Goal: Task Accomplishment & Management: Manage account settings

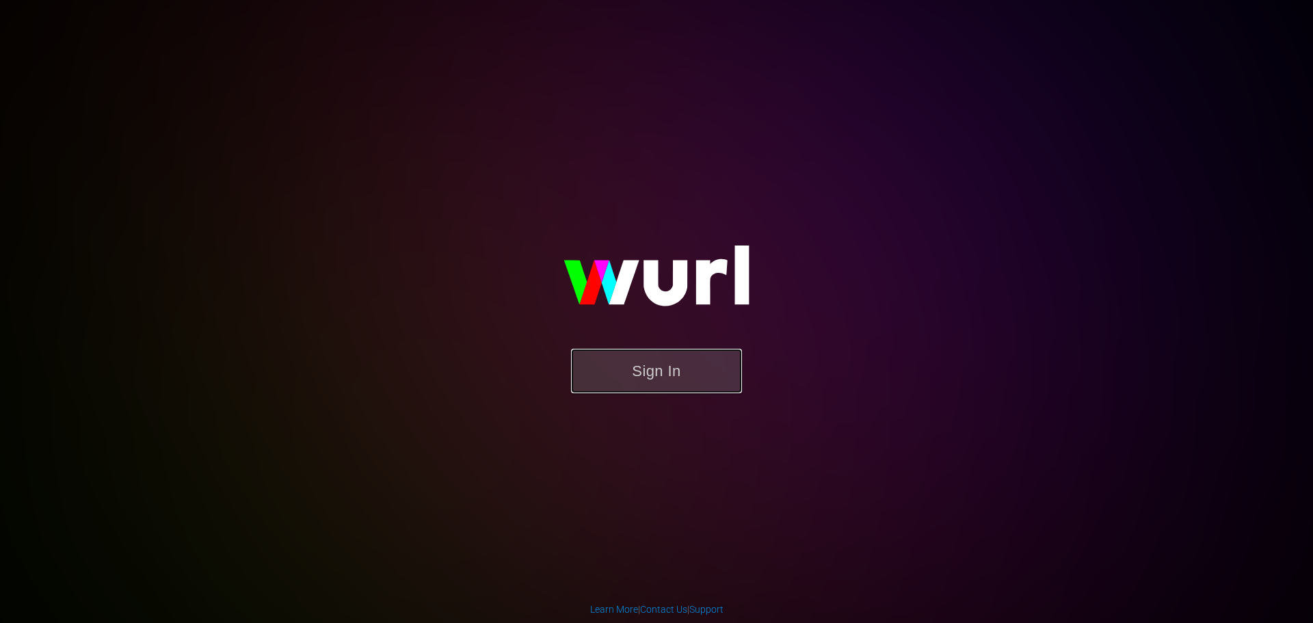
click at [668, 358] on button "Sign In" at bounding box center [656, 371] width 171 height 44
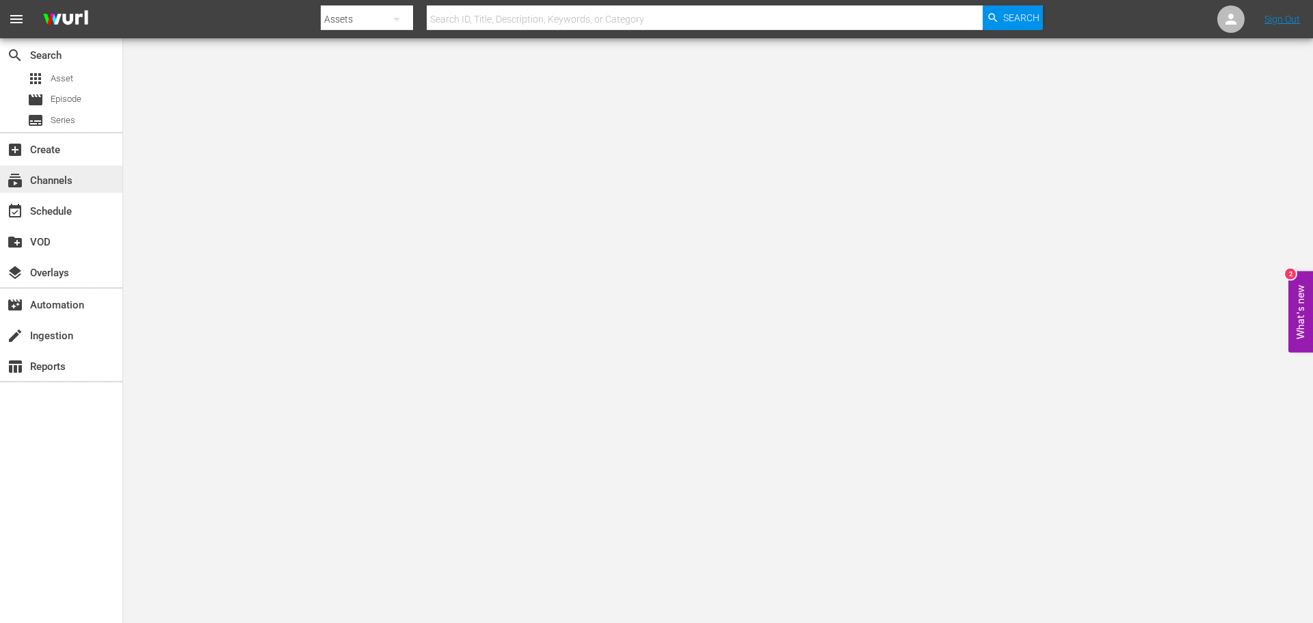
click at [70, 178] on div "subscriptions Channels" at bounding box center [38, 178] width 77 height 12
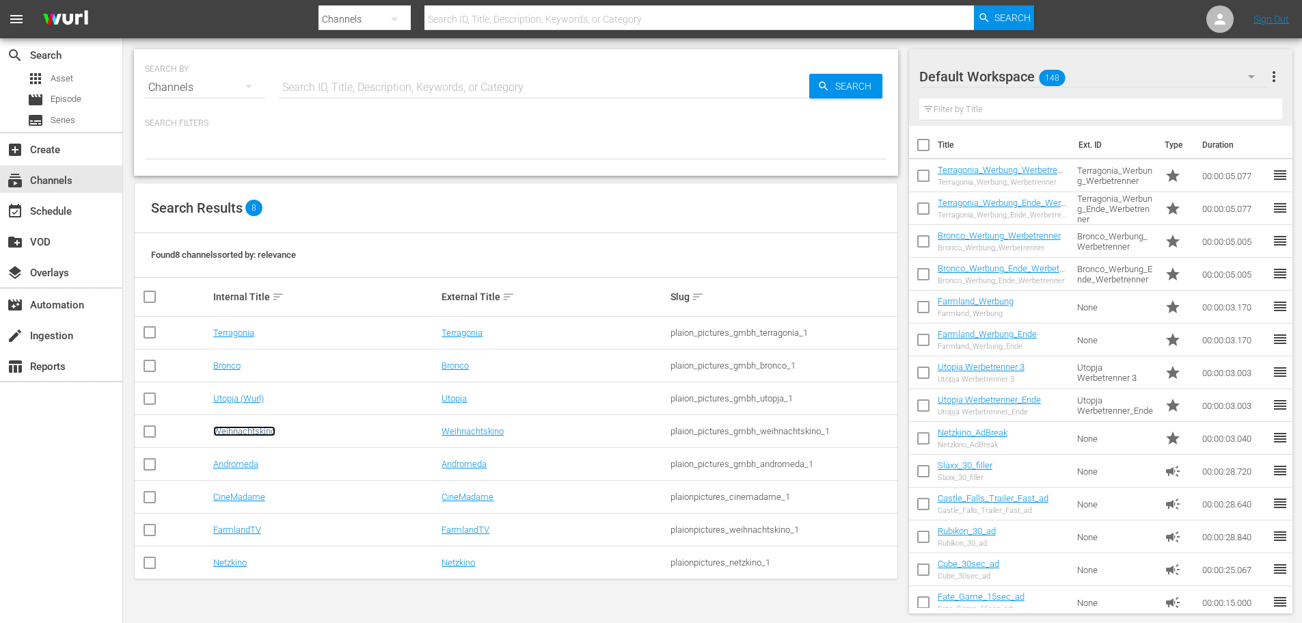
click at [258, 431] on link "Weihnachtskino" at bounding box center [244, 431] width 62 height 10
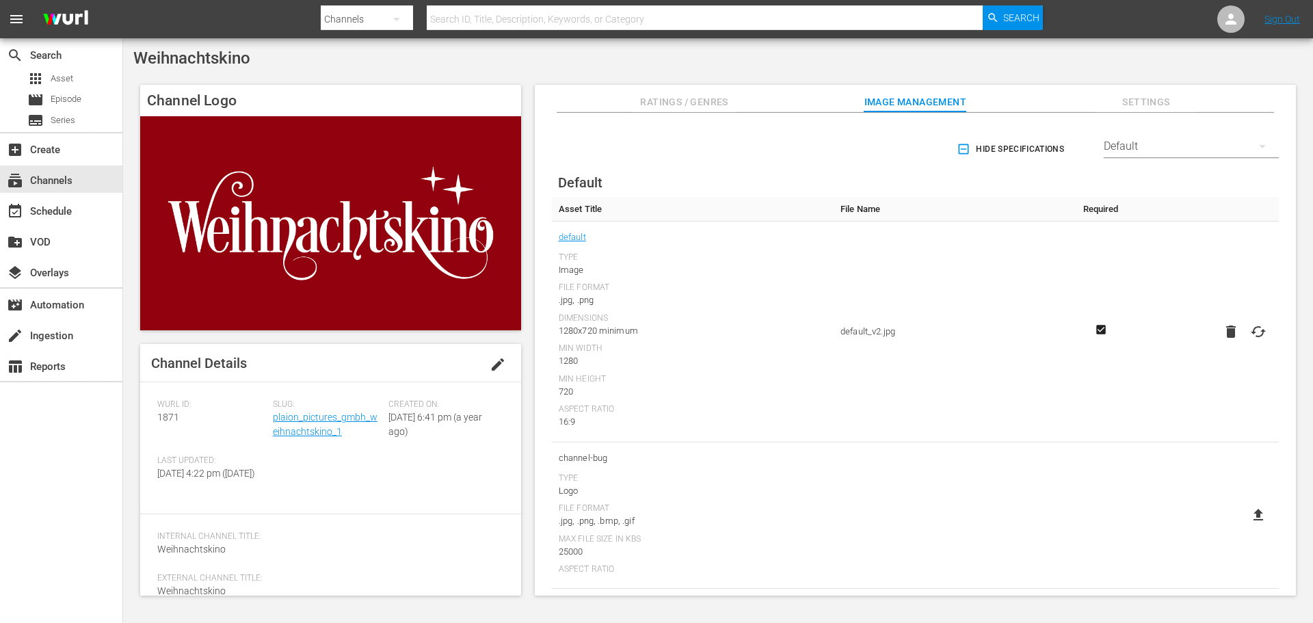
click at [928, 64] on div "Weihnachtskino" at bounding box center [717, 58] width 1169 height 19
click at [74, 218] on div "event_available Schedule" at bounding box center [61, 209] width 122 height 27
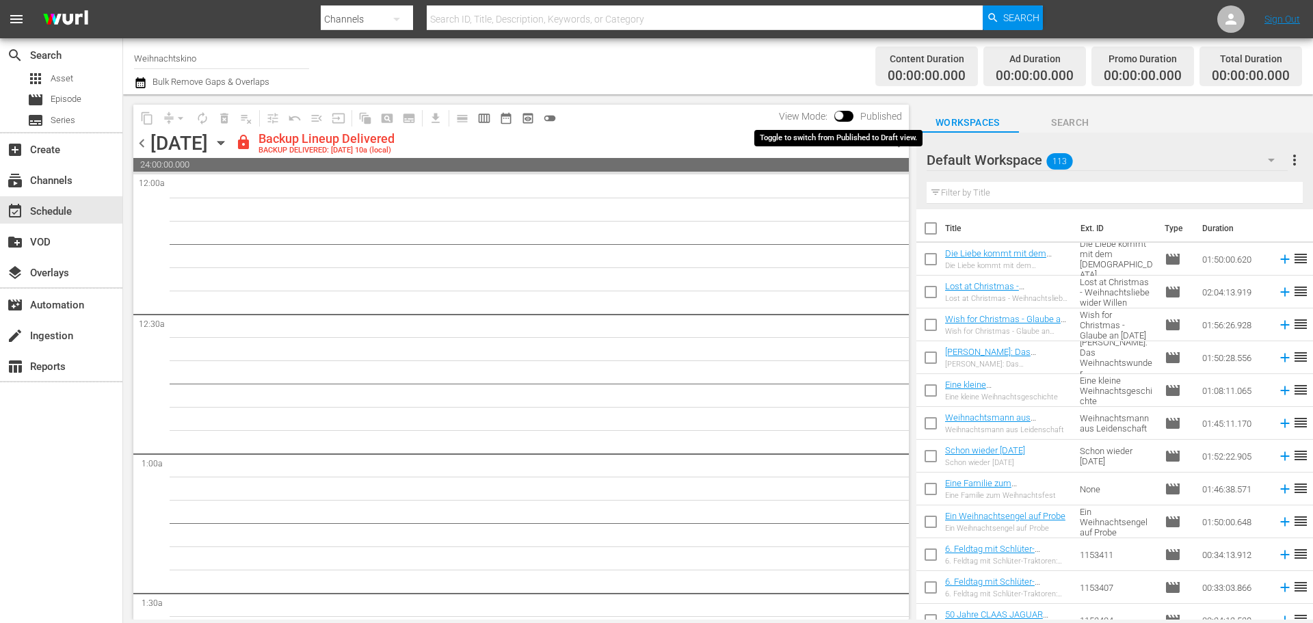
click at [846, 116] on input "checkbox" at bounding box center [838, 118] width 29 height 10
click at [856, 116] on input "checkbox" at bounding box center [854, 118] width 29 height 10
checkbox input "false"
click at [1125, 157] on div "Default Workspace 113" at bounding box center [1106, 160] width 361 height 38
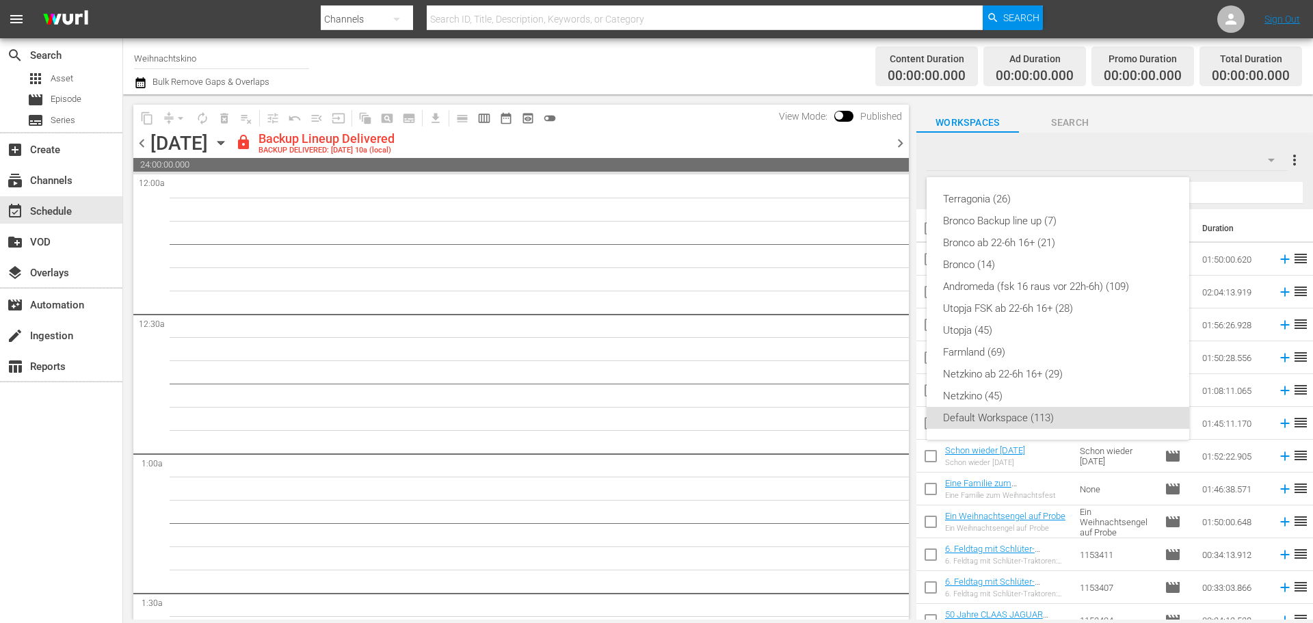
click at [1291, 163] on div "Terragonia (26) Bronco Backup line up (7) Bronco ab 22-6h 16+ (21) Bronco (14) …" at bounding box center [656, 311] width 1313 height 623
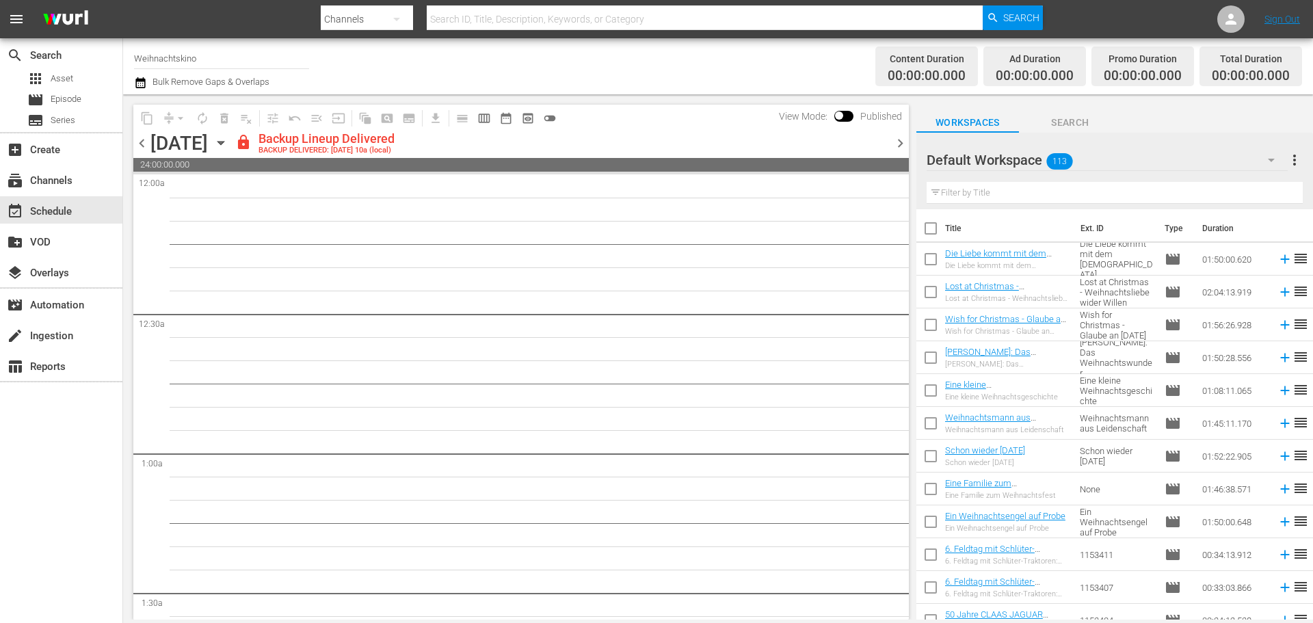
click at [1295, 162] on span "more_vert" at bounding box center [1294, 160] width 16 height 16
click at [1216, 155] on div "Add New Workspace" at bounding box center [1205, 162] width 161 height 25
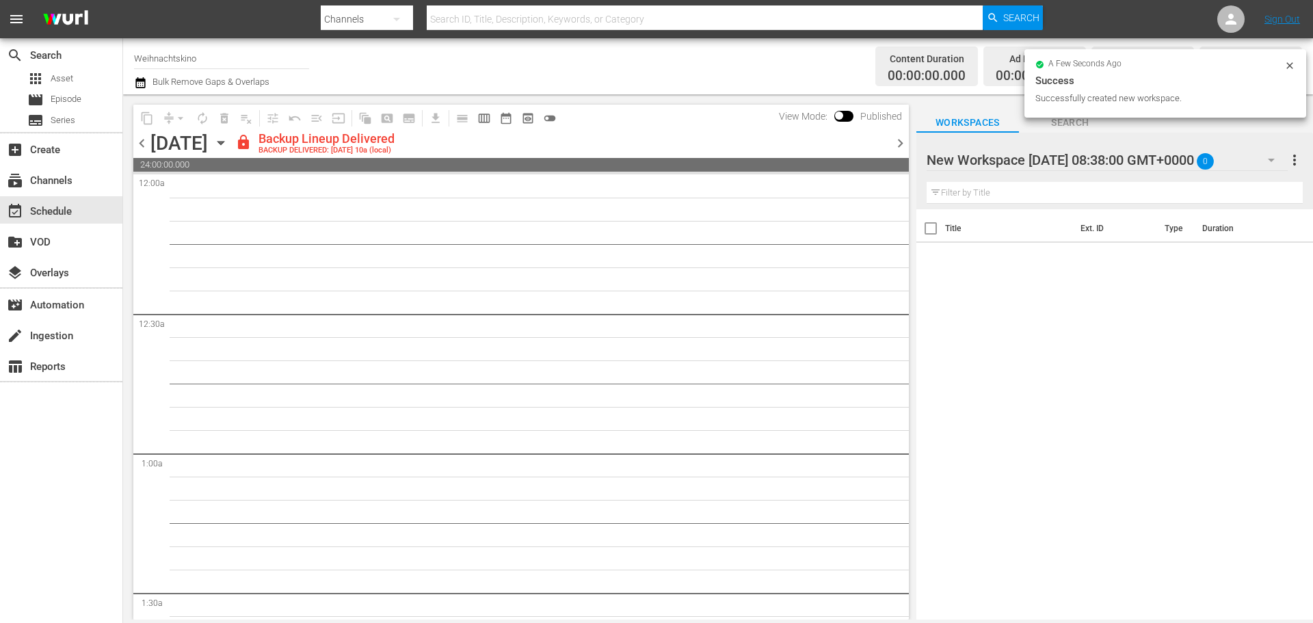
click at [1078, 161] on div at bounding box center [1042, 161] width 232 height 34
click at [1078, 161] on input "New Workspace [DATE] 08:38:00 GMT+0000" at bounding box center [1108, 160] width 364 height 33
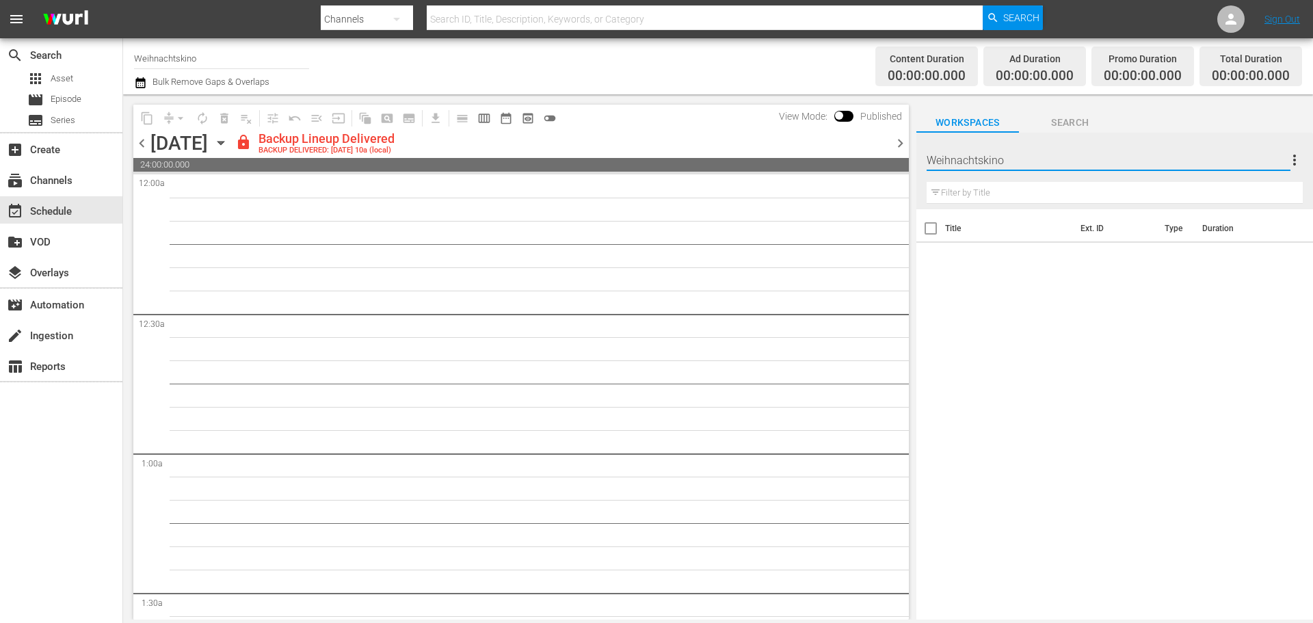
type input "Weihnachtskino"
click at [1136, 109] on div "Workspaces Search" at bounding box center [1114, 118] width 396 height 27
click at [1239, 158] on div "Weihnachtskino 0" at bounding box center [1106, 160] width 361 height 38
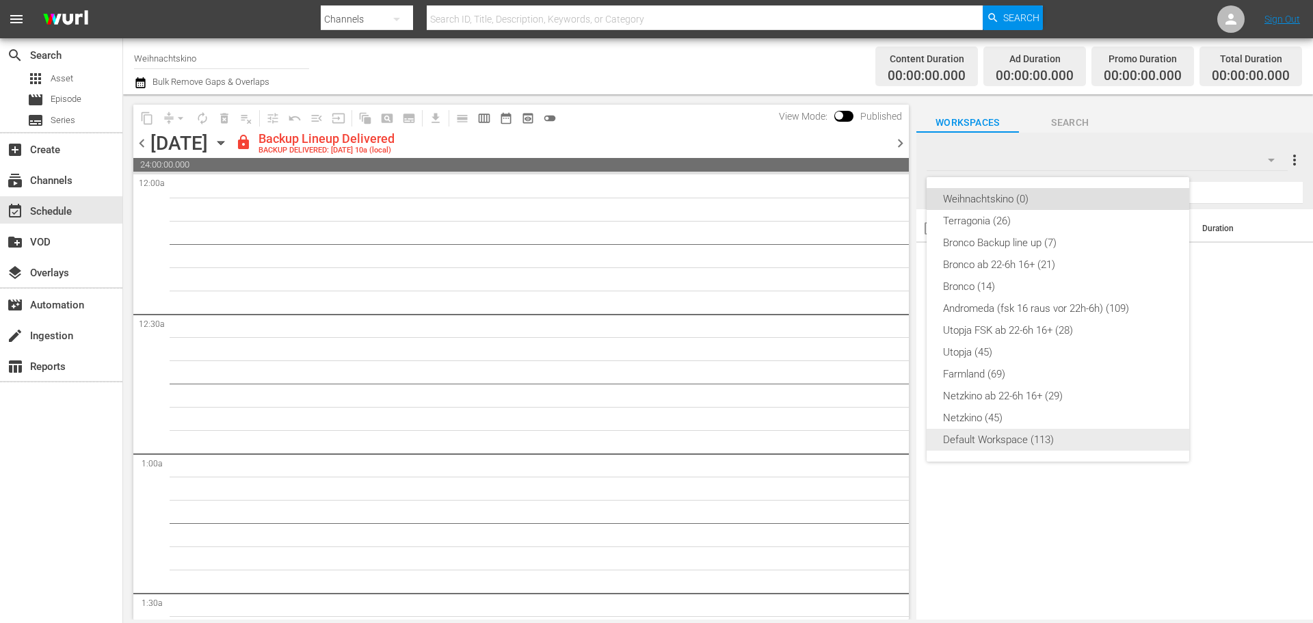
click at [1010, 446] on div "Default Workspace (113)" at bounding box center [1058, 440] width 230 height 22
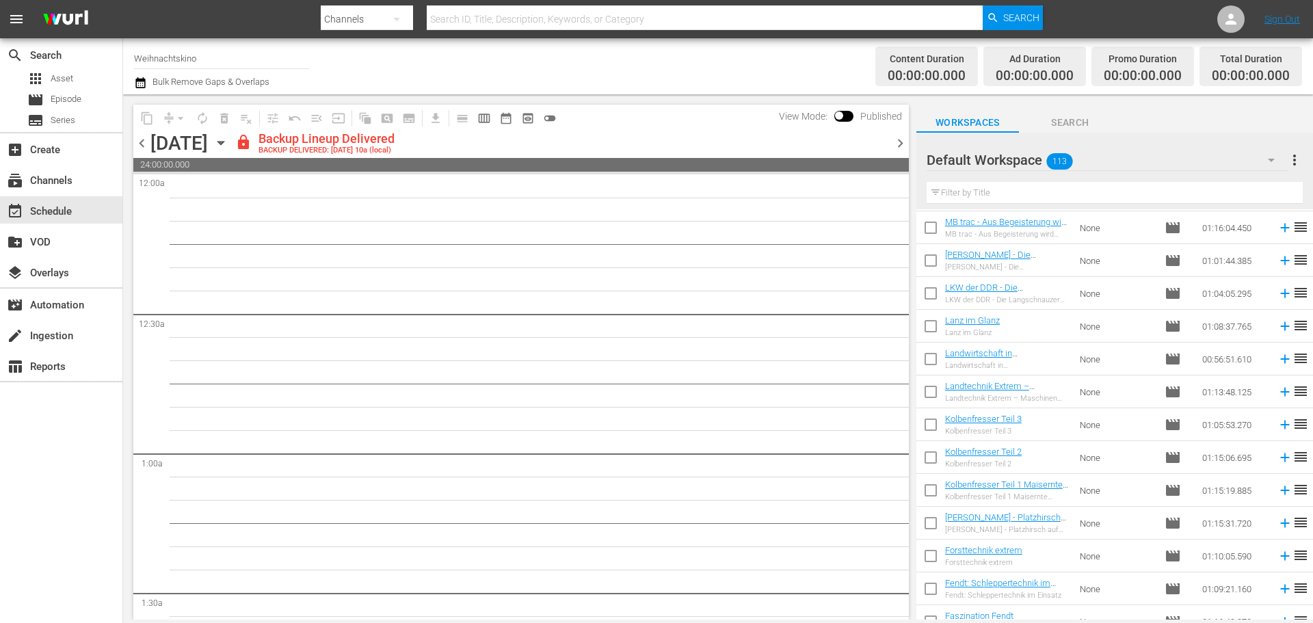
scroll to position [3329, 0]
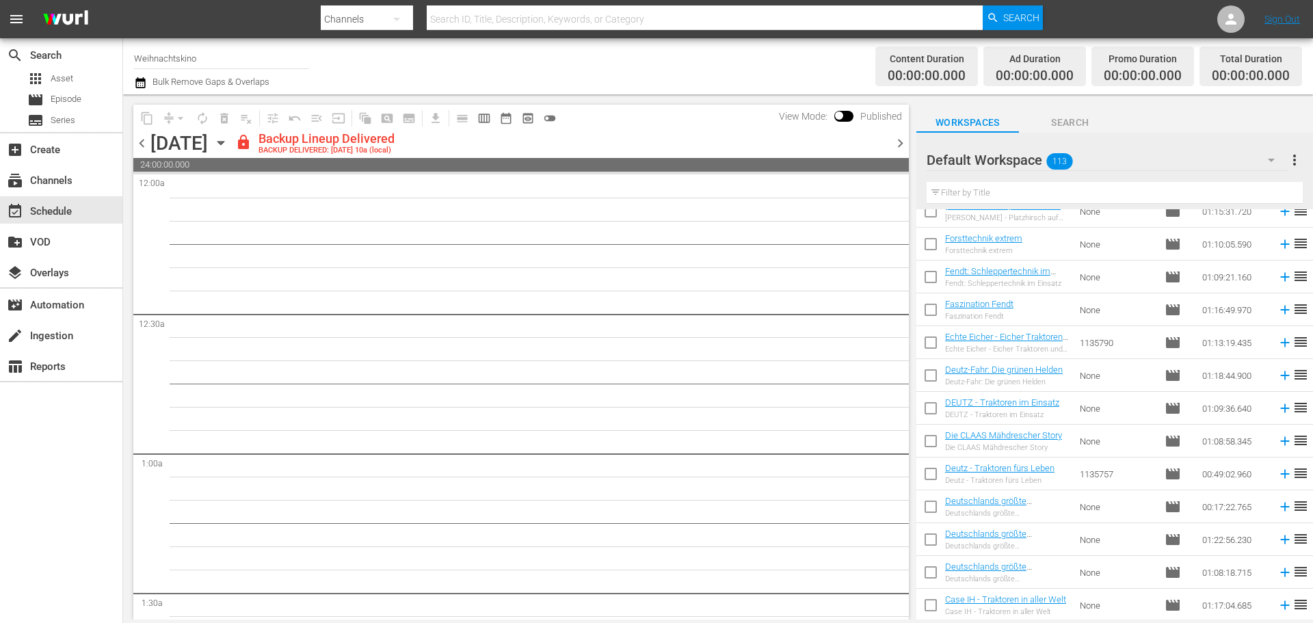
click at [930, 608] on input "checkbox" at bounding box center [930, 607] width 29 height 29
checkbox input "true"
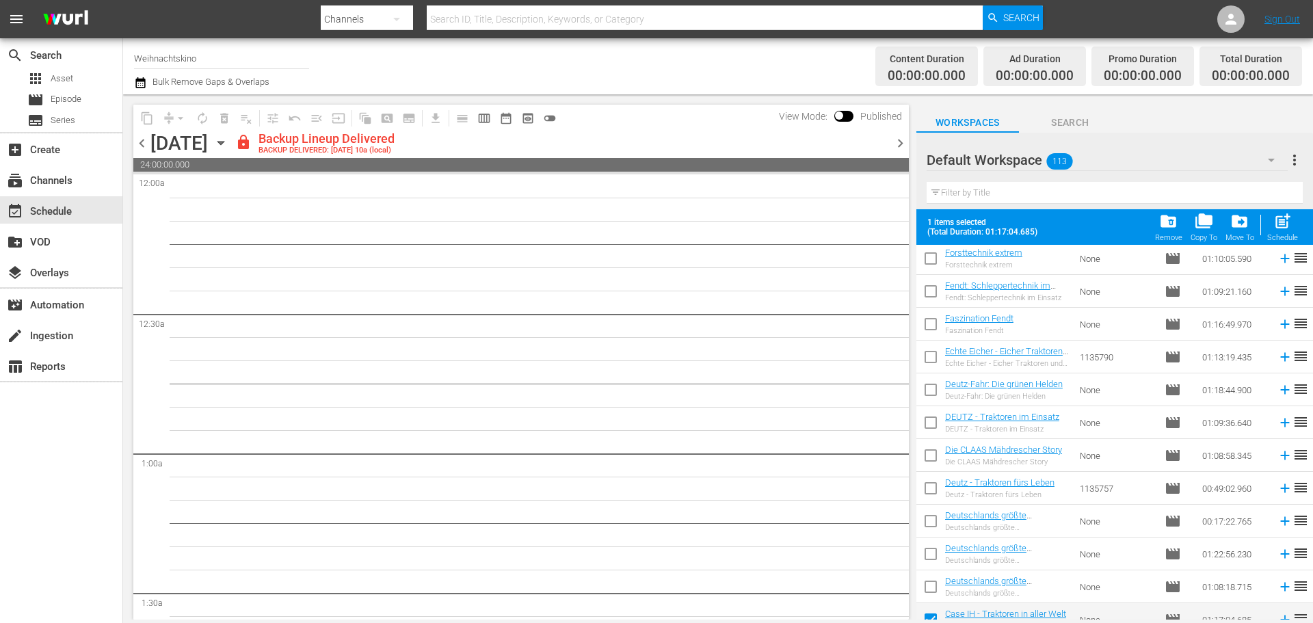
scroll to position [3365, 0]
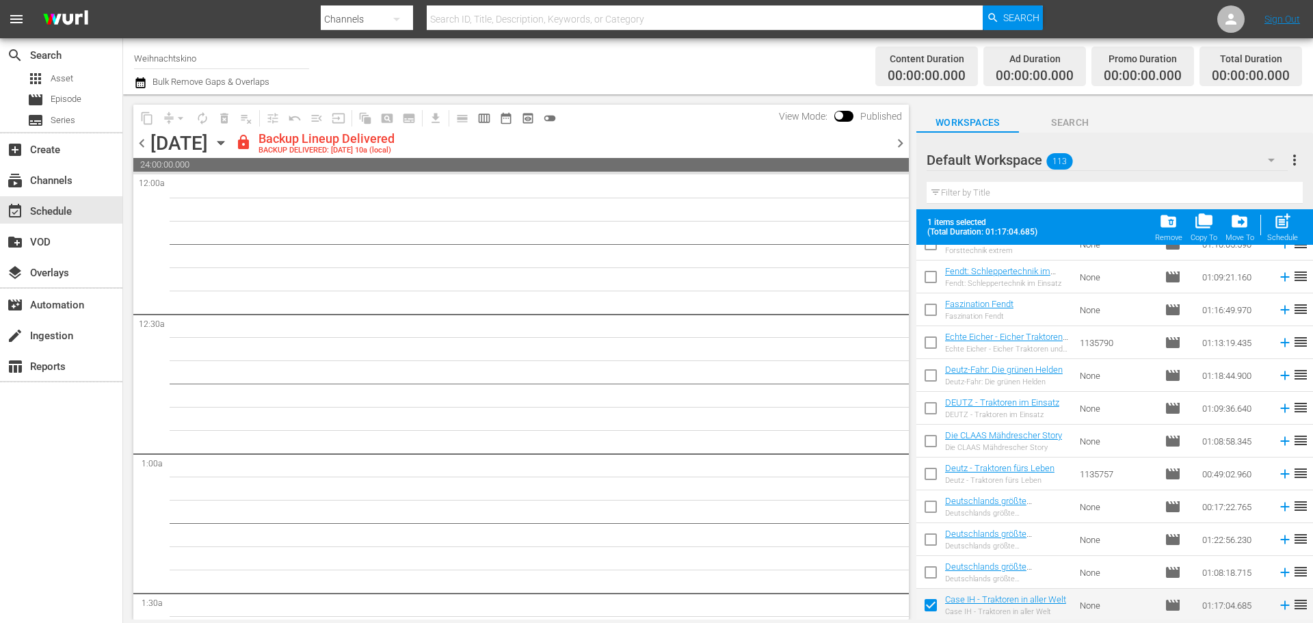
click at [930, 576] on input "checkbox" at bounding box center [930, 575] width 29 height 29
checkbox input "true"
click at [927, 541] on input "checkbox" at bounding box center [930, 542] width 29 height 29
checkbox input "true"
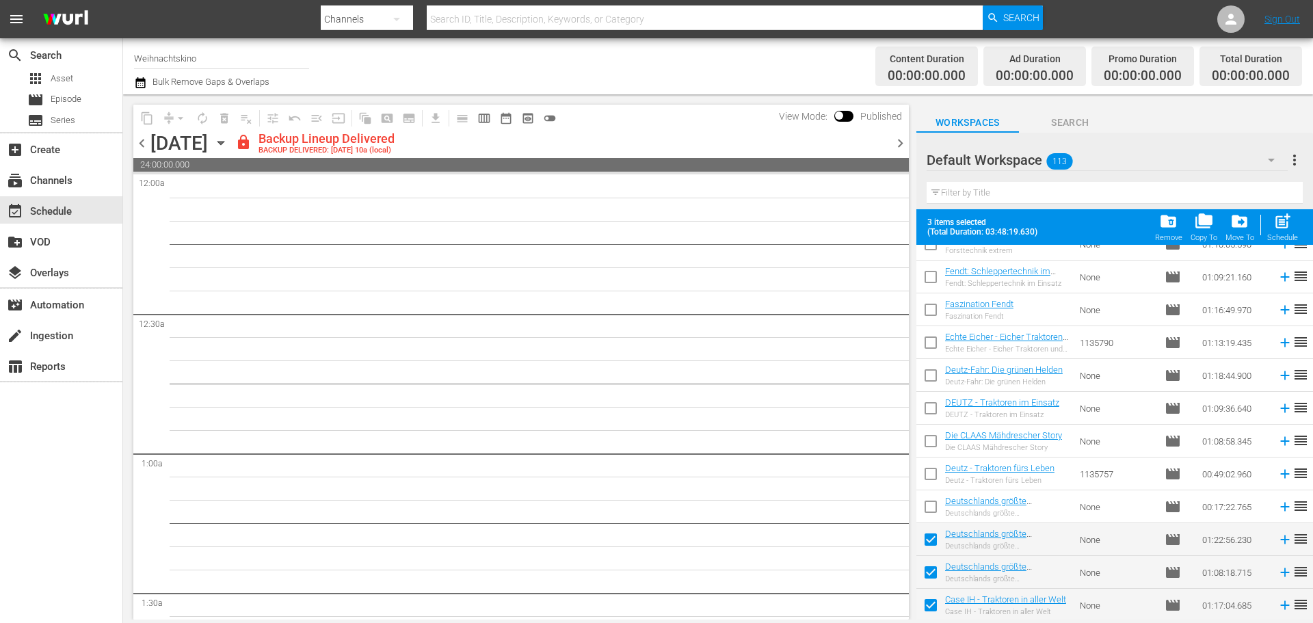
click at [928, 504] on input "checkbox" at bounding box center [930, 509] width 29 height 29
checkbox input "true"
click at [927, 472] on input "checkbox" at bounding box center [930, 476] width 29 height 29
checkbox input "true"
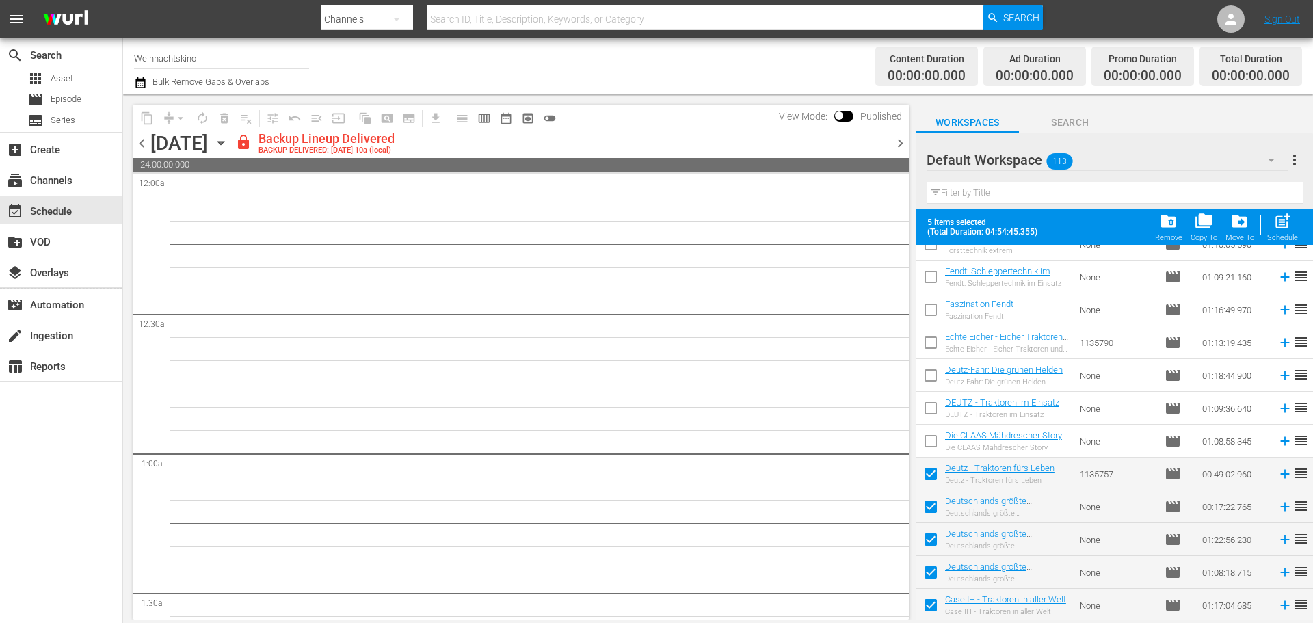
click at [927, 445] on input "checkbox" at bounding box center [930, 443] width 29 height 29
checkbox input "true"
click at [927, 394] on td at bounding box center [930, 408] width 29 height 33
click at [926, 412] on input "checkbox" at bounding box center [930, 410] width 29 height 29
checkbox input "true"
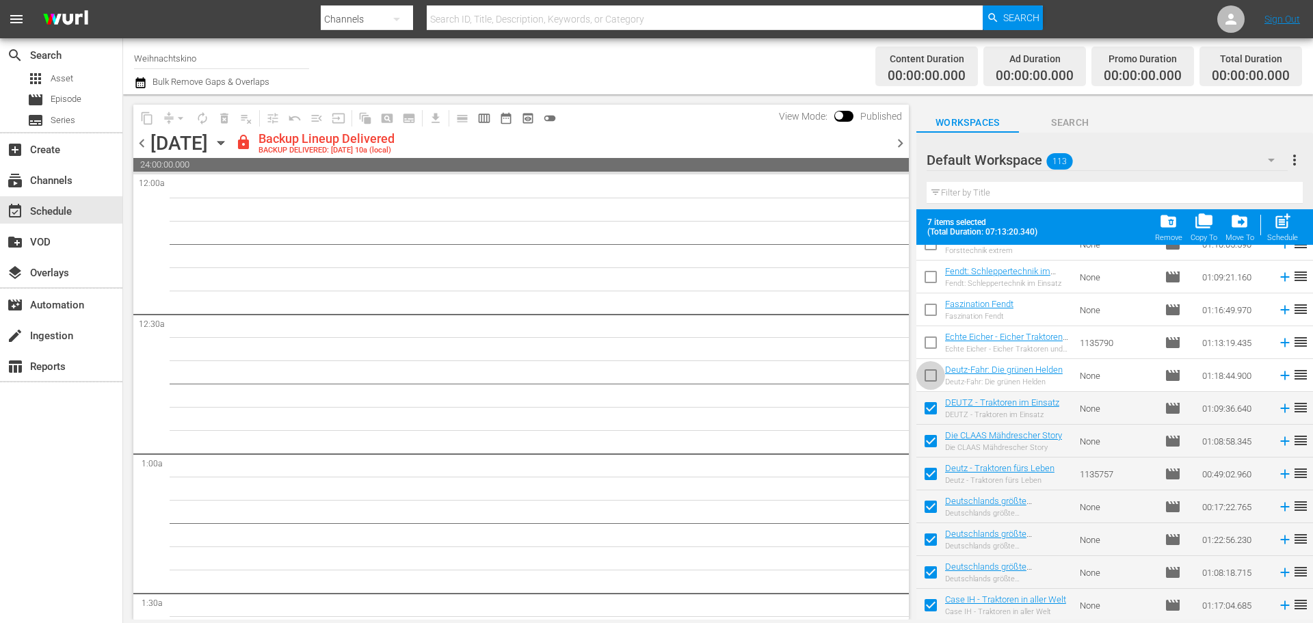
click at [930, 371] on input "checkbox" at bounding box center [930, 378] width 29 height 29
checkbox input "true"
click at [927, 336] on input "checkbox" at bounding box center [930, 345] width 29 height 29
checkbox input "true"
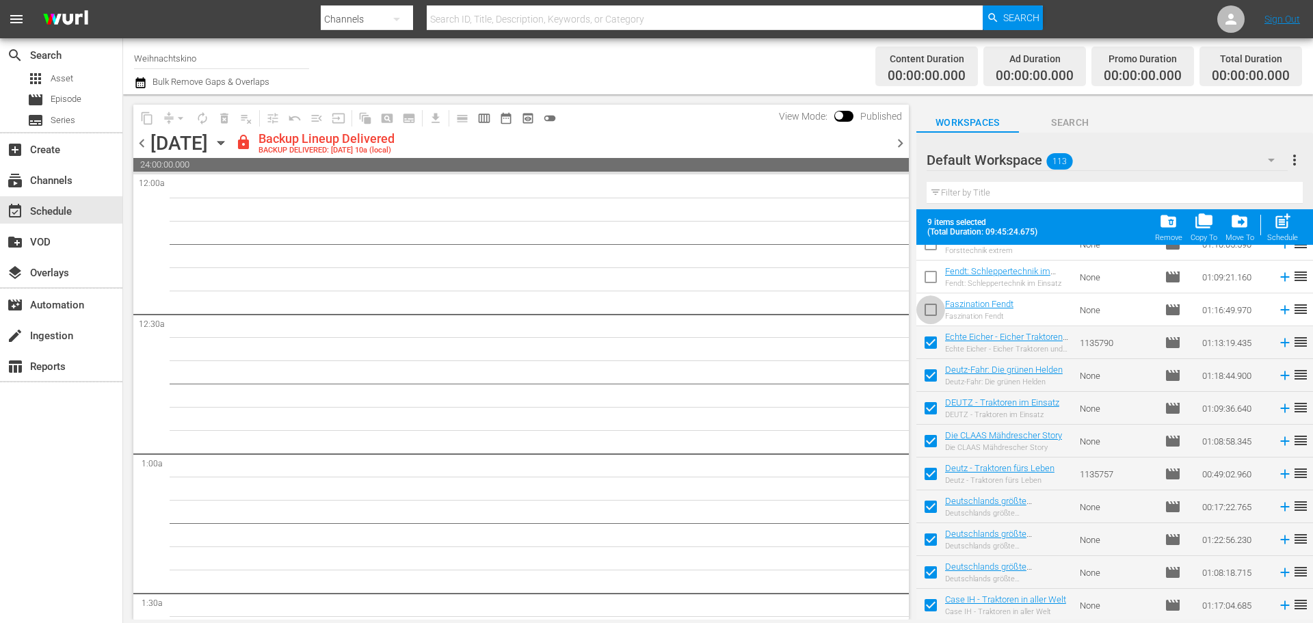
click at [932, 302] on input "checkbox" at bounding box center [930, 312] width 29 height 29
checkbox input "true"
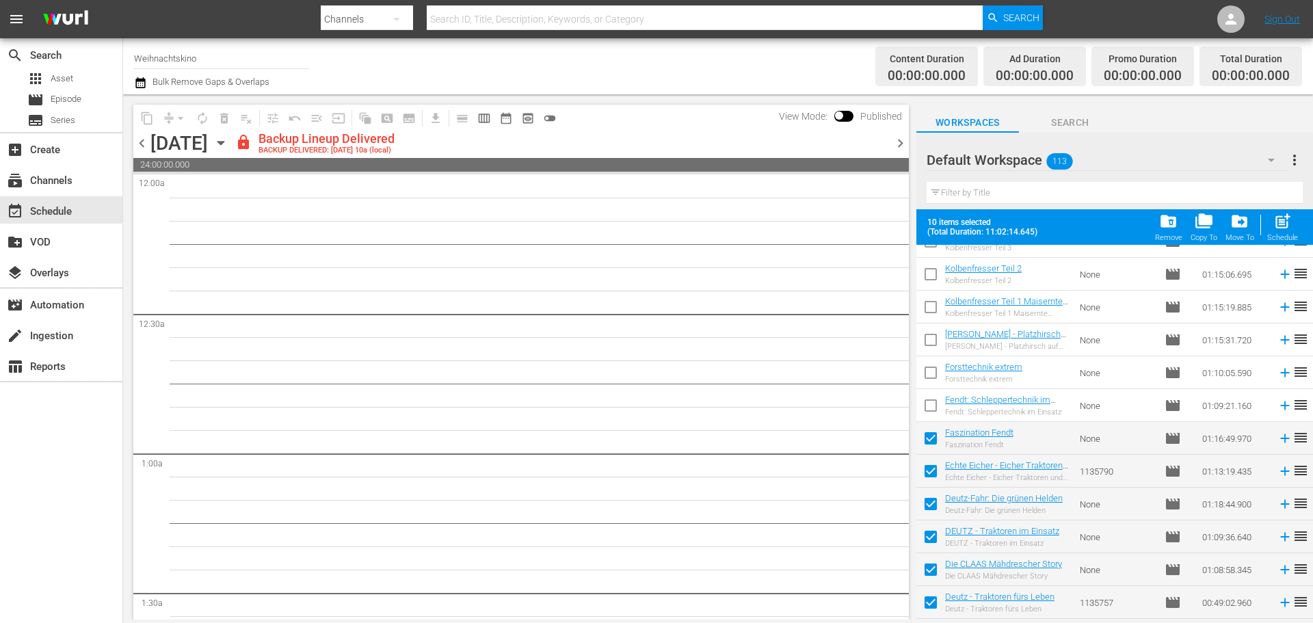
scroll to position [3228, 0]
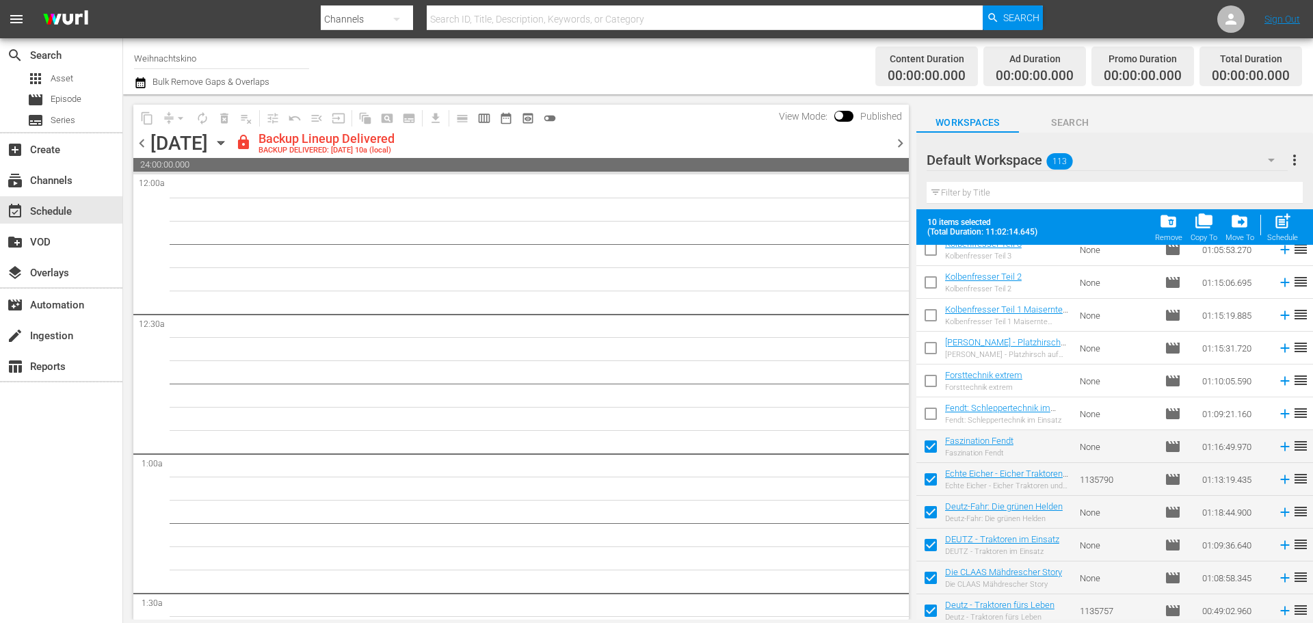
click at [929, 418] on input "checkbox" at bounding box center [930, 416] width 29 height 29
checkbox input "true"
click at [932, 373] on input "checkbox" at bounding box center [930, 383] width 29 height 29
checkbox input "true"
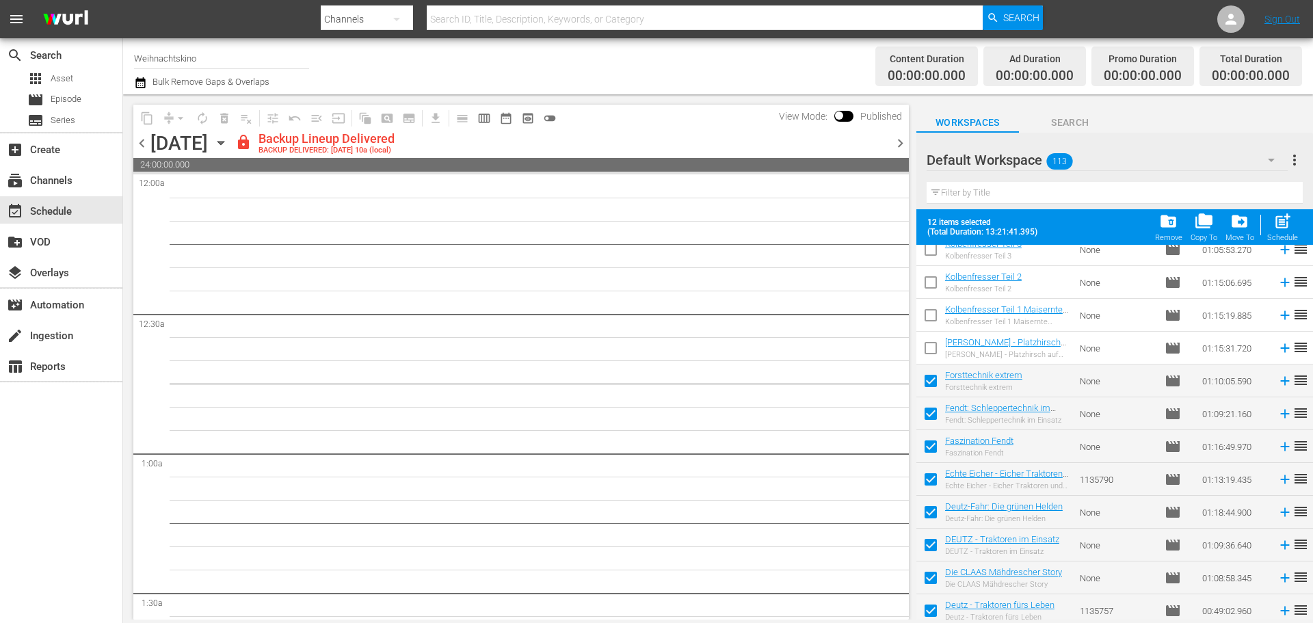
click at [929, 348] on input "checkbox" at bounding box center [930, 350] width 29 height 29
checkbox input "true"
drag, startPoint x: 929, startPoint y: 312, endPoint x: 930, endPoint y: 302, distance: 10.3
click at [930, 312] on input "checkbox" at bounding box center [930, 318] width 29 height 29
checkbox input "true"
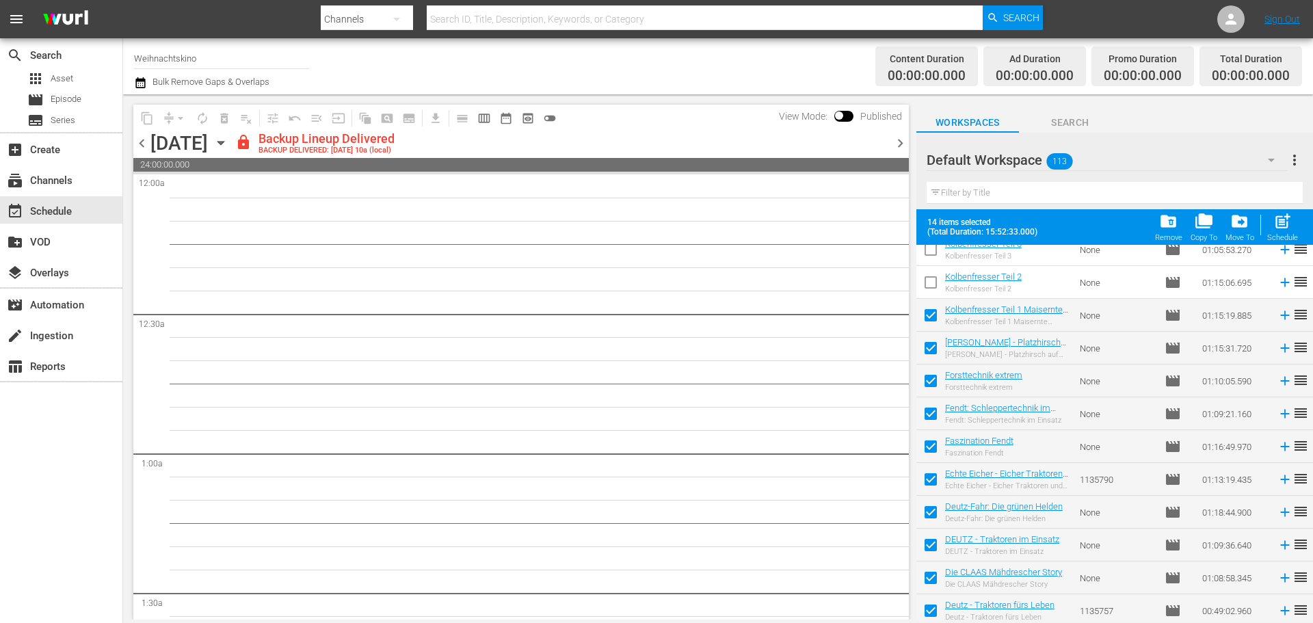
click at [932, 280] on input "checkbox" at bounding box center [930, 285] width 29 height 29
checkbox input "true"
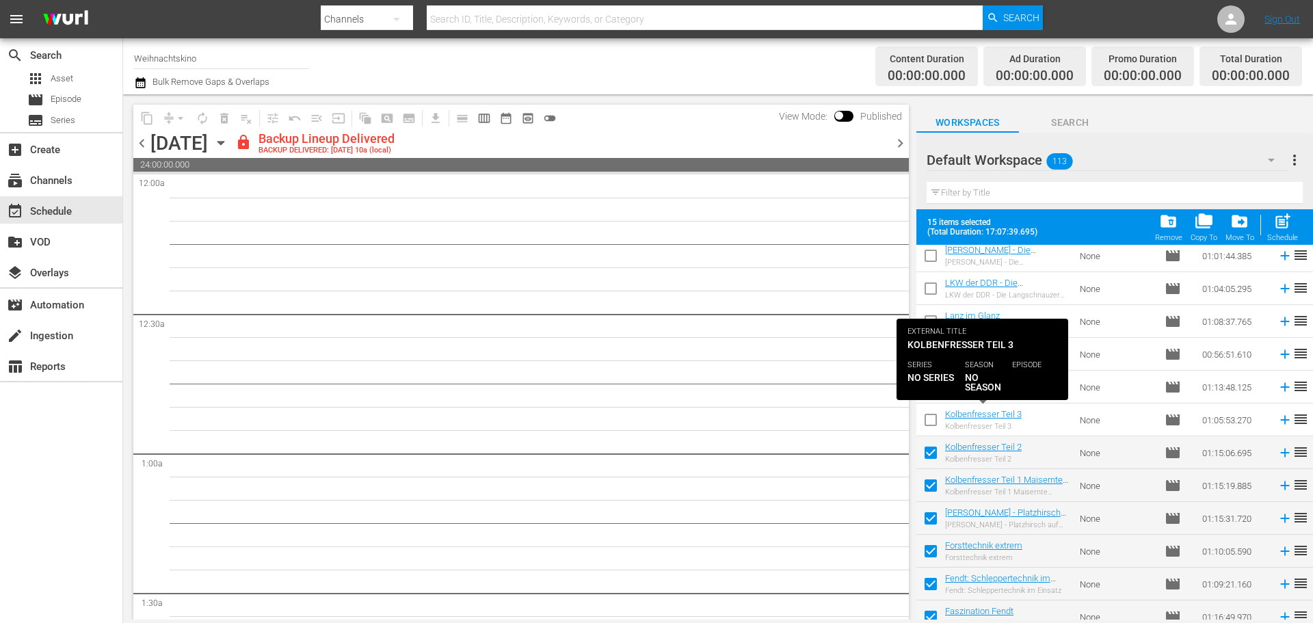
scroll to position [3023, 0]
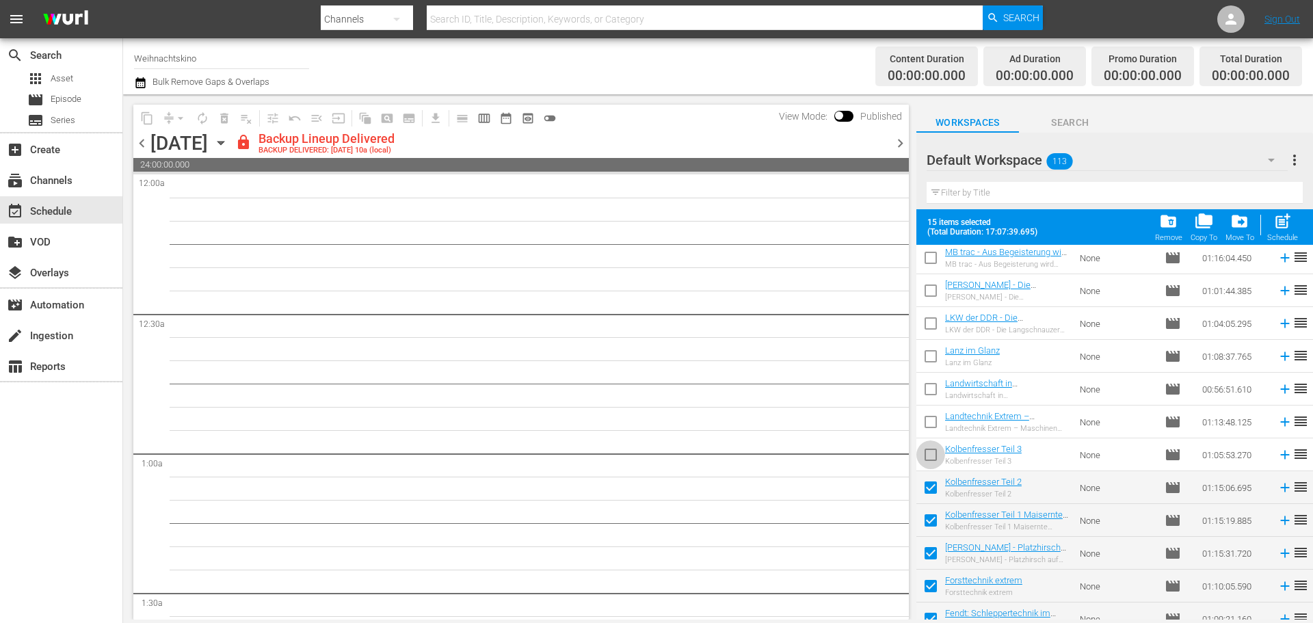
click at [922, 459] on input "checkbox" at bounding box center [930, 457] width 29 height 29
checkbox input "true"
click at [1243, 224] on span "drive_file_move" at bounding box center [1239, 221] width 18 height 18
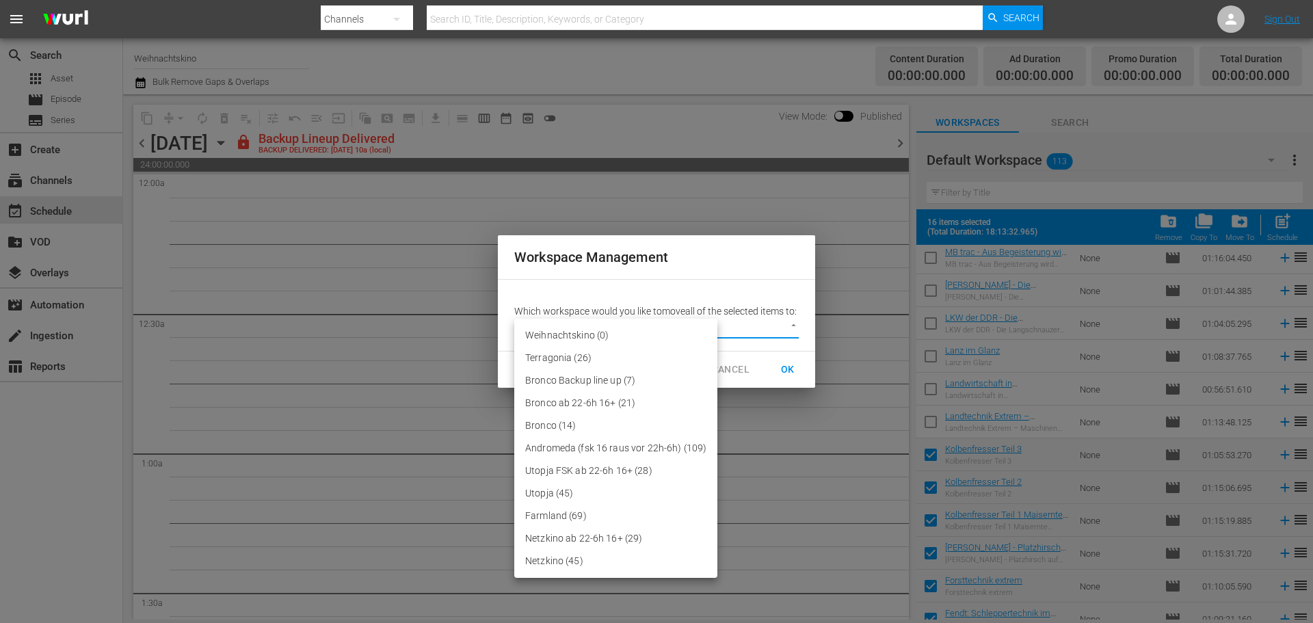
click at [743, 333] on body "menu Search By Channels Search ID, Title, Description, Keywords, or Category Se…" at bounding box center [656, 311] width 1313 height 623
click at [594, 520] on li "Farmland (69)" at bounding box center [615, 515] width 203 height 23
type input "2390"
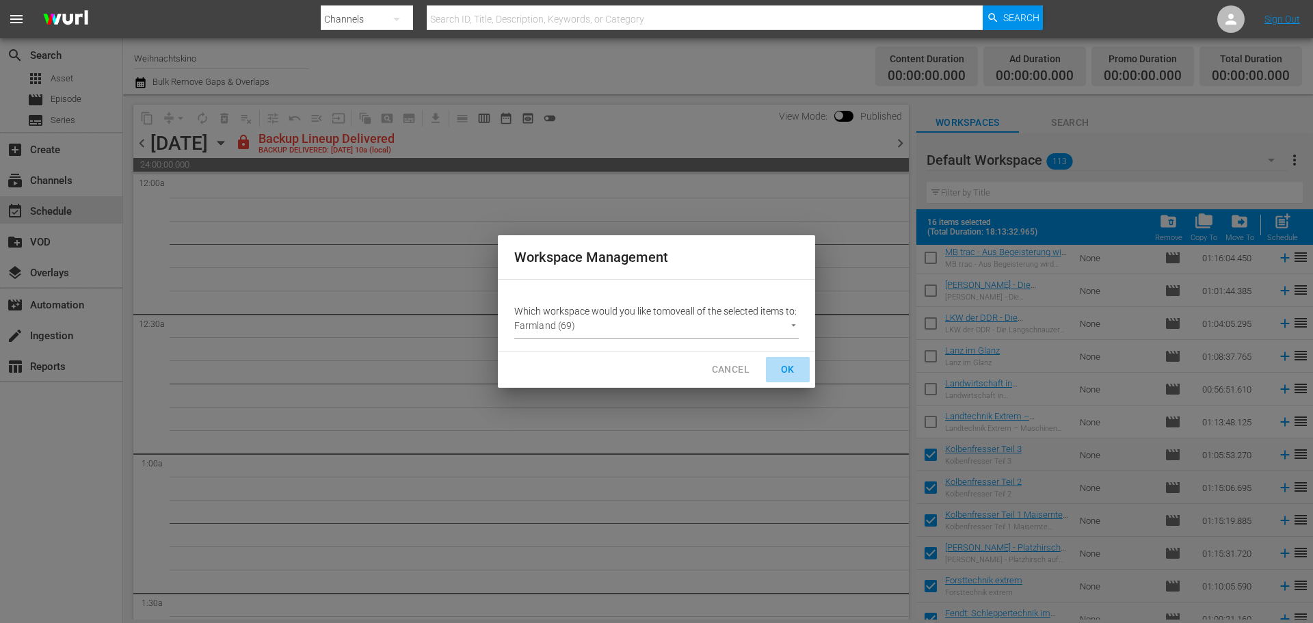
click at [792, 377] on span "OK" at bounding box center [788, 369] width 22 height 17
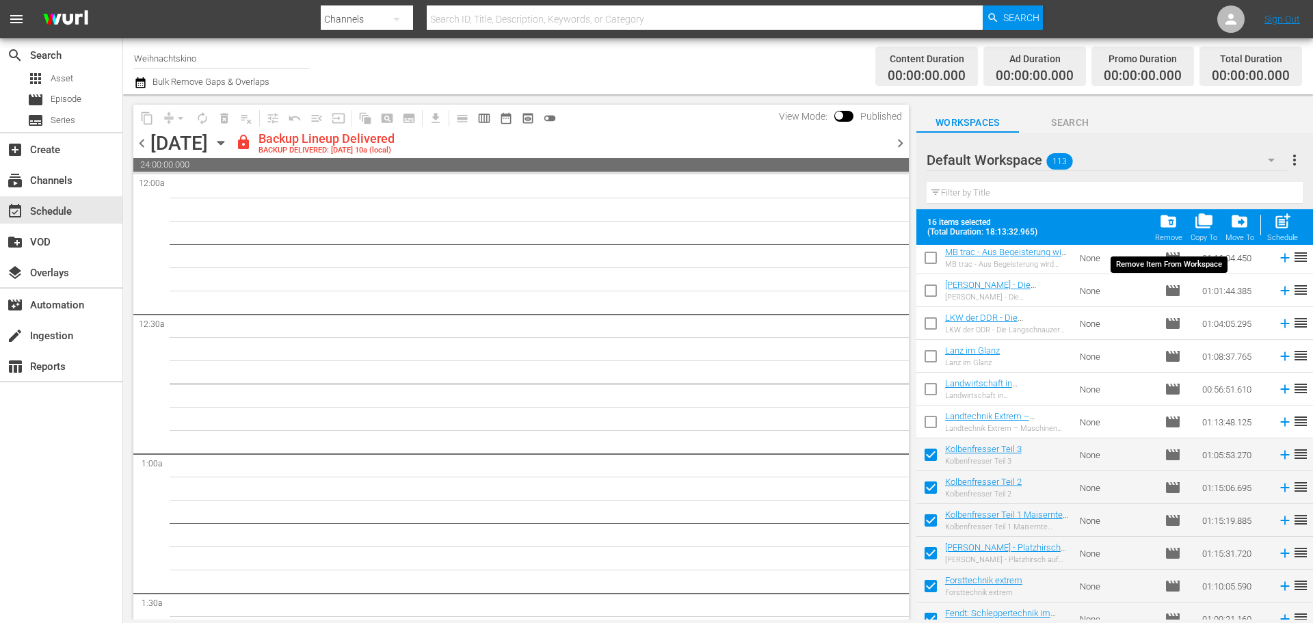
click at [1167, 228] on span "folder_delete" at bounding box center [1168, 221] width 18 height 18
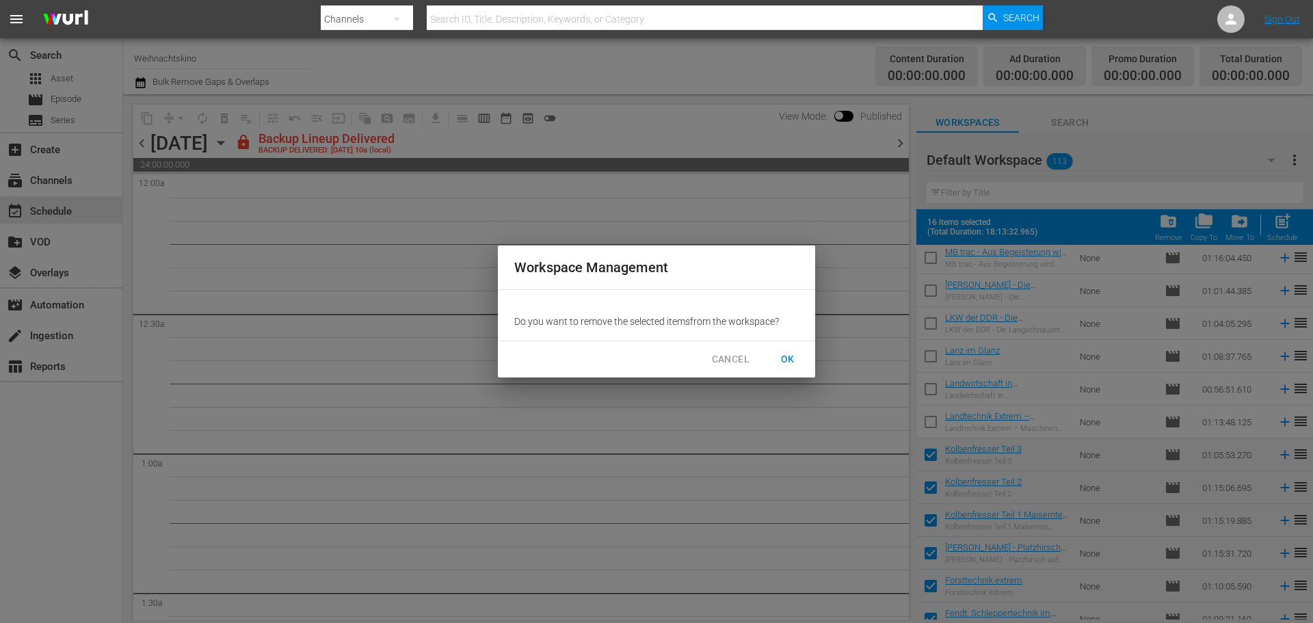
click at [1087, 398] on div "Workspace Management Do you want to remove the selected item s from the workspa…" at bounding box center [656, 311] width 1313 height 623
click at [738, 355] on span "CANCEL" at bounding box center [731, 359] width 38 height 17
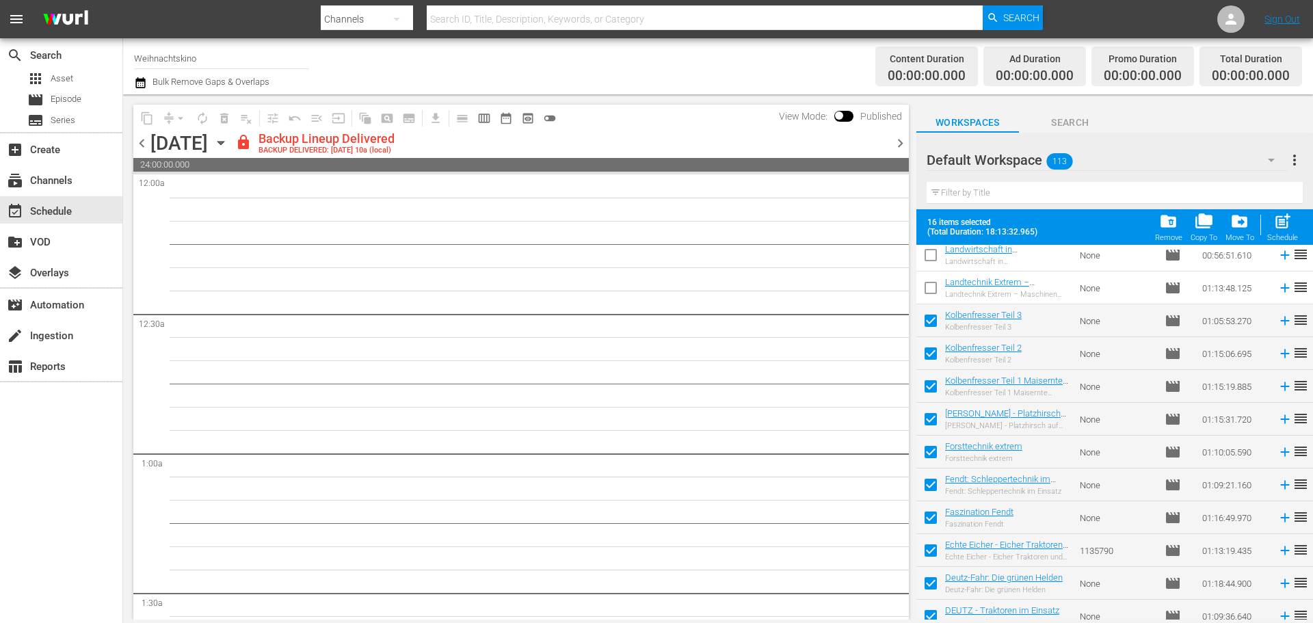
scroll to position [3160, 0]
click at [929, 315] on input "checkbox" at bounding box center [930, 320] width 29 height 29
checkbox input "false"
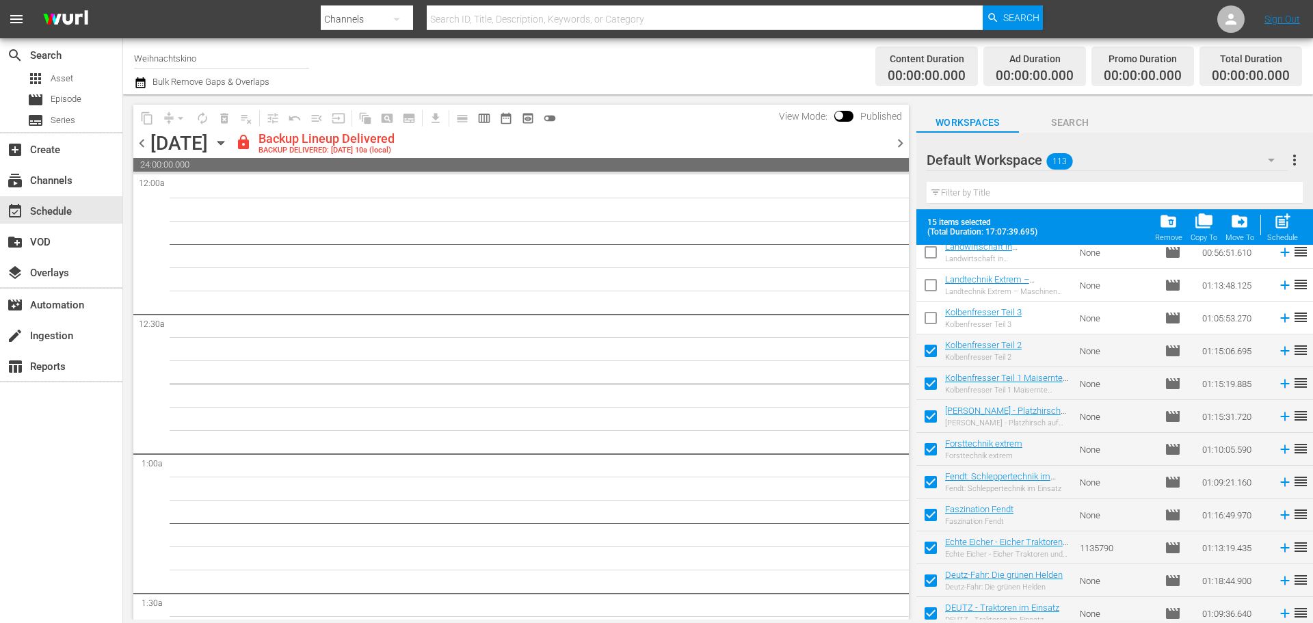
click at [924, 353] on input "checkbox" at bounding box center [930, 353] width 29 height 29
checkbox input "false"
click at [930, 392] on input "checkbox" at bounding box center [930, 386] width 29 height 29
checkbox input "false"
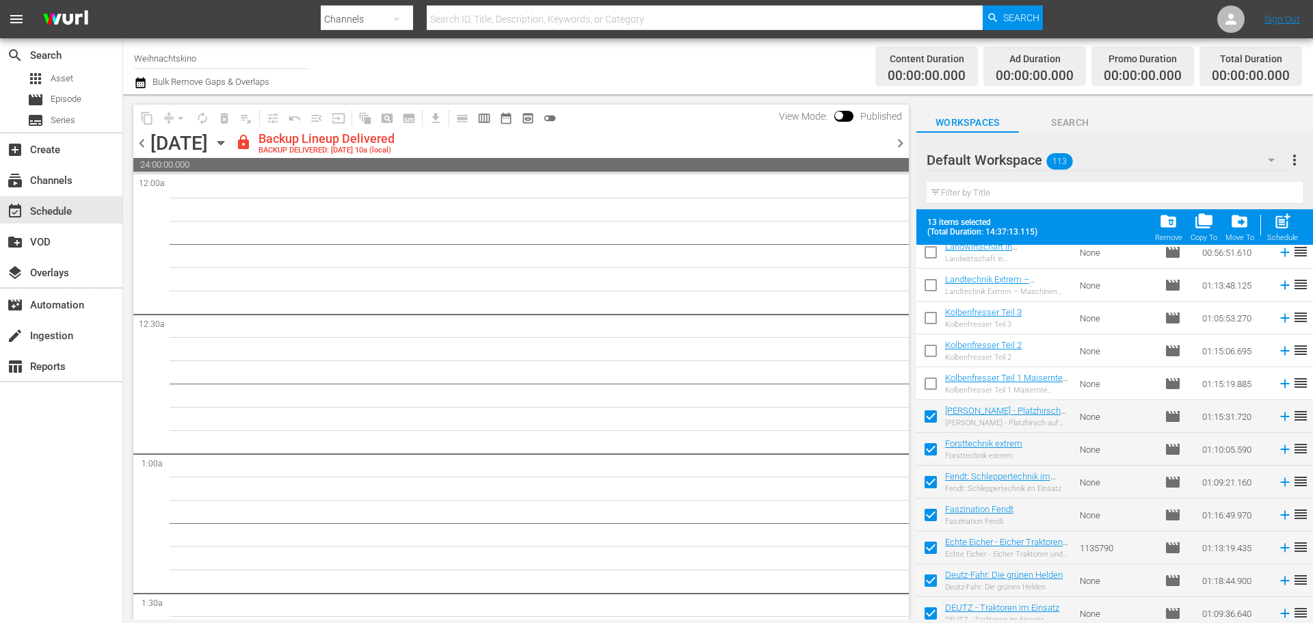
click at [933, 419] on input "checkbox" at bounding box center [930, 419] width 29 height 29
checkbox input "false"
drag, startPoint x: 930, startPoint y: 448, endPoint x: 932, endPoint y: 467, distance: 19.2
click at [930, 448] on input "checkbox" at bounding box center [930, 452] width 29 height 29
checkbox input "false"
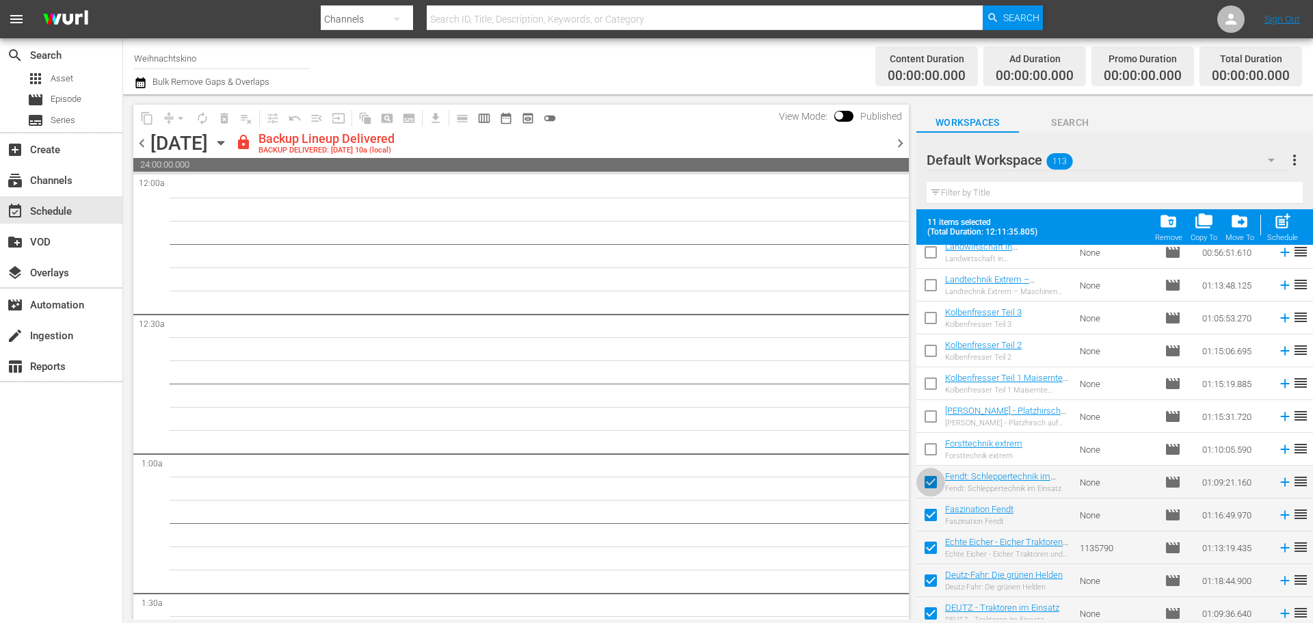
click at [932, 485] on input "checkbox" at bounding box center [930, 484] width 29 height 29
checkbox input "false"
click at [927, 522] on input "checkbox" at bounding box center [930, 517] width 29 height 29
checkbox input "false"
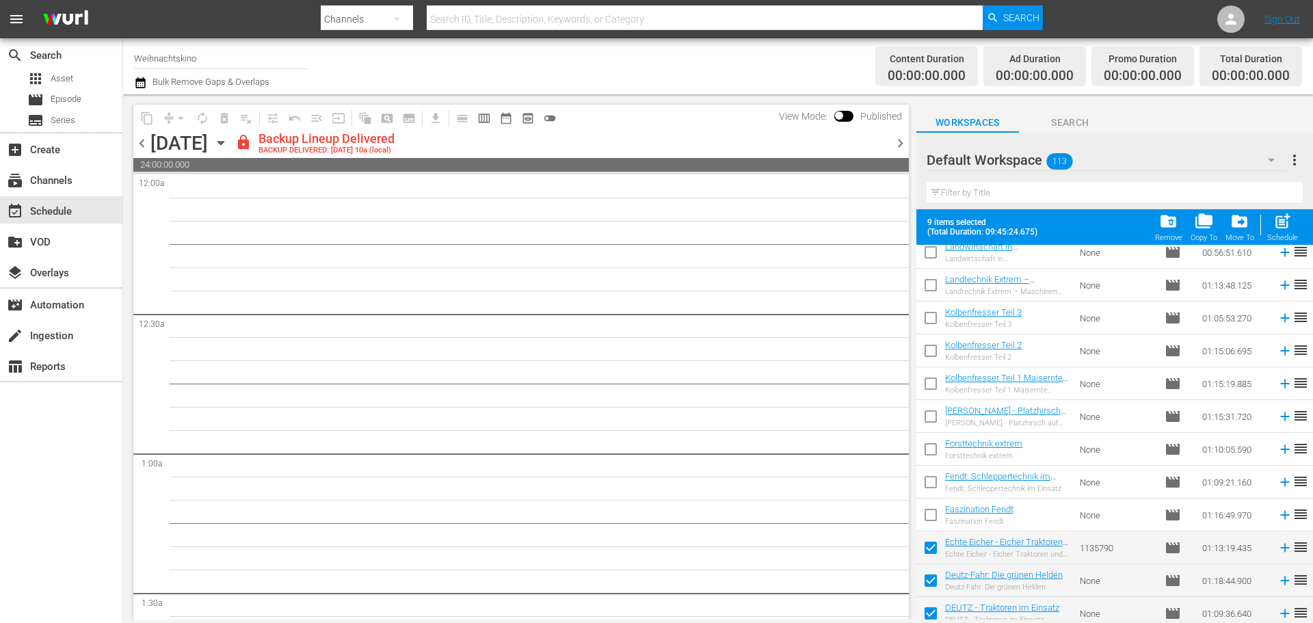
drag, startPoint x: 924, startPoint y: 541, endPoint x: 930, endPoint y: 558, distance: 17.5
click at [924, 541] on input "checkbox" at bounding box center [930, 550] width 29 height 29
checkbox input "false"
click at [931, 576] on input "checkbox" at bounding box center [930, 583] width 29 height 29
checkbox input "false"
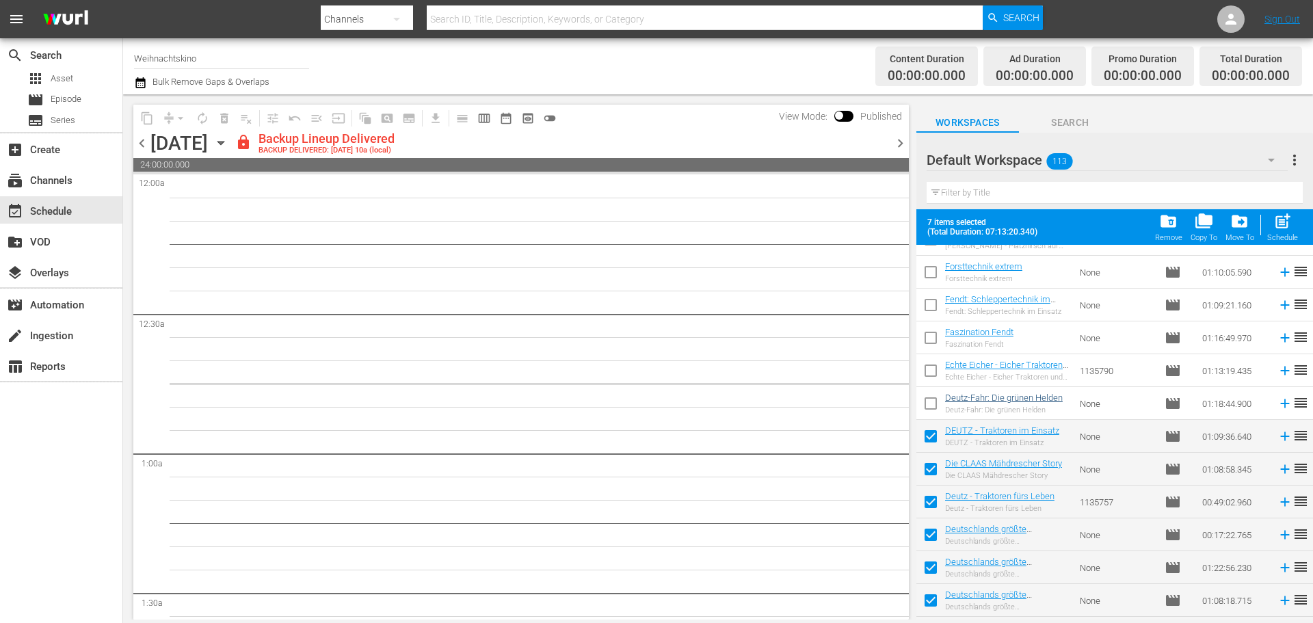
scroll to position [3365, 0]
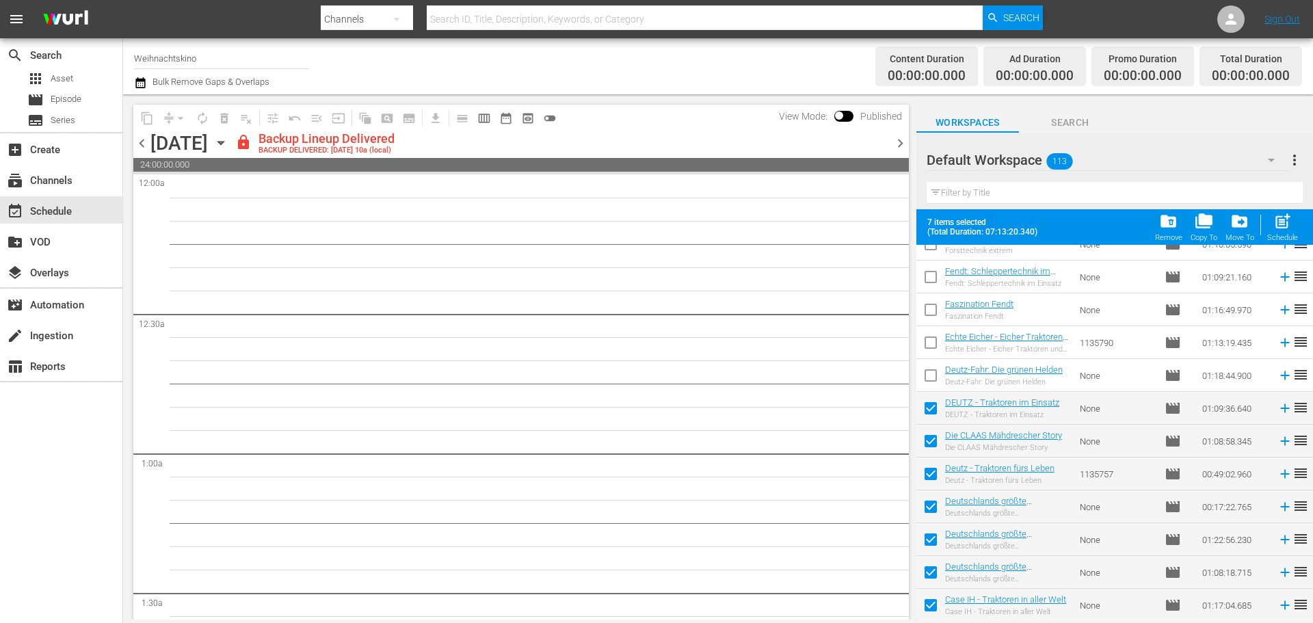
click at [925, 405] on input "checkbox" at bounding box center [930, 410] width 29 height 29
checkbox input "false"
click at [928, 461] on span at bounding box center [930, 473] width 29 height 29
click at [928, 446] on input "checkbox" at bounding box center [930, 443] width 29 height 29
checkbox input "false"
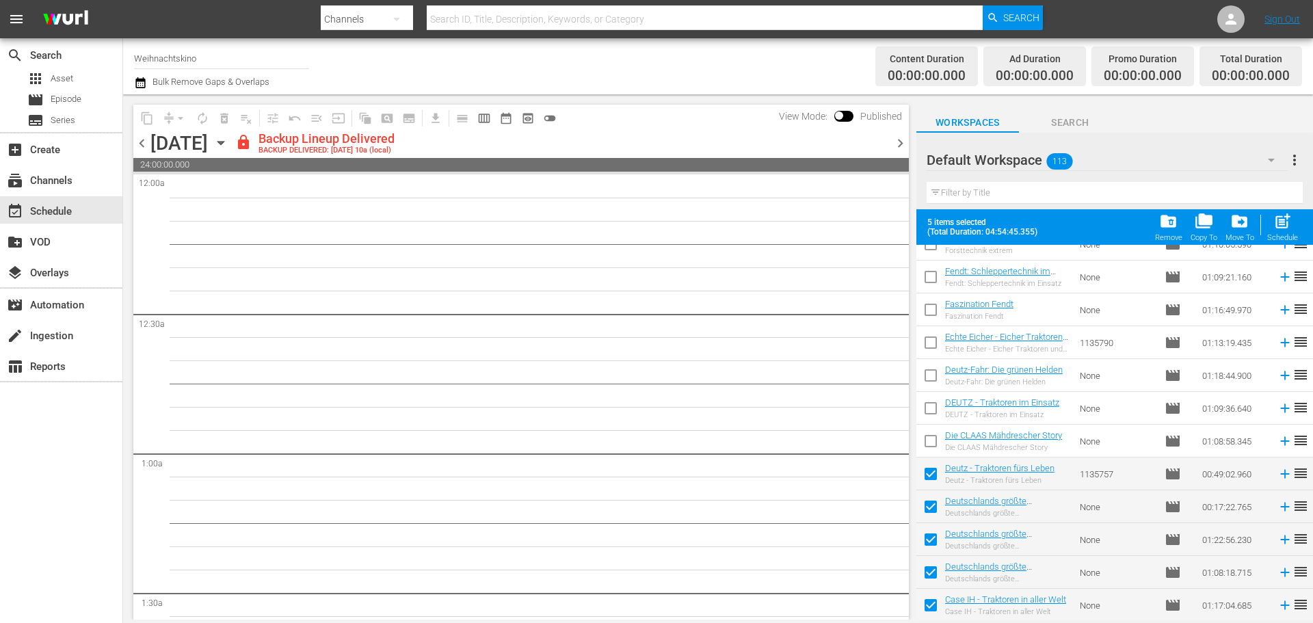
drag, startPoint x: 924, startPoint y: 473, endPoint x: 928, endPoint y: 481, distance: 9.2
click at [925, 474] on input "checkbox" at bounding box center [930, 476] width 29 height 29
checkbox input "false"
click at [927, 512] on input "checkbox" at bounding box center [930, 509] width 29 height 29
checkbox input "false"
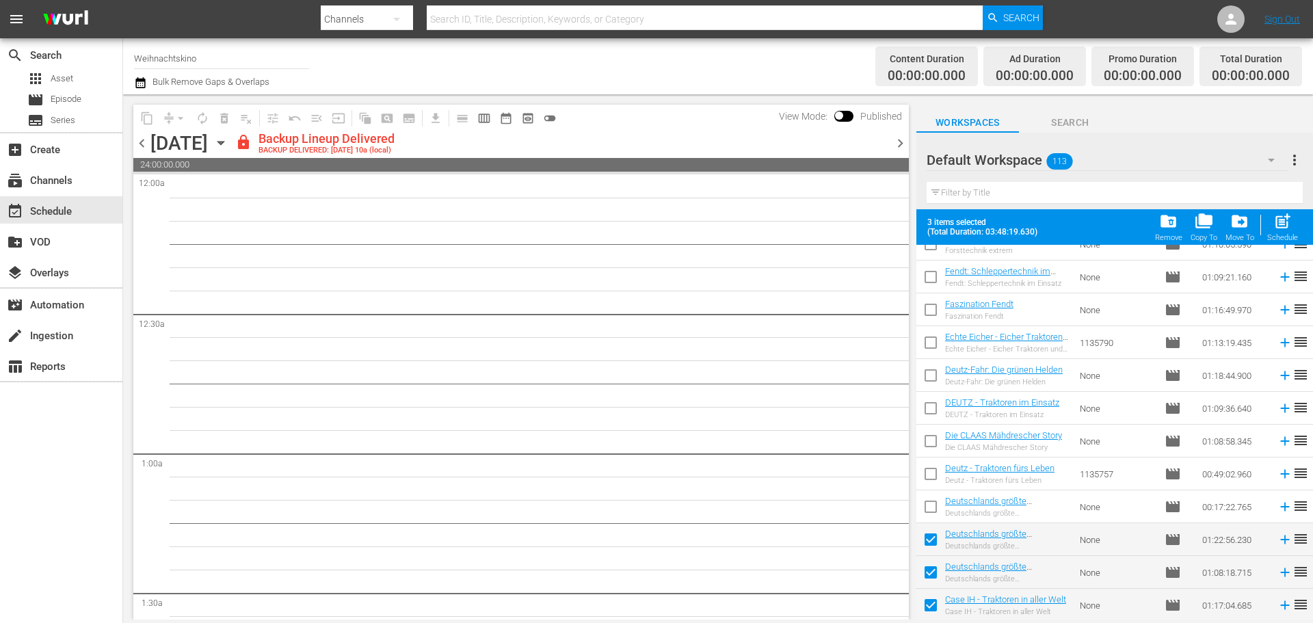
click at [924, 543] on input "checkbox" at bounding box center [930, 542] width 29 height 29
checkbox input "false"
click at [927, 571] on input "checkbox" at bounding box center [930, 575] width 29 height 29
checkbox input "false"
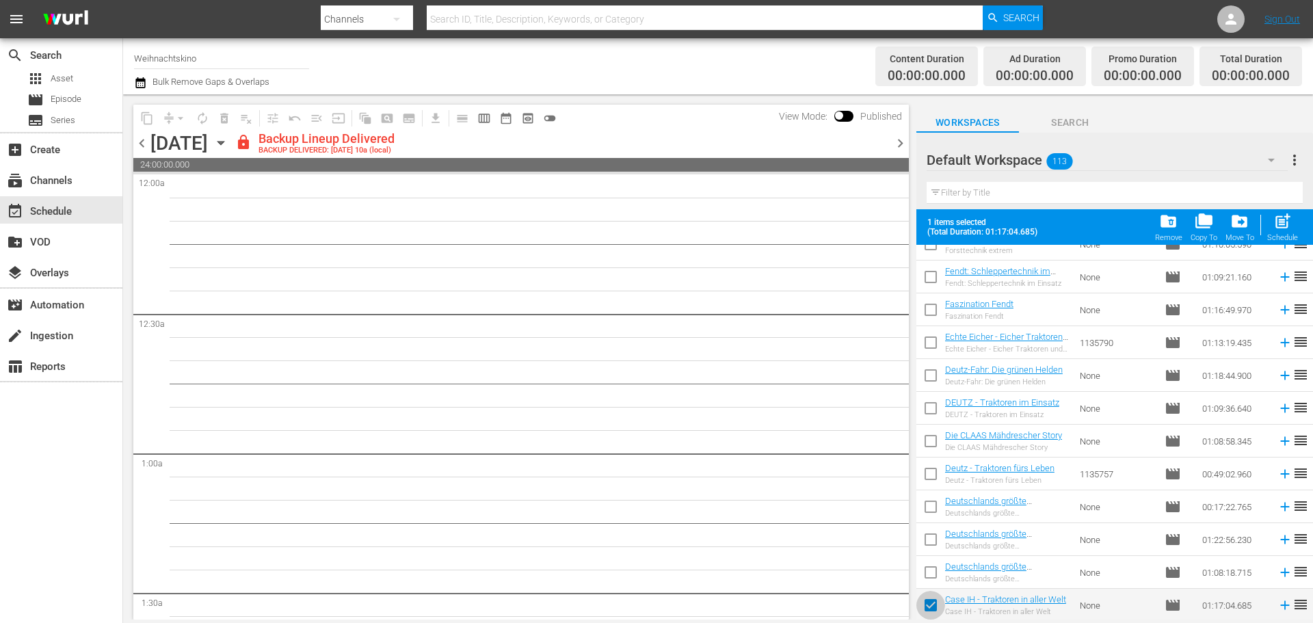
click at [921, 597] on input "checkbox" at bounding box center [930, 607] width 29 height 29
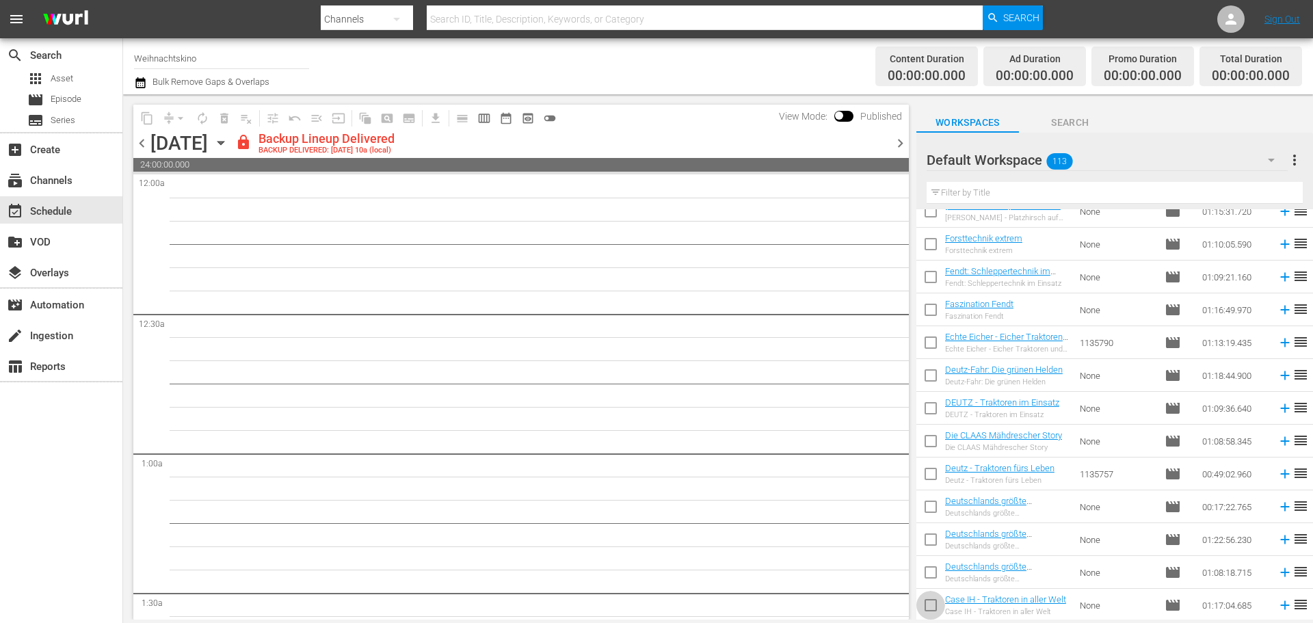
click at [925, 610] on input "checkbox" at bounding box center [930, 607] width 29 height 29
checkbox input "true"
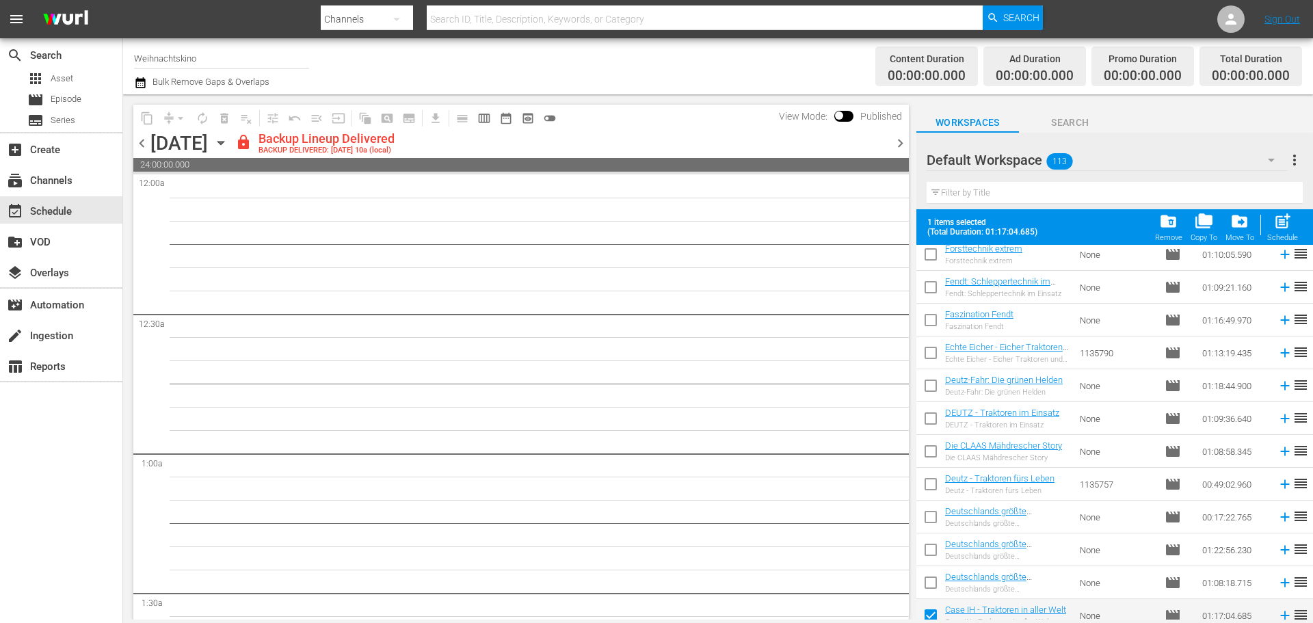
scroll to position [3365, 0]
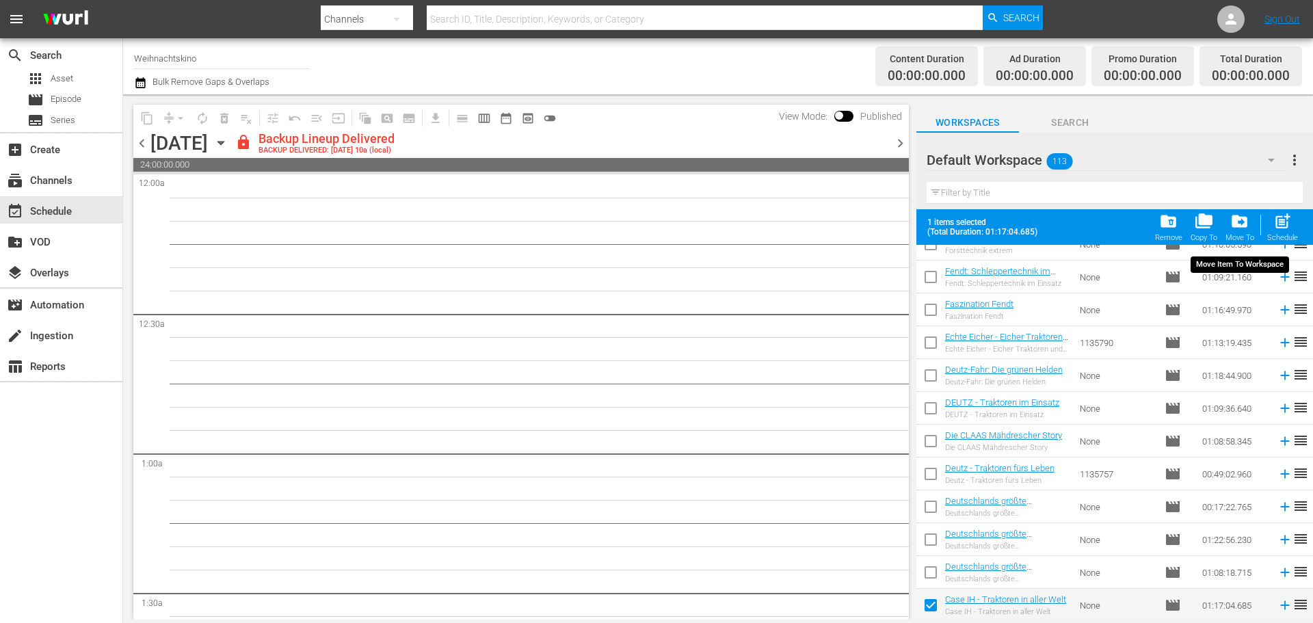
click at [1244, 218] on span "drive_file_move" at bounding box center [1239, 221] width 18 height 18
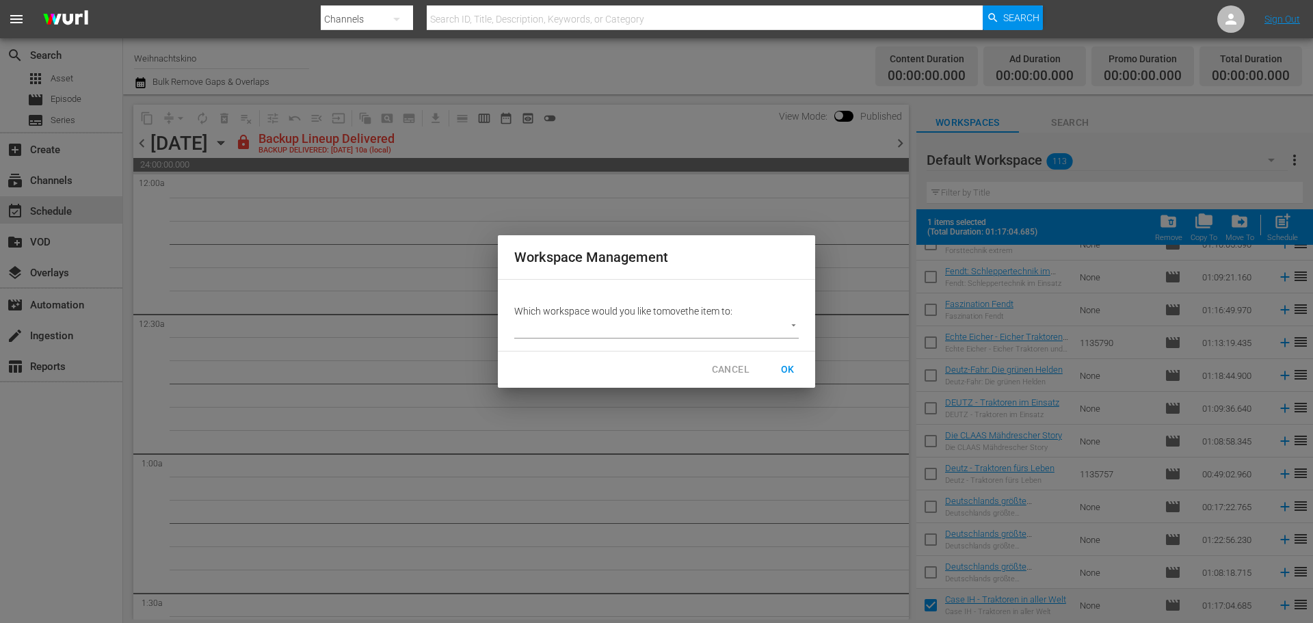
click at [764, 336] on body "menu Search By Channels Search ID, Title, Description, Keywords, or Category Se…" at bounding box center [656, 311] width 1313 height 623
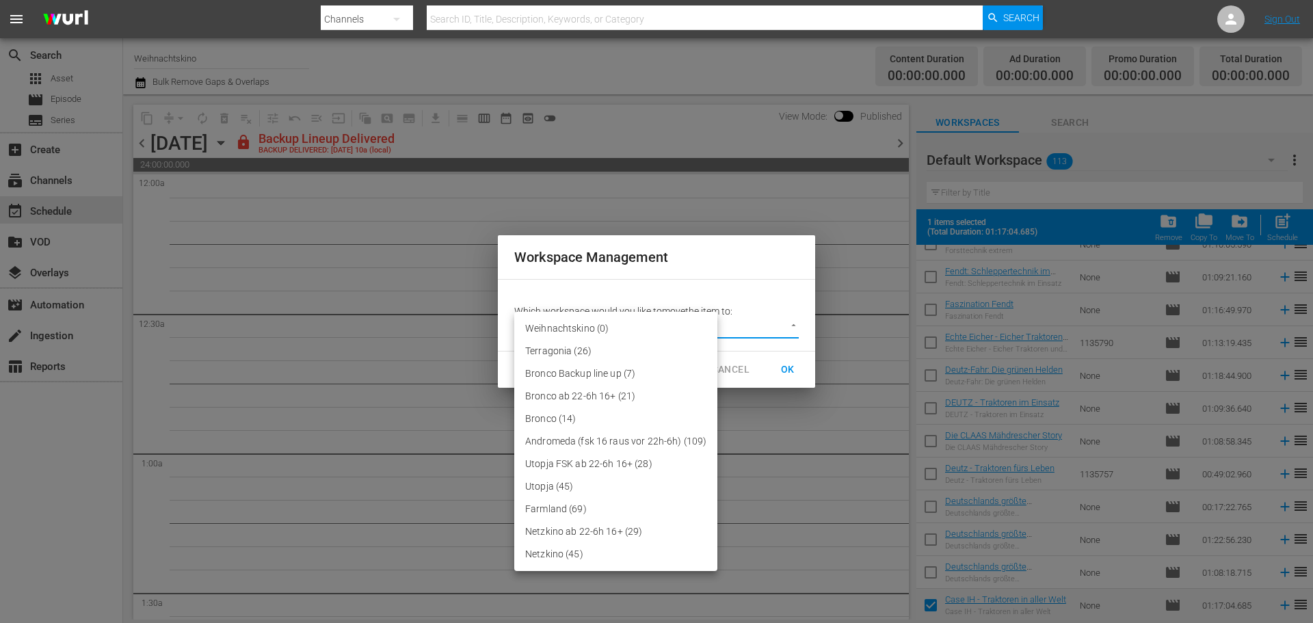
click at [601, 507] on li "Farmland (69)" at bounding box center [615, 509] width 203 height 23
type input "2390"
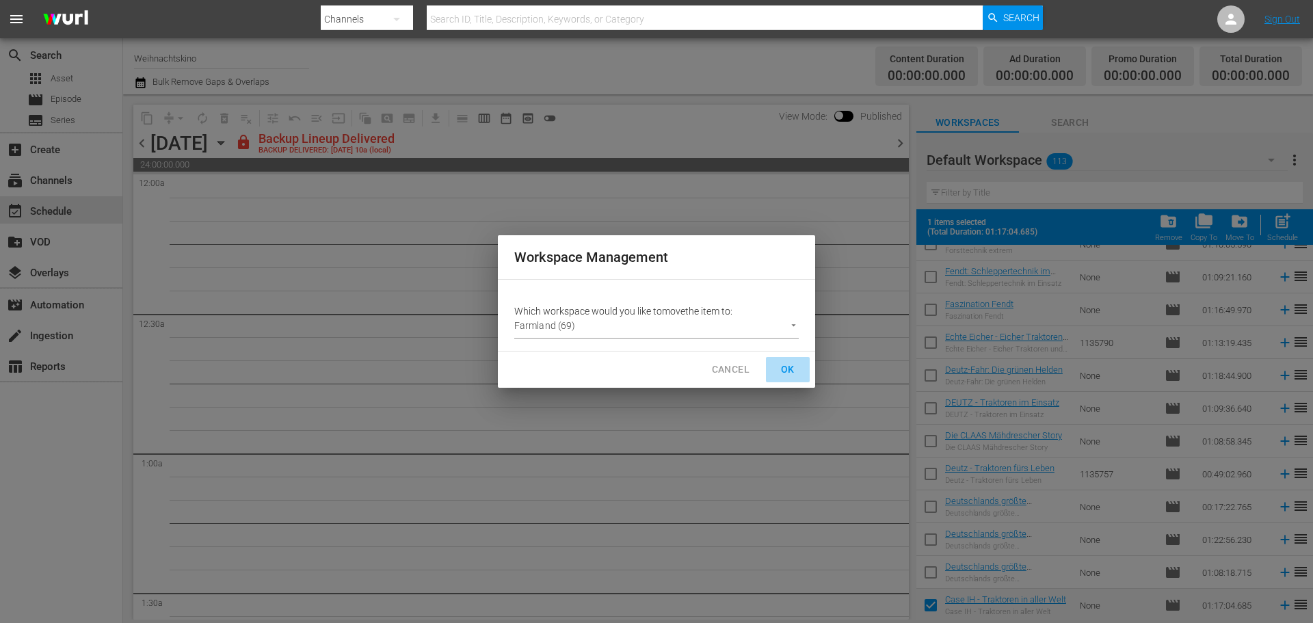
click at [788, 367] on span "OK" at bounding box center [788, 369] width 22 height 17
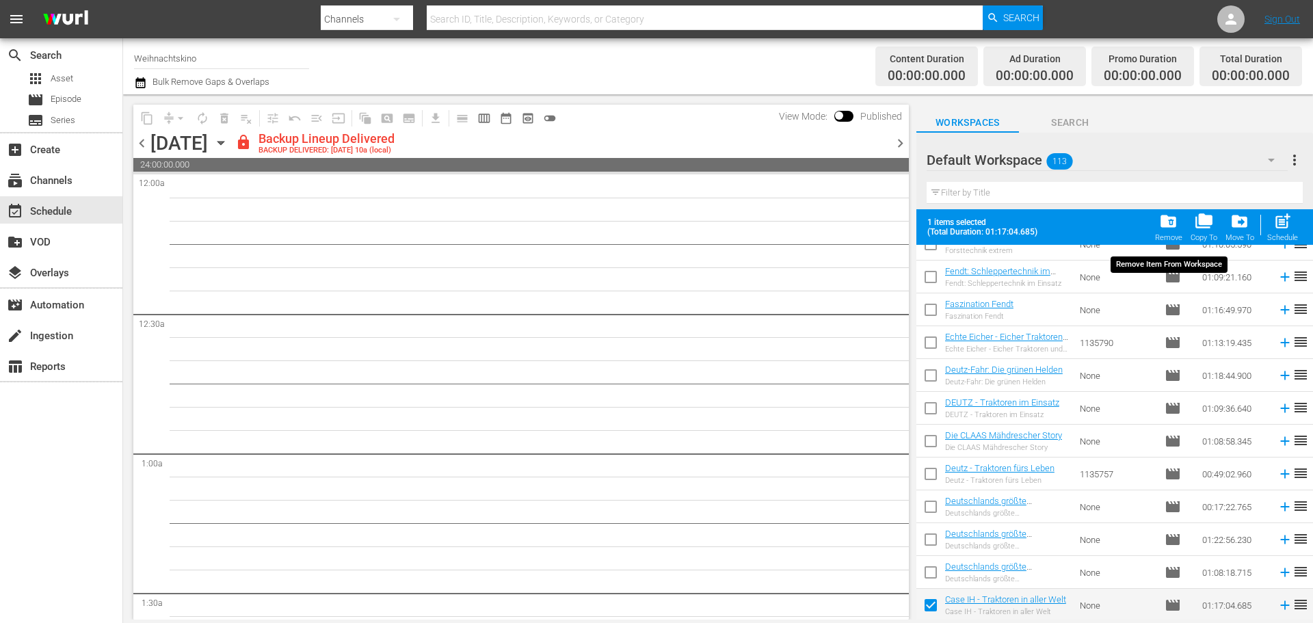
click at [1170, 222] on span "folder_delete" at bounding box center [1168, 221] width 18 height 18
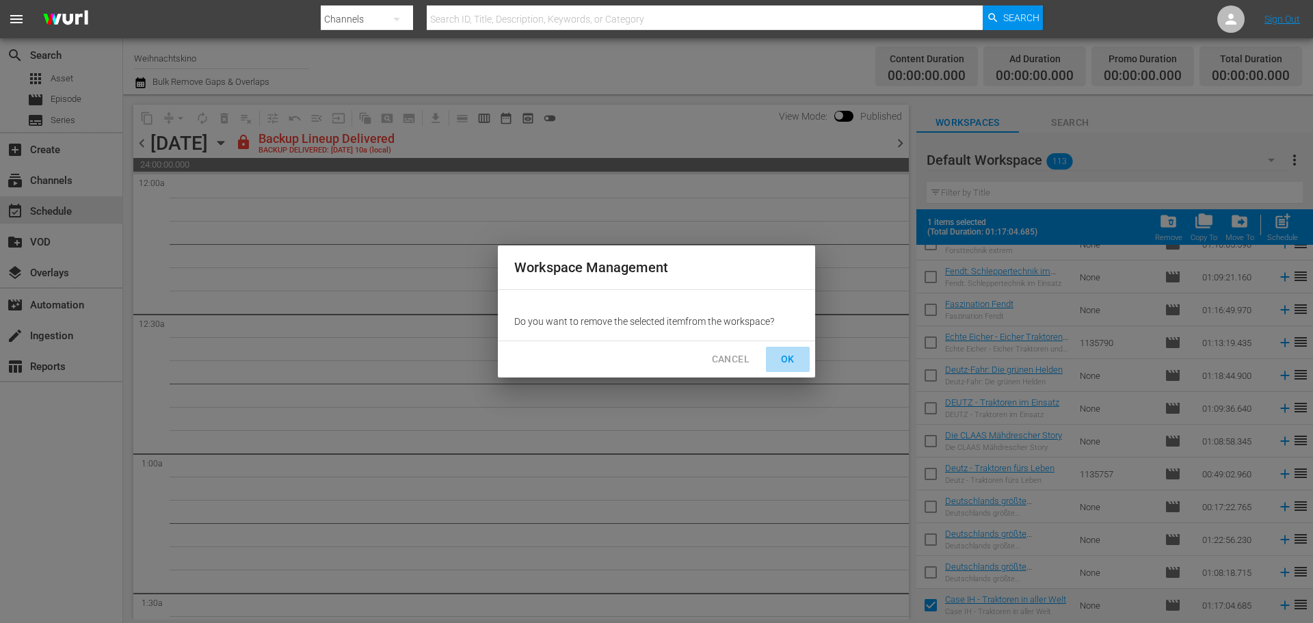
click at [794, 359] on span "OK" at bounding box center [788, 359] width 22 height 17
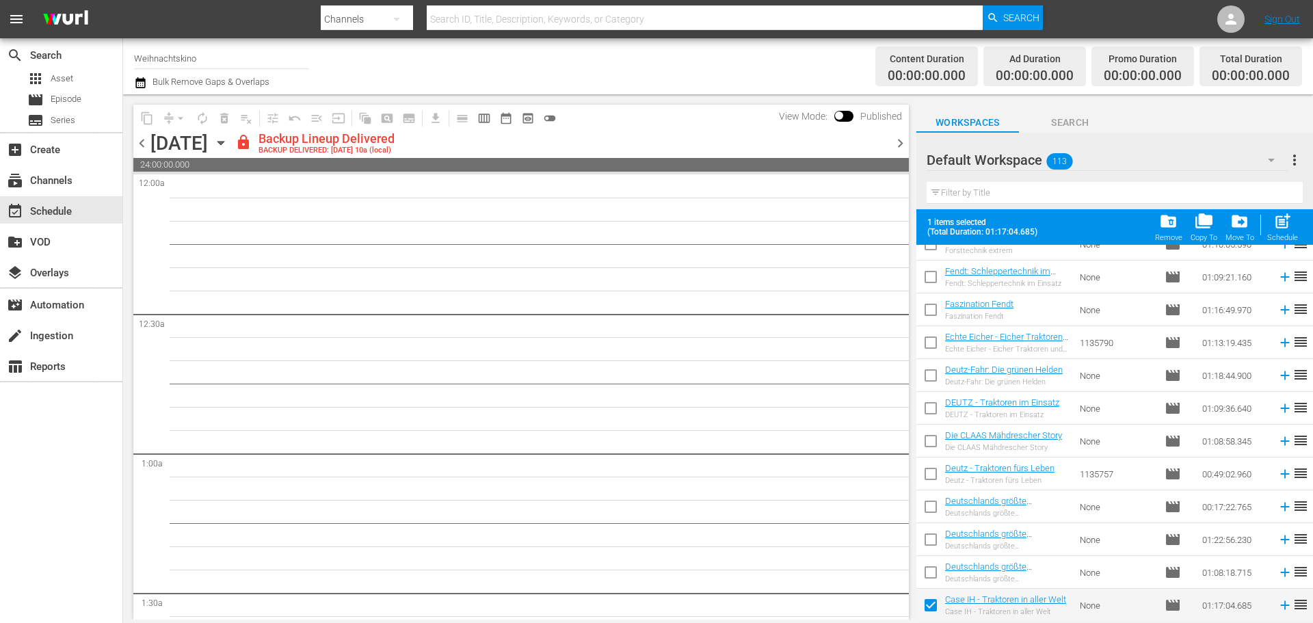
checkbox input "false"
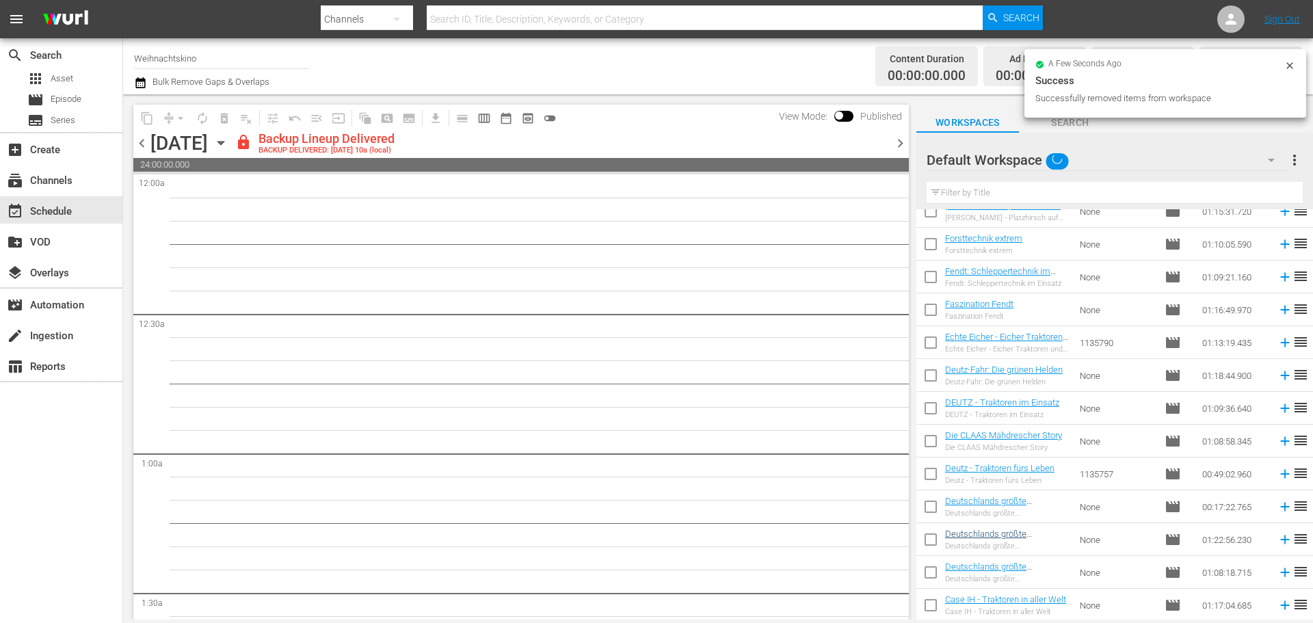
scroll to position [3329, 0]
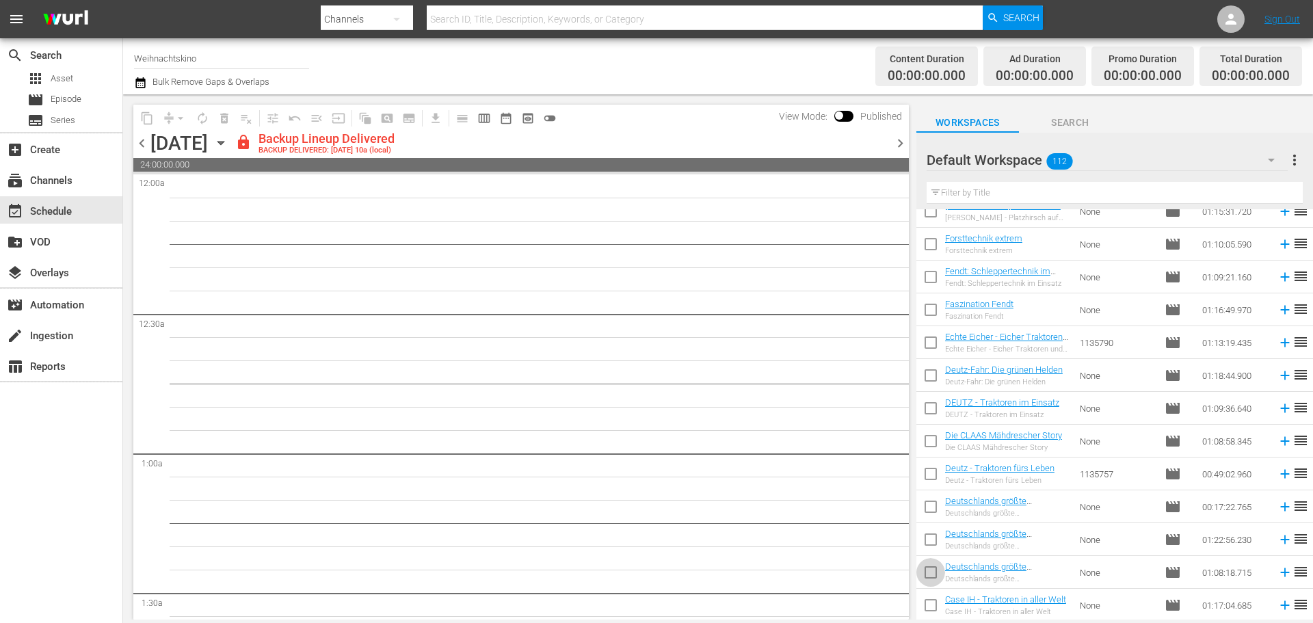
click at [930, 574] on input "checkbox" at bounding box center [930, 575] width 29 height 29
checkbox input "true"
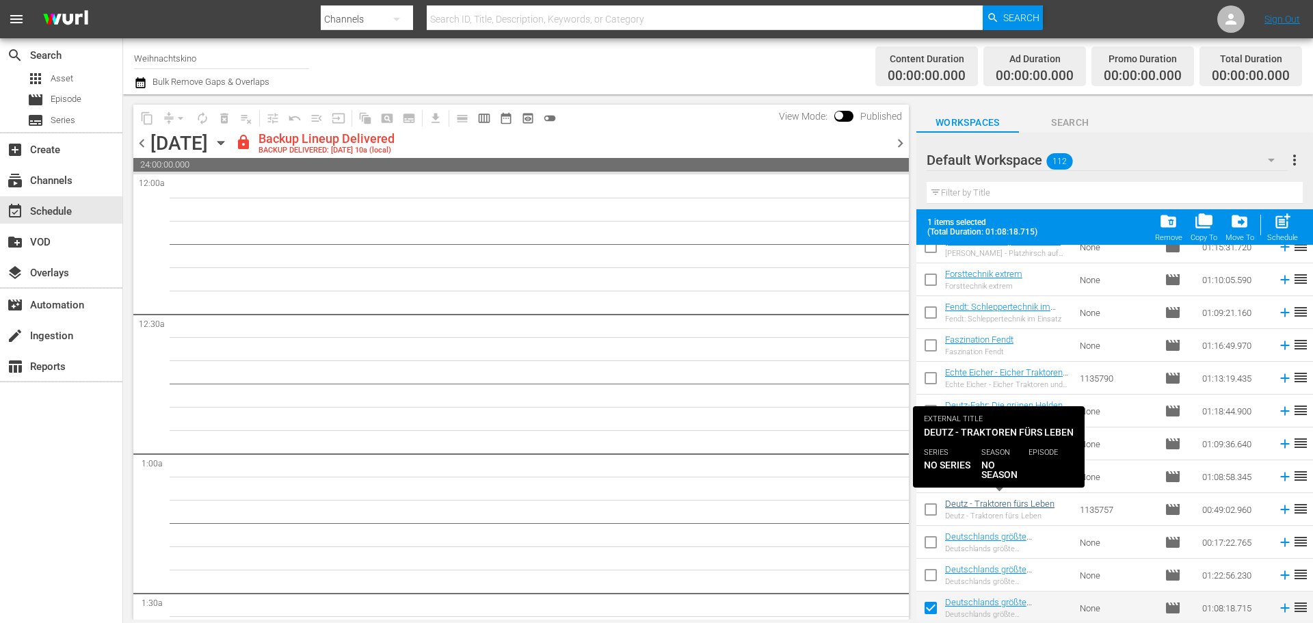
scroll to position [3332, 0]
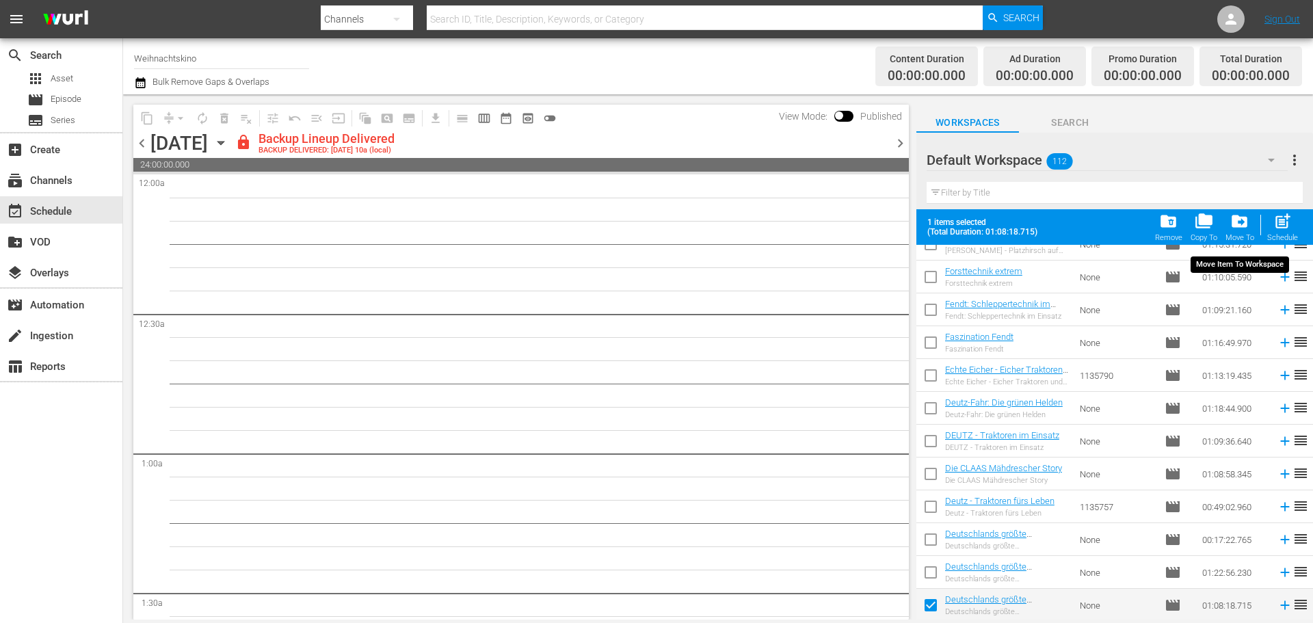
click at [1239, 215] on span "drive_file_move" at bounding box center [1239, 221] width 18 height 18
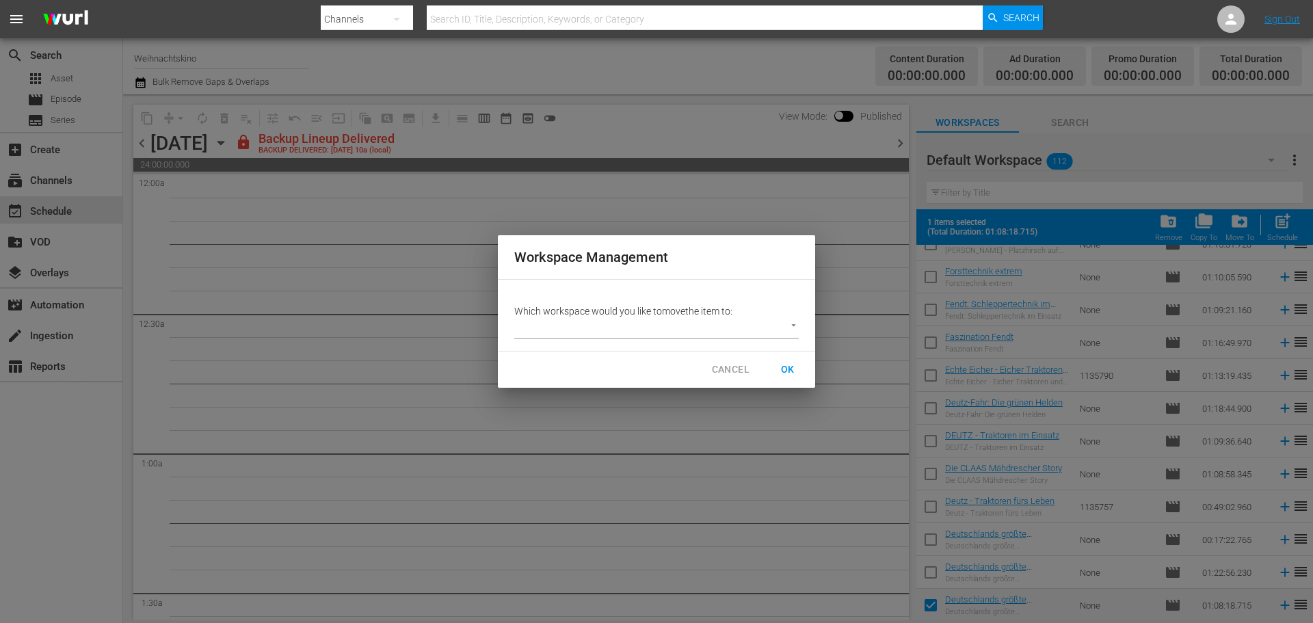
click at [771, 314] on p "Which workspace would you like to move the item to:" at bounding box center [656, 311] width 284 height 14
click at [769, 326] on body "menu Search By Channels Search ID, Title, Description, Keywords, or Category Se…" at bounding box center [656, 311] width 1313 height 623
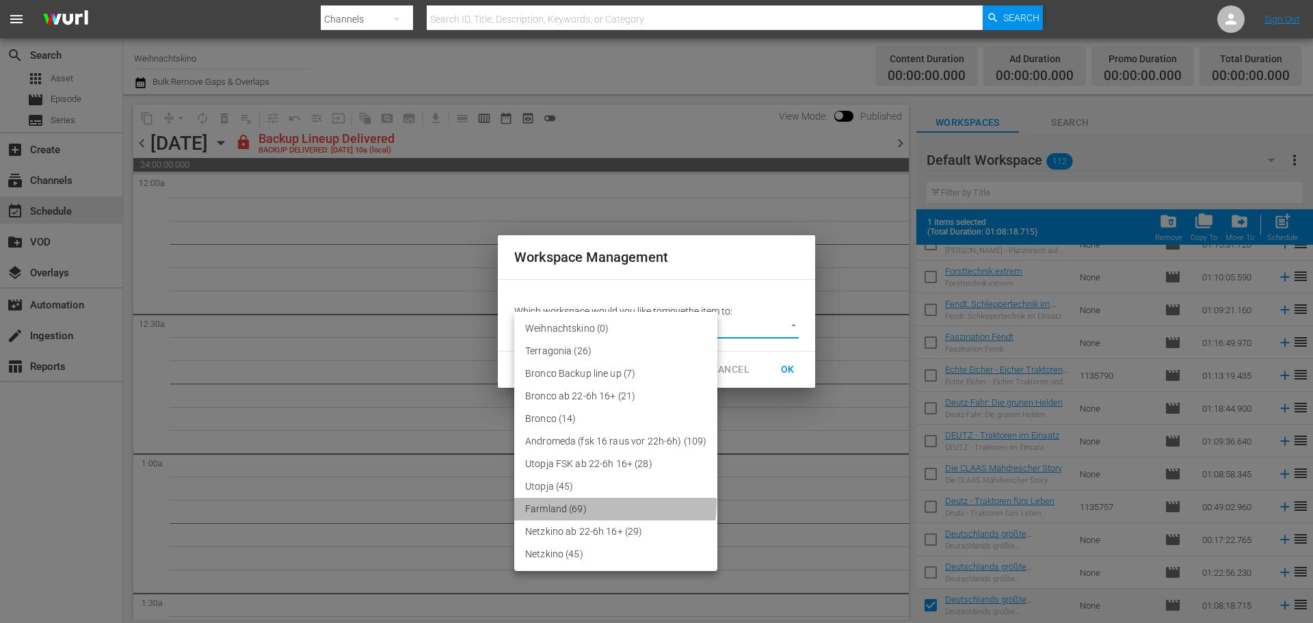
click at [582, 503] on li "Farmland (69)" at bounding box center [615, 509] width 203 height 23
type input "2390"
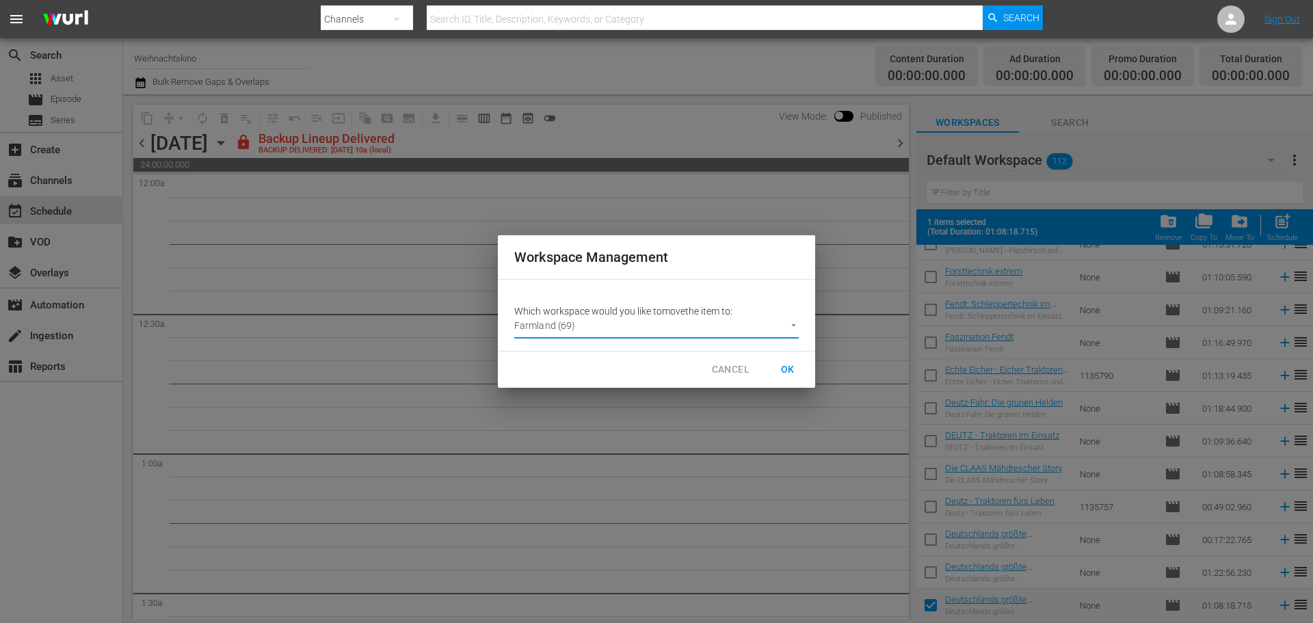
click at [788, 366] on span "OK" at bounding box center [788, 369] width 22 height 17
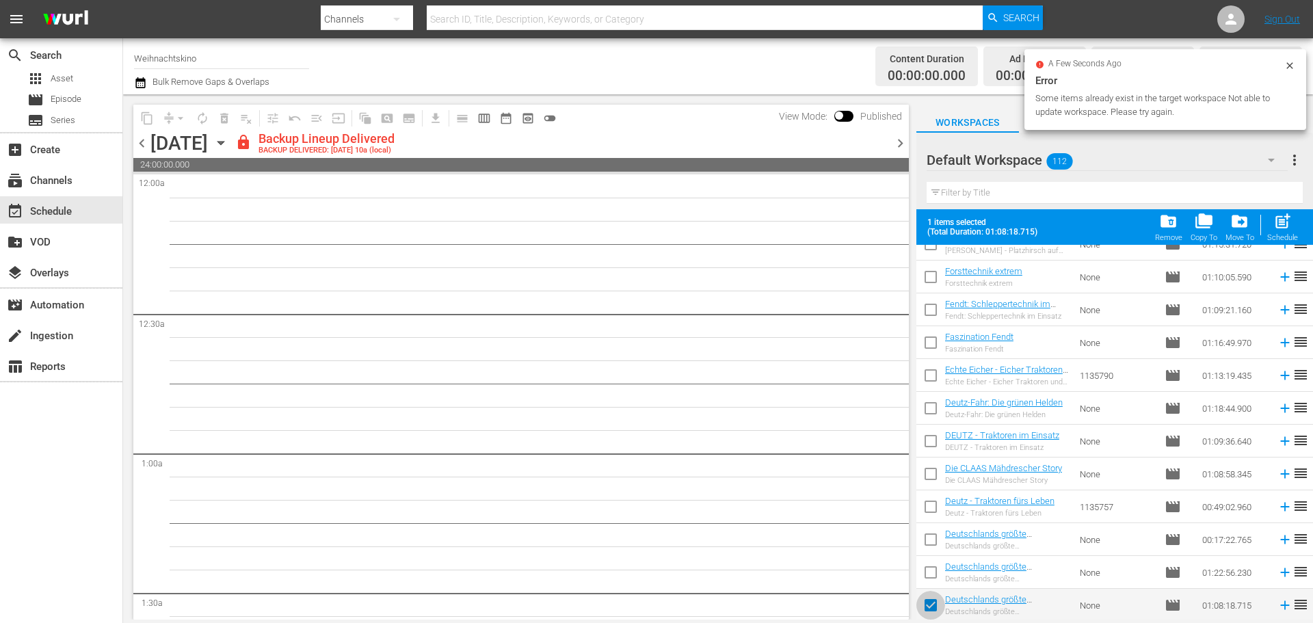
click at [931, 602] on input "checkbox" at bounding box center [930, 607] width 29 height 29
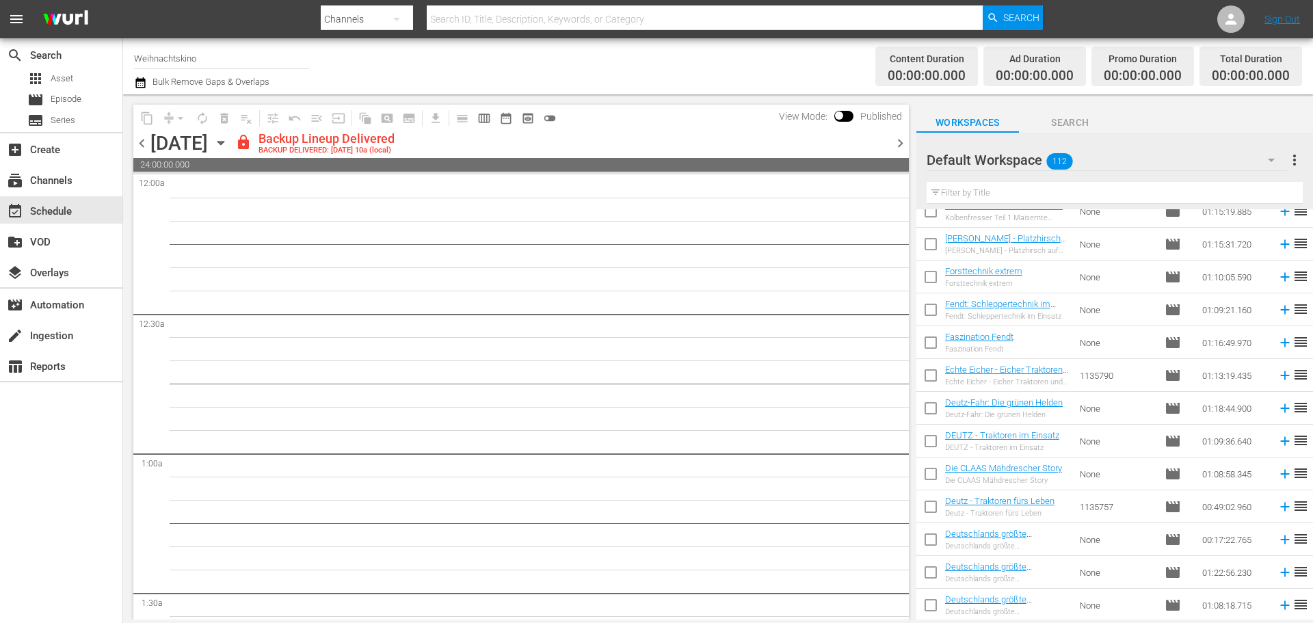
scroll to position [3296, 0]
click at [933, 598] on input "checkbox" at bounding box center [930, 607] width 29 height 29
checkbox input "true"
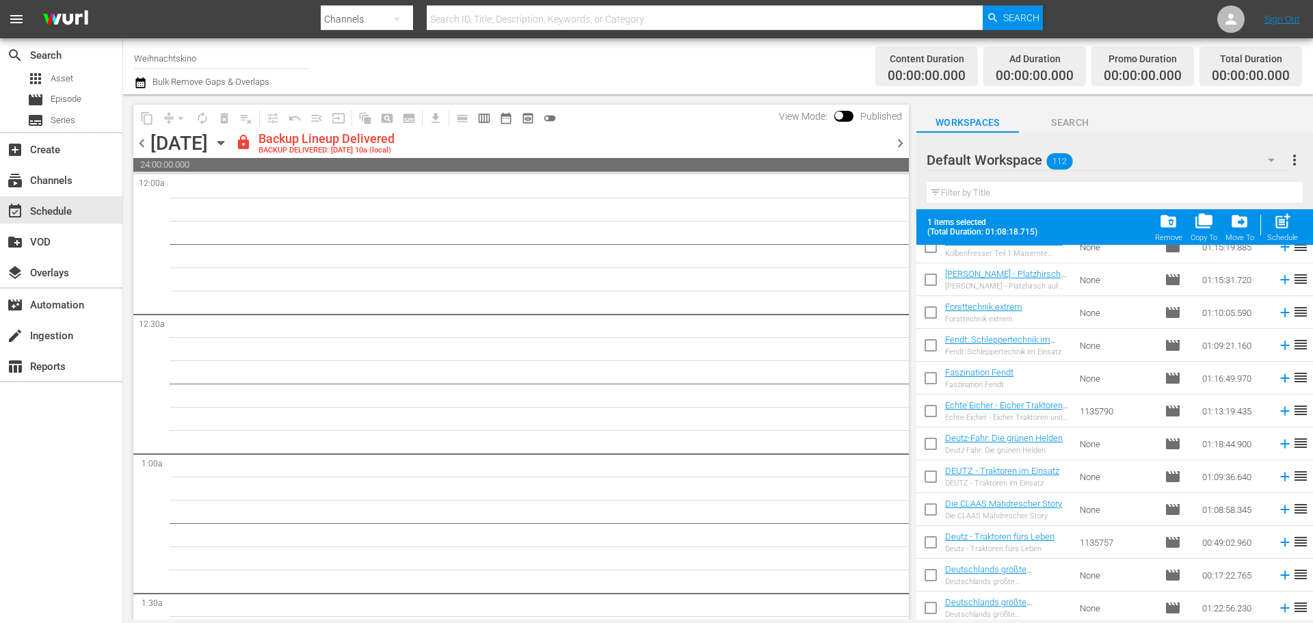
scroll to position [3332, 0]
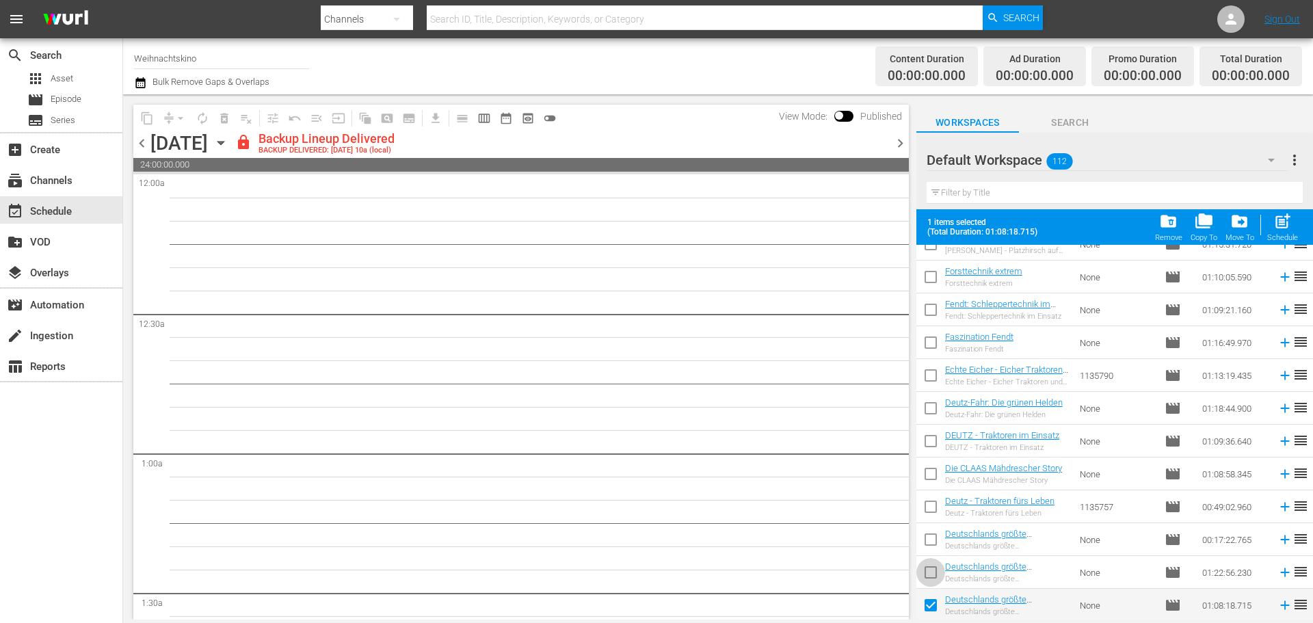
click at [932, 572] on input "checkbox" at bounding box center [930, 575] width 29 height 29
checkbox input "true"
click at [932, 535] on input "checkbox" at bounding box center [930, 542] width 29 height 29
checkbox input "true"
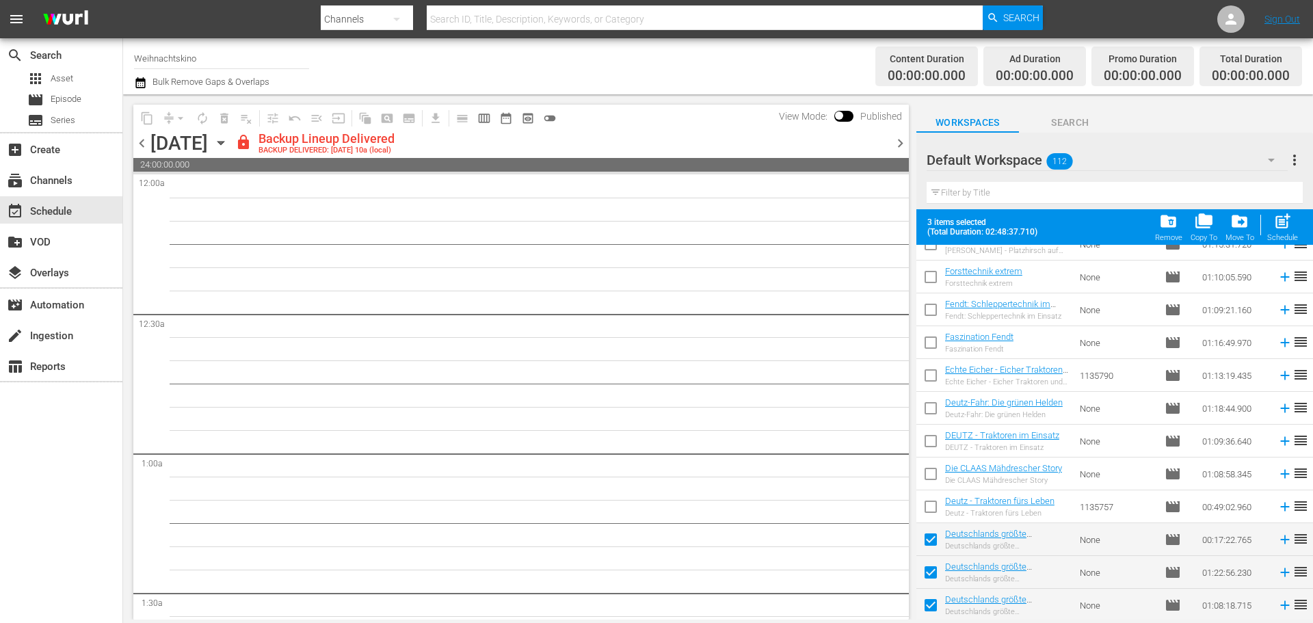
click at [1242, 230] on span "drive_file_move" at bounding box center [1239, 221] width 18 height 18
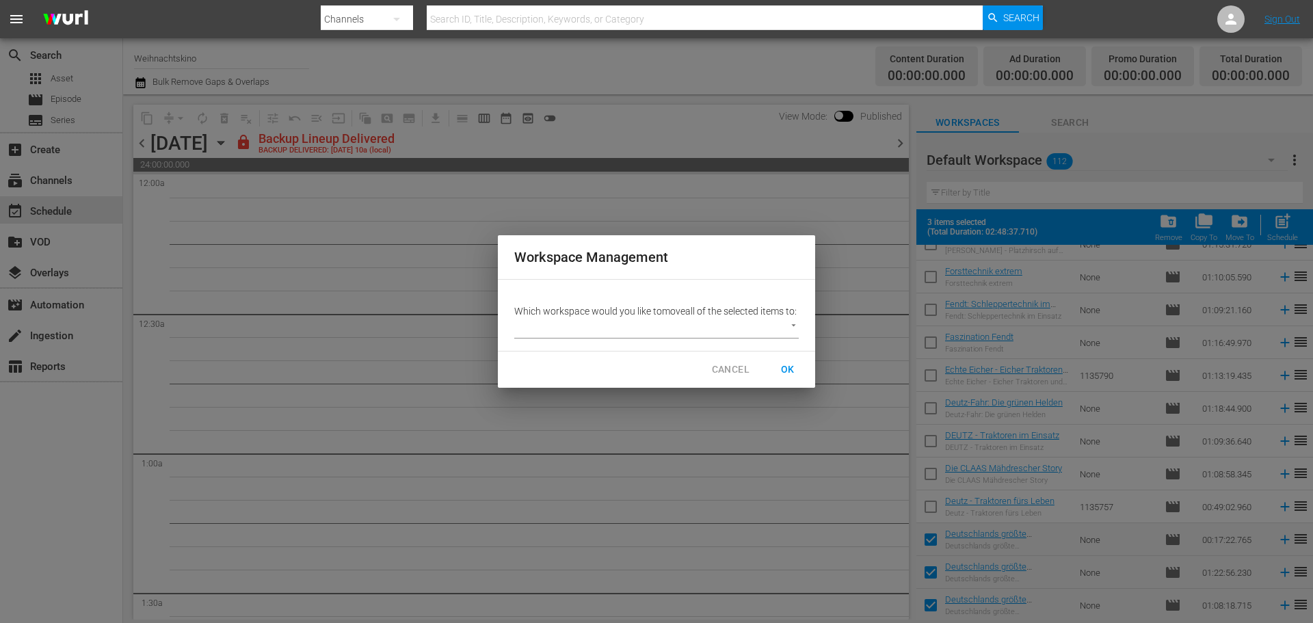
click at [787, 331] on body "menu Search By Channels Search ID, Title, Description, Keywords, or Category Se…" at bounding box center [656, 311] width 1313 height 623
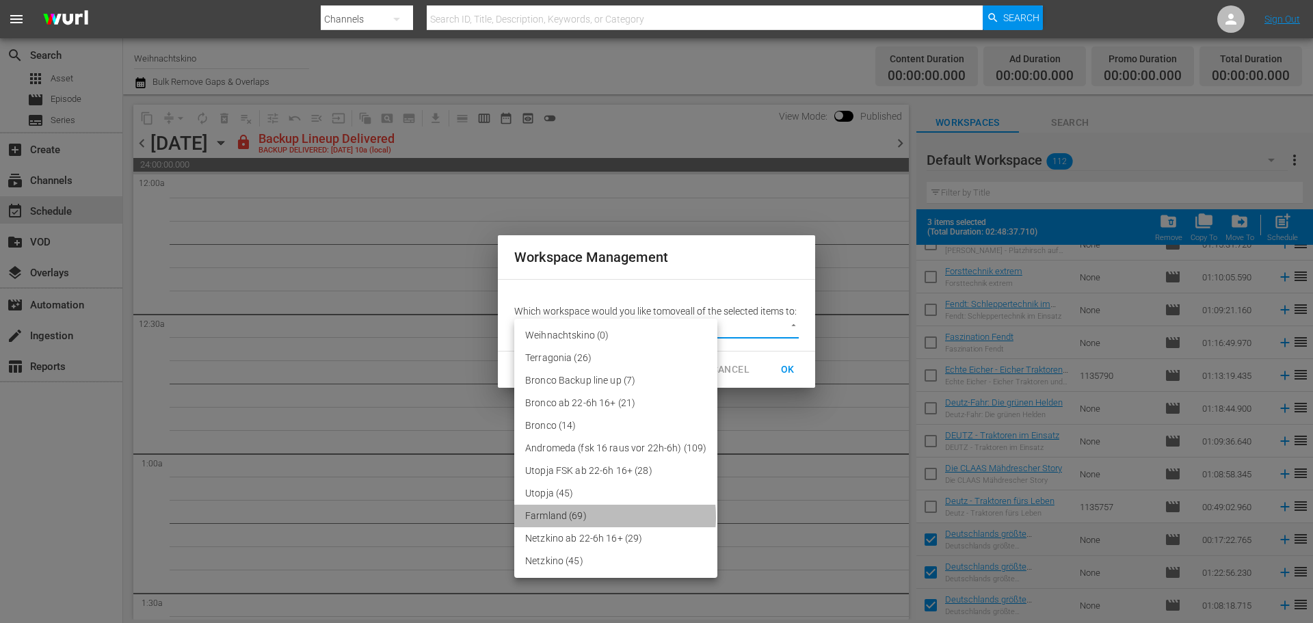
click at [589, 517] on li "Farmland (69)" at bounding box center [615, 515] width 203 height 23
type input "2390"
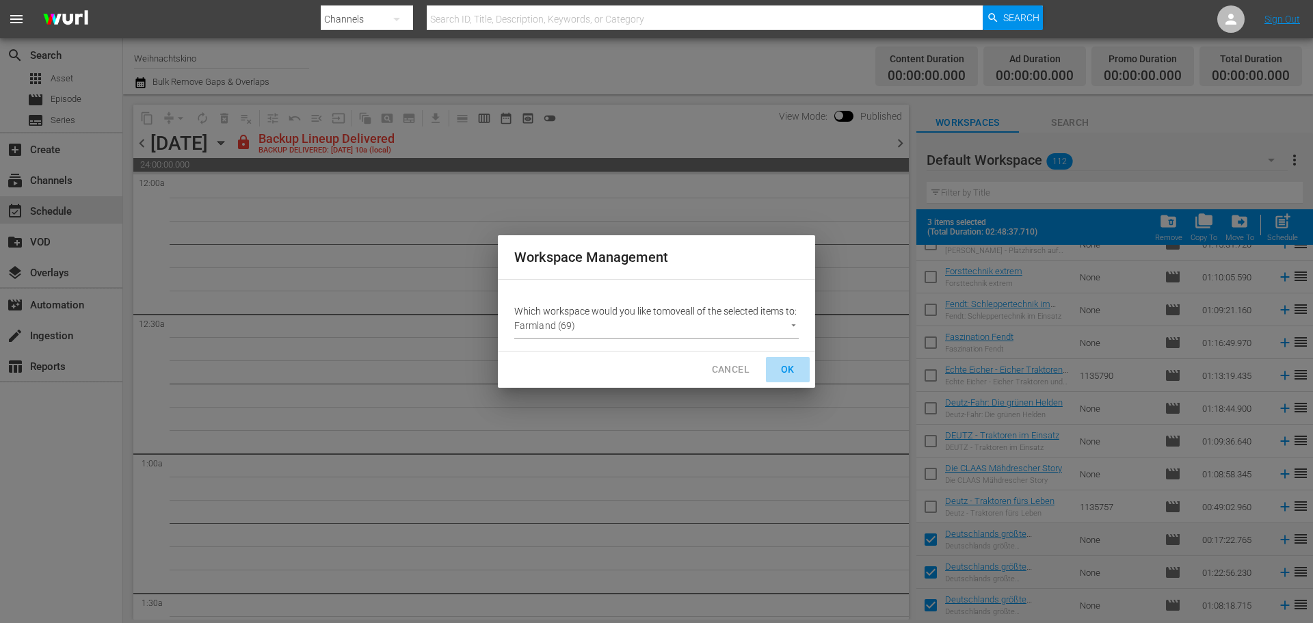
click at [790, 378] on span "OK" at bounding box center [788, 369] width 22 height 17
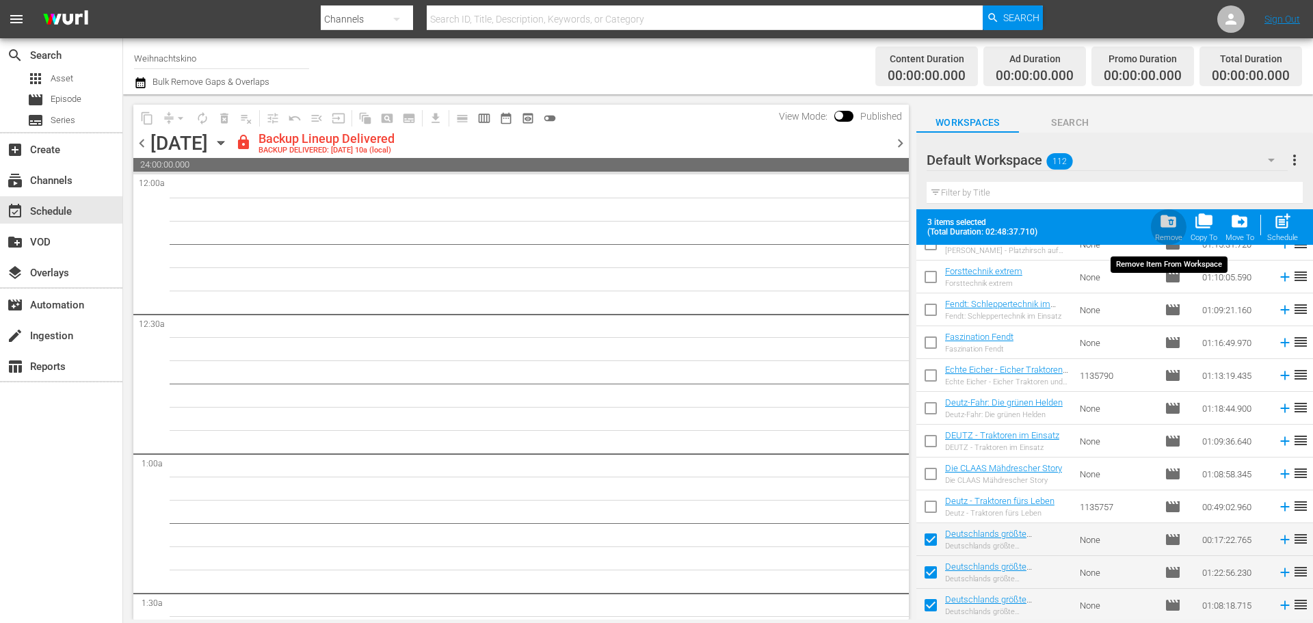
click at [1176, 234] on div "Remove" at bounding box center [1168, 237] width 27 height 9
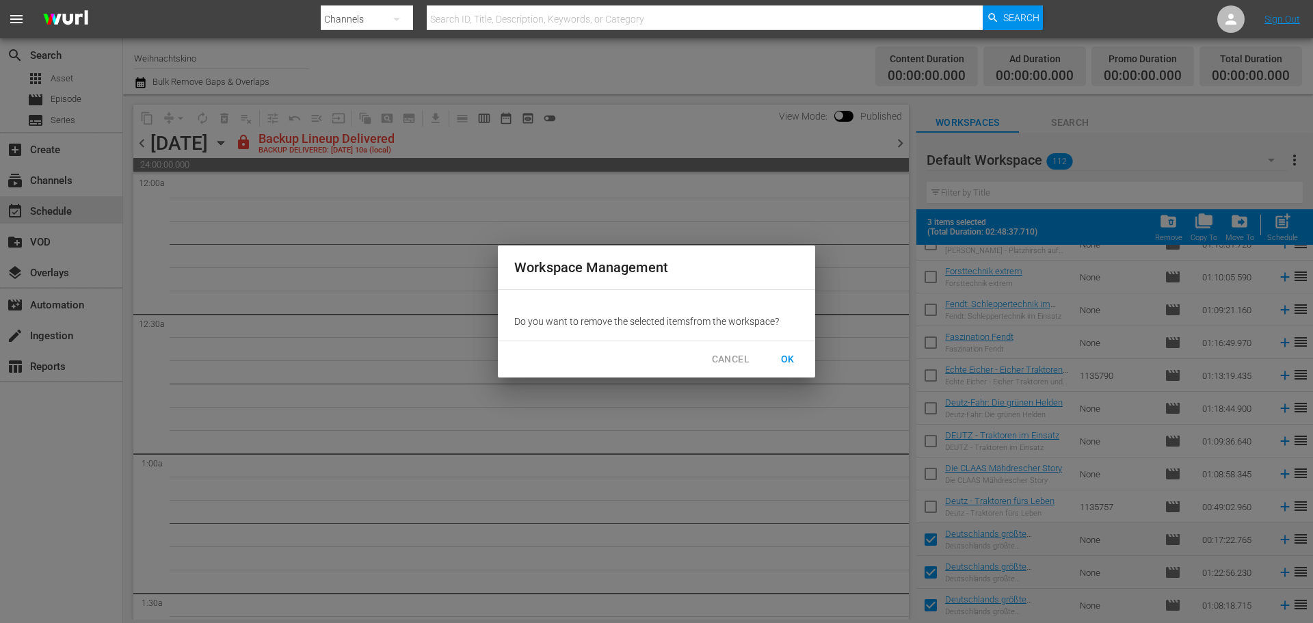
click at [792, 362] on span "OK" at bounding box center [788, 359] width 22 height 17
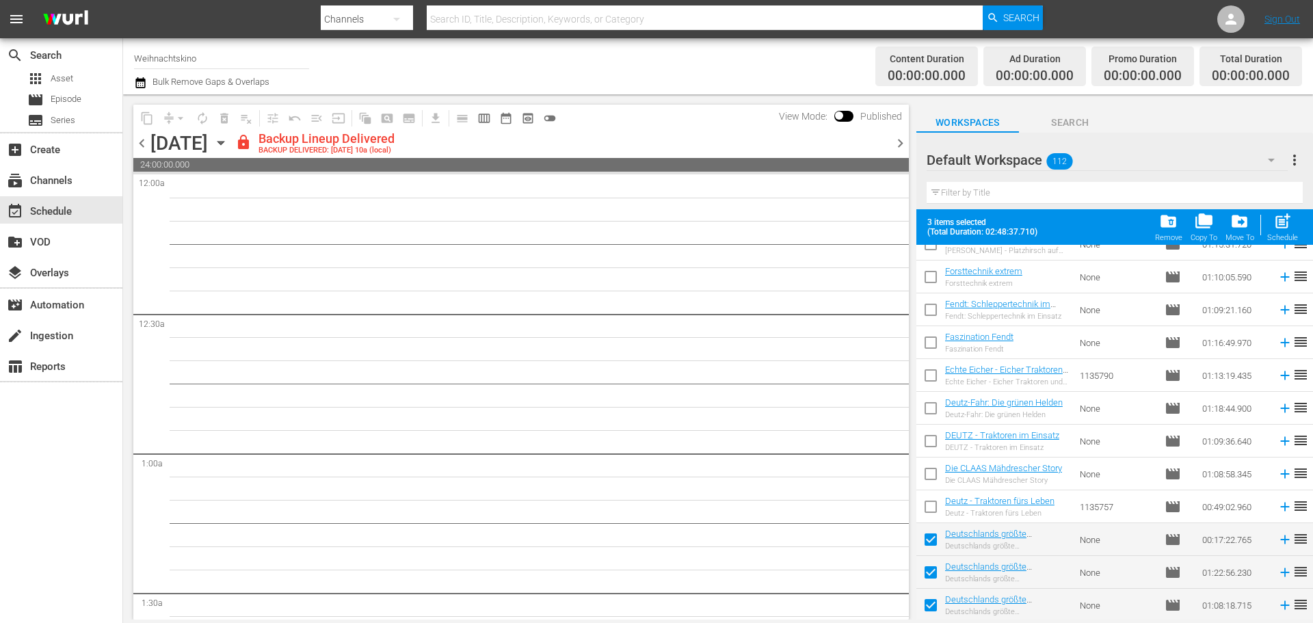
checkbox input "false"
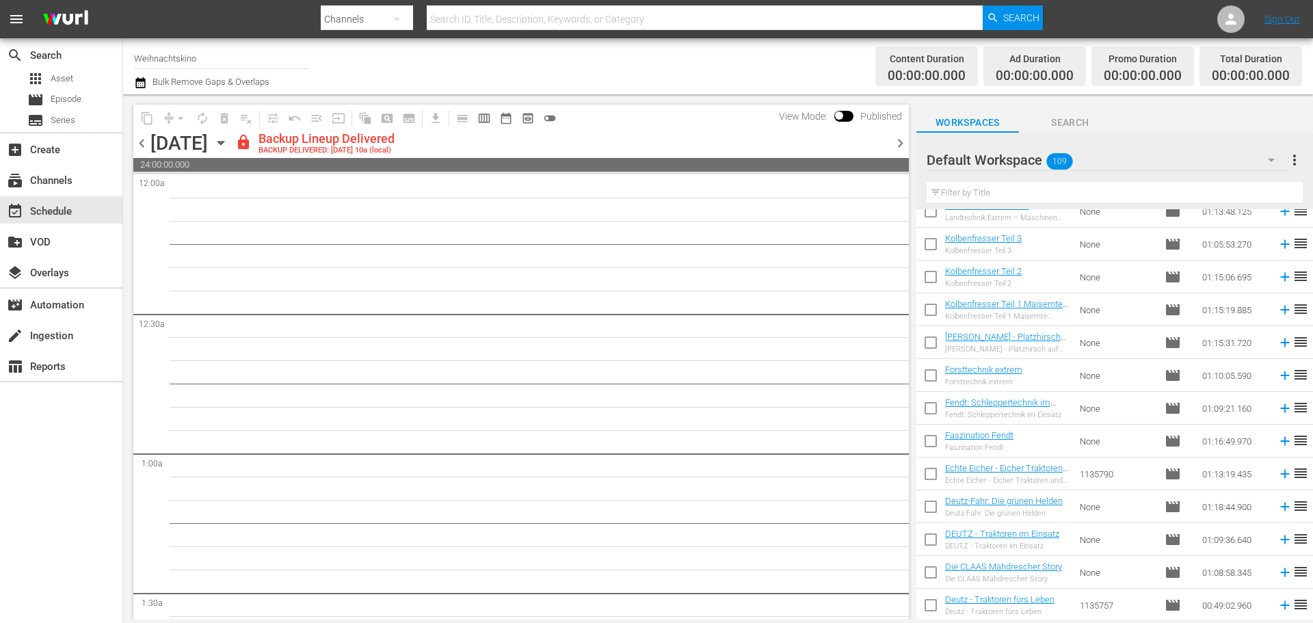
scroll to position [3198, 0]
click at [929, 608] on input "checkbox" at bounding box center [930, 607] width 29 height 29
checkbox input "true"
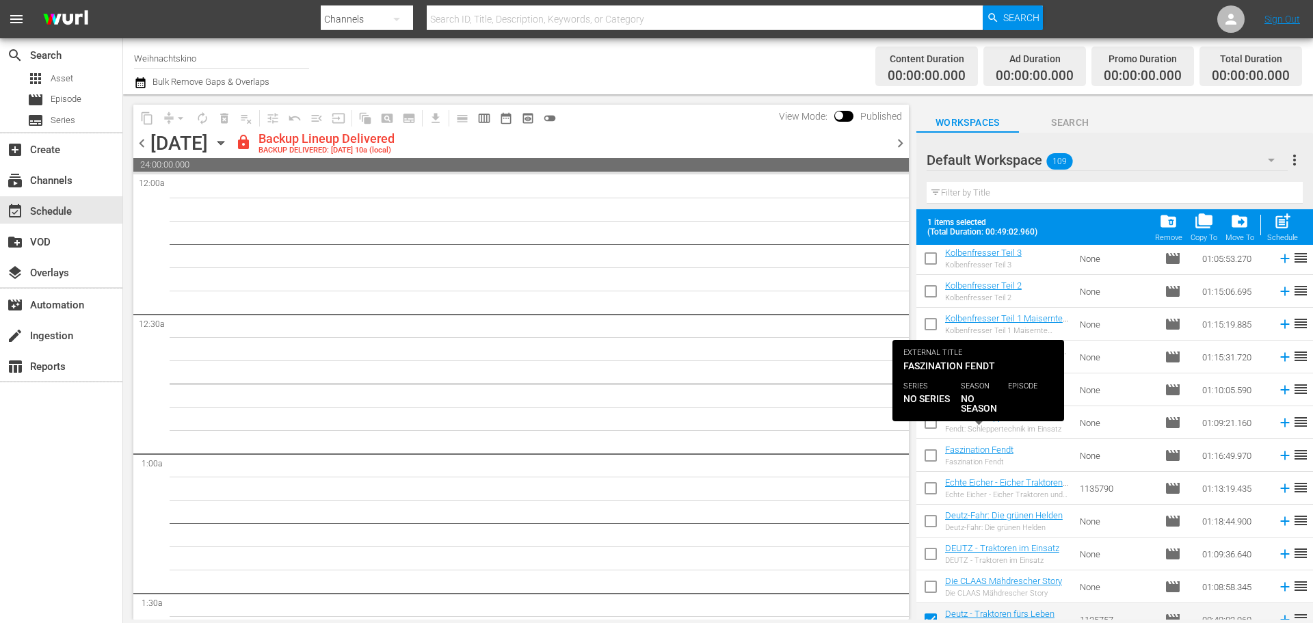
scroll to position [3233, 0]
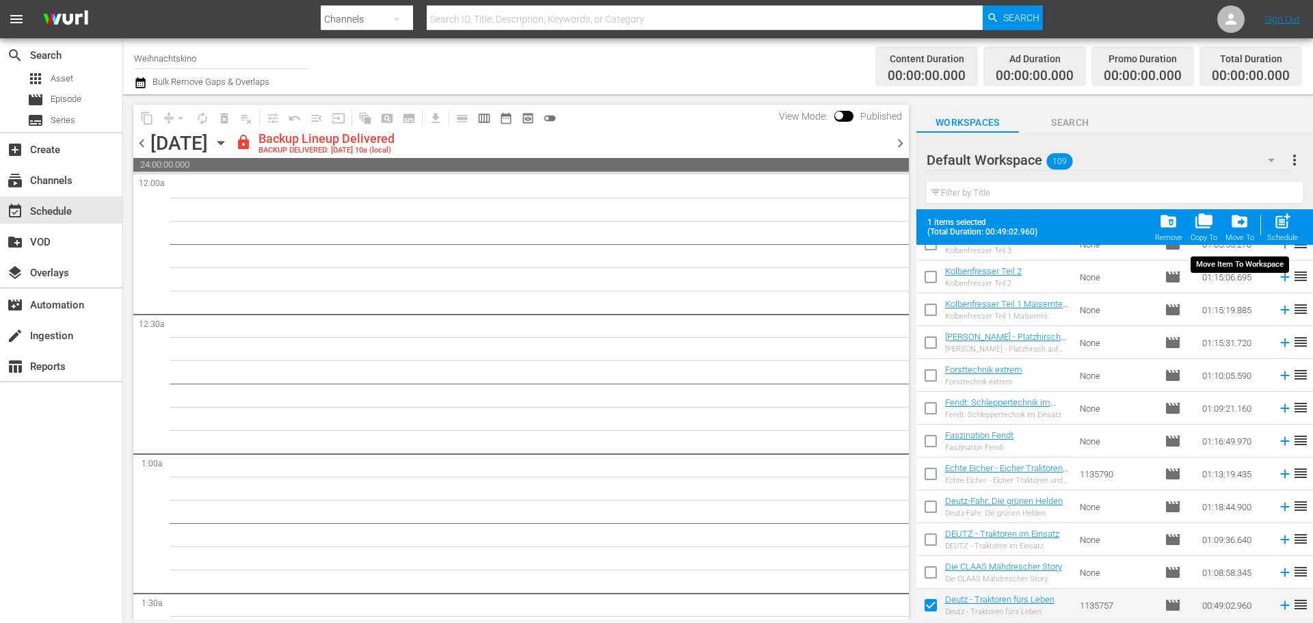
click at [1243, 238] on div "Move To" at bounding box center [1239, 237] width 29 height 9
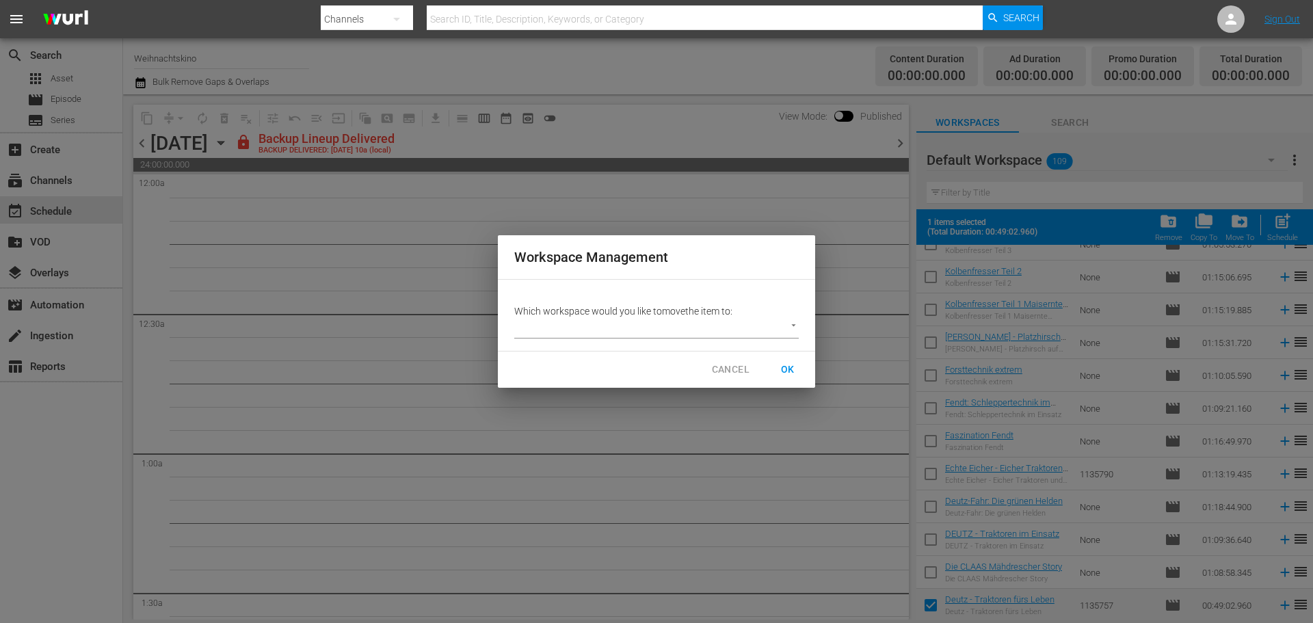
click at [793, 329] on body "menu Search By Channels Search ID, Title, Description, Keywords, or Category Se…" at bounding box center [656, 311] width 1313 height 623
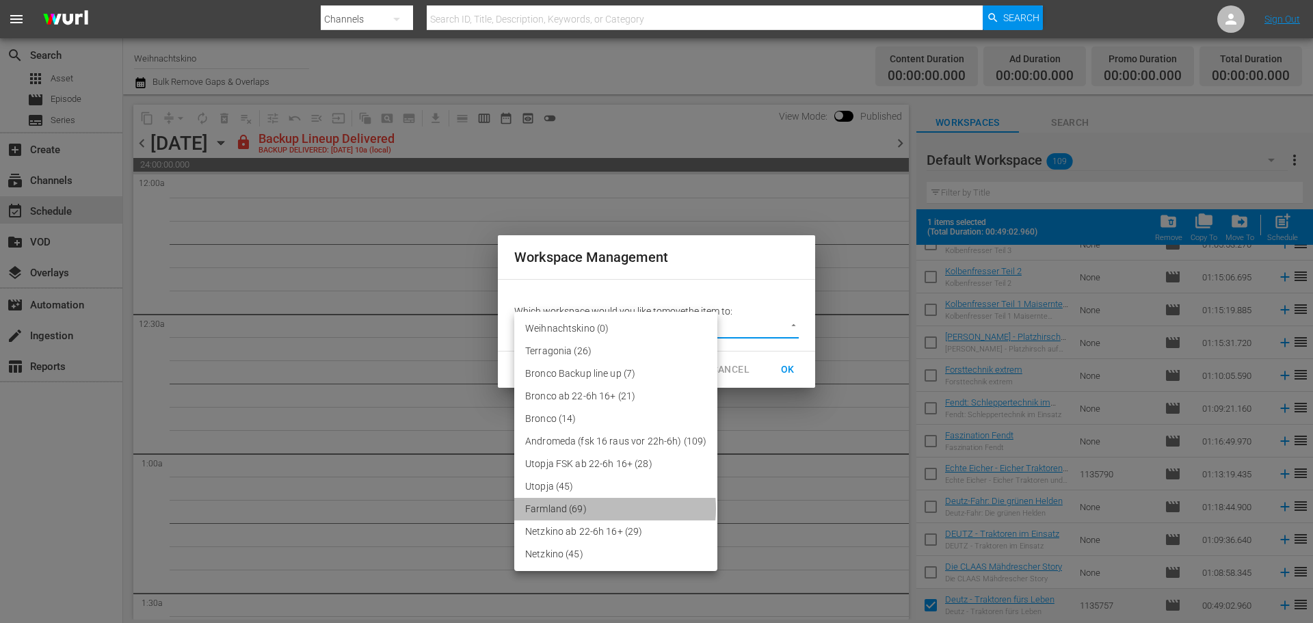
click at [593, 509] on li "Farmland (69)" at bounding box center [615, 509] width 203 height 23
type input "2390"
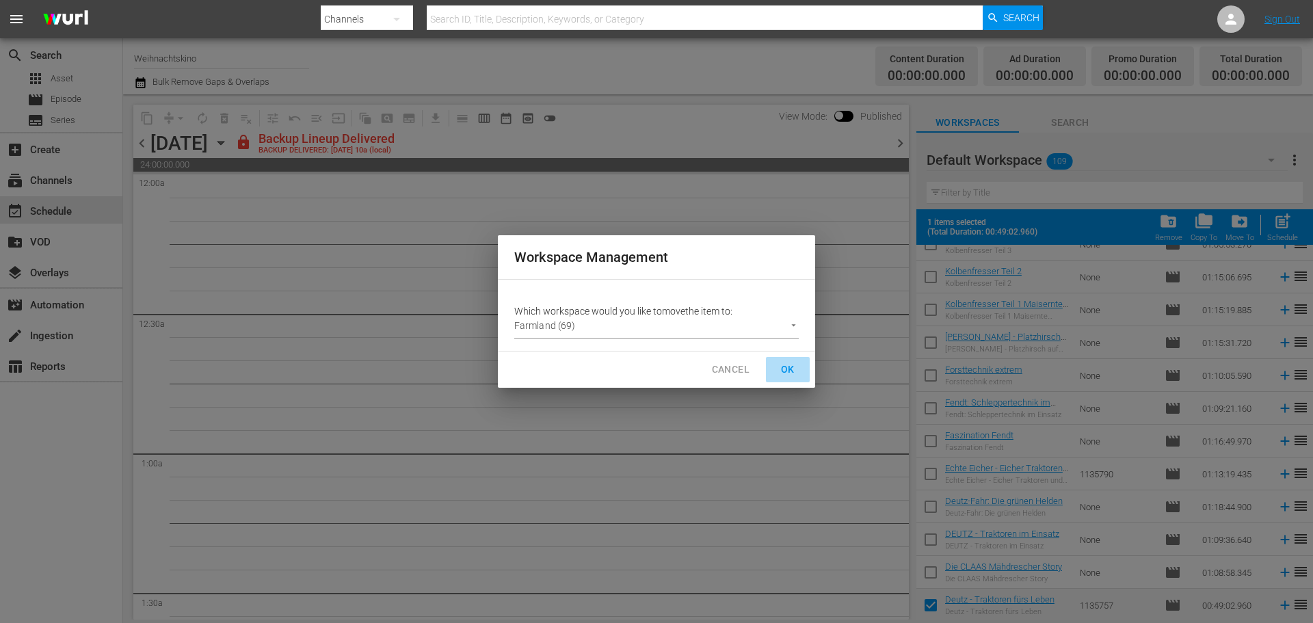
click at [781, 368] on span "OK" at bounding box center [788, 369] width 22 height 17
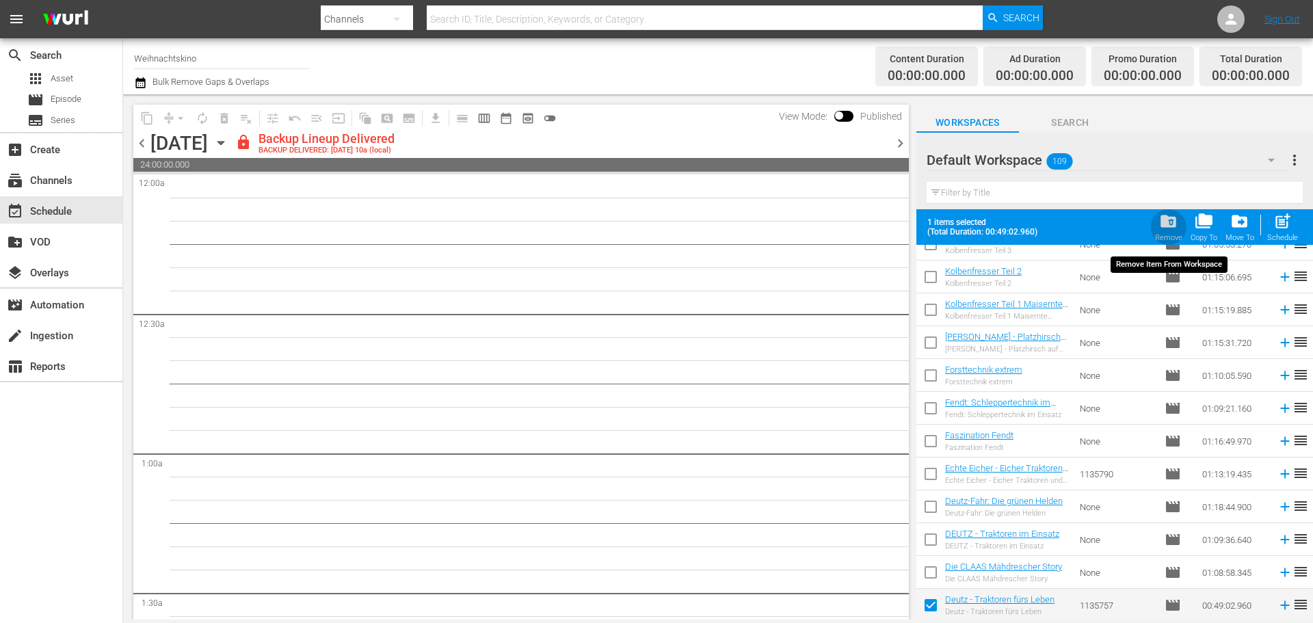
click at [1175, 224] on span "folder_delete" at bounding box center [1168, 221] width 18 height 18
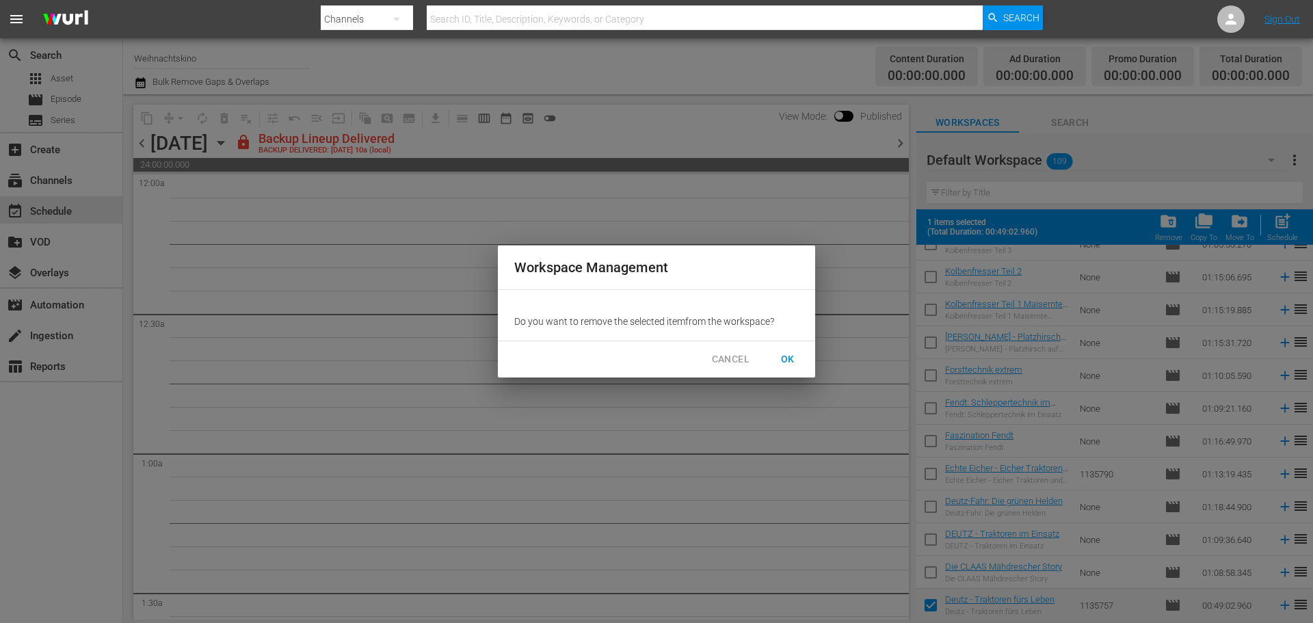
click at [786, 362] on span "OK" at bounding box center [788, 359] width 22 height 17
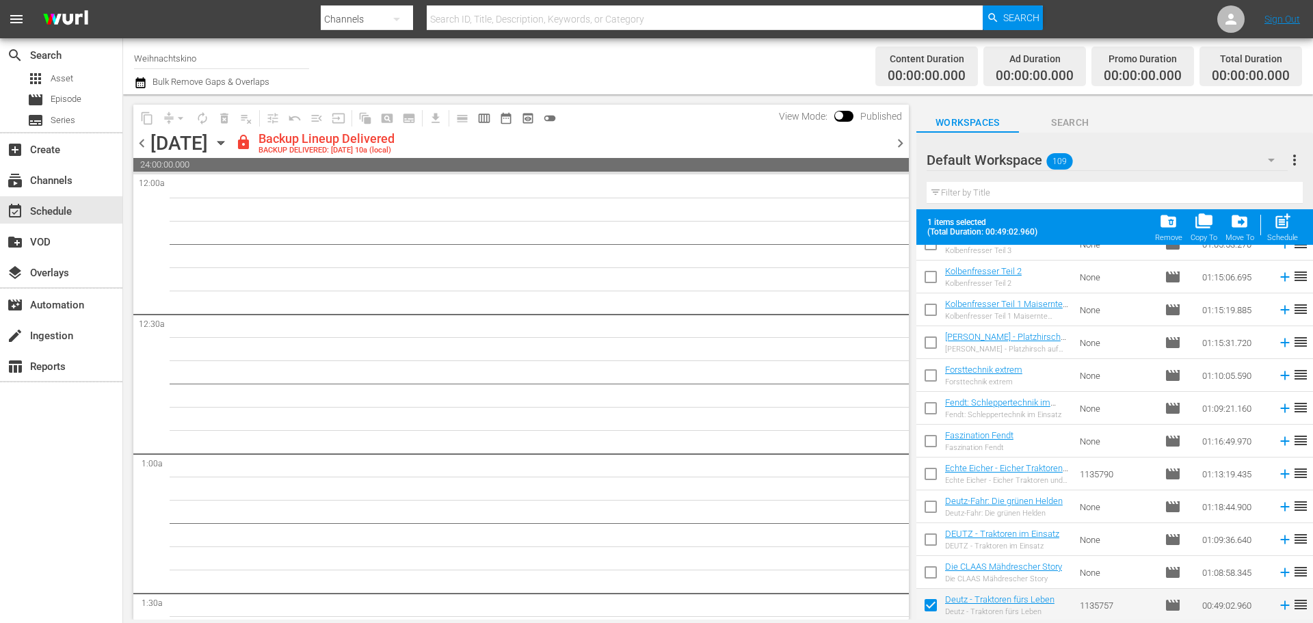
checkbox input "false"
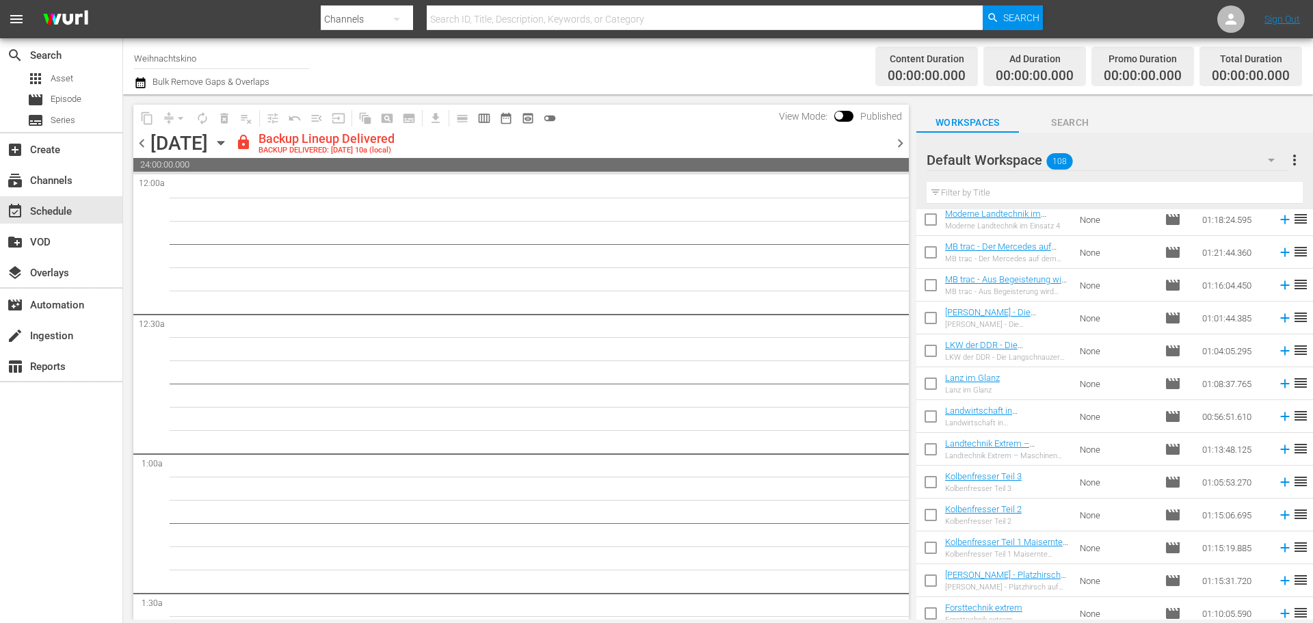
scroll to position [3165, 0]
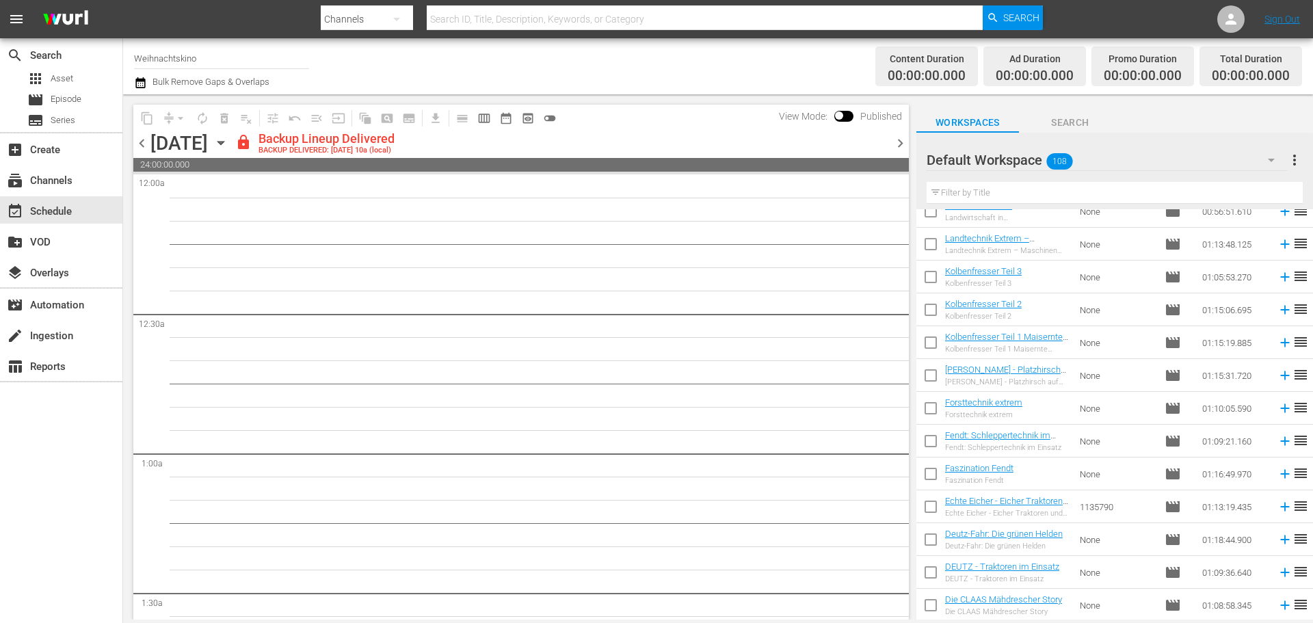
click at [932, 604] on input "checkbox" at bounding box center [930, 607] width 29 height 29
checkbox input "true"
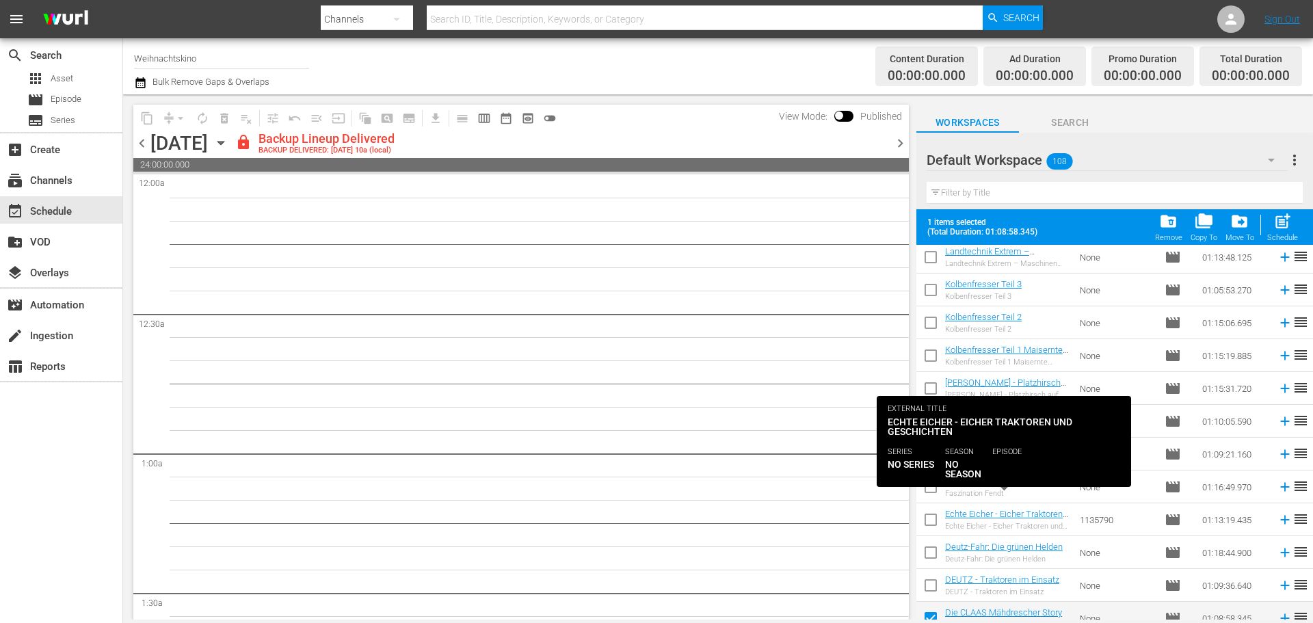
scroll to position [3201, 0]
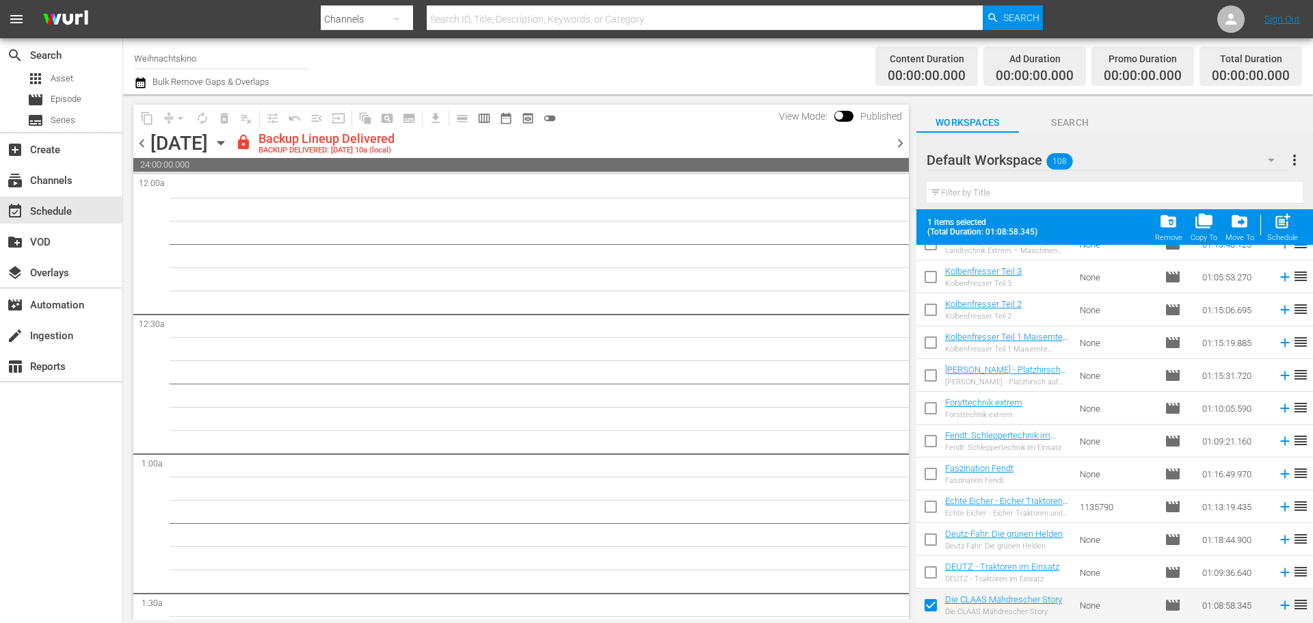
click at [932, 577] on input "checkbox" at bounding box center [930, 575] width 29 height 29
checkbox input "true"
click at [932, 541] on input "checkbox" at bounding box center [930, 542] width 29 height 29
checkbox input "true"
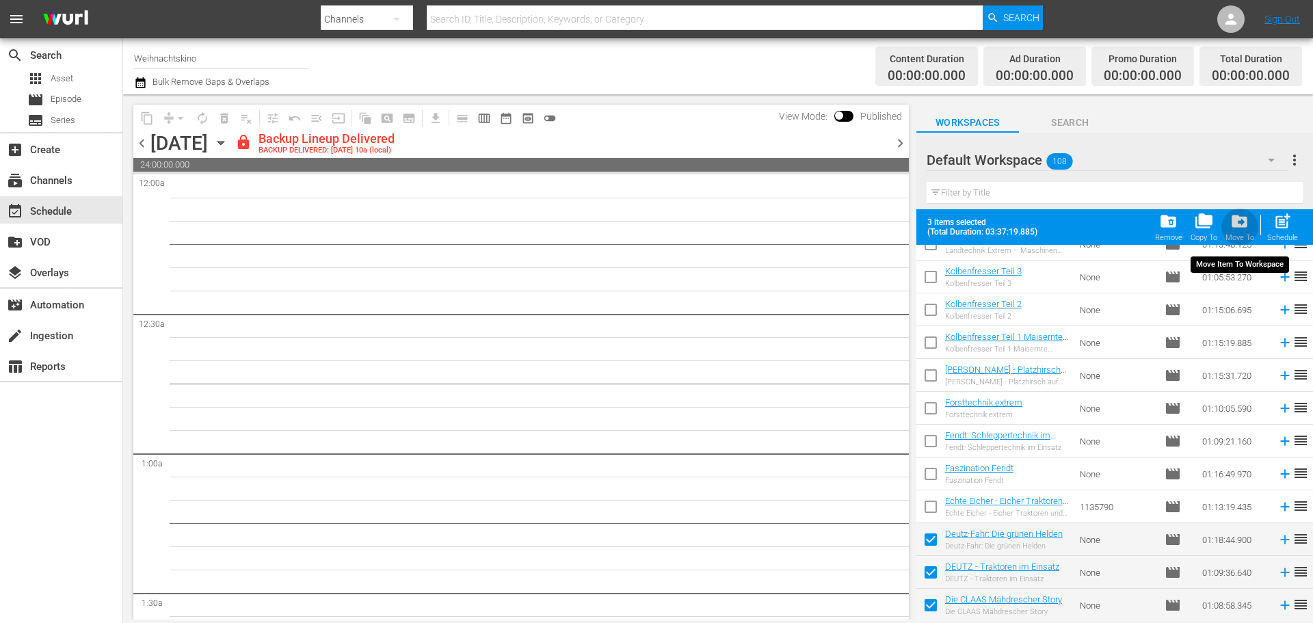
click at [1245, 228] on span "drive_file_move" at bounding box center [1239, 221] width 18 height 18
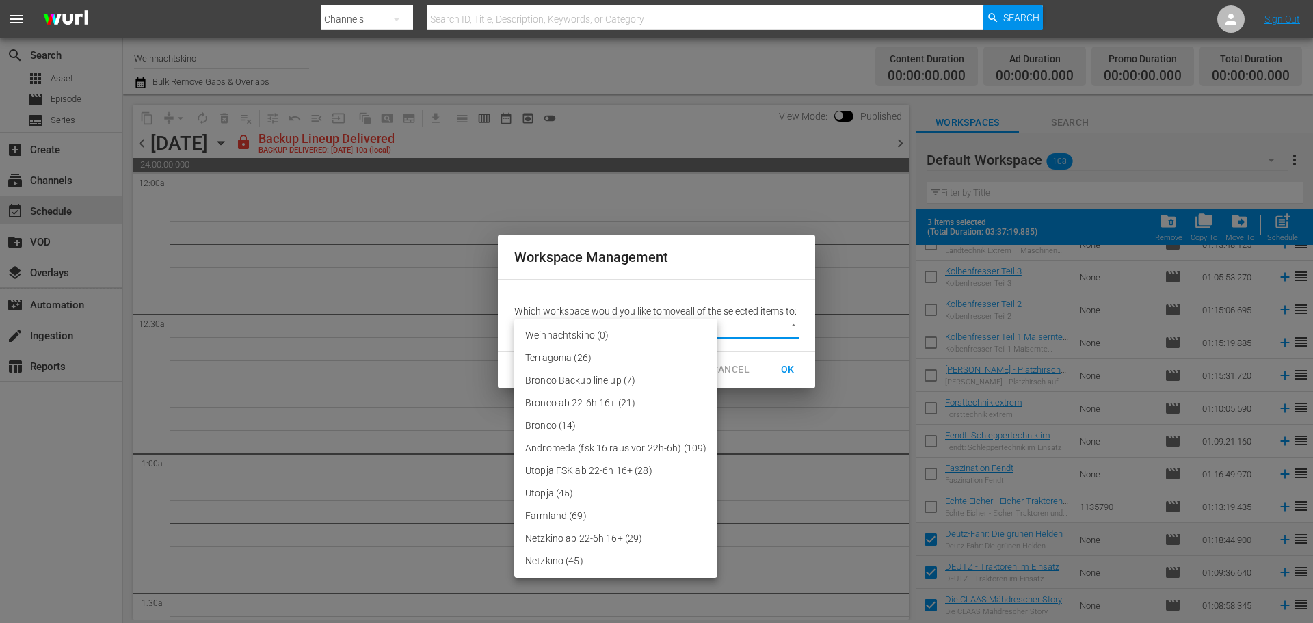
click at [770, 338] on body "menu Search By Channels Search ID, Title, Description, Keywords, or Category Se…" at bounding box center [656, 311] width 1313 height 623
click at [574, 519] on li "Farmland (69)" at bounding box center [615, 515] width 203 height 23
type input "2390"
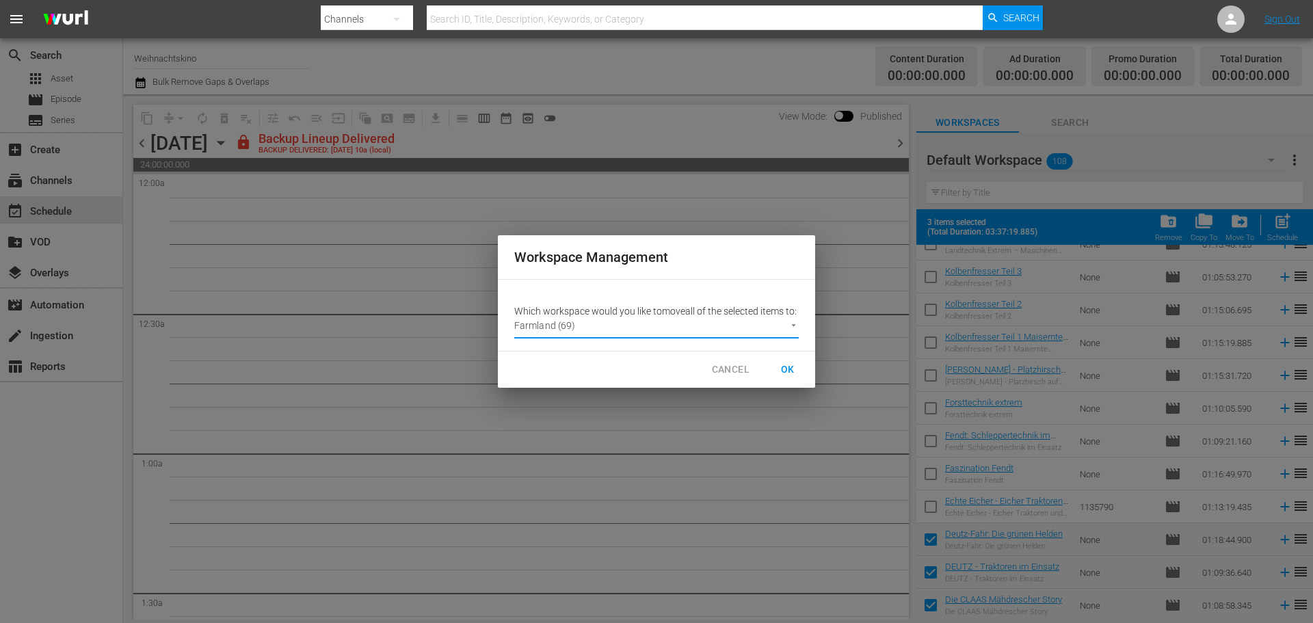
click at [789, 377] on span "OK" at bounding box center [788, 369] width 22 height 17
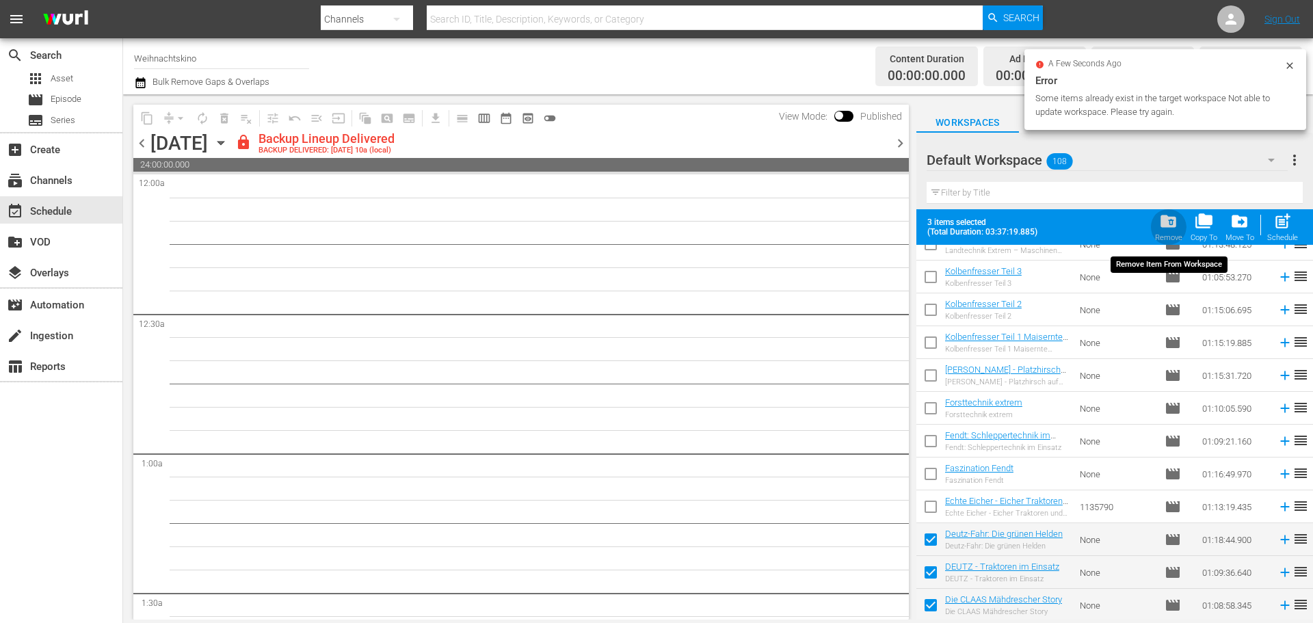
click at [1166, 224] on span "folder_delete" at bounding box center [1168, 221] width 18 height 18
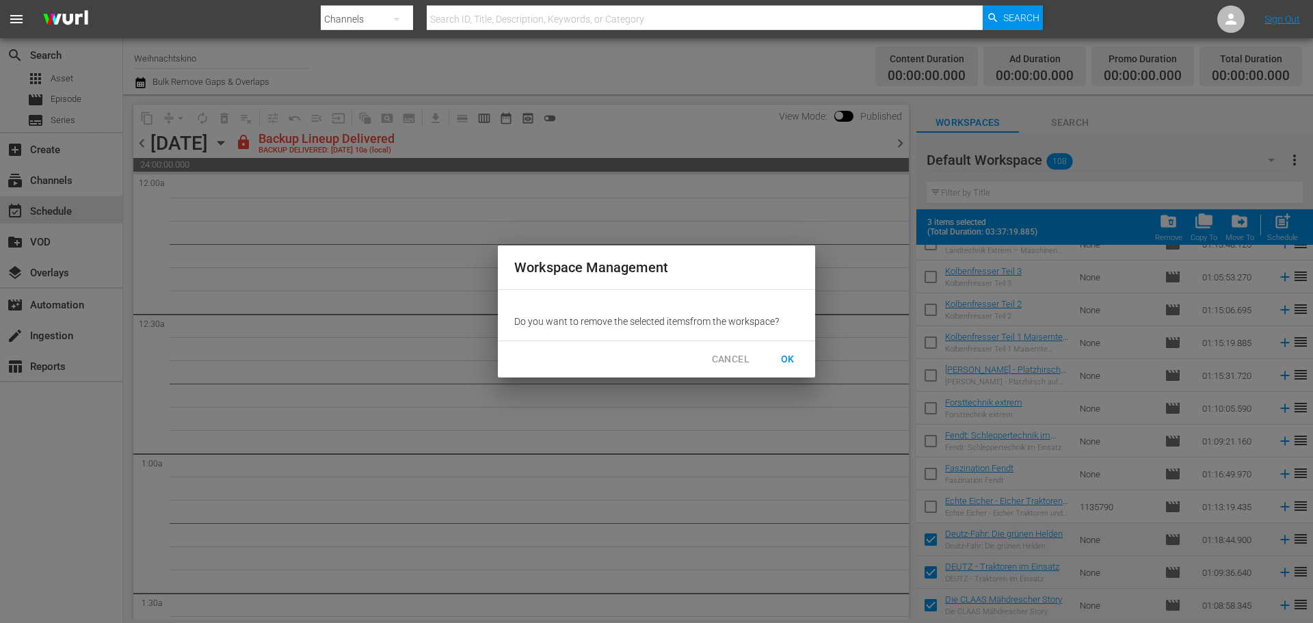
click at [788, 362] on span "OK" at bounding box center [788, 359] width 22 height 17
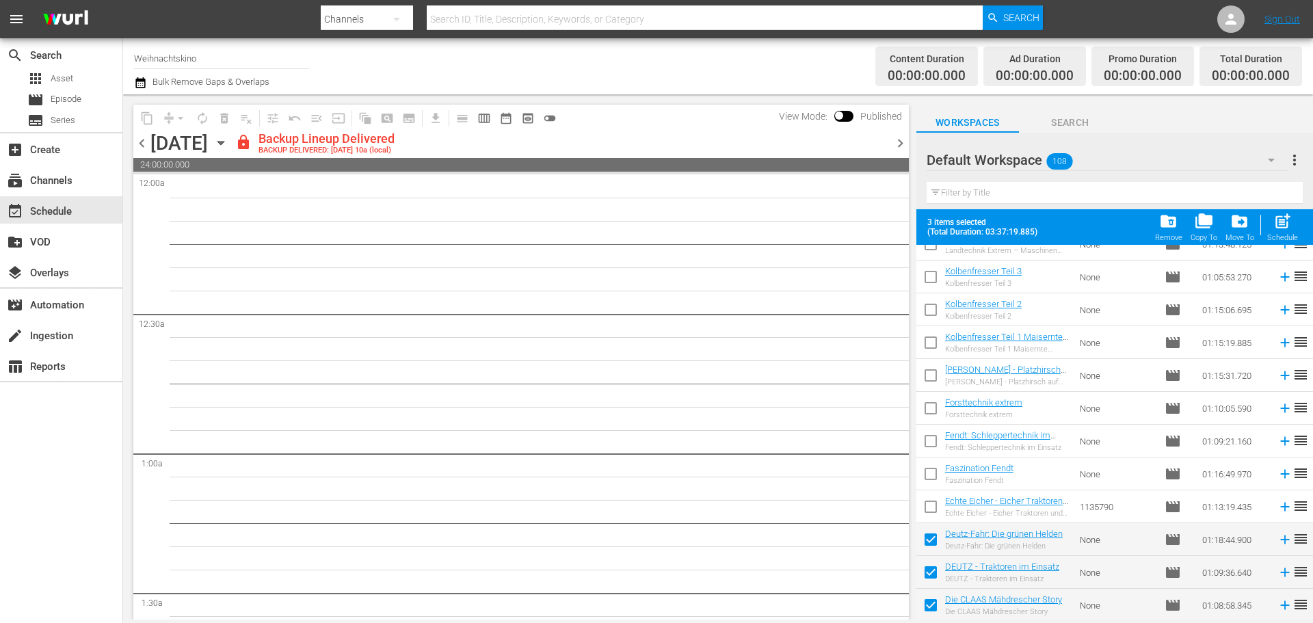
checkbox input "false"
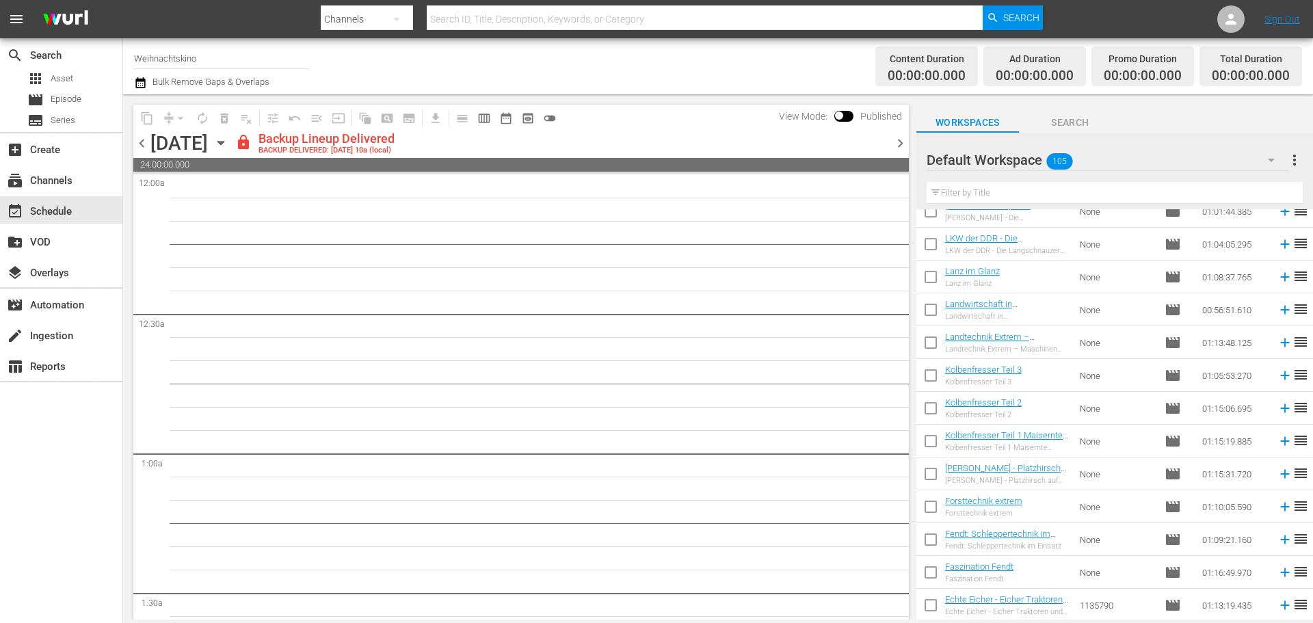
scroll to position [3067, 0]
click at [932, 607] on input "checkbox" at bounding box center [930, 607] width 29 height 29
checkbox input "true"
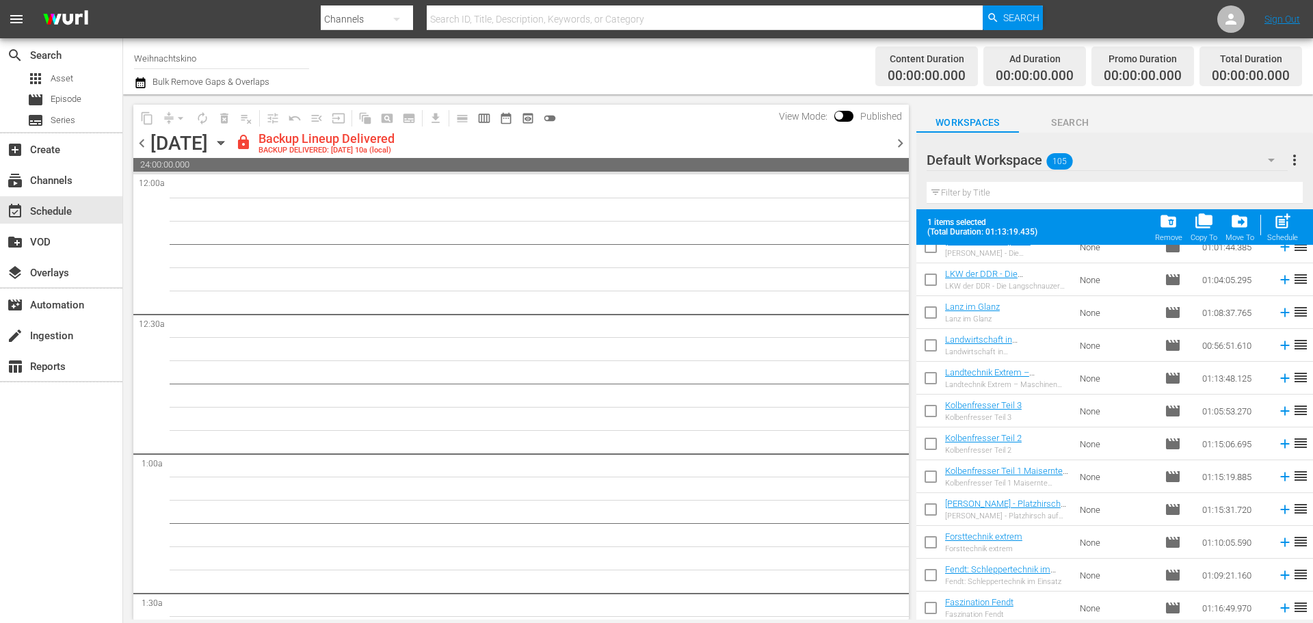
scroll to position [3102, 0]
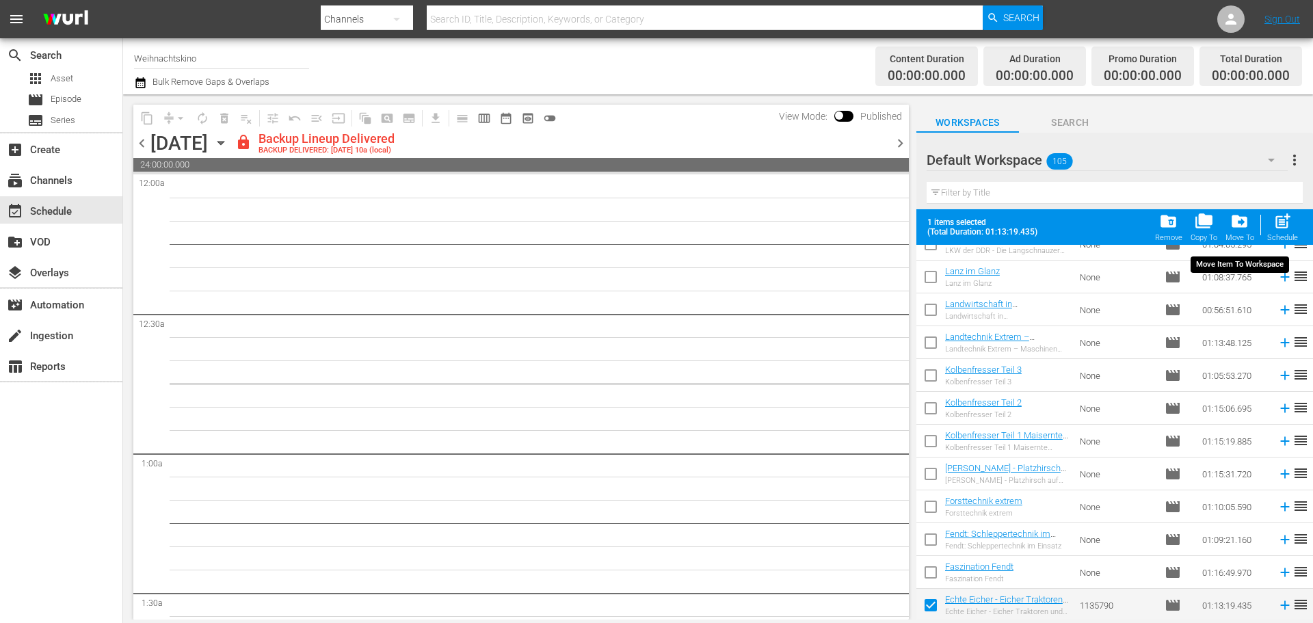
click at [1246, 230] on div "drive_file_move Move To" at bounding box center [1239, 227] width 29 height 30
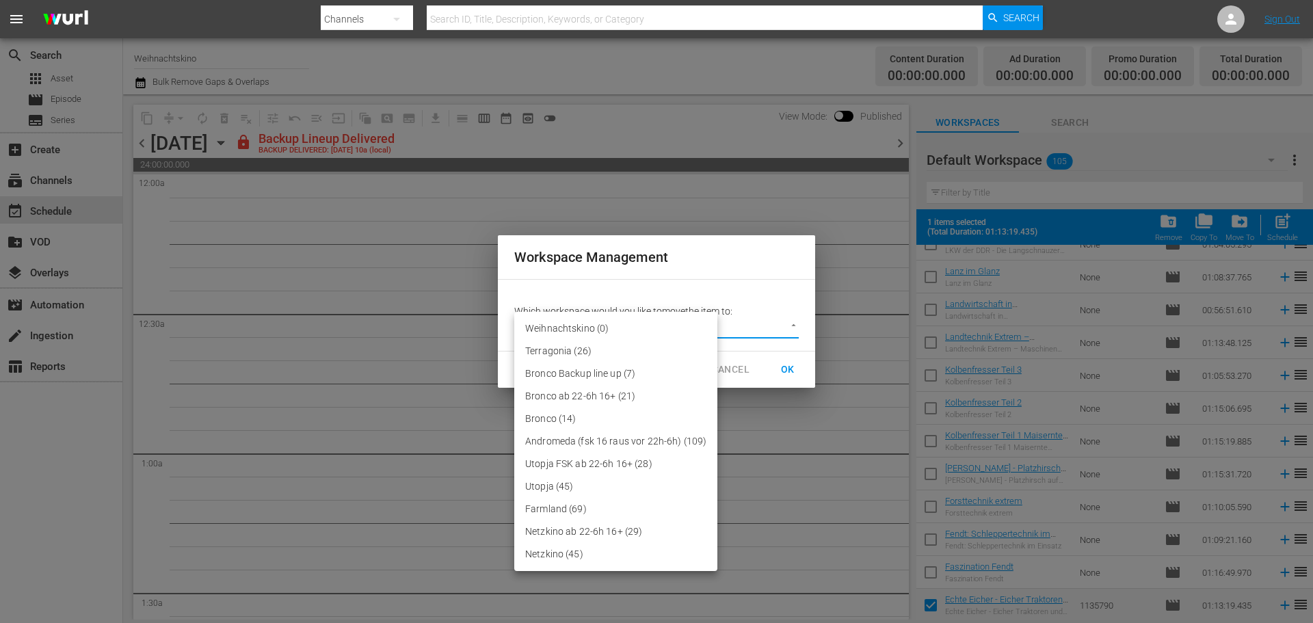
click at [796, 331] on body "menu Search By Channels Search ID, Title, Description, Keywords, or Category Se…" at bounding box center [656, 311] width 1313 height 623
click at [587, 506] on li "Farmland (69)" at bounding box center [615, 509] width 203 height 23
type input "2390"
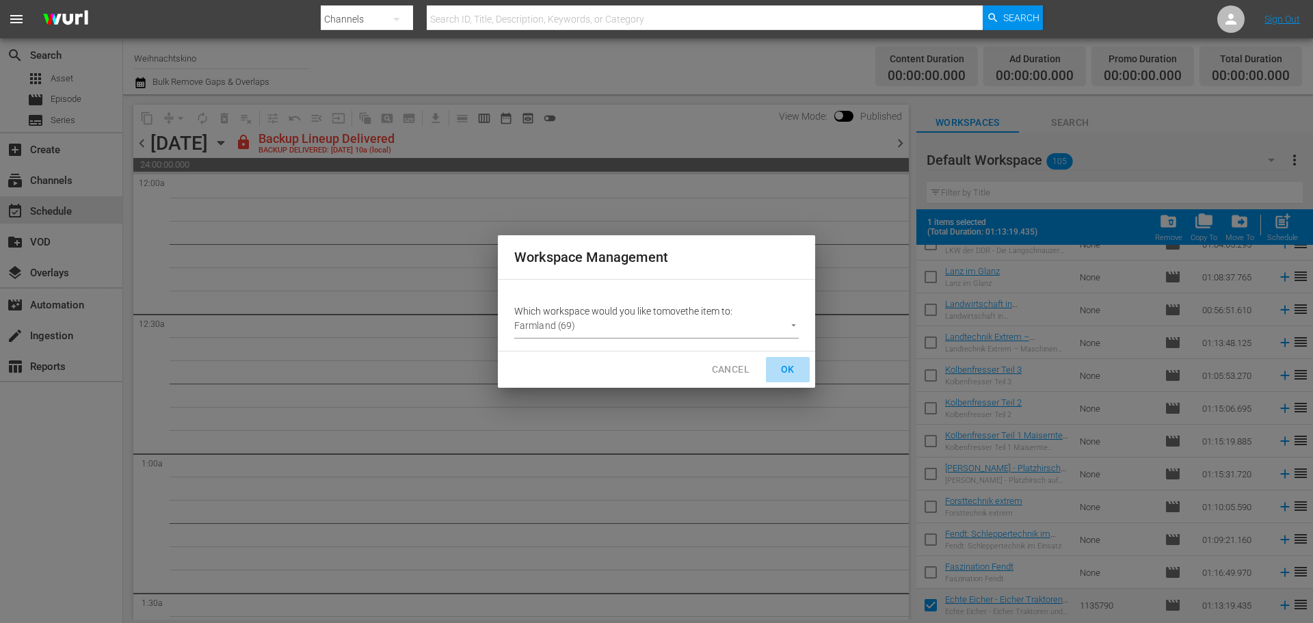
click at [785, 367] on span "OK" at bounding box center [788, 369] width 22 height 17
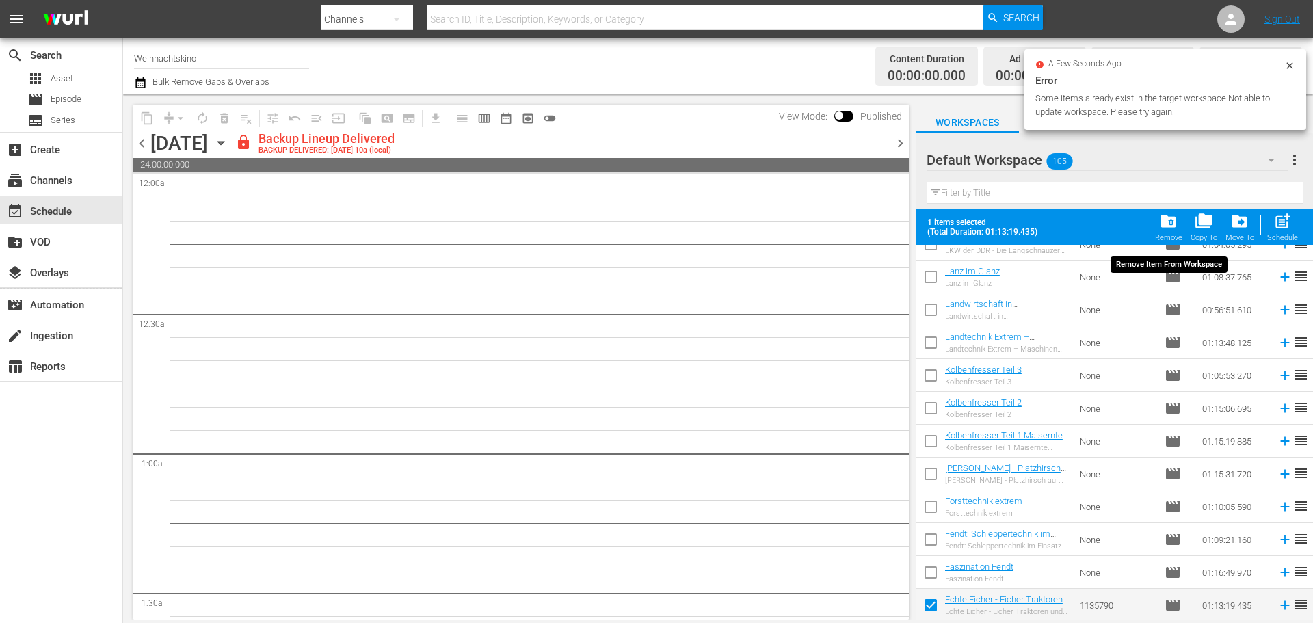
click at [1174, 236] on div "Remove" at bounding box center [1168, 237] width 27 height 9
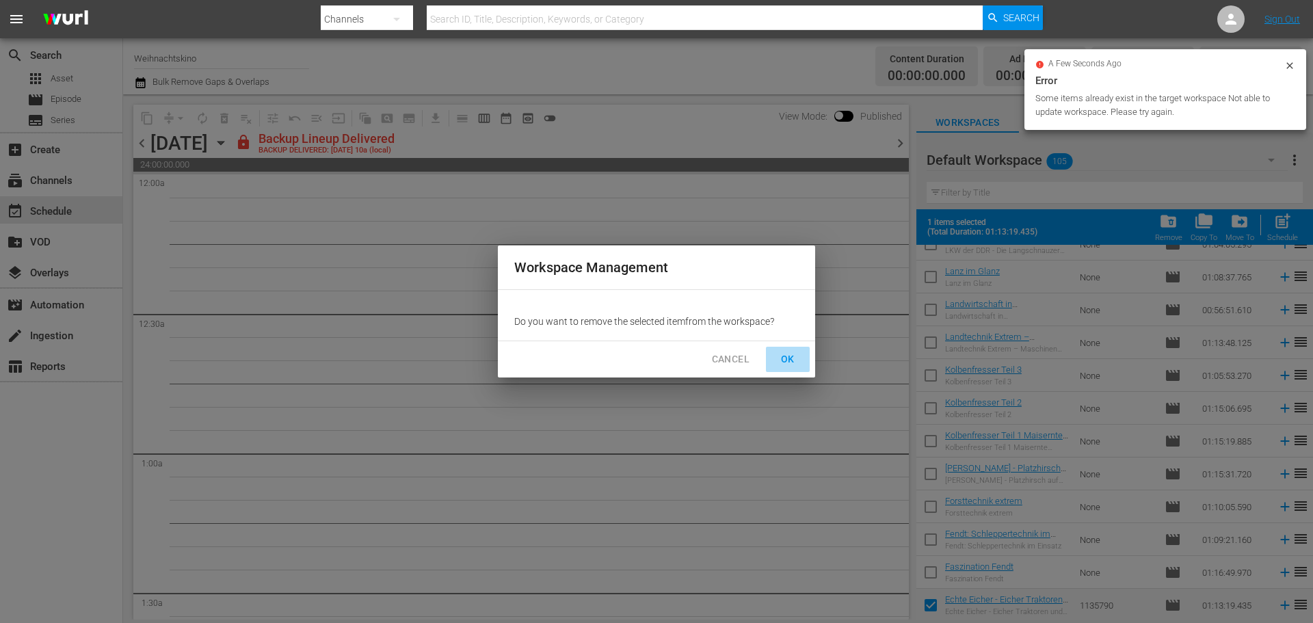
click at [787, 358] on span "OK" at bounding box center [788, 359] width 22 height 17
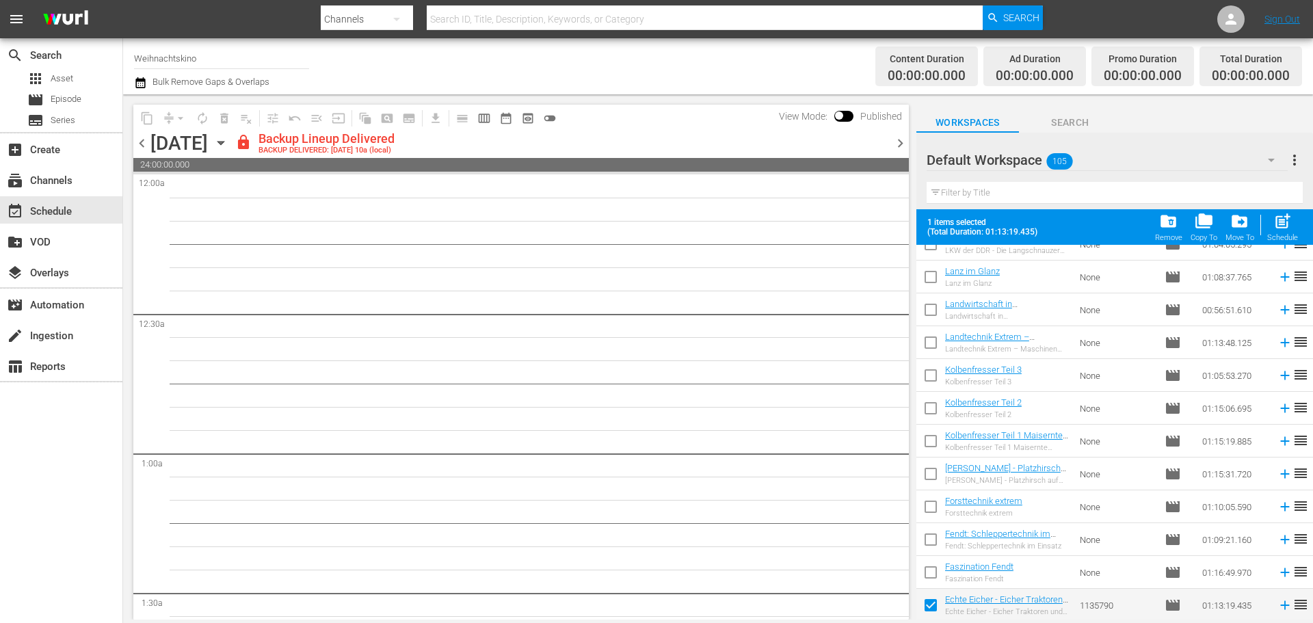
checkbox input "false"
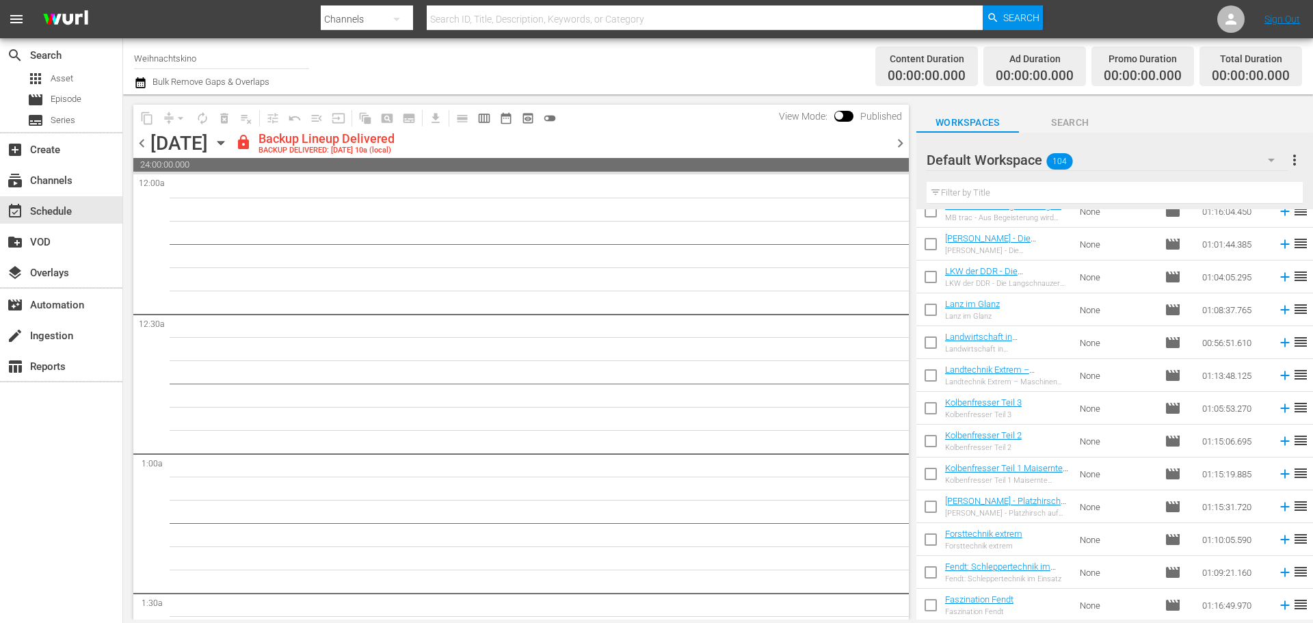
scroll to position [3034, 0]
click at [934, 603] on input "checkbox" at bounding box center [930, 607] width 29 height 29
checkbox input "true"
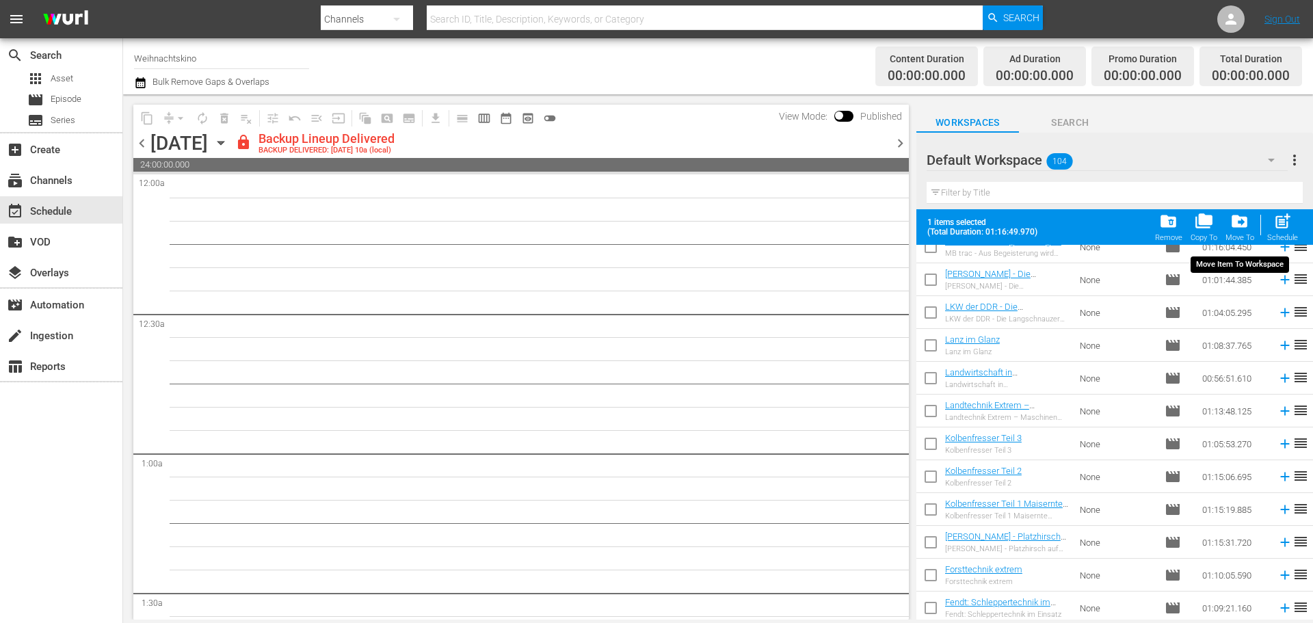
click at [1241, 236] on div "Move To" at bounding box center [1239, 237] width 29 height 9
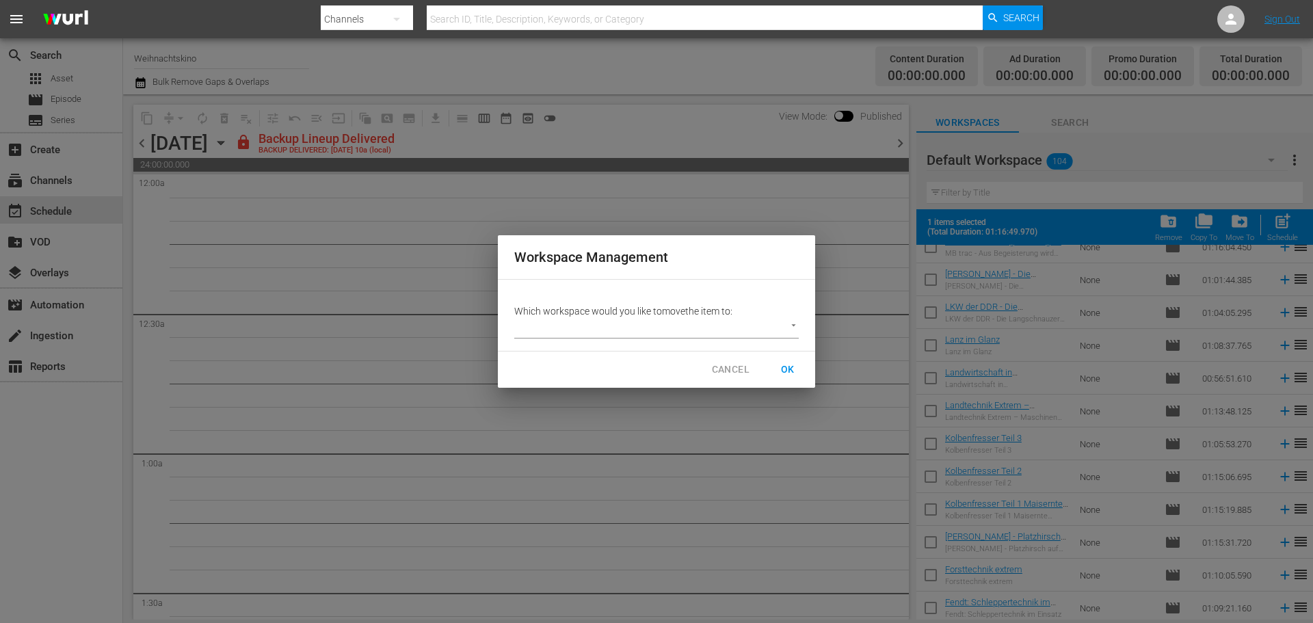
click at [788, 325] on body "menu Search By Channels Search ID, Title, Description, Keywords, or Category Se…" at bounding box center [656, 311] width 1313 height 623
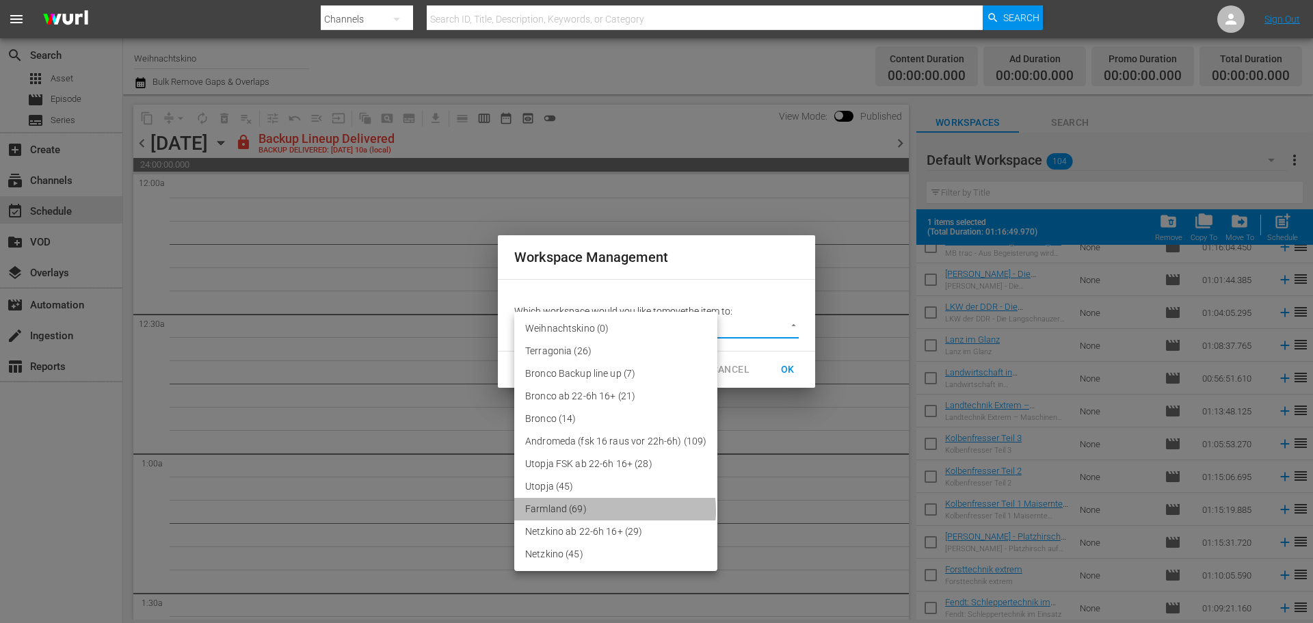
click at [590, 511] on li "Farmland (69)" at bounding box center [615, 509] width 203 height 23
type input "2390"
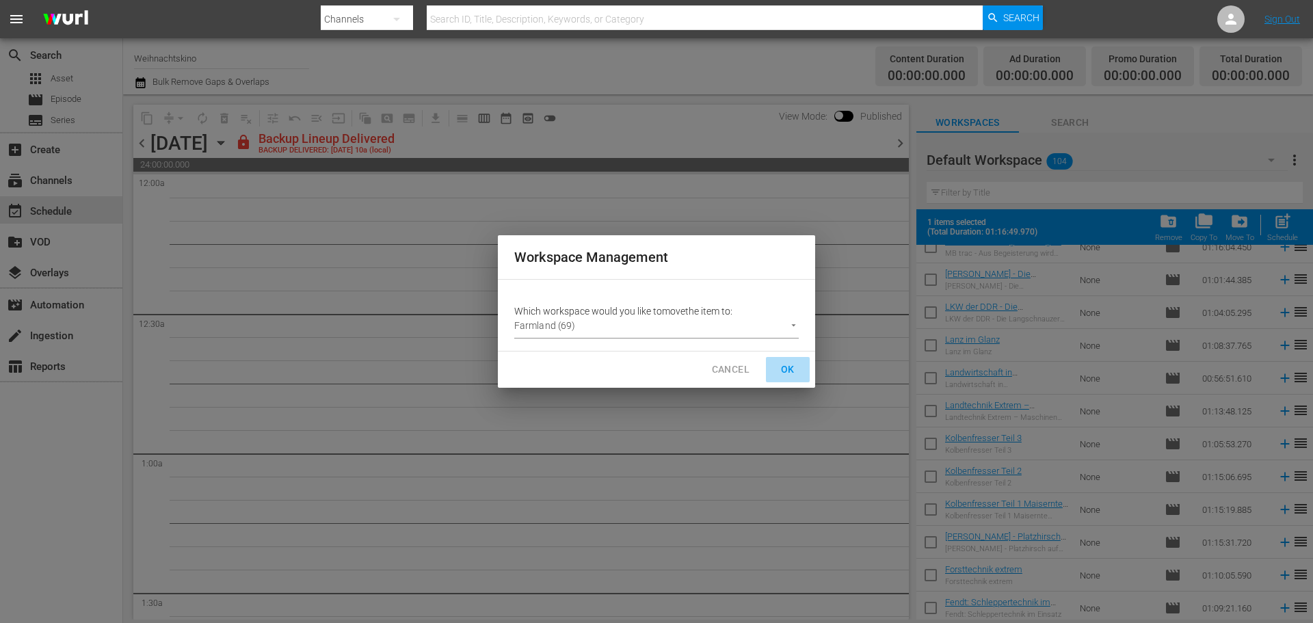
click at [788, 372] on span "OK" at bounding box center [788, 369] width 22 height 17
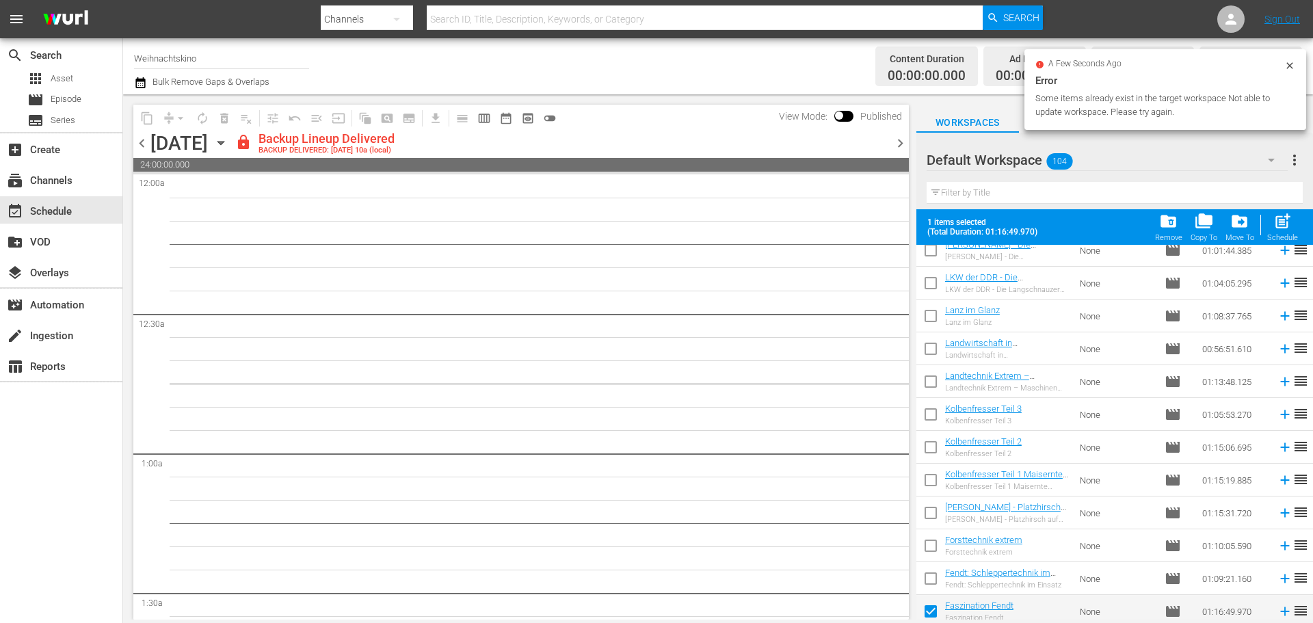
scroll to position [3069, 0]
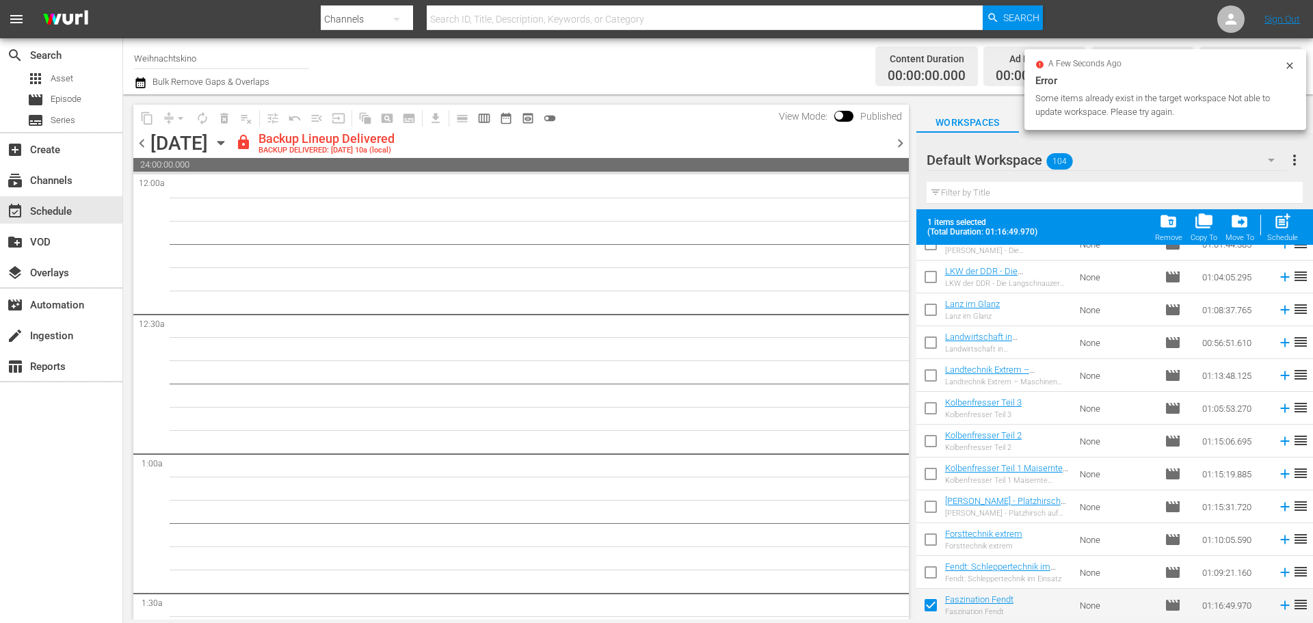
click at [1169, 226] on span "folder_delete" at bounding box center [1168, 221] width 18 height 18
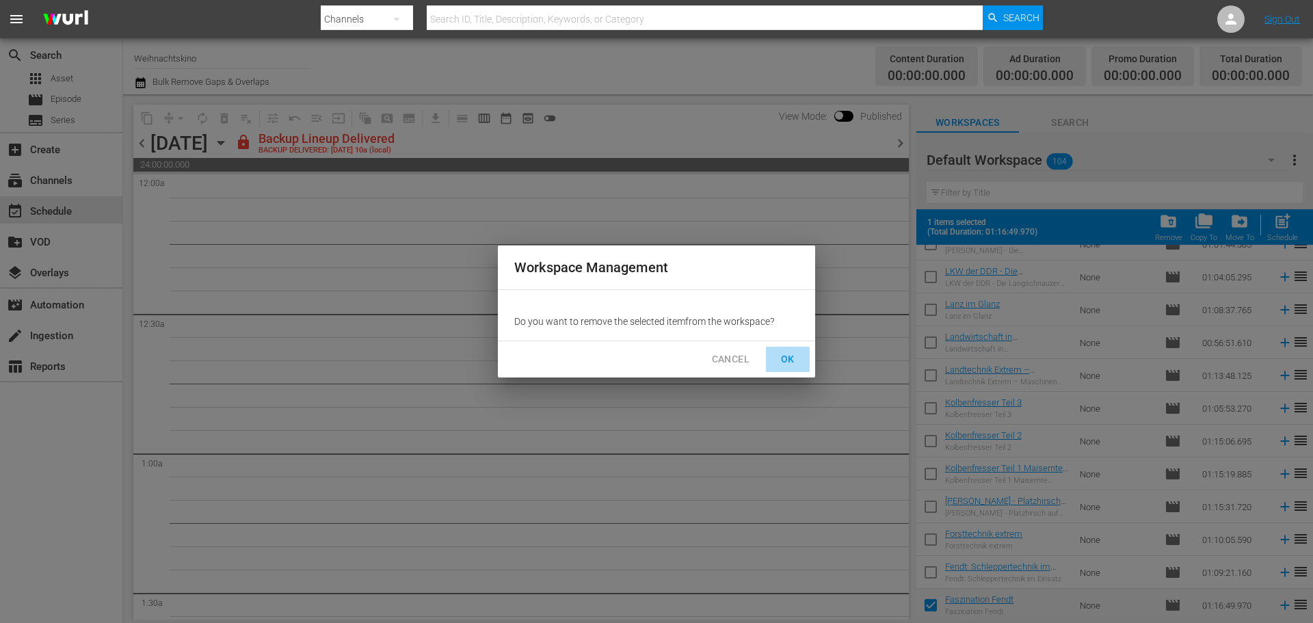
click at [792, 354] on span "OK" at bounding box center [788, 359] width 22 height 17
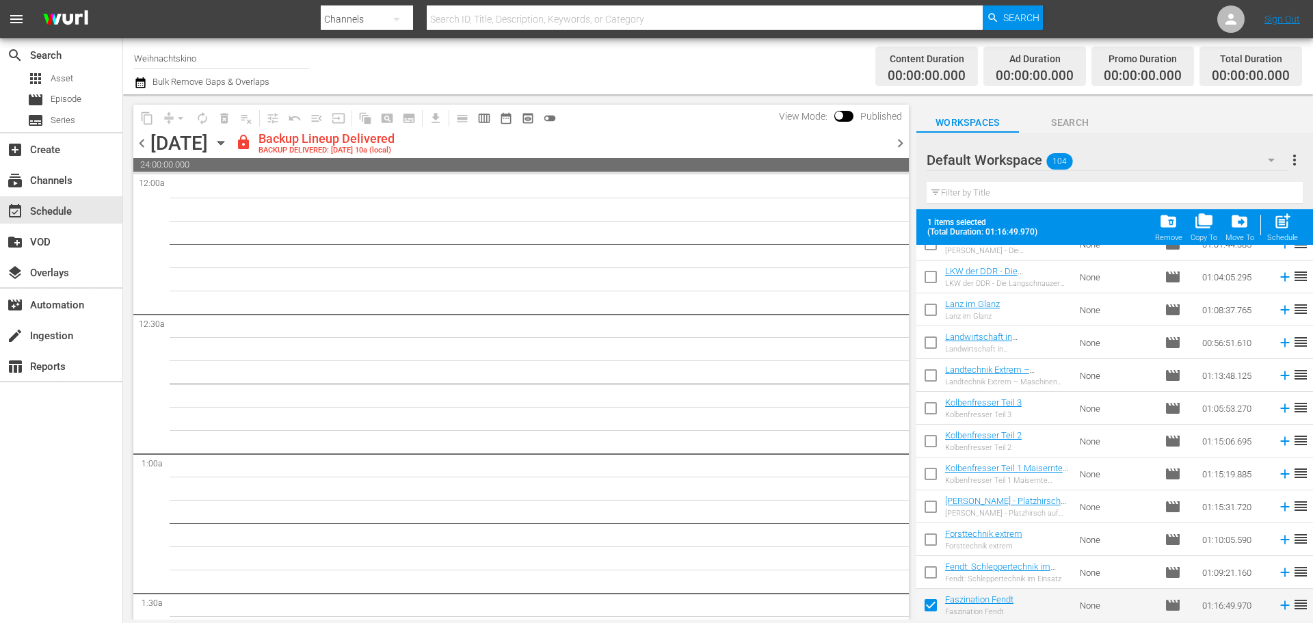
checkbox input "false"
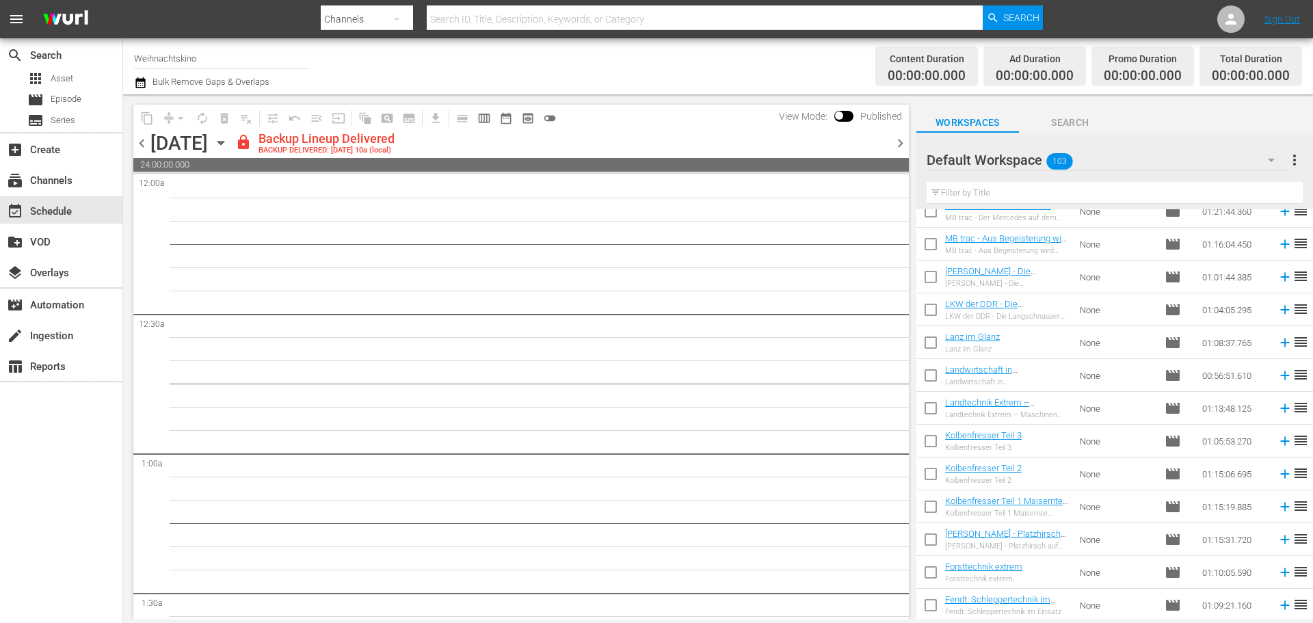
scroll to position [3001, 0]
click at [939, 605] on input "checkbox" at bounding box center [930, 607] width 29 height 29
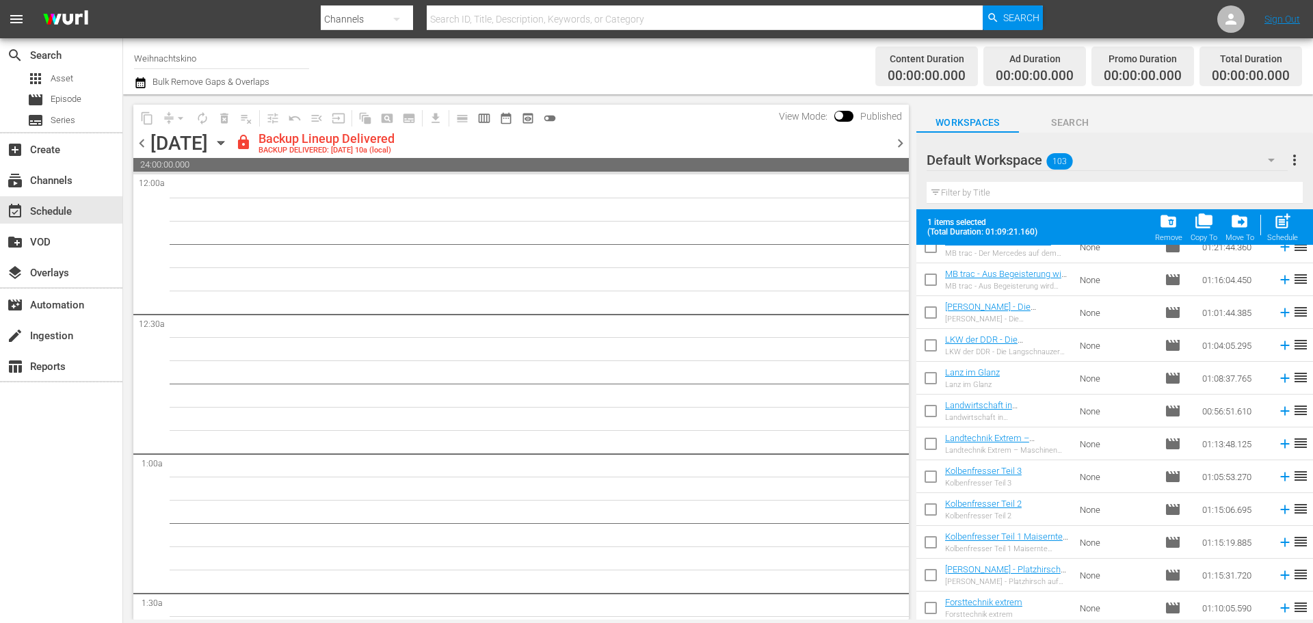
scroll to position [3037, 0]
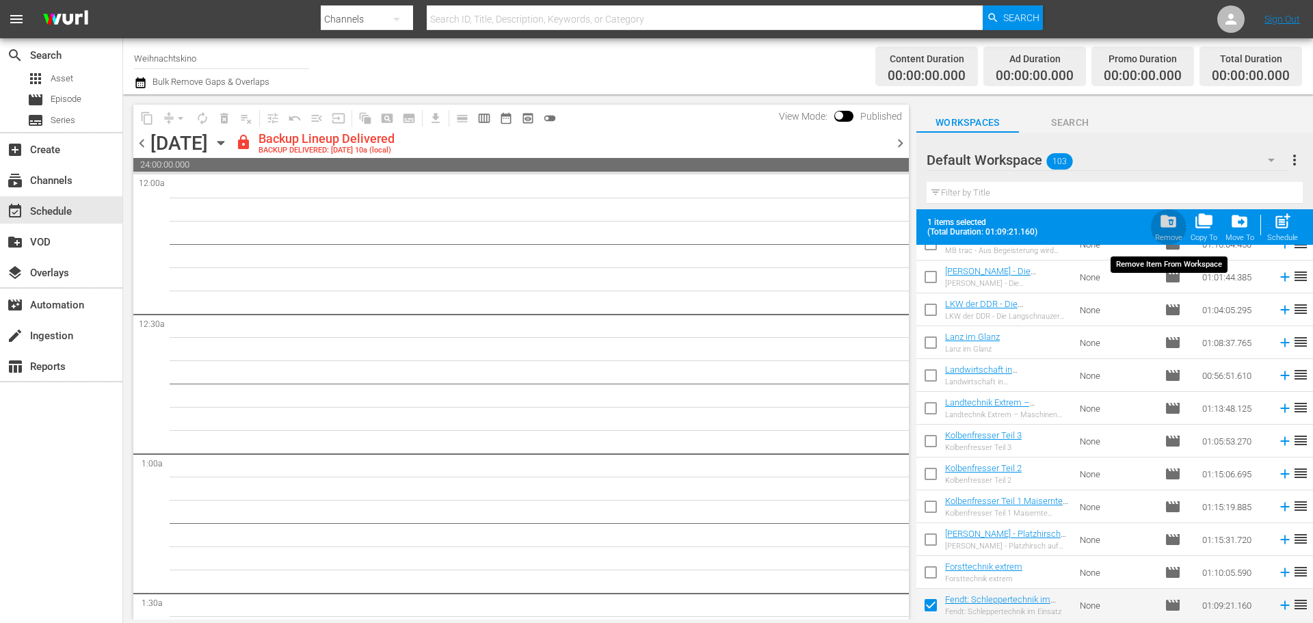
click at [1169, 227] on span "folder_delete" at bounding box center [1168, 221] width 18 height 18
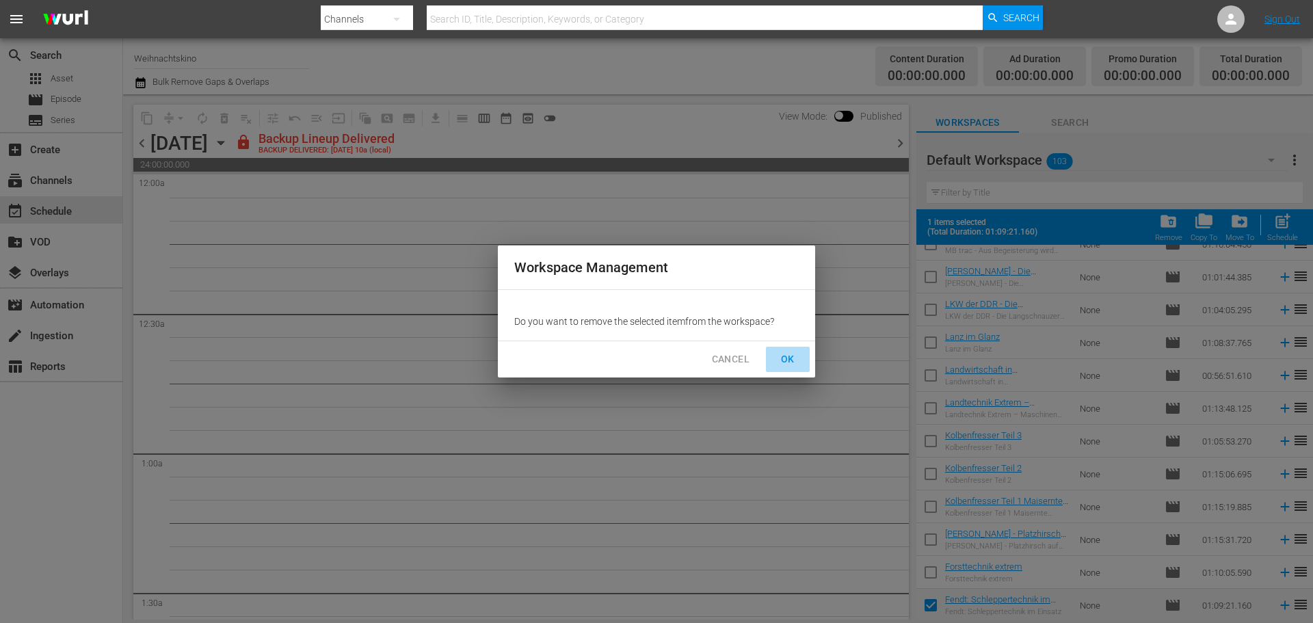
click at [790, 365] on span "OK" at bounding box center [788, 359] width 22 height 17
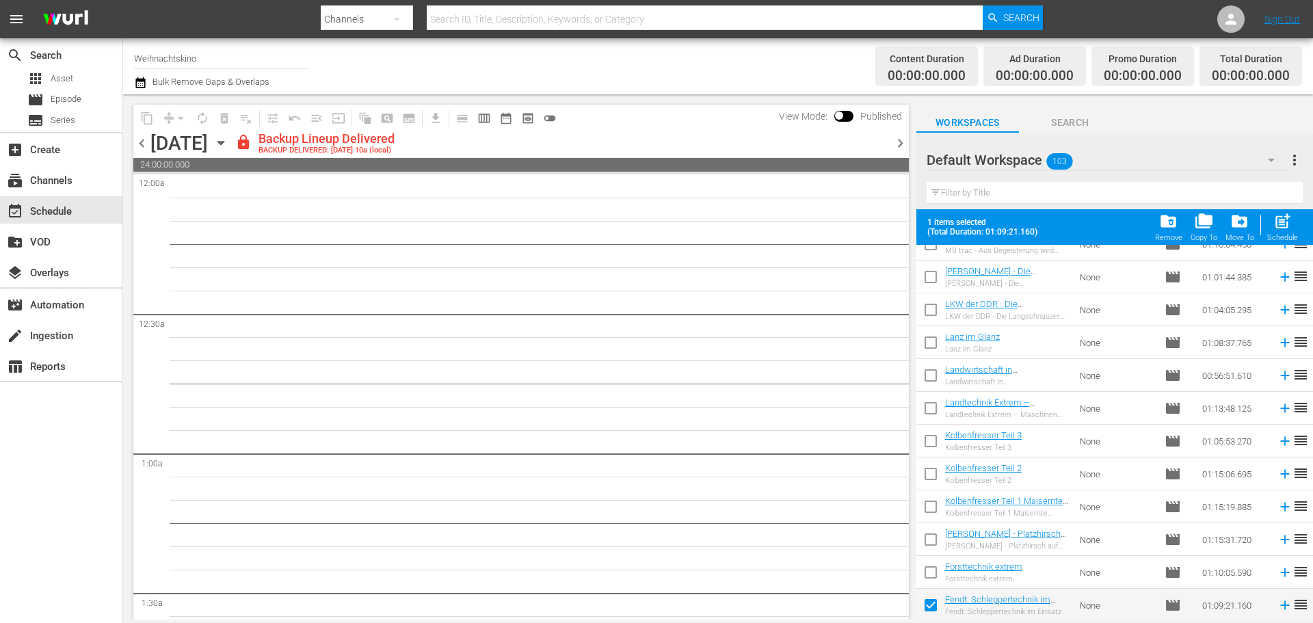
checkbox input "false"
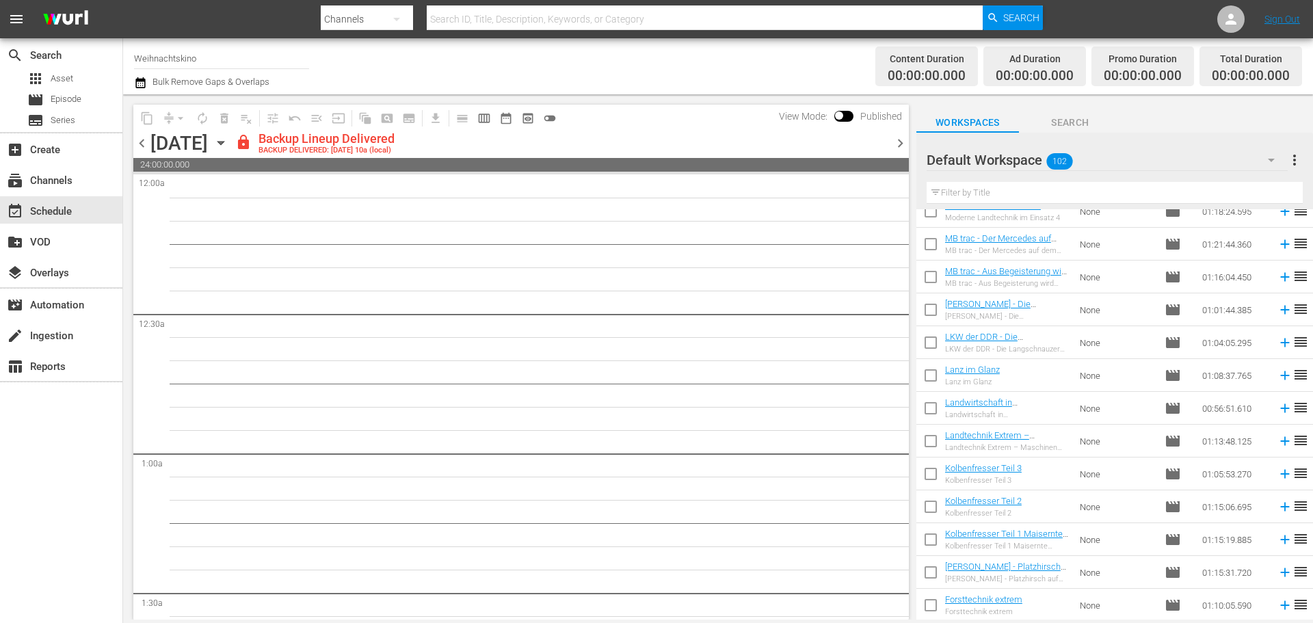
scroll to position [2968, 0]
click at [935, 600] on input "checkbox" at bounding box center [930, 607] width 29 height 29
checkbox input "true"
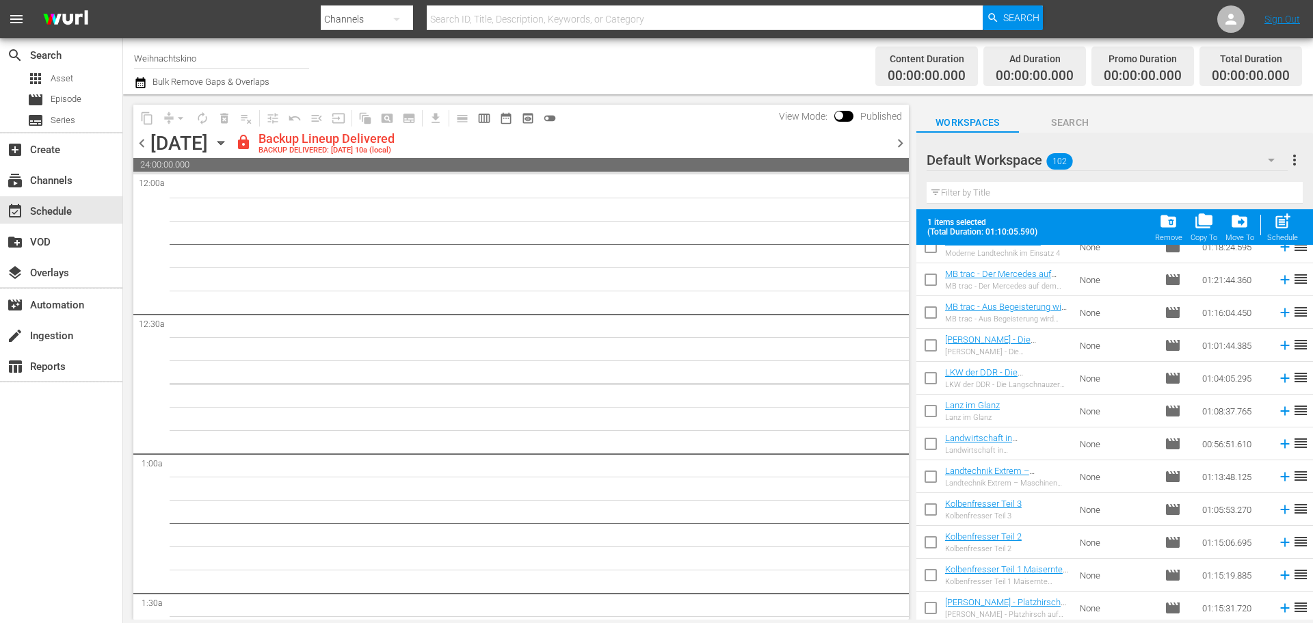
scroll to position [3004, 0]
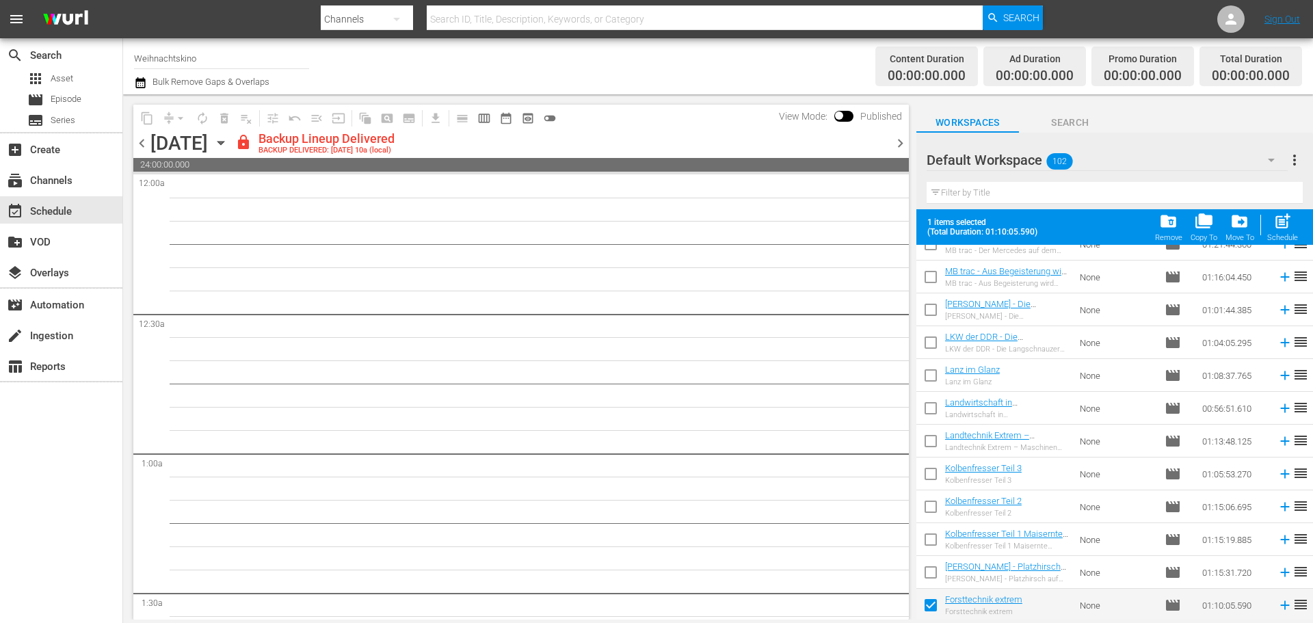
click at [931, 567] on input "checkbox" at bounding box center [930, 575] width 29 height 29
checkbox input "true"
click at [928, 536] on input "checkbox" at bounding box center [930, 542] width 29 height 29
checkbox input "true"
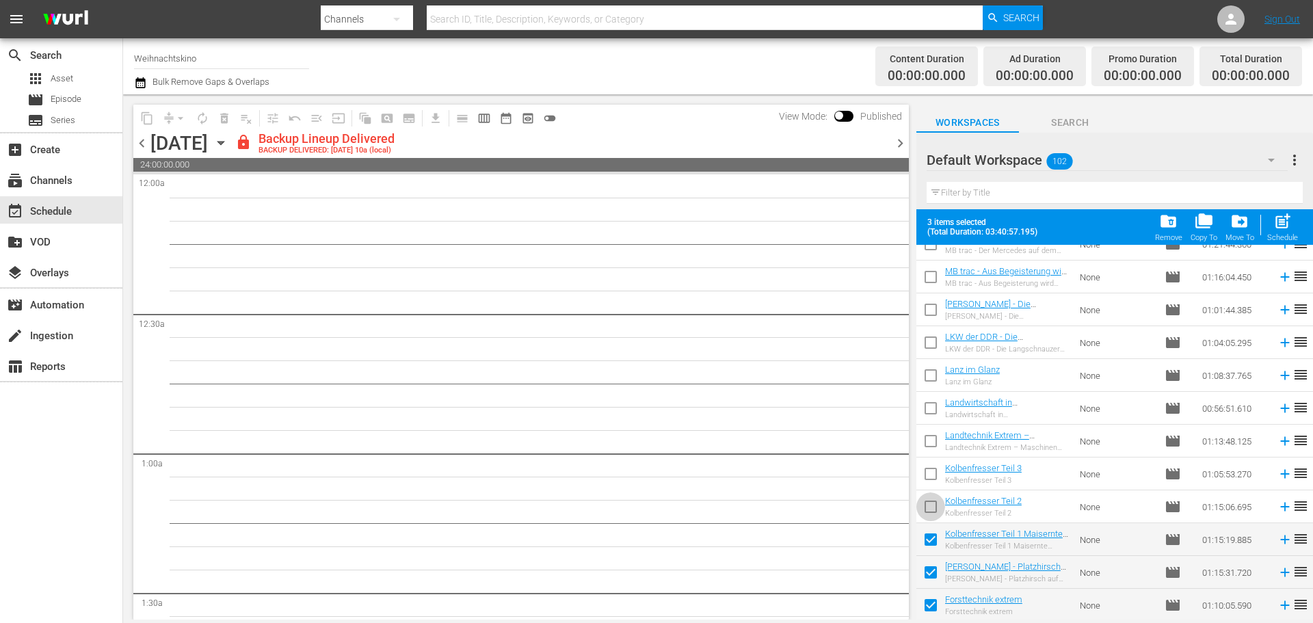
click at [926, 500] on input "checkbox" at bounding box center [930, 509] width 29 height 29
checkbox input "true"
click at [926, 470] on input "checkbox" at bounding box center [930, 476] width 29 height 29
checkbox input "true"
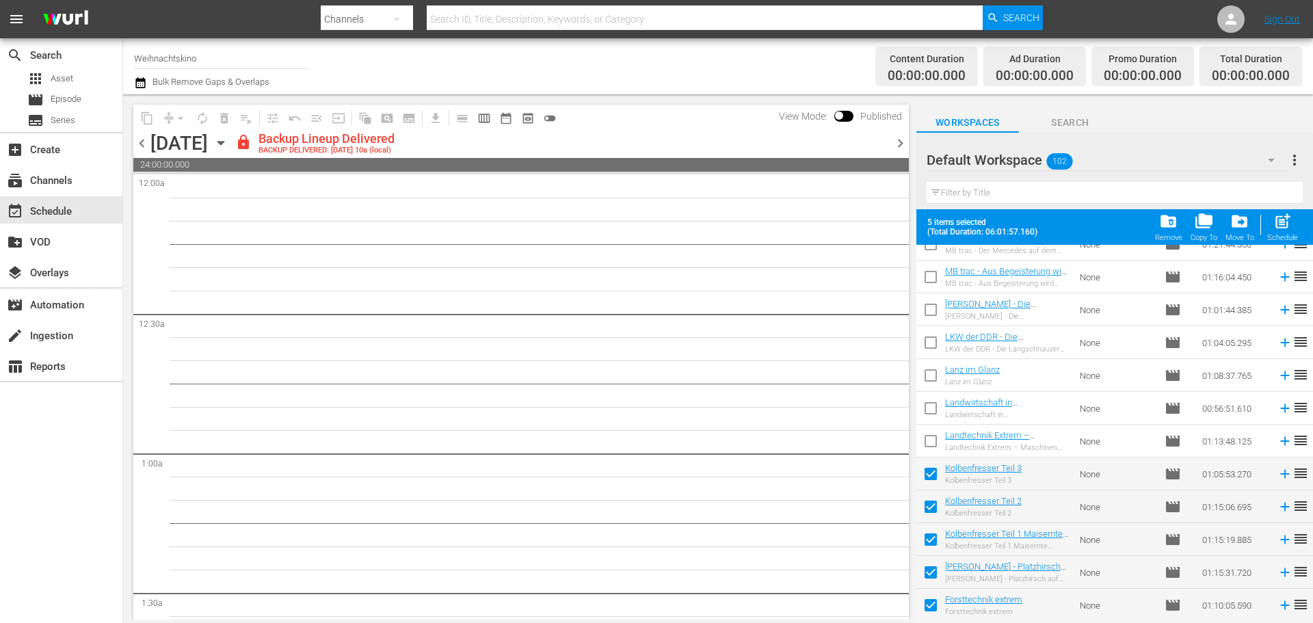
click at [924, 441] on input "checkbox" at bounding box center [930, 443] width 29 height 29
checkbox input "true"
click at [924, 399] on input "checkbox" at bounding box center [930, 410] width 29 height 29
checkbox input "true"
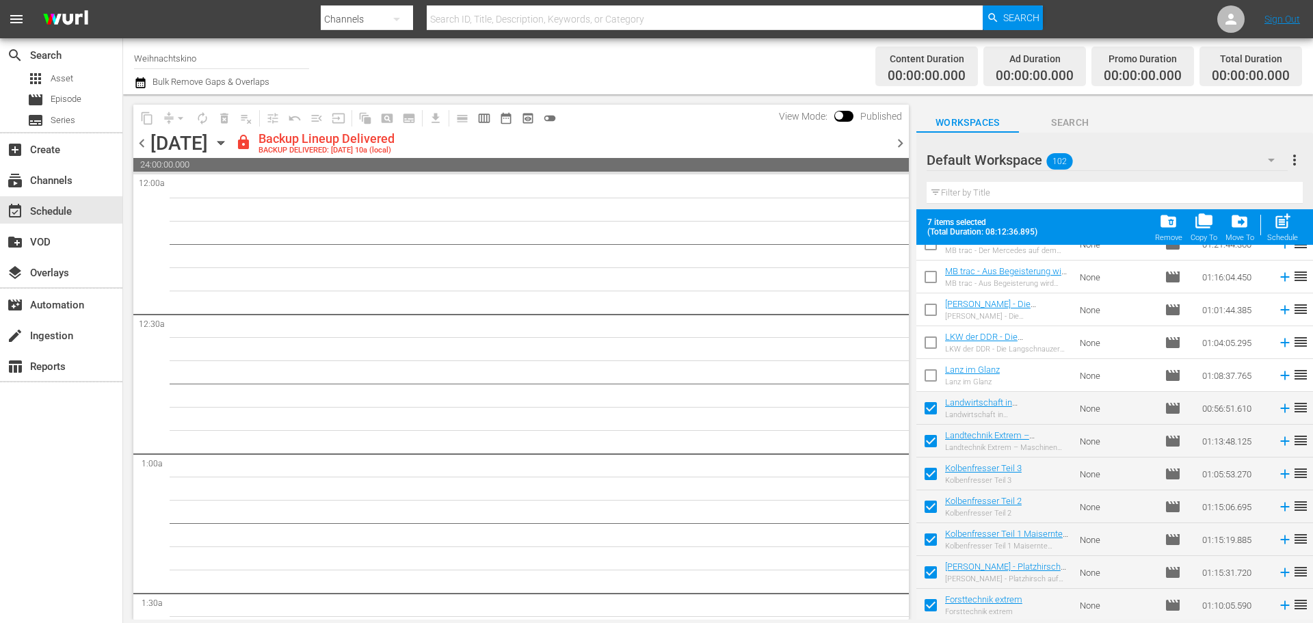
click at [927, 379] on input "checkbox" at bounding box center [930, 378] width 29 height 29
checkbox input "true"
click at [930, 342] on input "checkbox" at bounding box center [930, 345] width 29 height 29
checkbox input "true"
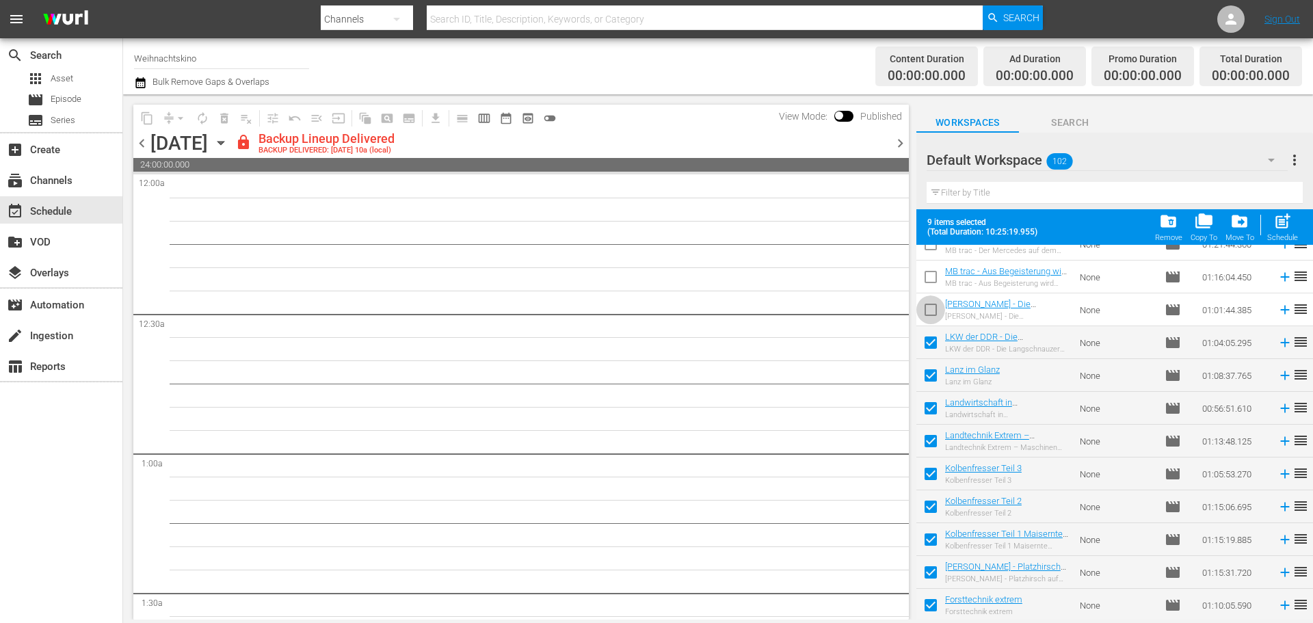
click at [927, 306] on input "checkbox" at bounding box center [930, 312] width 29 height 29
checkbox input "true"
click at [928, 277] on input "checkbox" at bounding box center [930, 279] width 29 height 29
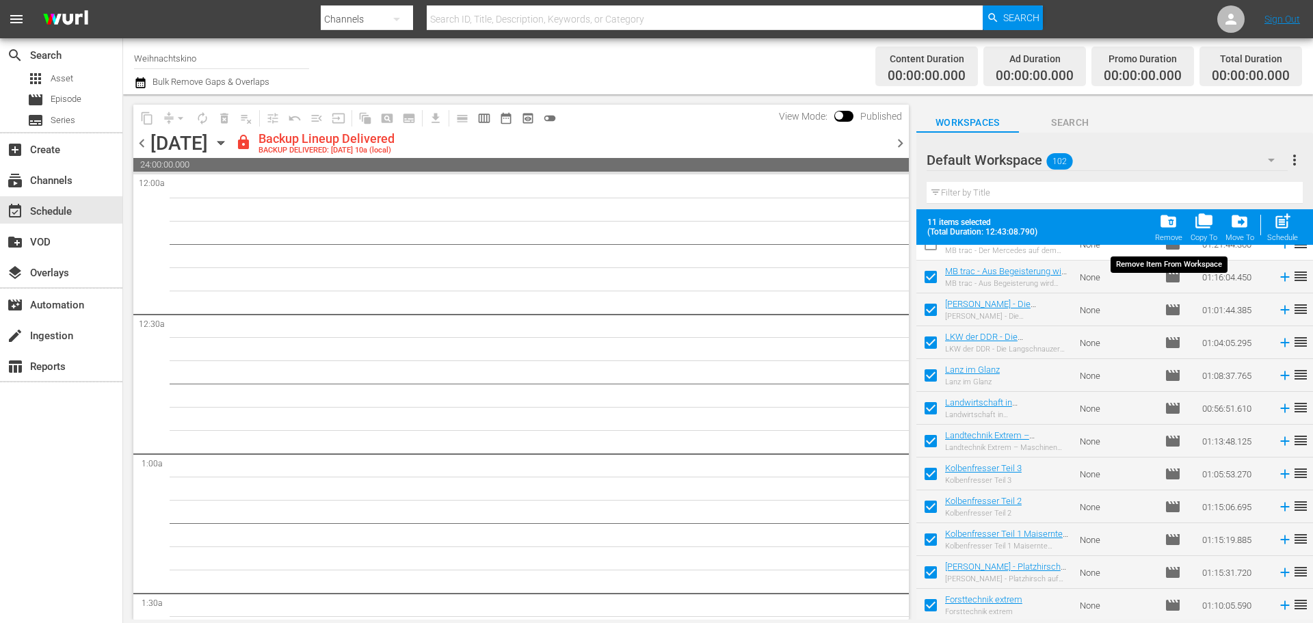
click at [1179, 213] on div "folder_delete Remove" at bounding box center [1168, 227] width 27 height 30
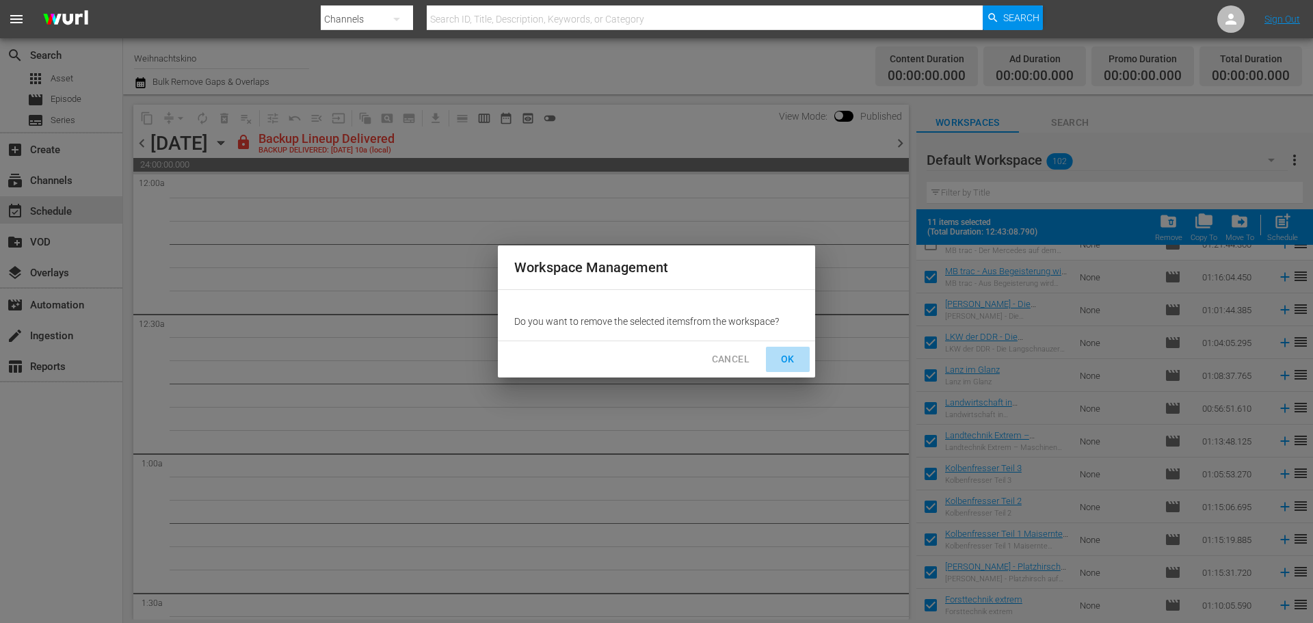
click at [790, 364] on span "OK" at bounding box center [788, 359] width 22 height 17
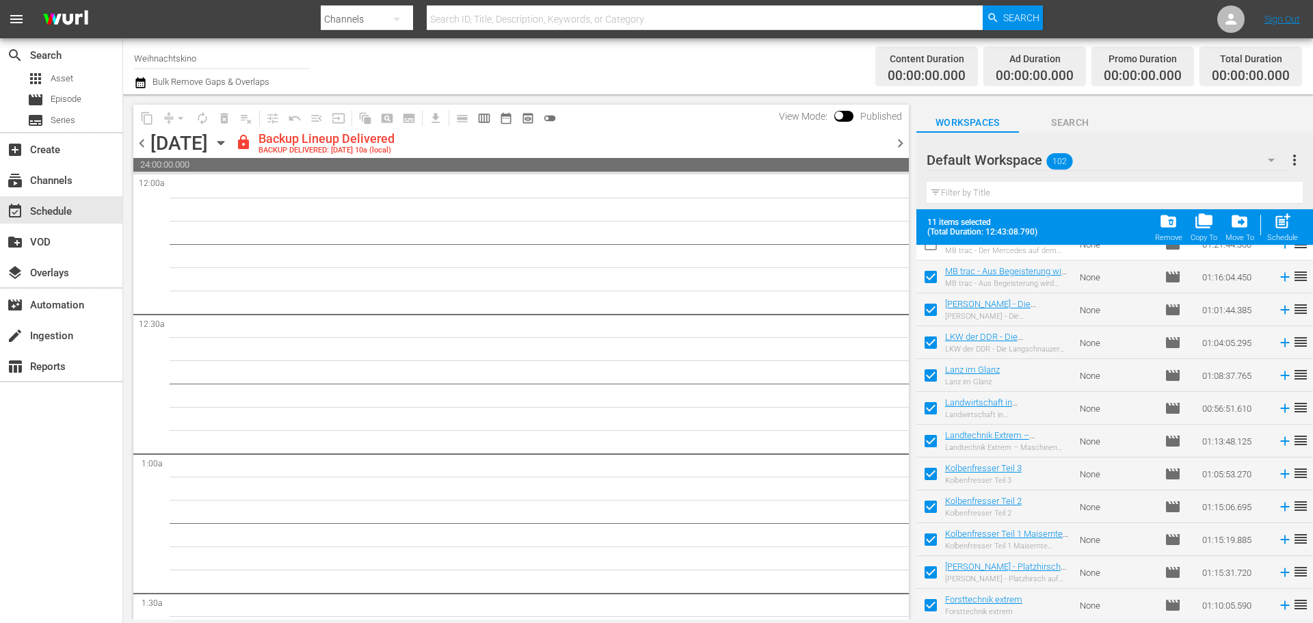
checkbox input "false"
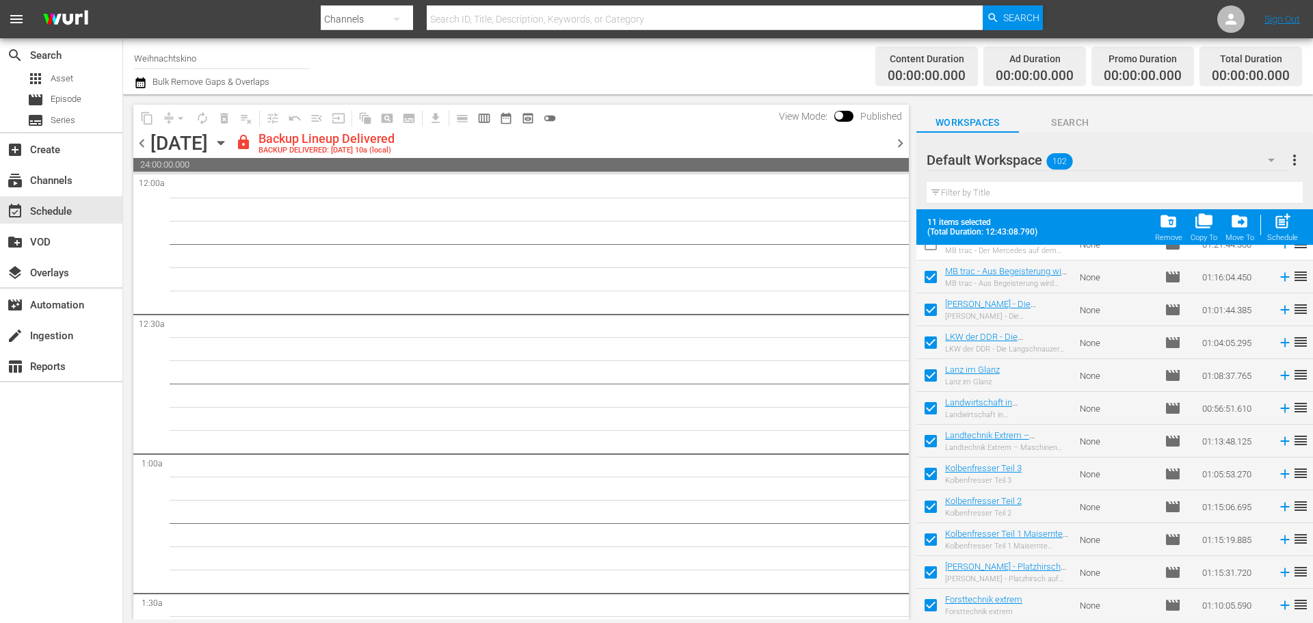
checkbox input "false"
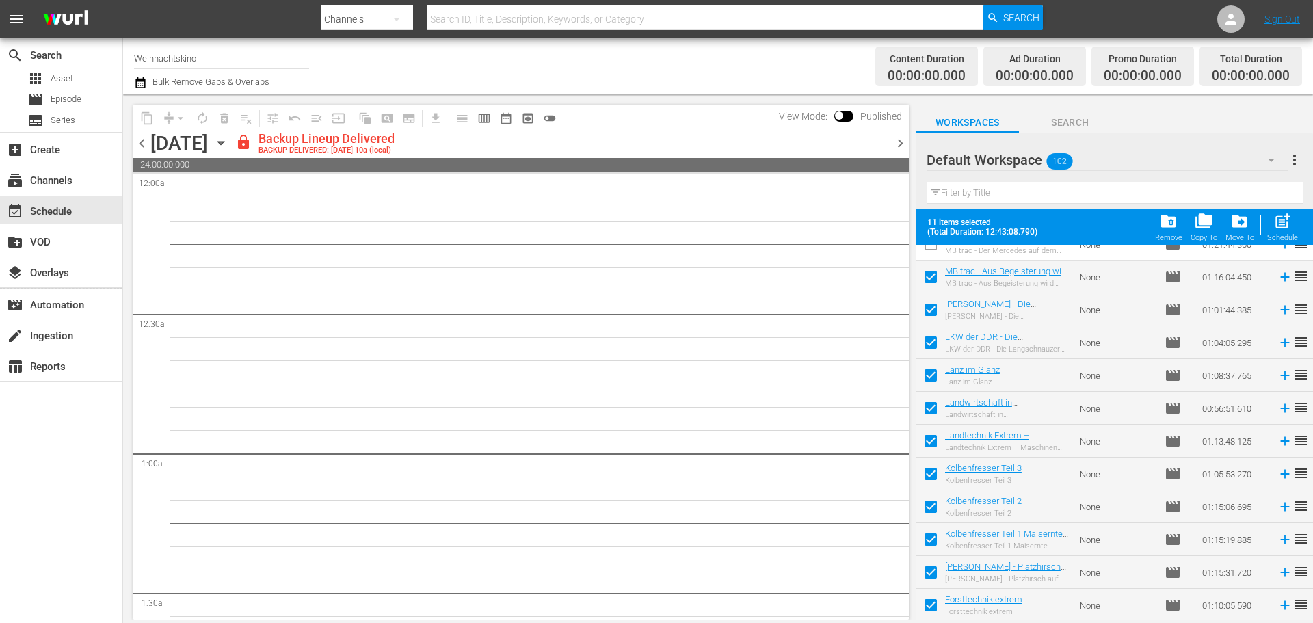
checkbox input "false"
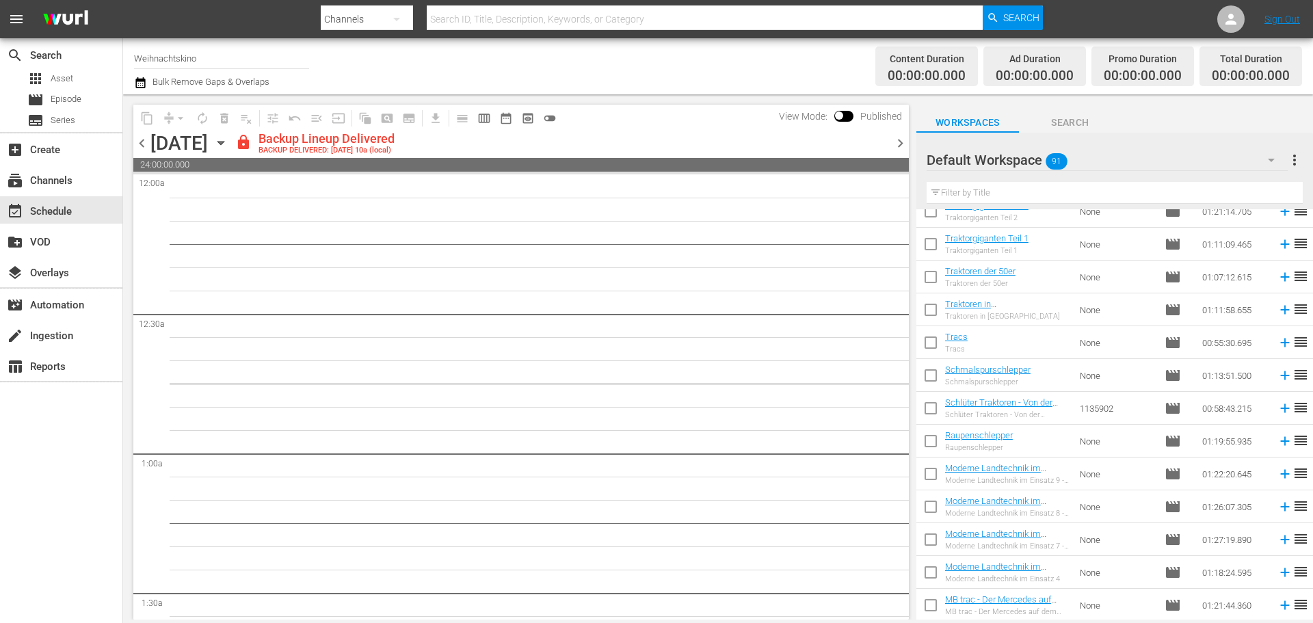
scroll to position [2607, 0]
click at [932, 604] on input "checkbox" at bounding box center [930, 607] width 29 height 29
checkbox input "true"
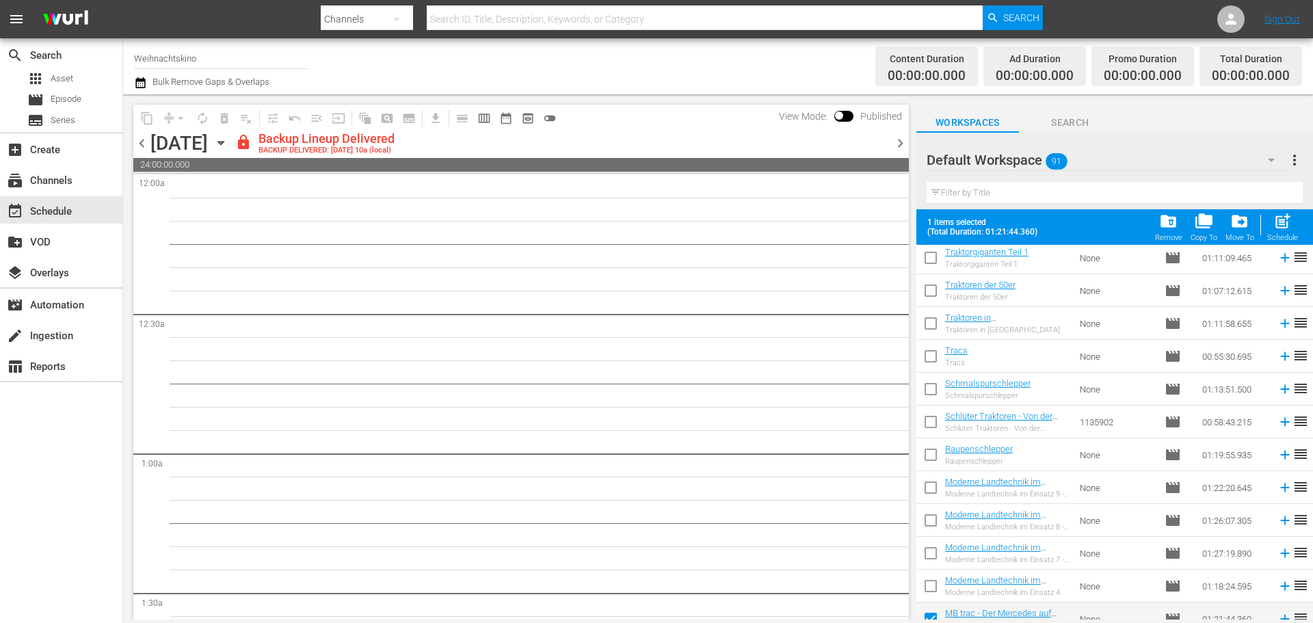
scroll to position [2643, 0]
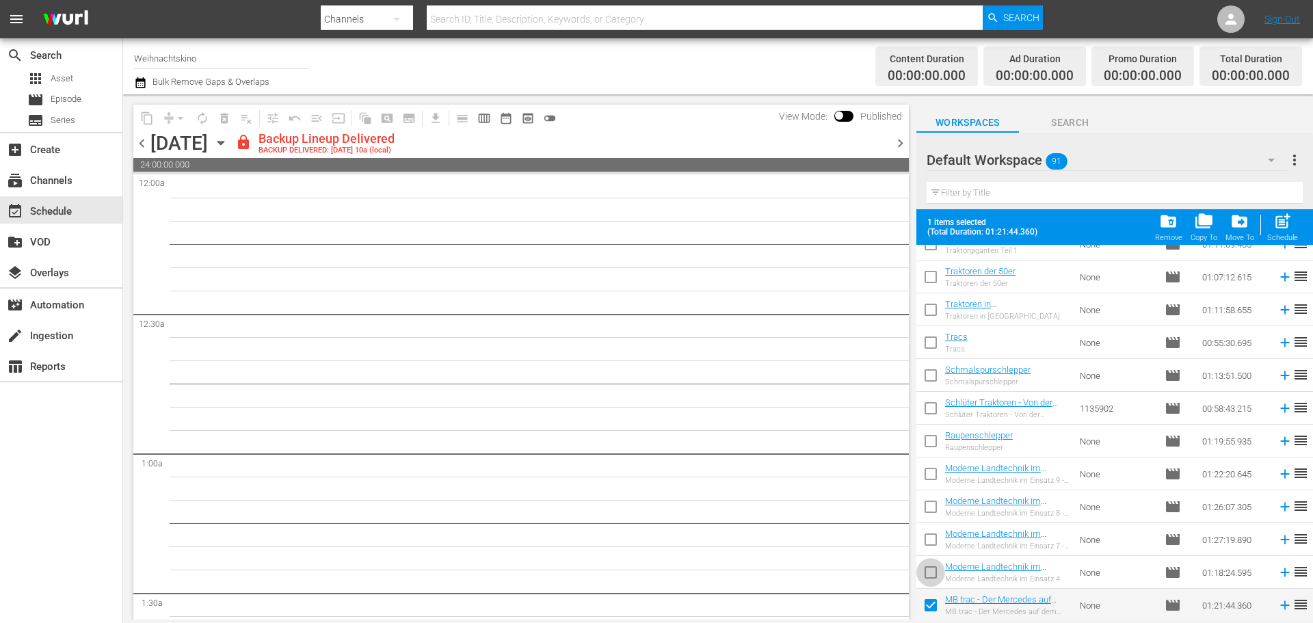
click at [934, 569] on input "checkbox" at bounding box center [930, 575] width 29 height 29
checkbox input "true"
click at [929, 541] on input "checkbox" at bounding box center [930, 542] width 29 height 29
checkbox input "true"
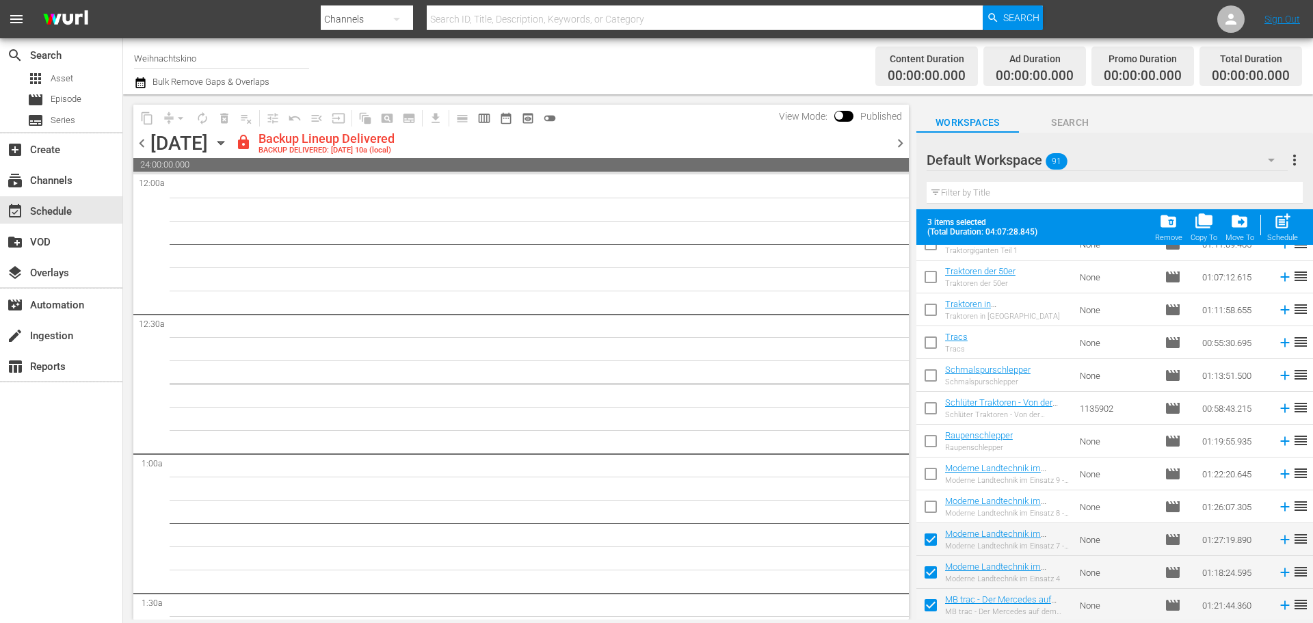
click at [927, 509] on input "checkbox" at bounding box center [930, 509] width 29 height 29
checkbox input "true"
click at [927, 467] on input "checkbox" at bounding box center [930, 476] width 29 height 29
checkbox input "true"
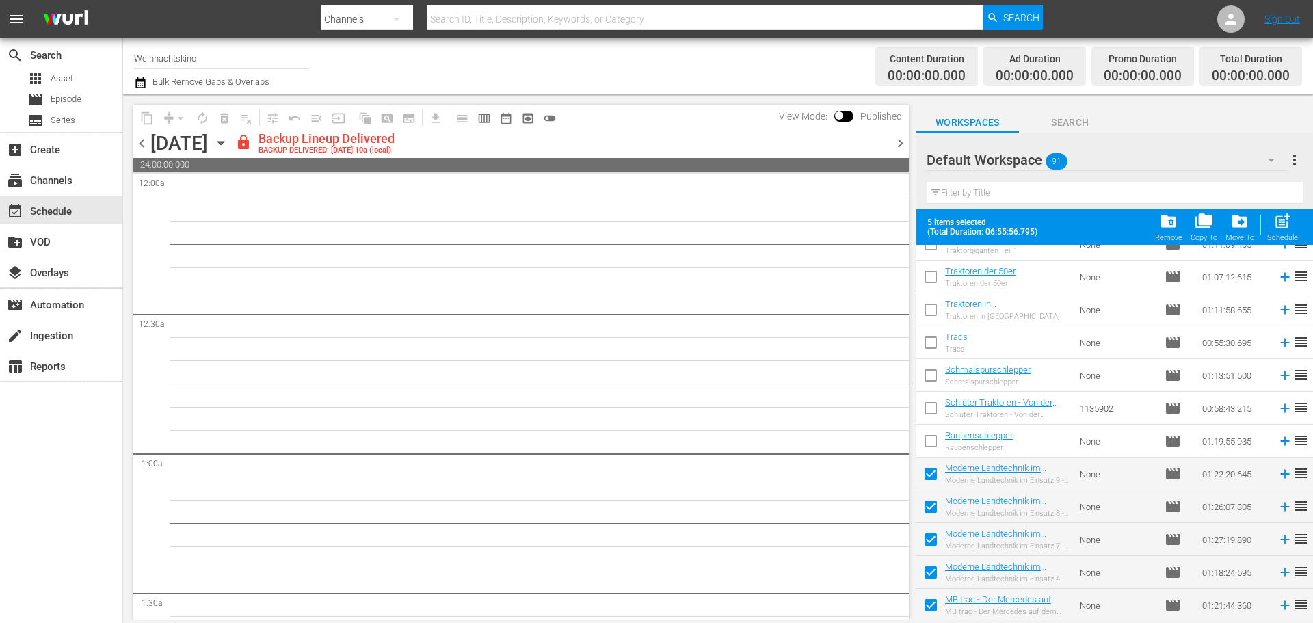
click at [926, 440] on input "checkbox" at bounding box center [930, 443] width 29 height 29
click at [936, 442] on input "checkbox" at bounding box center [930, 443] width 29 height 29
checkbox input "false"
click at [1172, 230] on span "folder_delete" at bounding box center [1168, 221] width 18 height 18
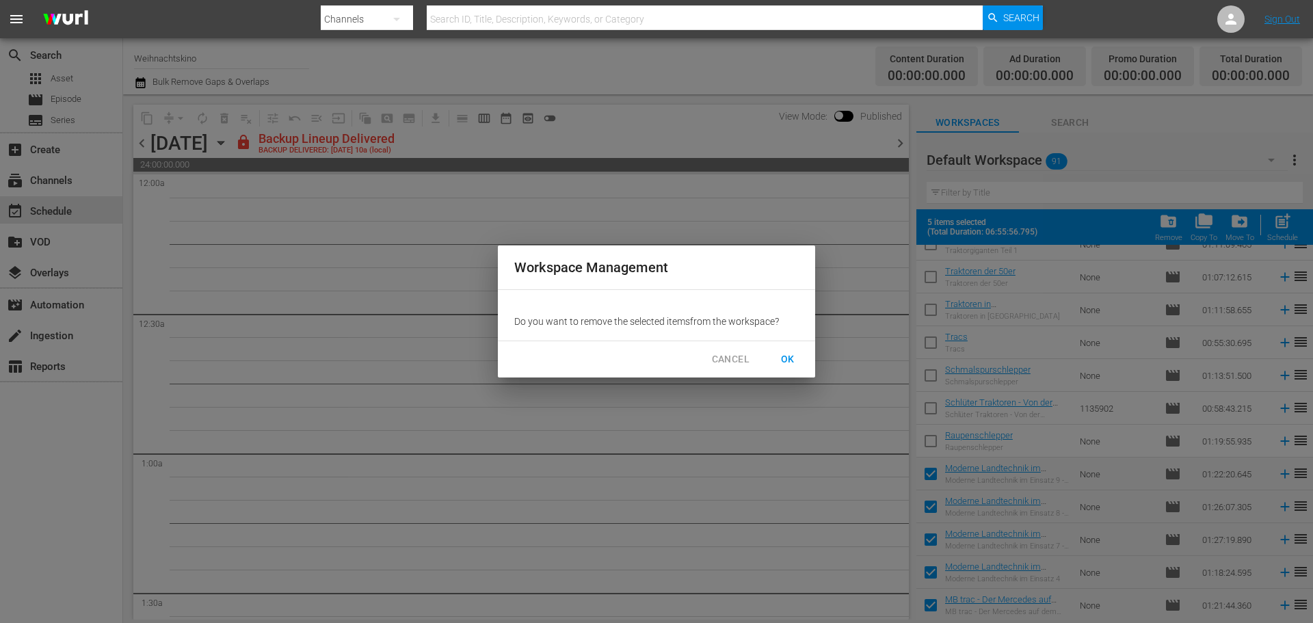
click at [792, 364] on span "OK" at bounding box center [788, 359] width 22 height 17
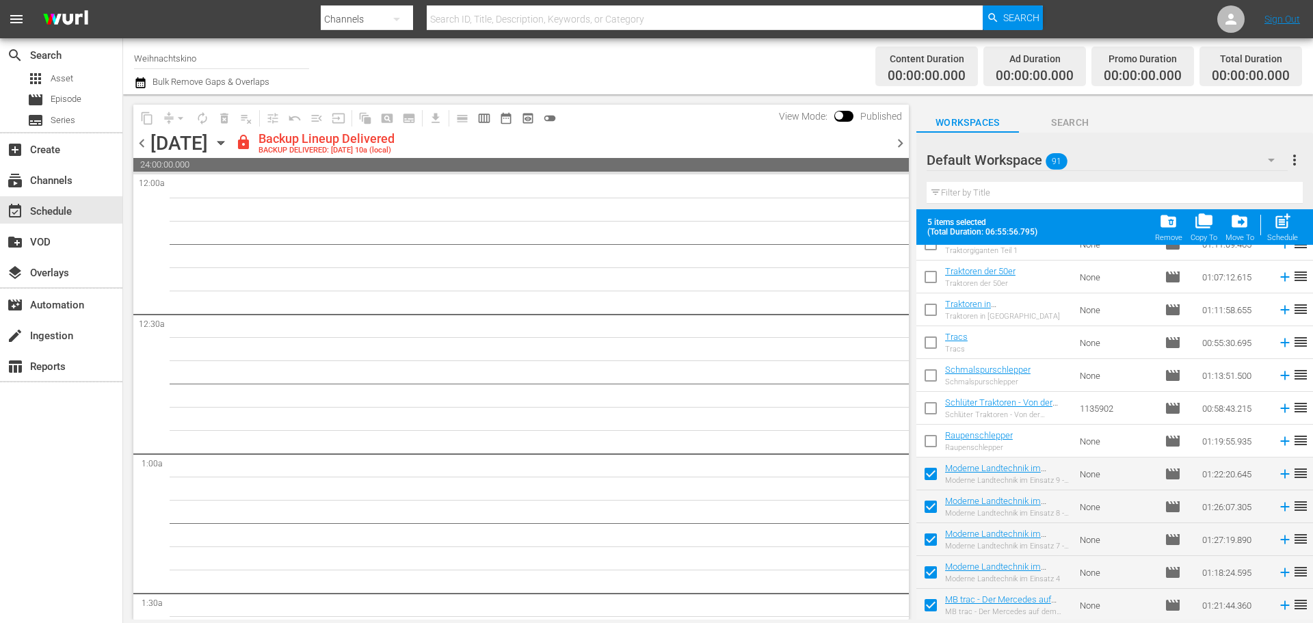
checkbox input "false"
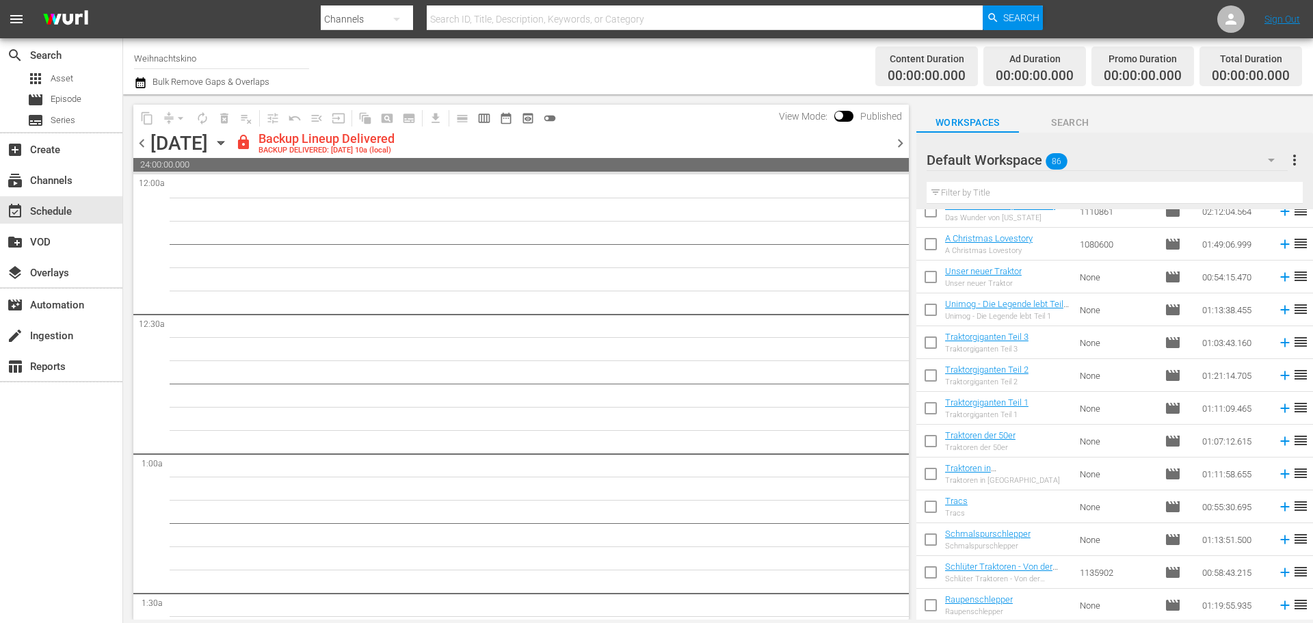
scroll to position [2443, 0]
click at [933, 611] on input "checkbox" at bounding box center [930, 607] width 29 height 29
checkbox input "true"
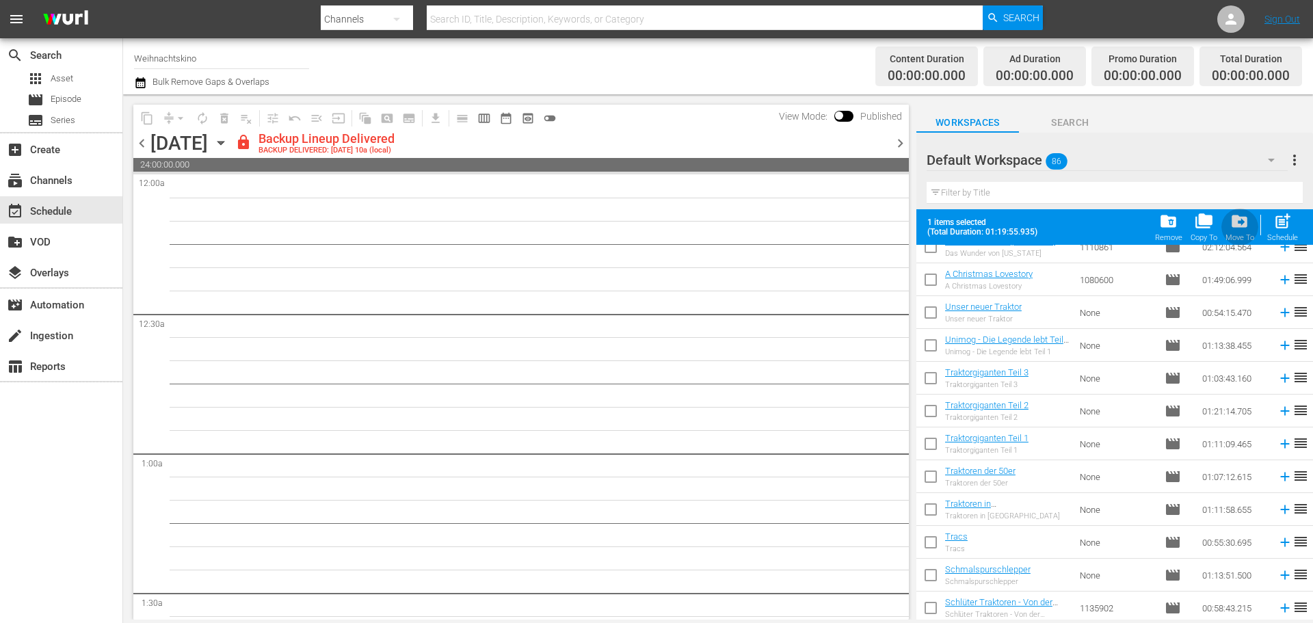
click at [1244, 230] on span "drive_file_move" at bounding box center [1239, 221] width 18 height 18
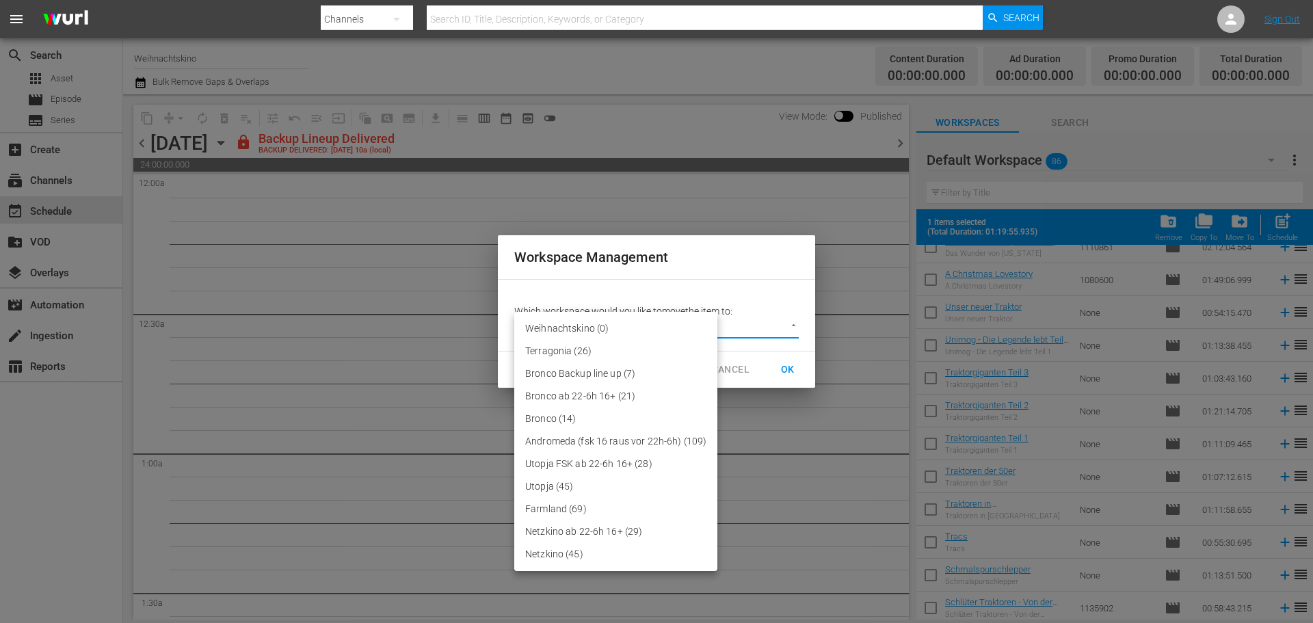
click at [778, 325] on body "menu Search By Channels Search ID, Title, Description, Keywords, or Category Se…" at bounding box center [656, 311] width 1313 height 623
click at [604, 505] on li "Farmland (69)" at bounding box center [615, 509] width 203 height 23
type input "2390"
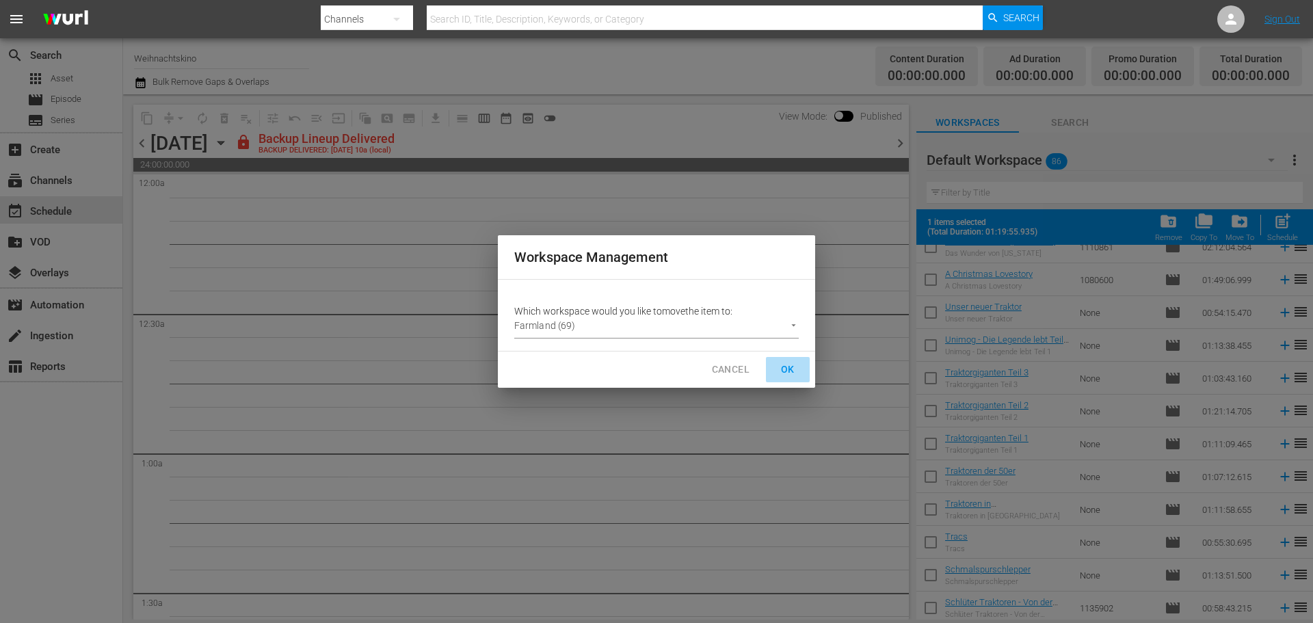
click at [792, 367] on span "OK" at bounding box center [788, 369] width 22 height 17
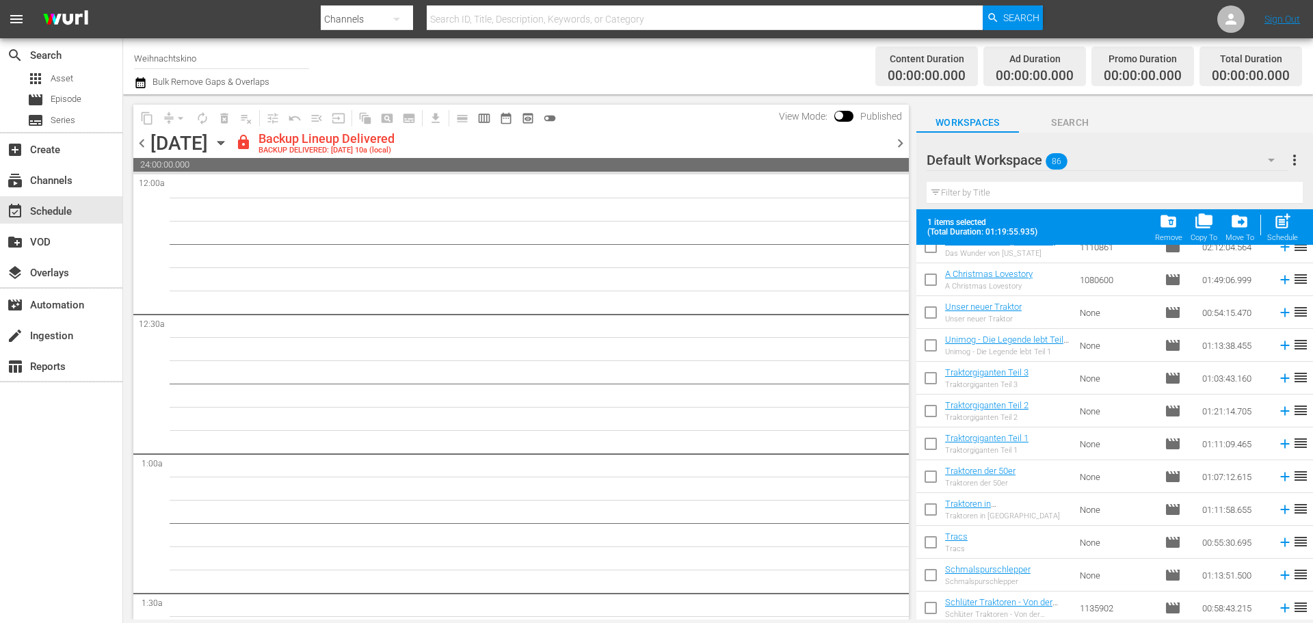
scroll to position [2479, 0]
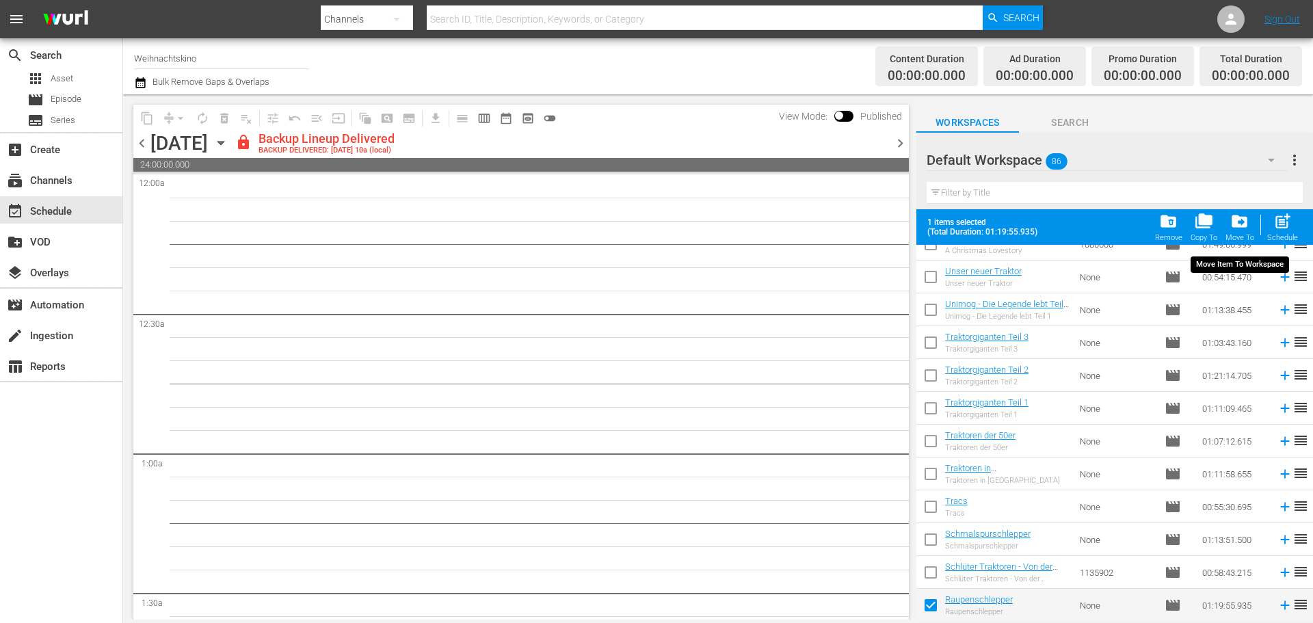
click at [1238, 226] on span "drive_file_move" at bounding box center [1239, 221] width 18 height 18
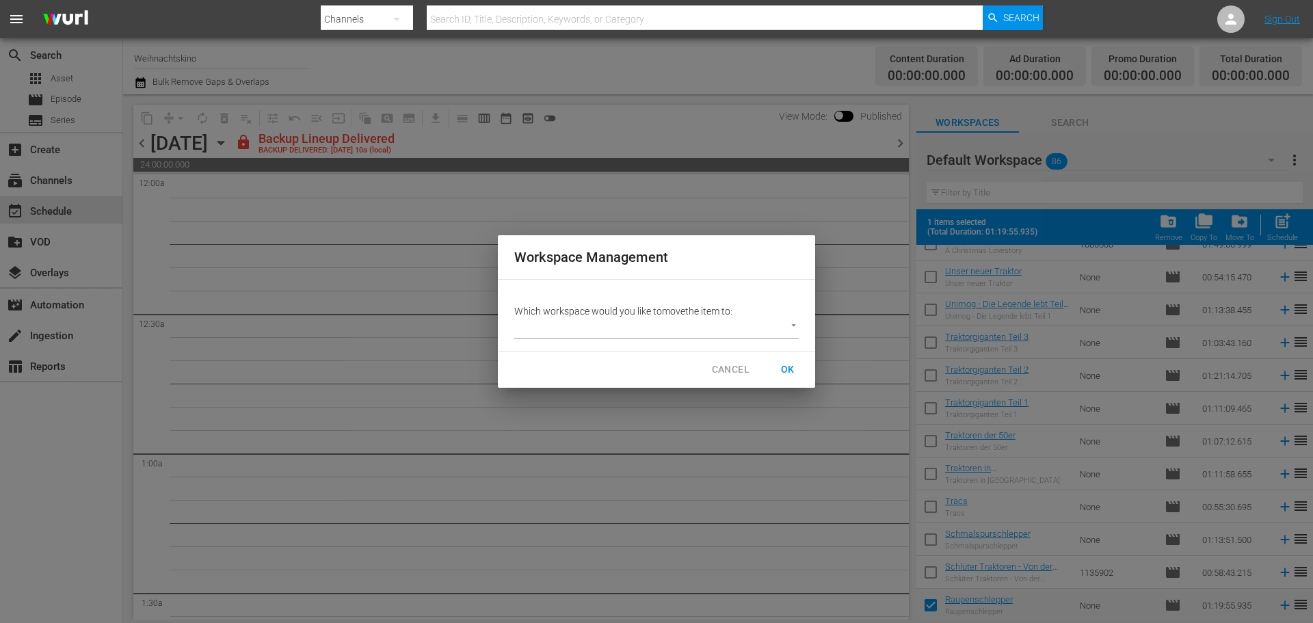
click at [781, 331] on body "menu Search By Channels Search ID, Title, Description, Keywords, or Category Se…" at bounding box center [656, 311] width 1313 height 623
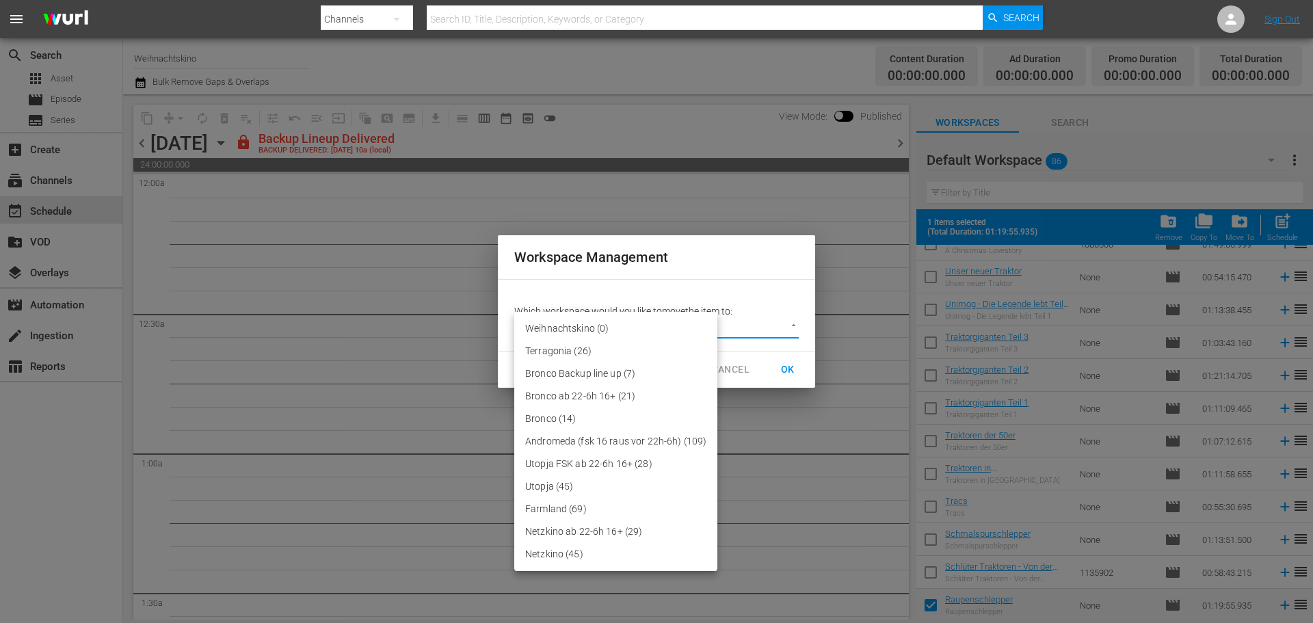
click at [569, 512] on li "Farmland (69)" at bounding box center [615, 509] width 203 height 23
type input "2390"
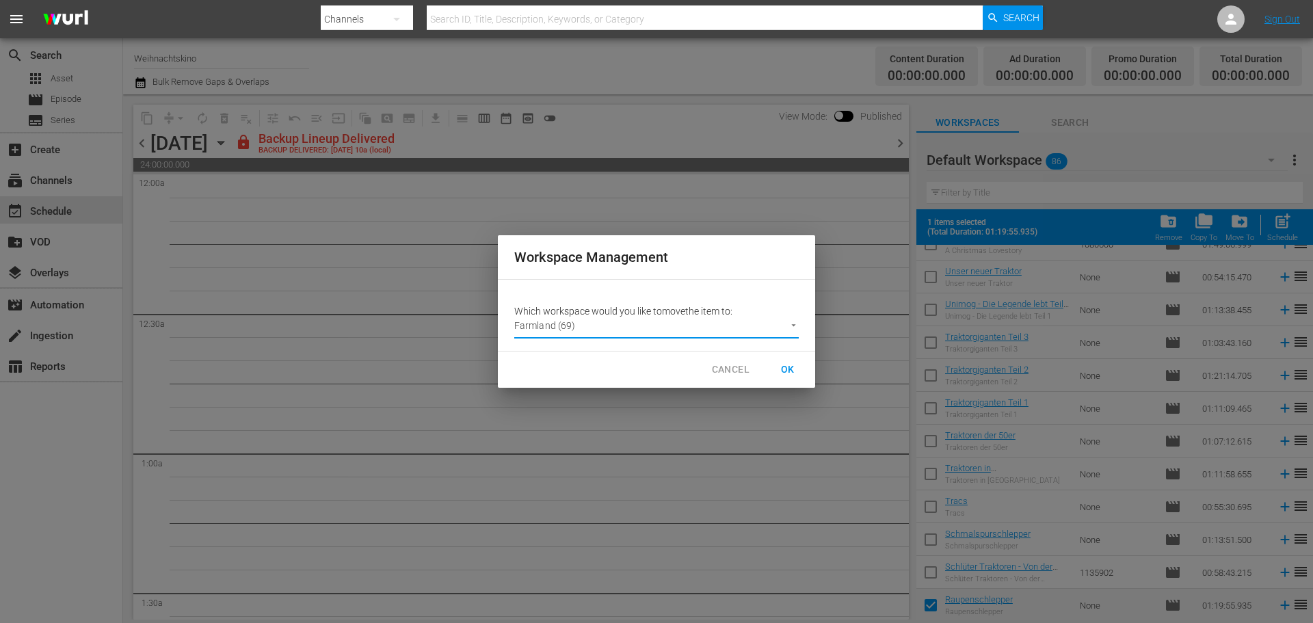
click at [798, 359] on button "OK" at bounding box center [788, 369] width 44 height 25
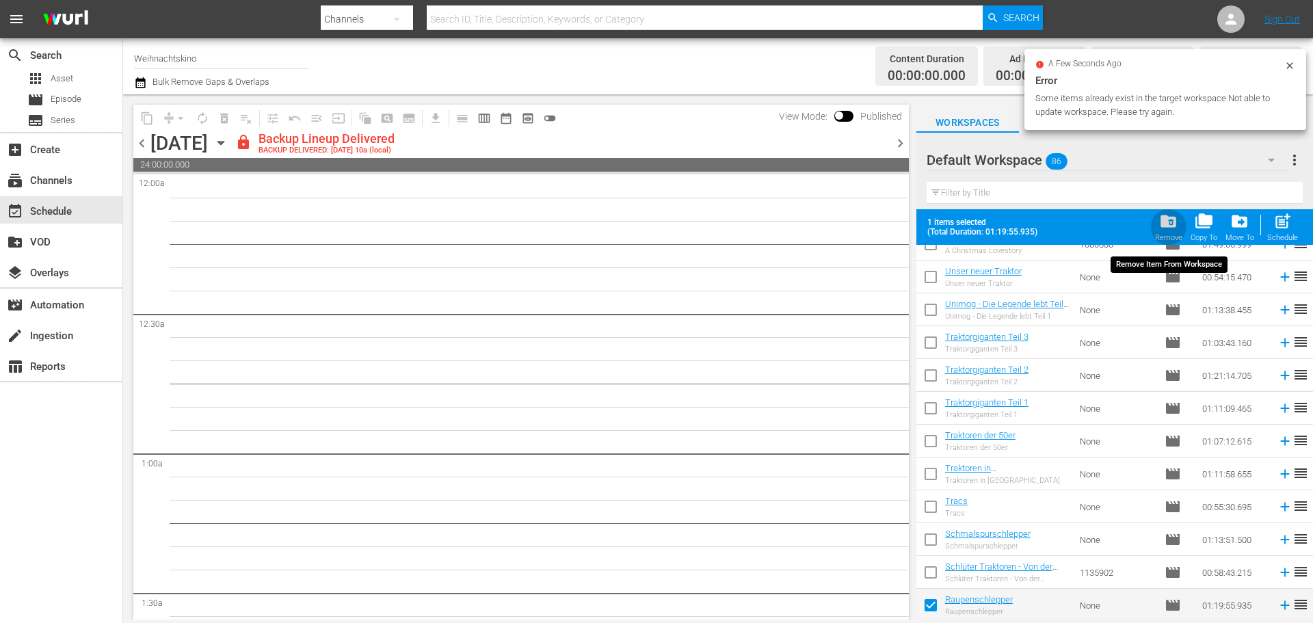
click at [1172, 241] on div "Remove" at bounding box center [1168, 237] width 27 height 9
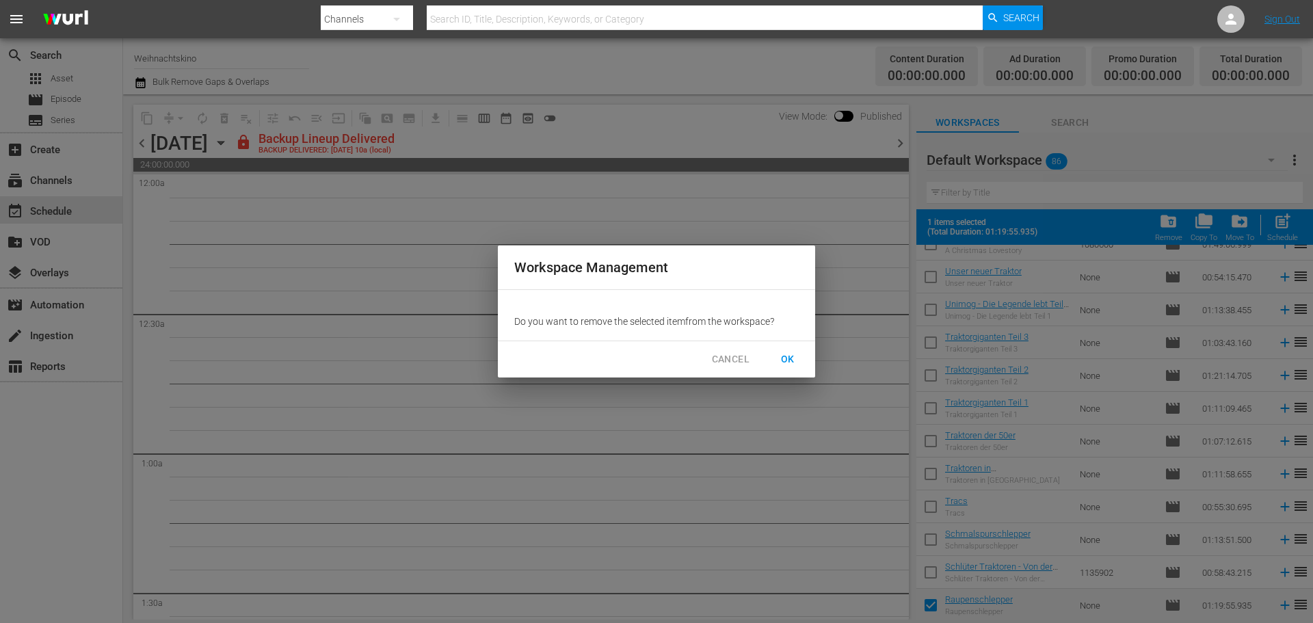
click at [800, 358] on button "OK" at bounding box center [788, 359] width 44 height 25
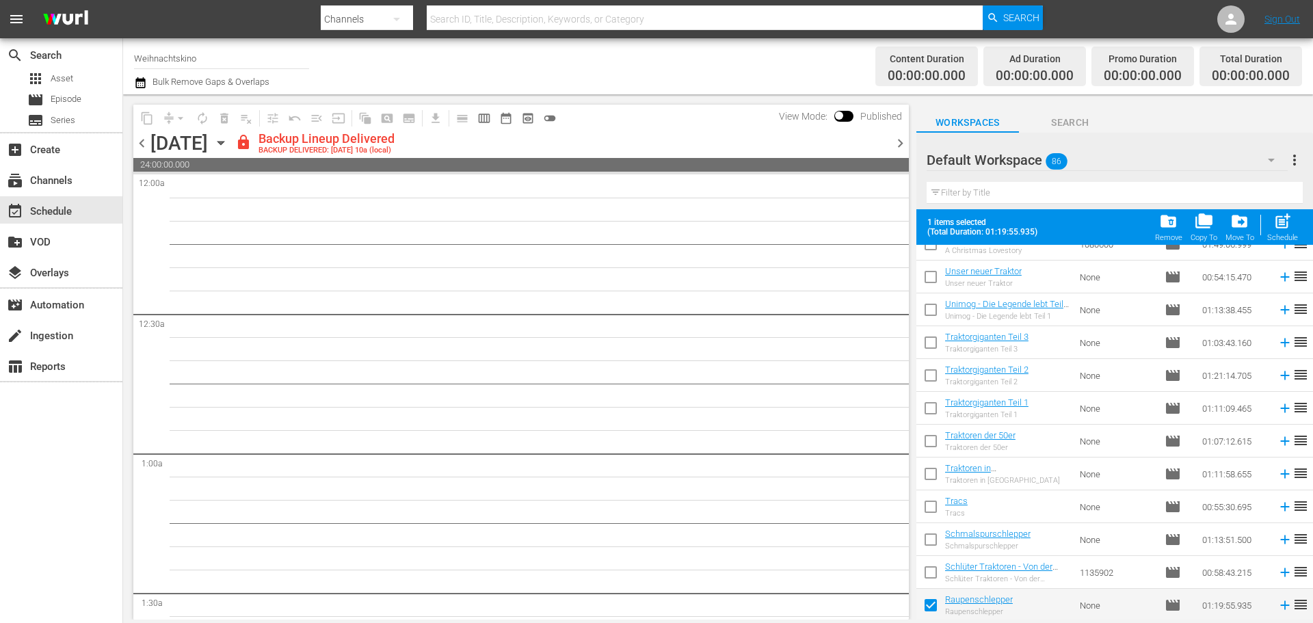
checkbox input "false"
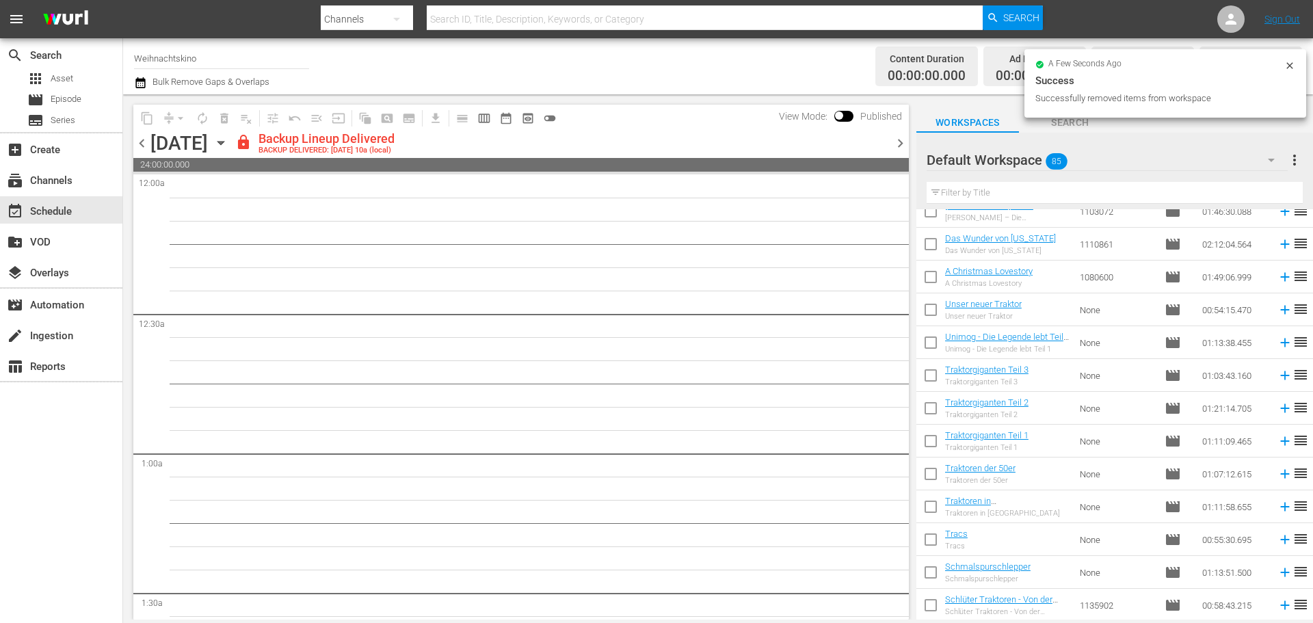
scroll to position [2410, 0]
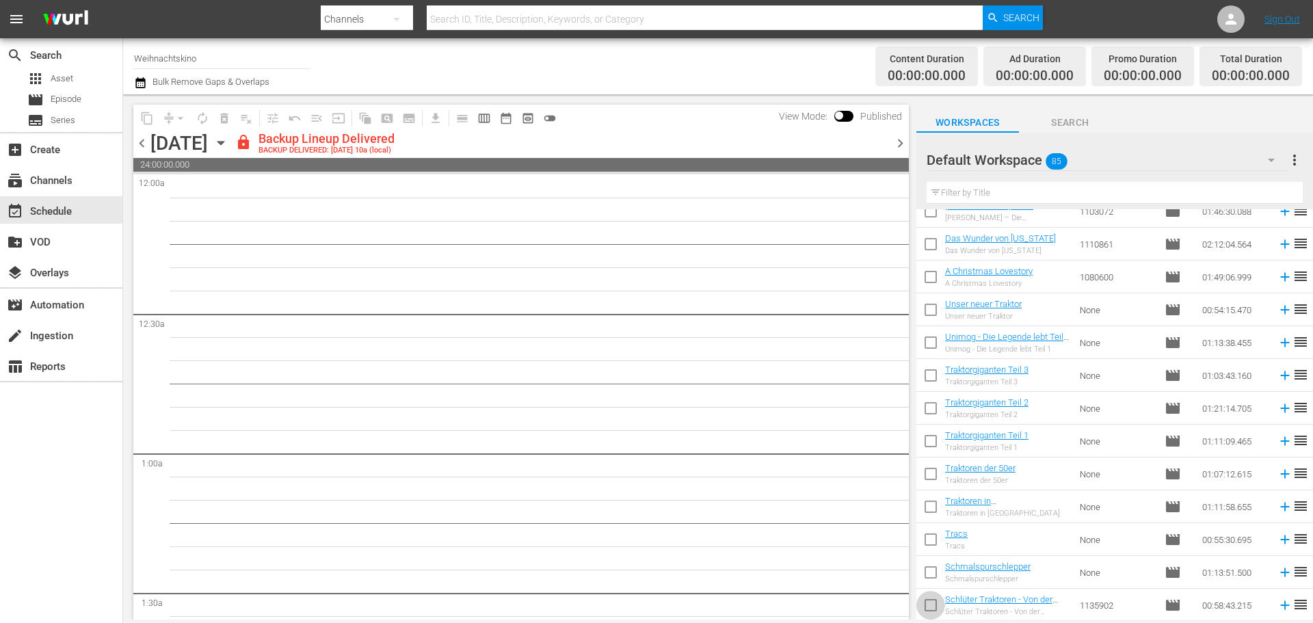
click at [929, 606] on input "checkbox" at bounding box center [930, 607] width 29 height 29
checkbox input "true"
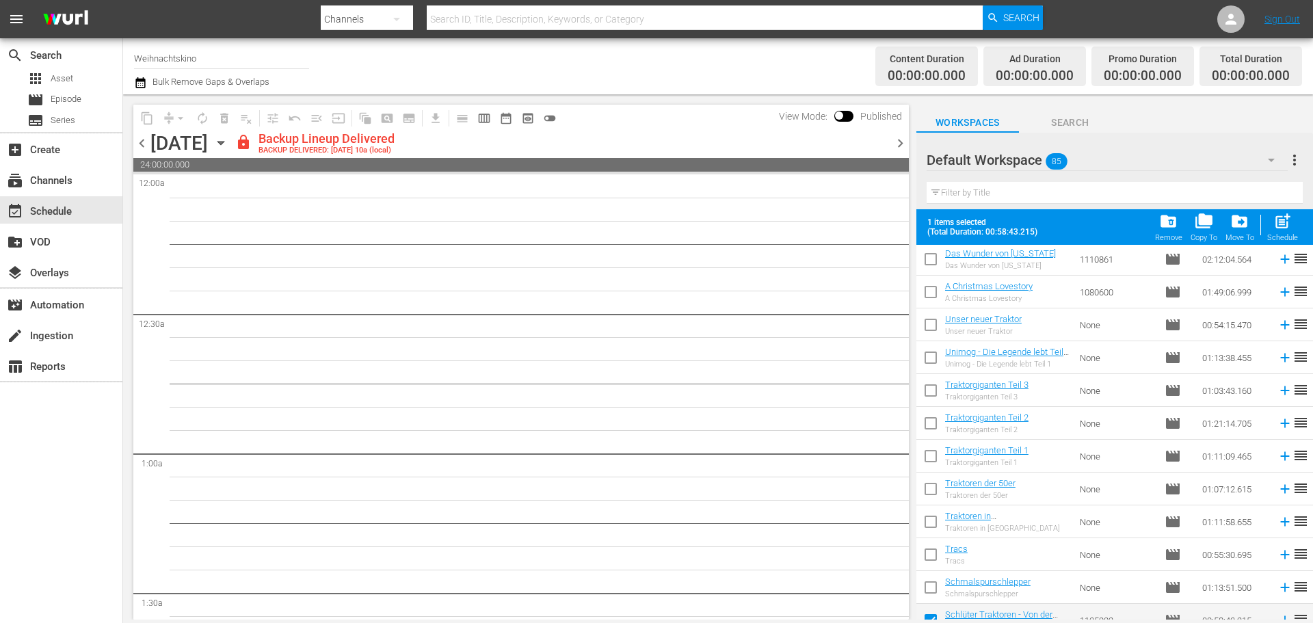
scroll to position [2446, 0]
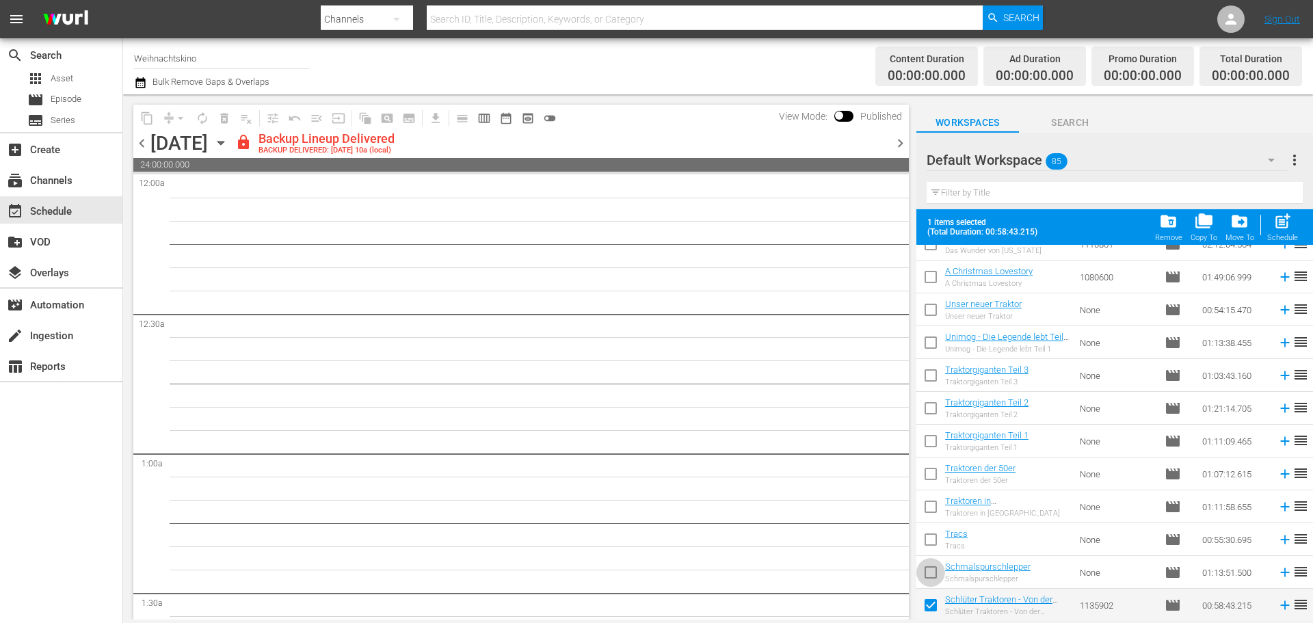
click at [933, 575] on input "checkbox" at bounding box center [930, 575] width 29 height 29
checkbox input "true"
click at [930, 537] on input "checkbox" at bounding box center [930, 542] width 29 height 29
checkbox input "true"
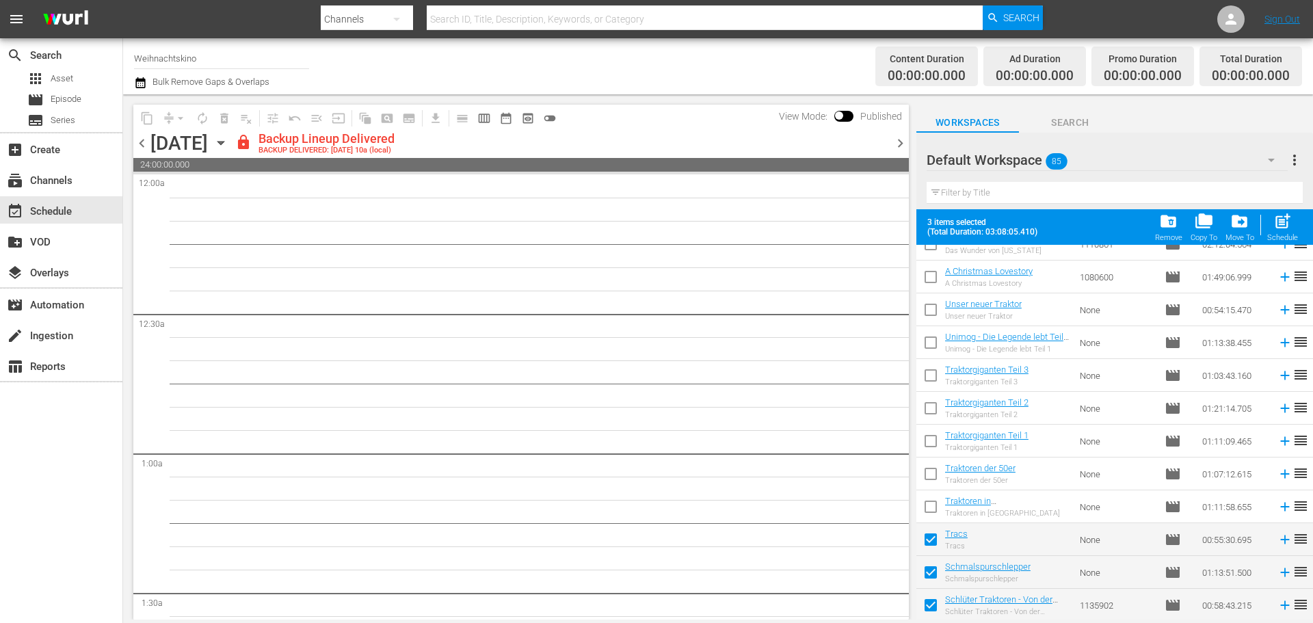
click at [929, 502] on input "checkbox" at bounding box center [930, 509] width 29 height 29
checkbox input "true"
click at [928, 479] on input "checkbox" at bounding box center [930, 476] width 29 height 29
checkbox input "true"
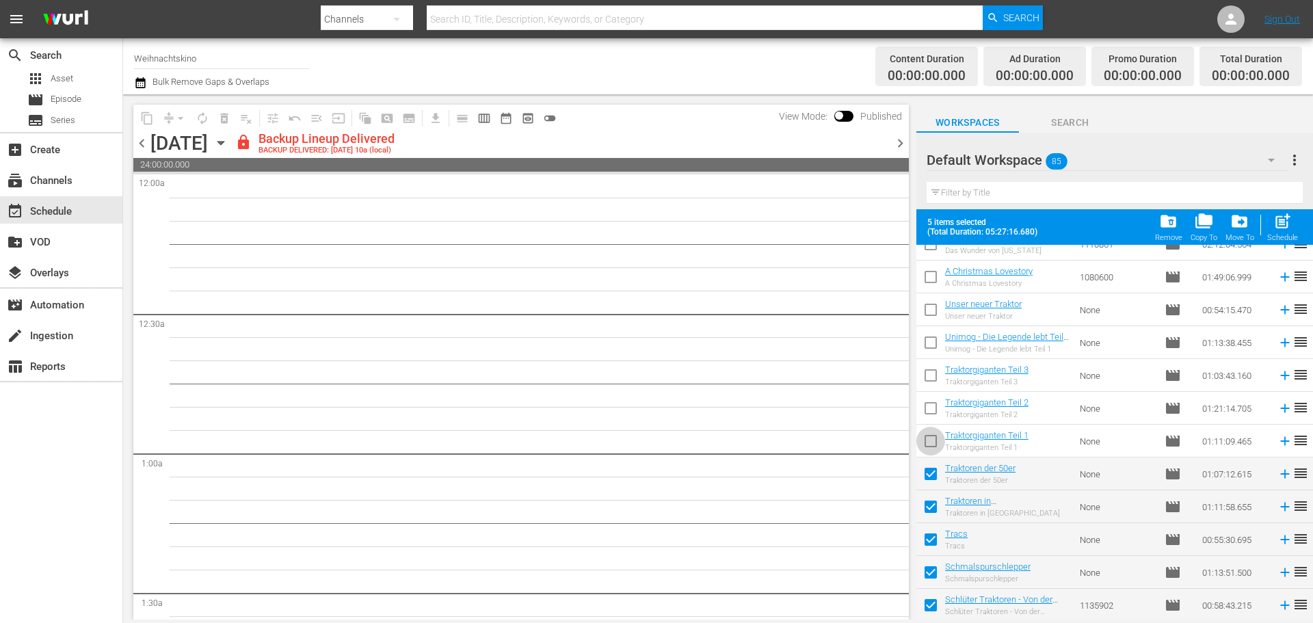
click at [930, 448] on input "checkbox" at bounding box center [930, 443] width 29 height 29
checkbox input "true"
click at [931, 412] on input "checkbox" at bounding box center [930, 410] width 29 height 29
checkbox input "true"
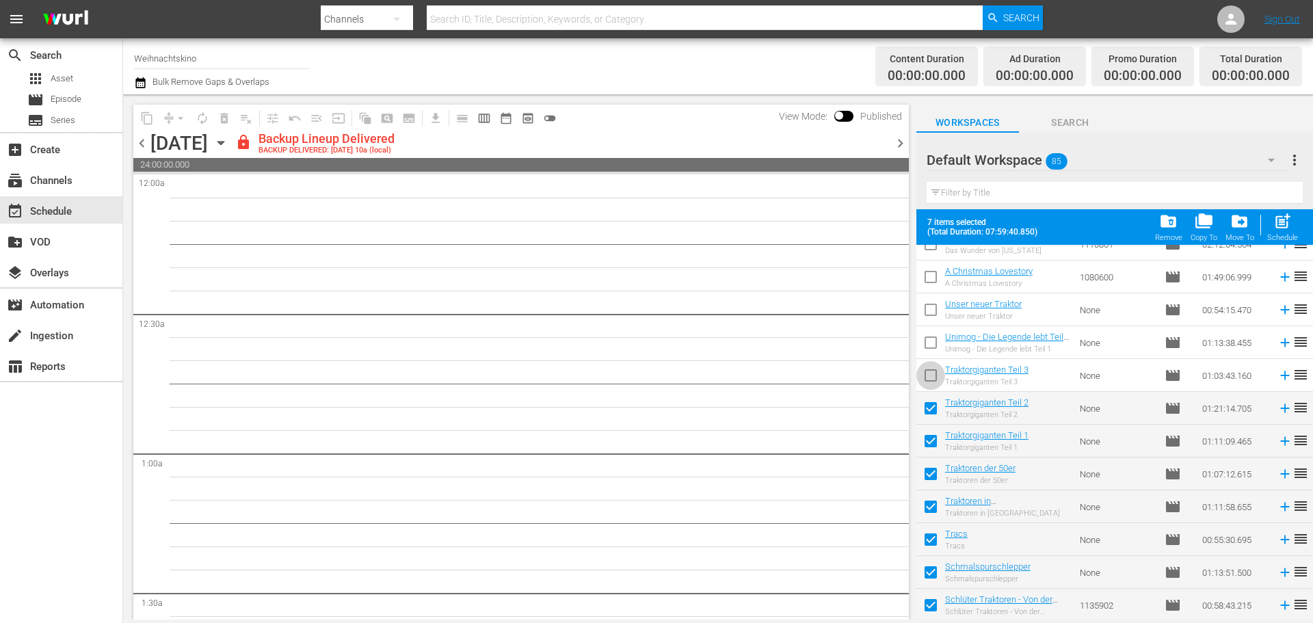
click at [923, 372] on input "checkbox" at bounding box center [930, 378] width 29 height 29
checkbox input "true"
click at [930, 342] on input "checkbox" at bounding box center [930, 345] width 29 height 29
checkbox input "true"
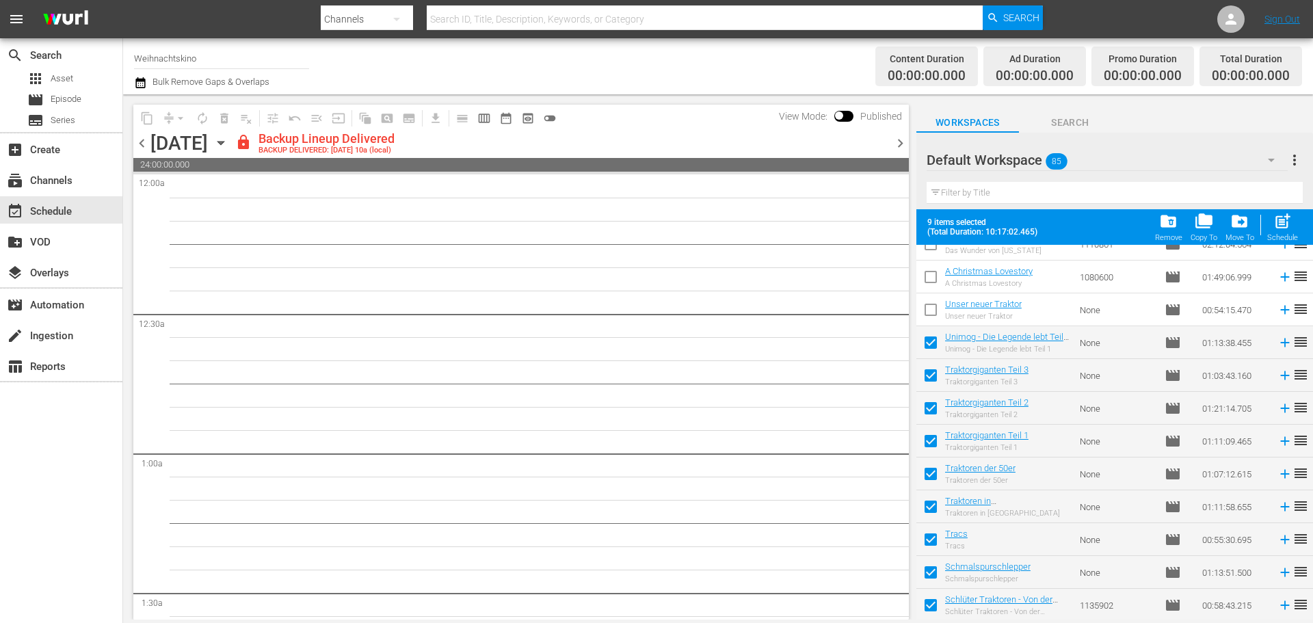
click at [932, 312] on input "checkbox" at bounding box center [930, 312] width 29 height 29
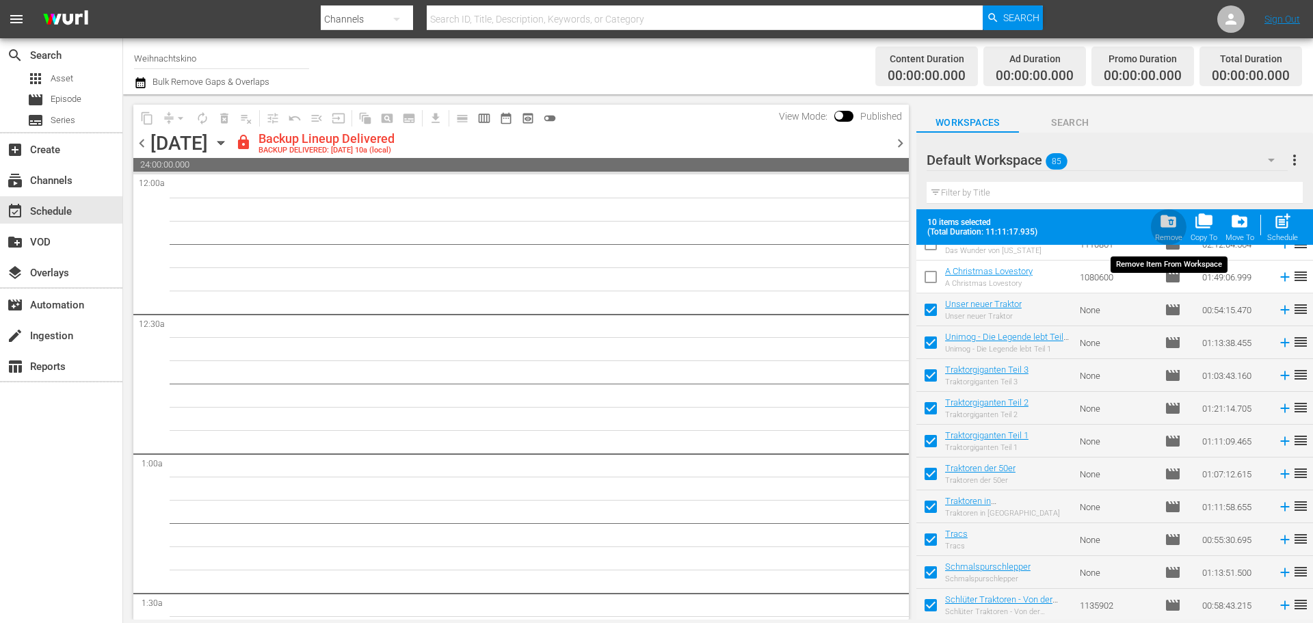
click at [1175, 226] on span "folder_delete" at bounding box center [1168, 221] width 18 height 18
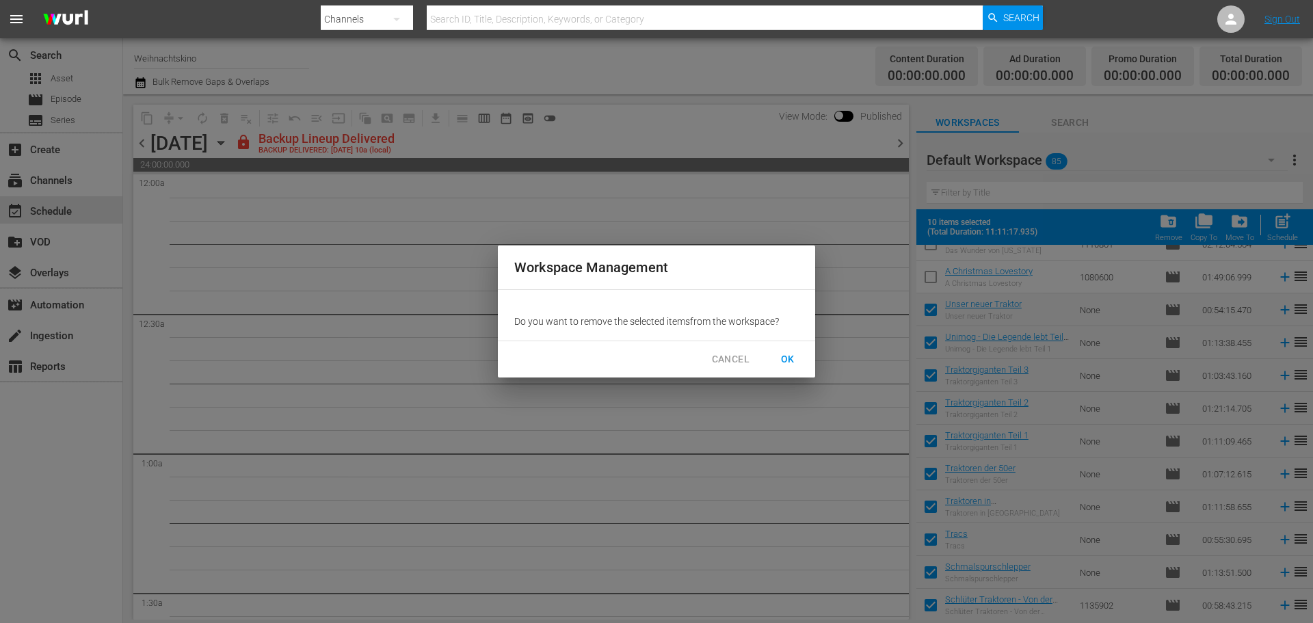
click at [793, 360] on span "OK" at bounding box center [788, 359] width 22 height 17
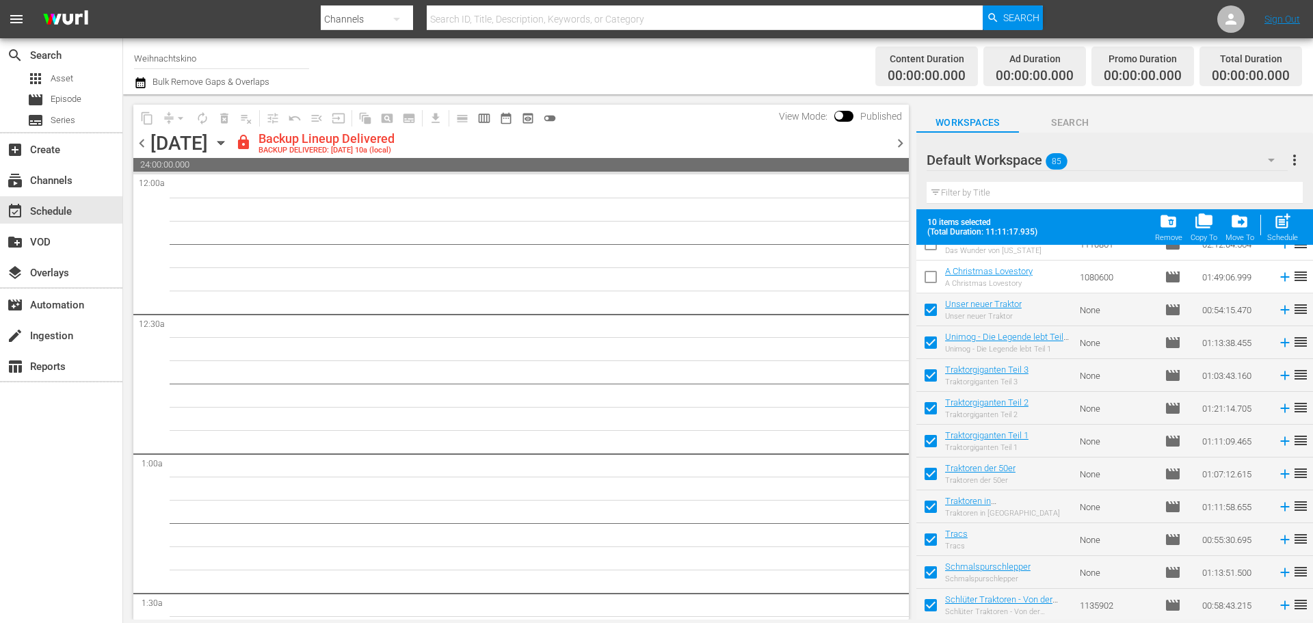
checkbox input "false"
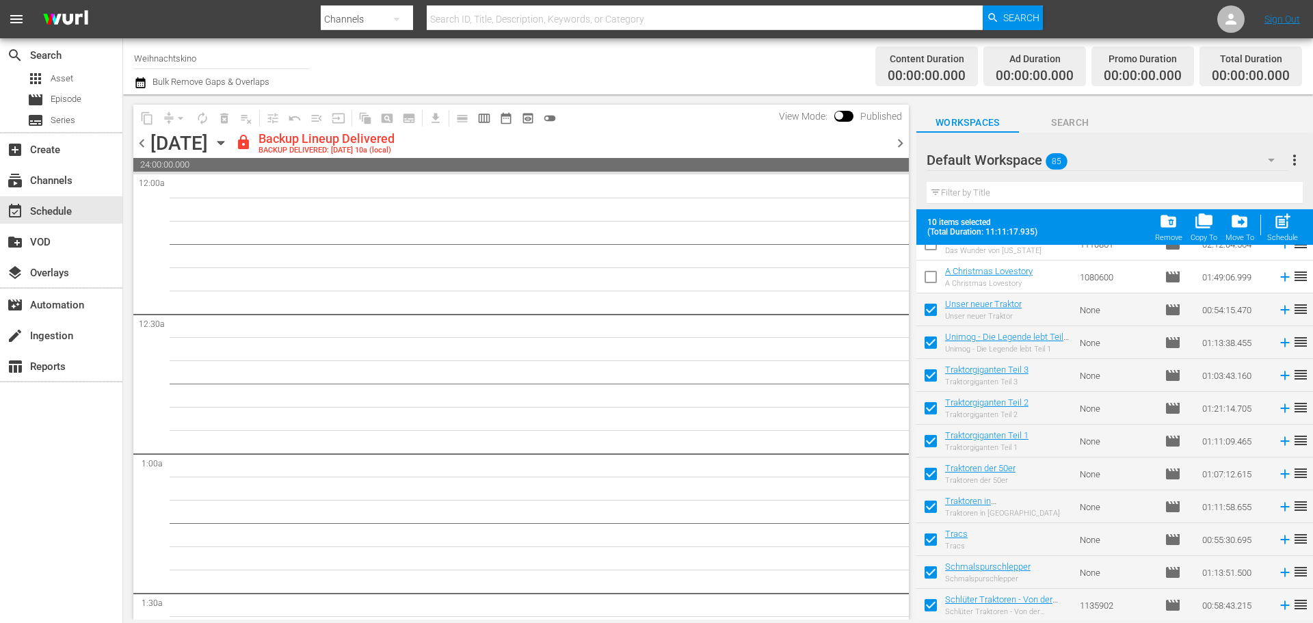
checkbox input "false"
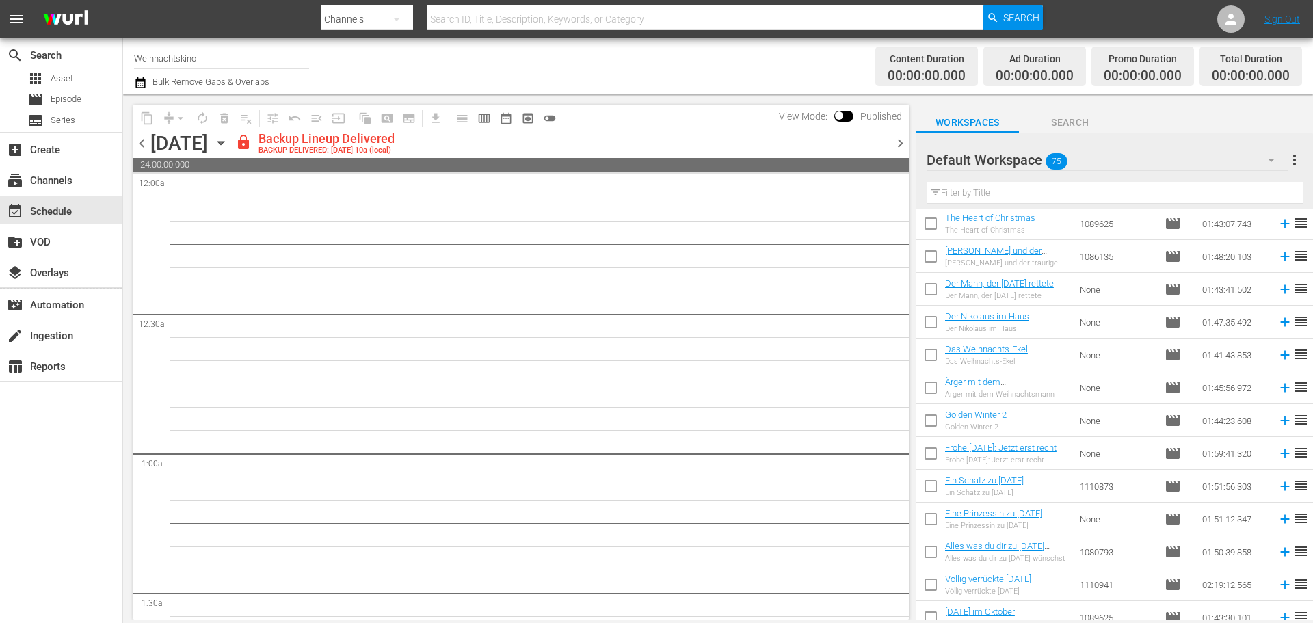
scroll to position [2082, 0]
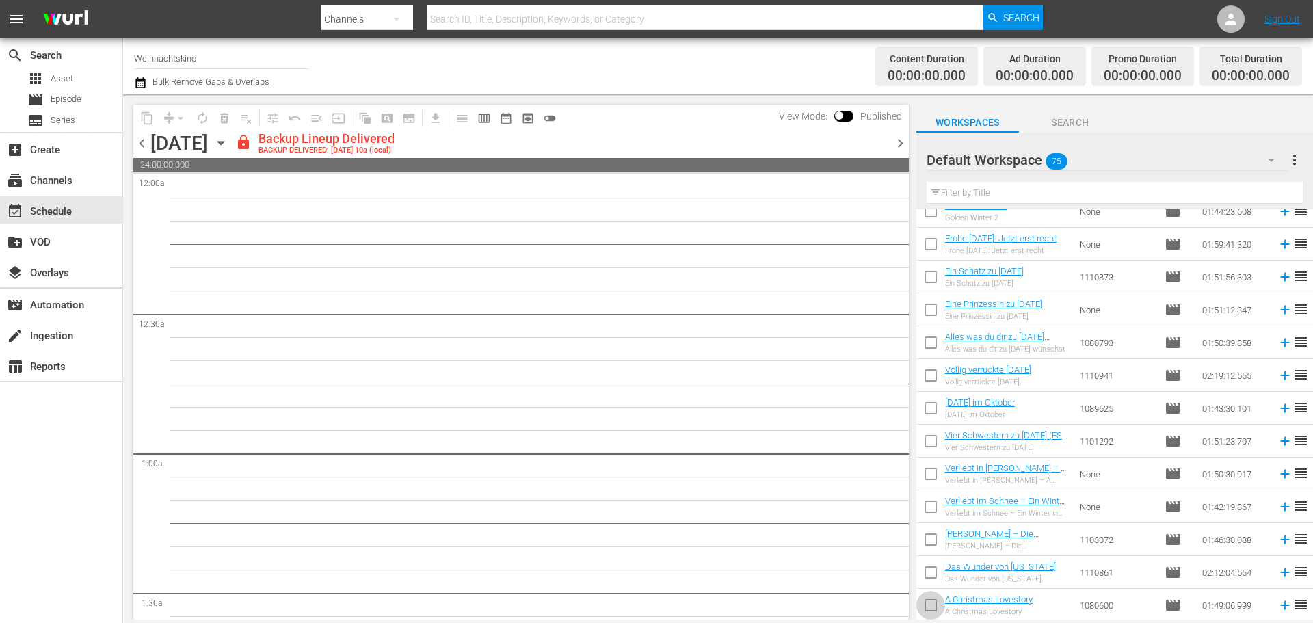
click at [925, 608] on input "checkbox" at bounding box center [930, 607] width 29 height 29
checkbox input "true"
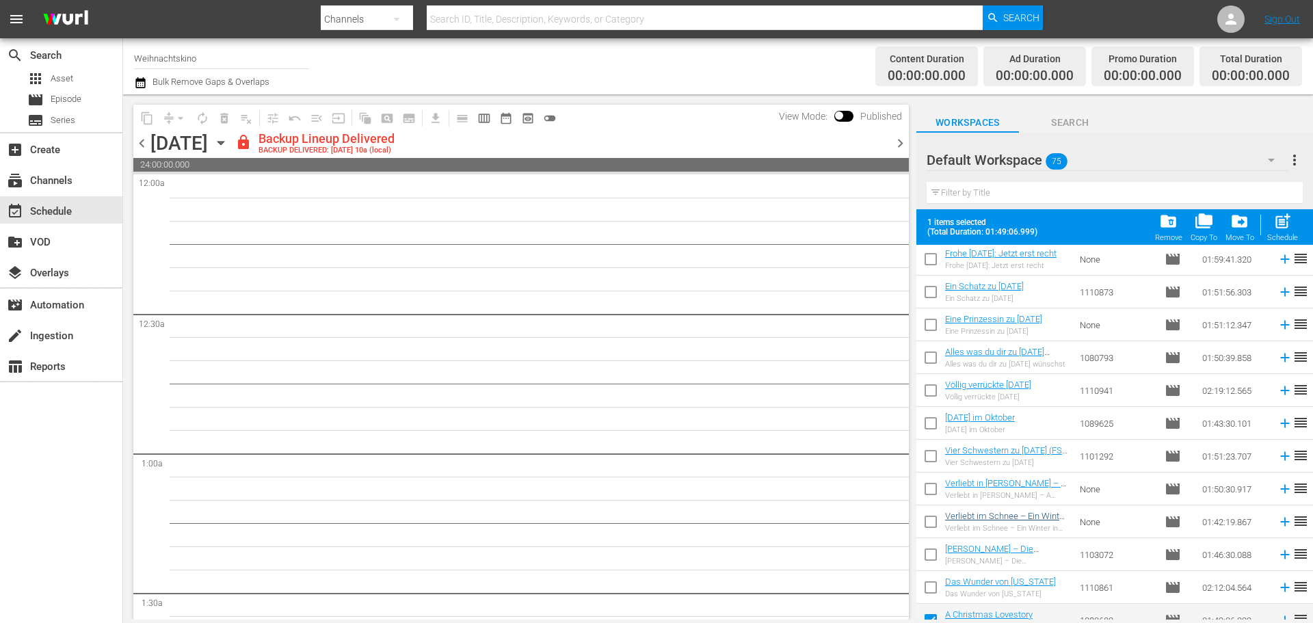
scroll to position [2118, 0]
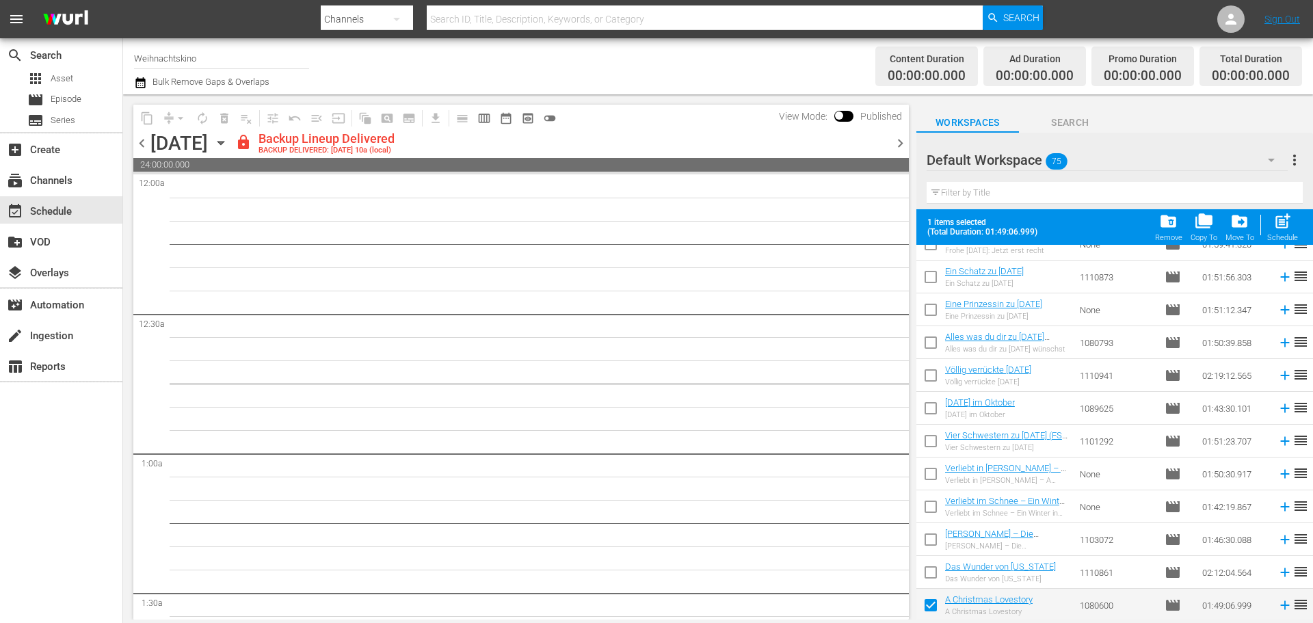
click at [932, 568] on input "checkbox" at bounding box center [930, 575] width 29 height 29
checkbox input "true"
click at [930, 534] on input "checkbox" at bounding box center [930, 542] width 29 height 29
checkbox input "true"
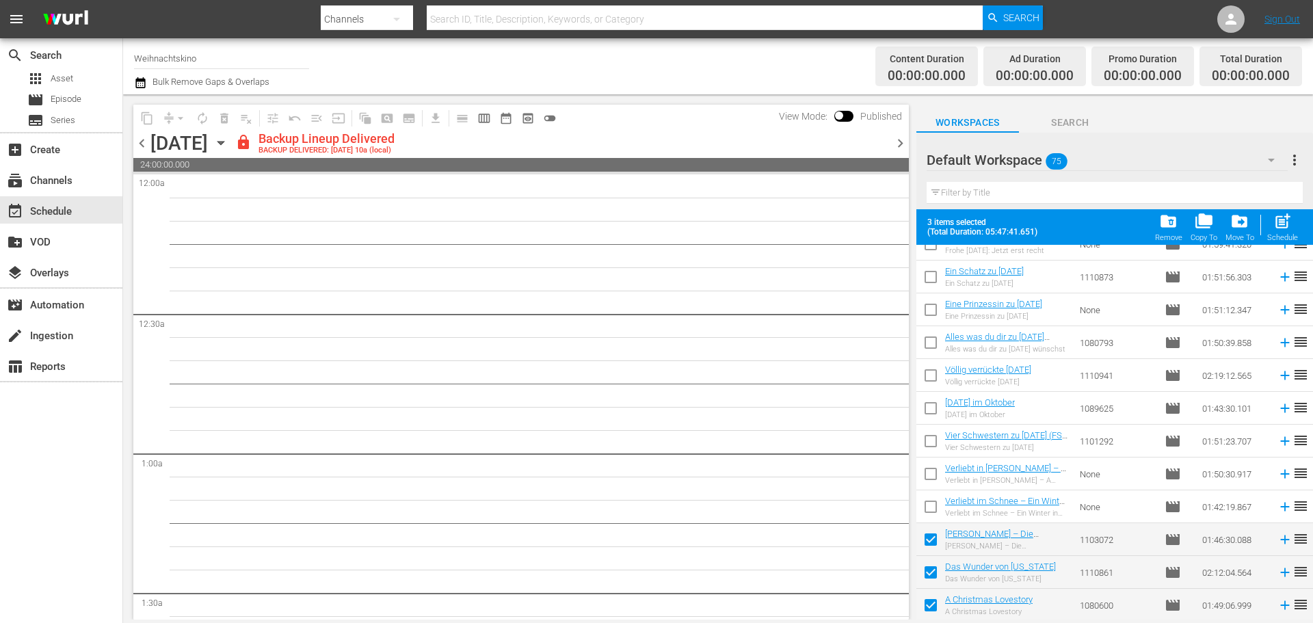
click at [930, 506] on input "checkbox" at bounding box center [930, 509] width 29 height 29
checkbox input "true"
click at [934, 485] on input "checkbox" at bounding box center [930, 476] width 29 height 29
checkbox input "true"
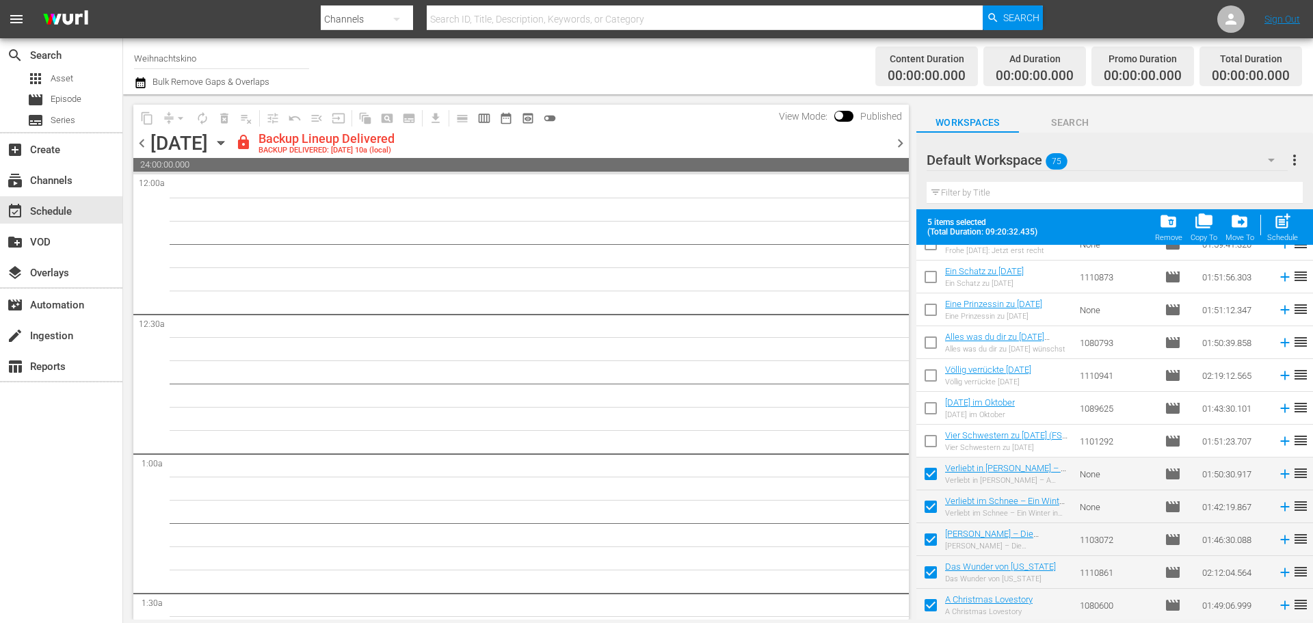
click at [927, 440] on input "checkbox" at bounding box center [930, 443] width 29 height 29
checkbox input "true"
click at [932, 397] on input "checkbox" at bounding box center [930, 410] width 29 height 29
checkbox input "true"
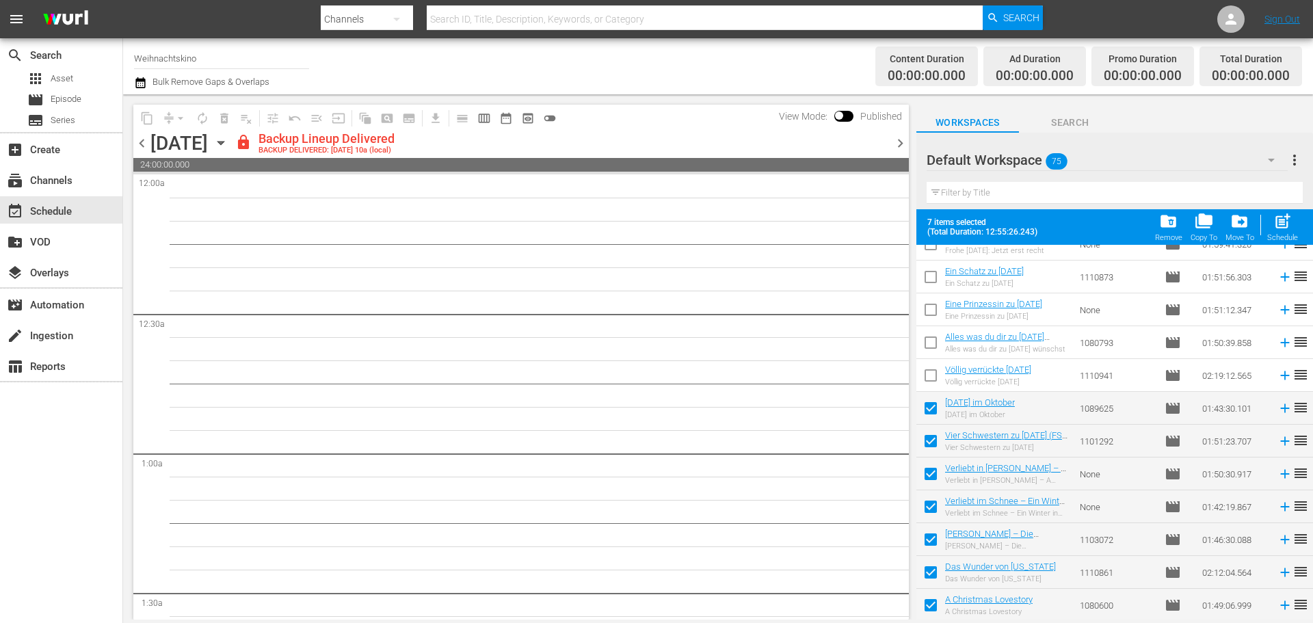
click at [933, 375] on input "checkbox" at bounding box center [930, 378] width 29 height 29
checkbox input "true"
click at [932, 340] on input "checkbox" at bounding box center [930, 345] width 29 height 29
checkbox input "true"
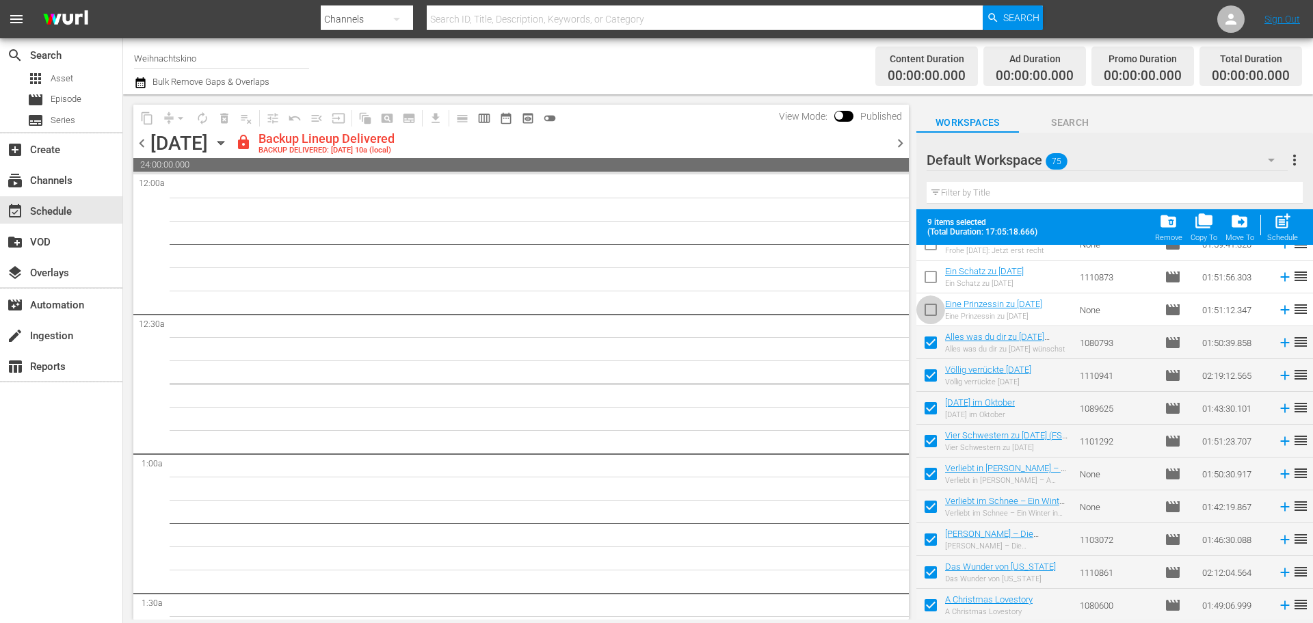
click at [929, 310] on input "checkbox" at bounding box center [930, 312] width 29 height 29
checkbox input "true"
click at [929, 281] on input "checkbox" at bounding box center [930, 279] width 29 height 29
checkbox input "true"
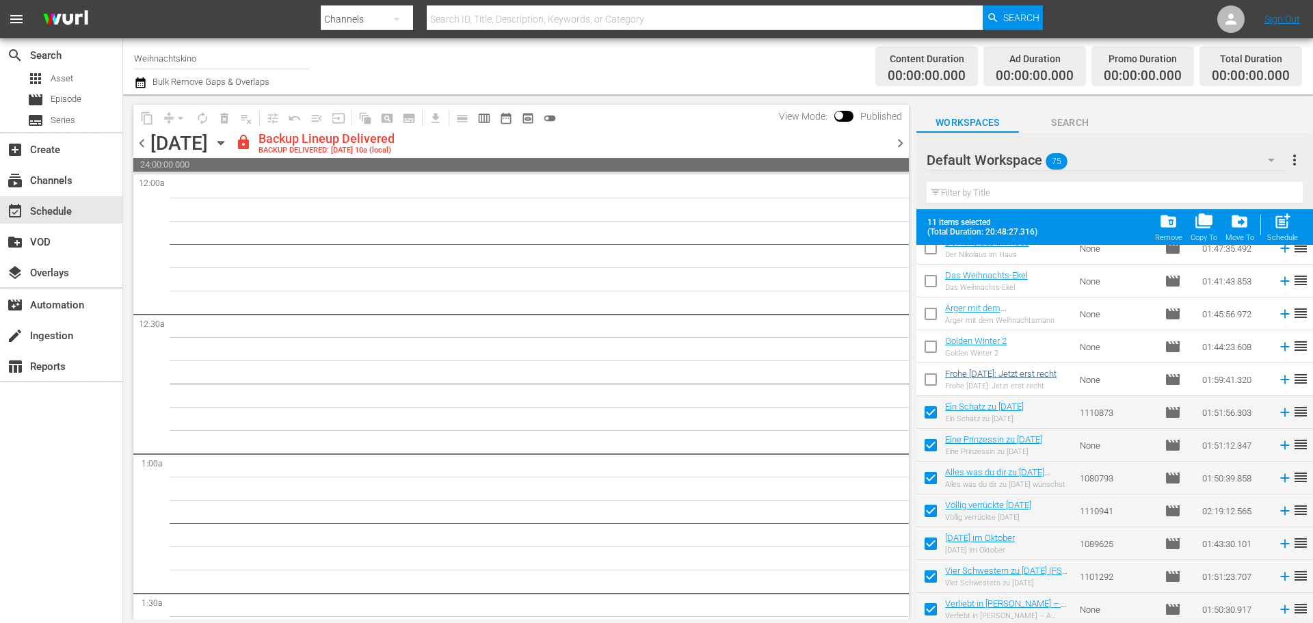
scroll to position [1981, 0]
click at [933, 384] on input "checkbox" at bounding box center [930, 383] width 29 height 29
checkbox input "true"
click at [930, 340] on input "checkbox" at bounding box center [930, 350] width 29 height 29
checkbox input "true"
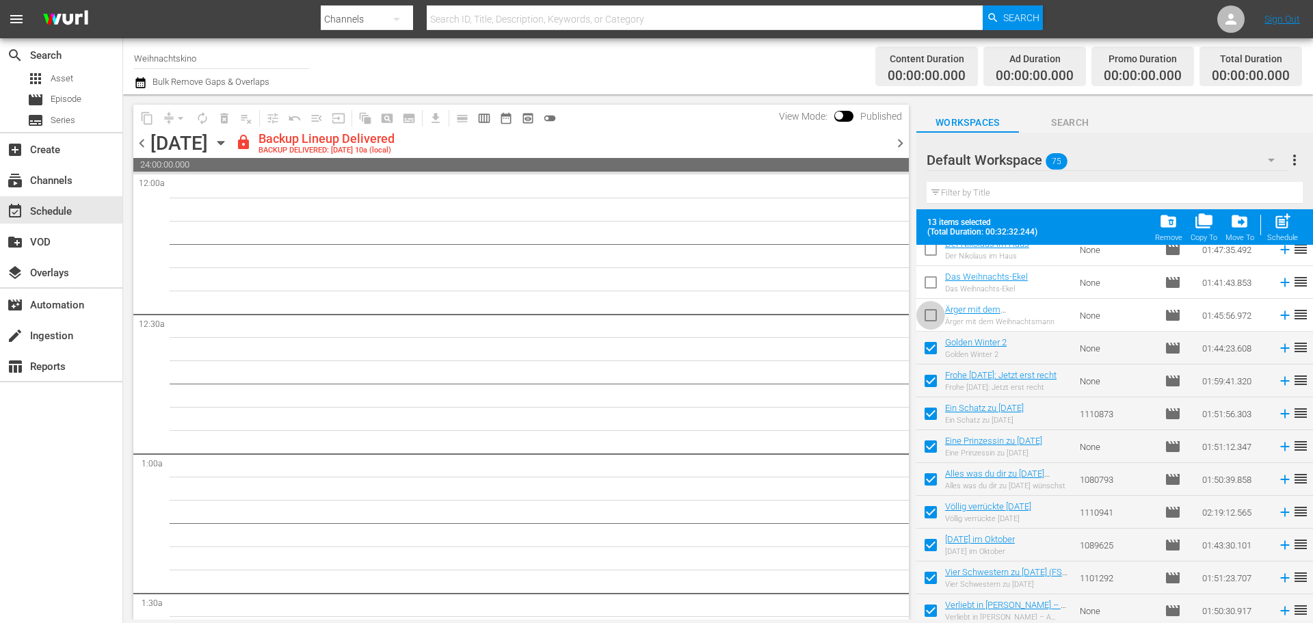
click at [928, 314] on input "checkbox" at bounding box center [930, 318] width 29 height 29
checkbox input "true"
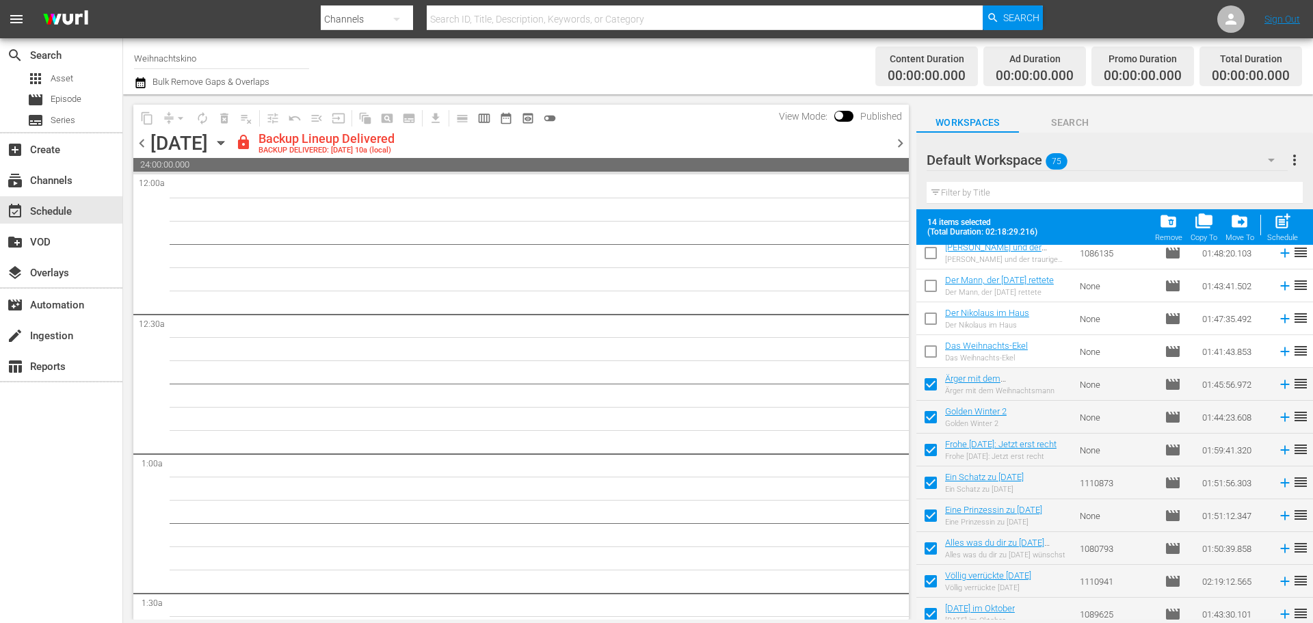
scroll to position [1844, 0]
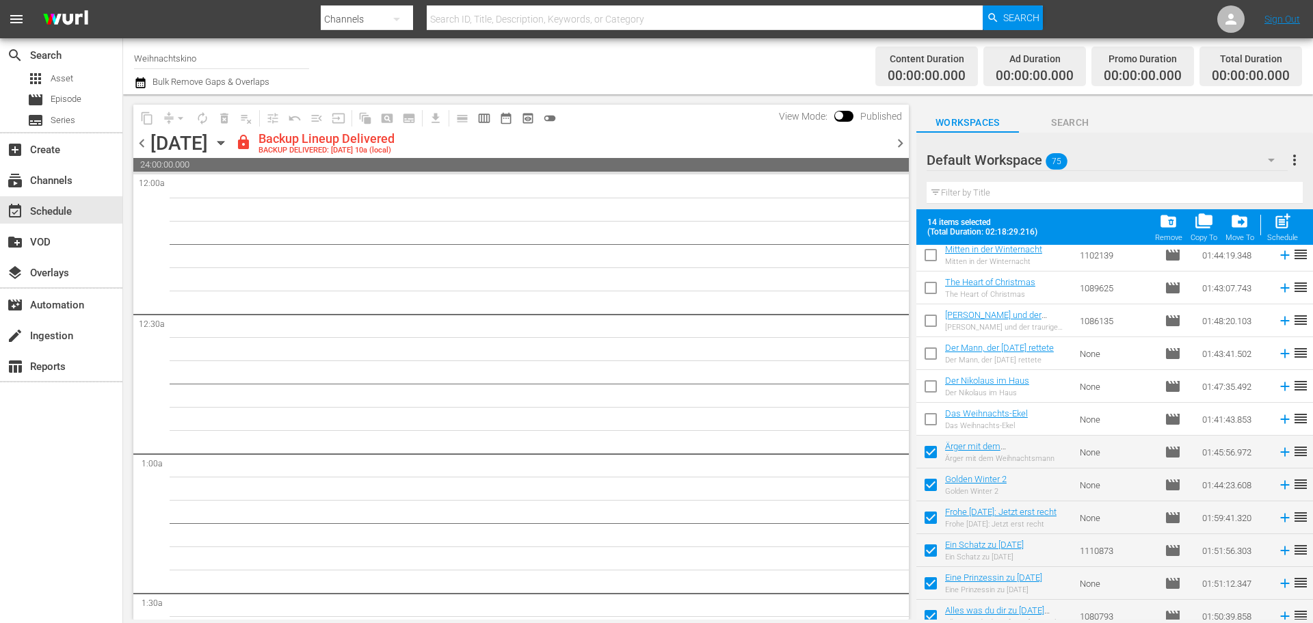
click at [937, 424] on input "checkbox" at bounding box center [930, 421] width 29 height 29
checkbox input "true"
click at [926, 380] on input "checkbox" at bounding box center [930, 389] width 29 height 29
checkbox input "true"
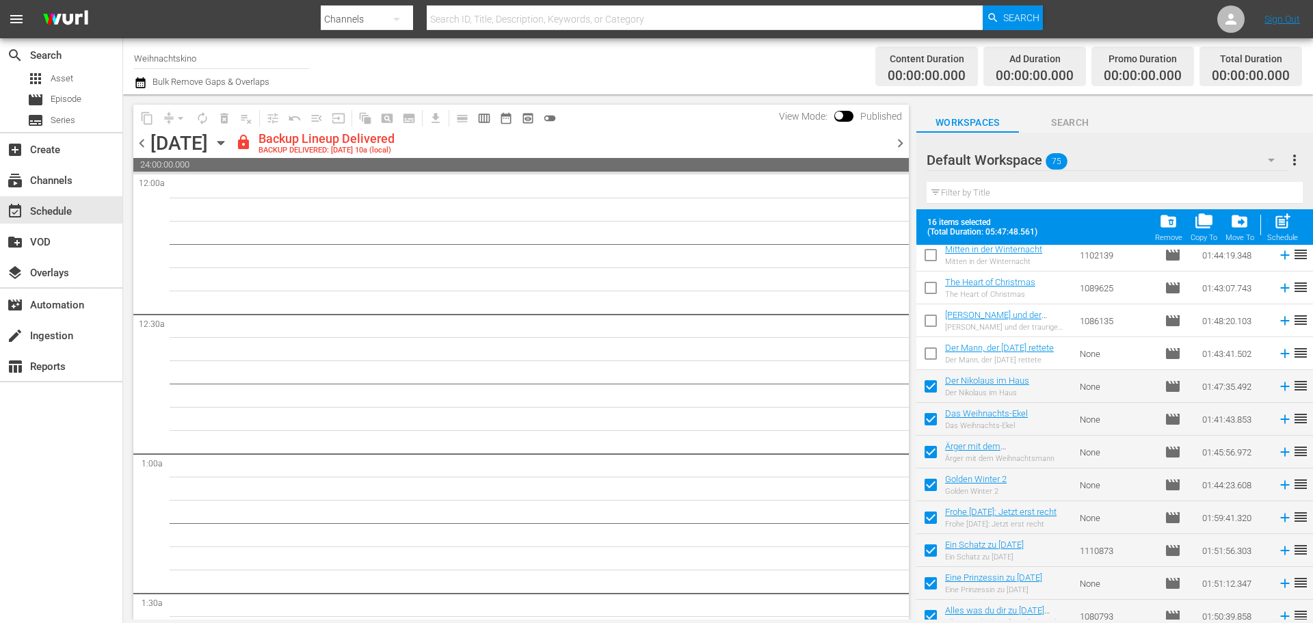
click at [923, 345] on input "checkbox" at bounding box center [930, 356] width 29 height 29
checkbox input "true"
click at [922, 325] on input "checkbox" at bounding box center [930, 323] width 29 height 29
checkbox input "true"
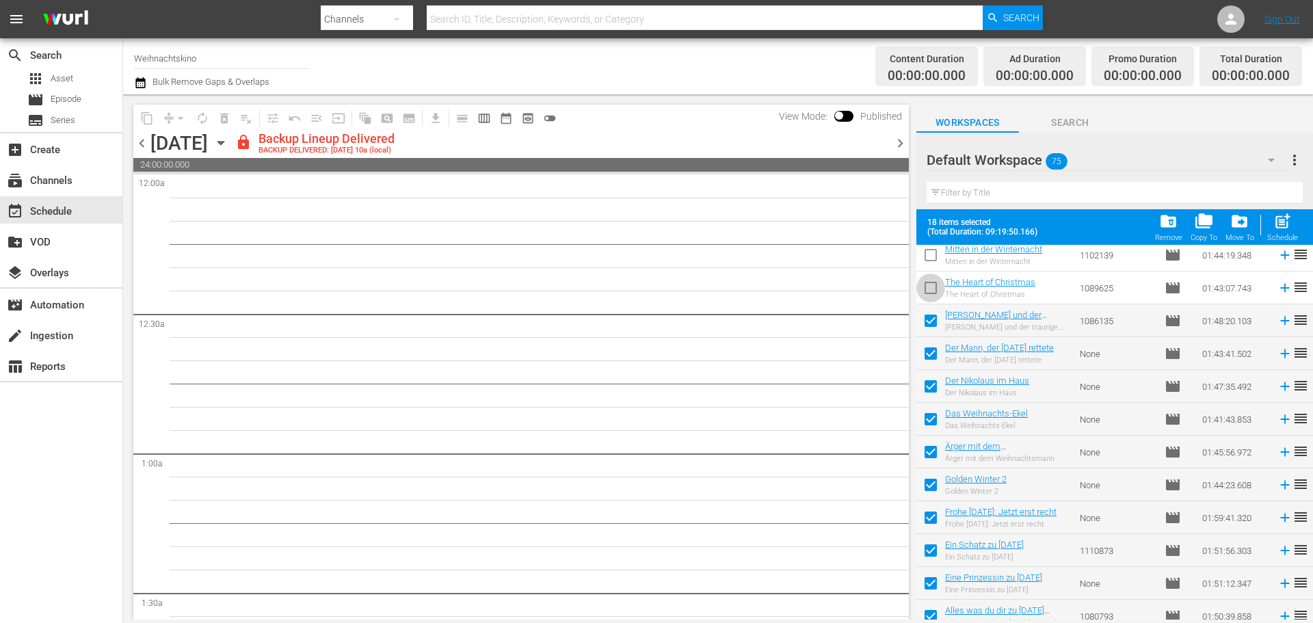
drag, startPoint x: 926, startPoint y: 286, endPoint x: 932, endPoint y: 301, distance: 16.2
click at [926, 286] on input "checkbox" at bounding box center [930, 290] width 29 height 29
checkbox input "true"
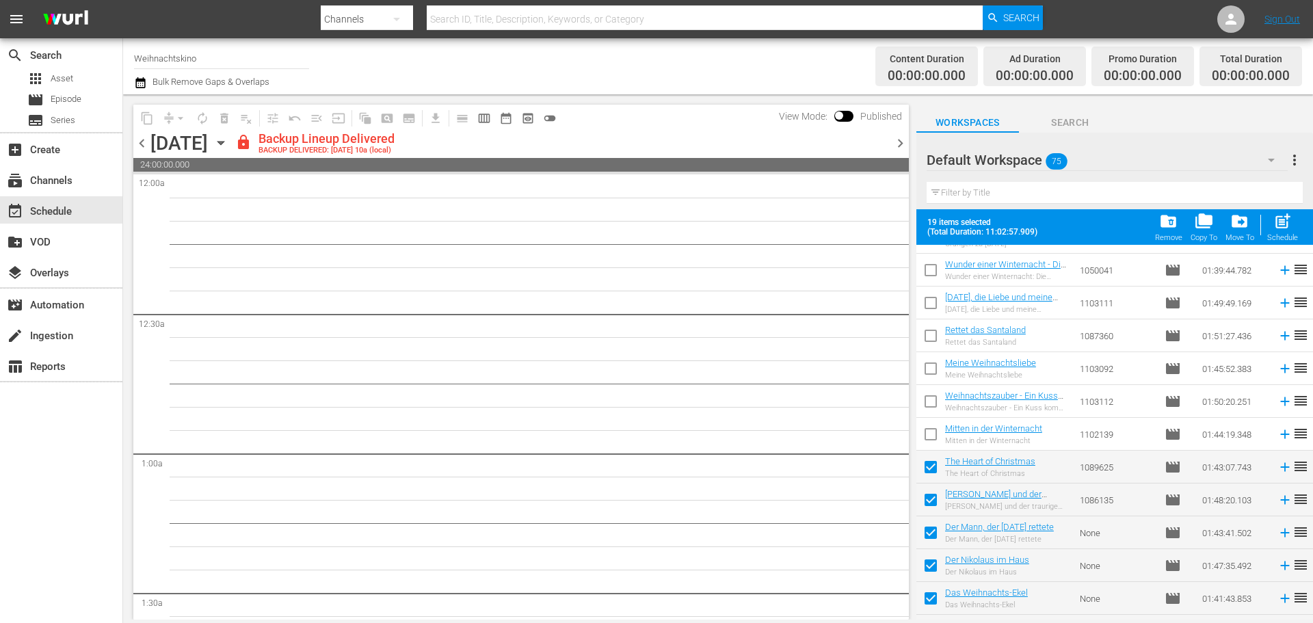
scroll to position [1639, 0]
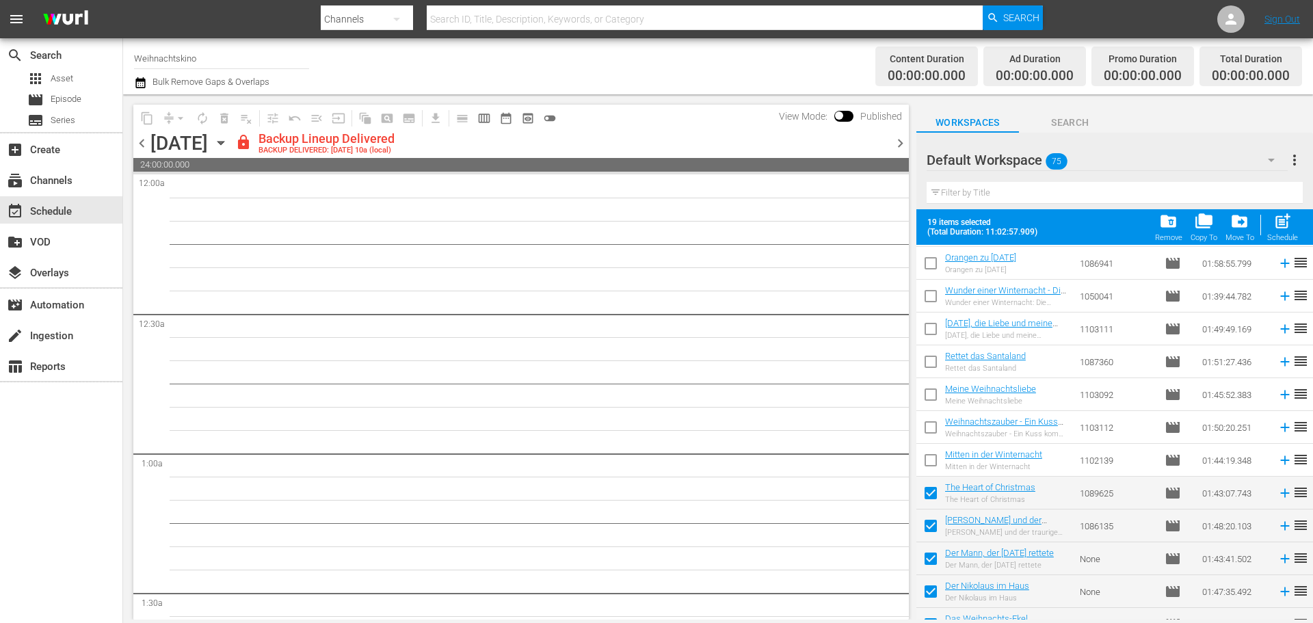
click at [934, 463] on input "checkbox" at bounding box center [930, 462] width 29 height 29
checkbox input "true"
click at [933, 427] on input "checkbox" at bounding box center [930, 430] width 29 height 29
checkbox input "true"
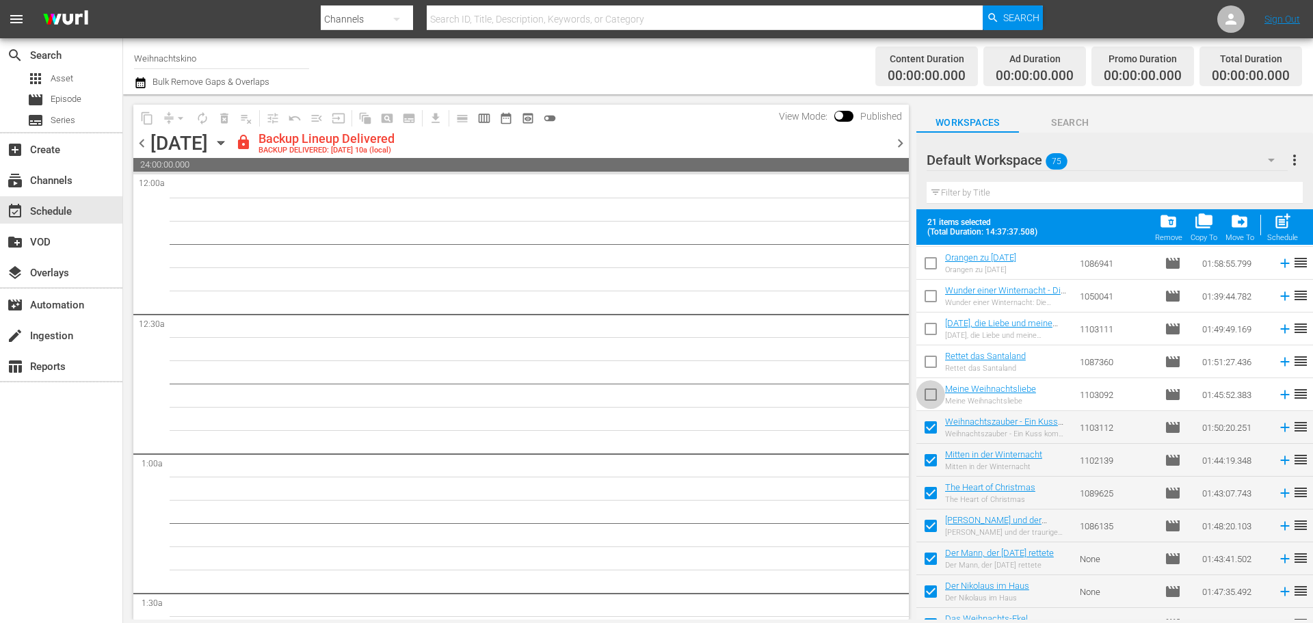
click at [924, 389] on input "checkbox" at bounding box center [930, 397] width 29 height 29
checkbox input "true"
click at [927, 355] on input "checkbox" at bounding box center [930, 364] width 29 height 29
checkbox input "true"
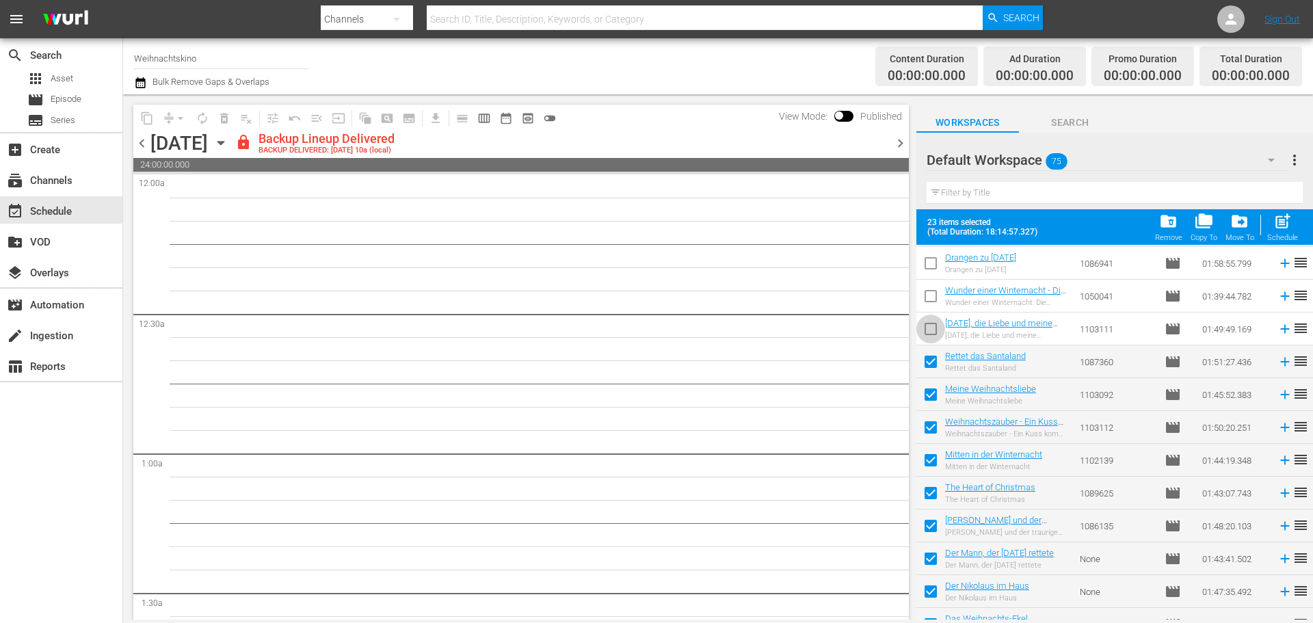
click at [931, 327] on input "checkbox" at bounding box center [930, 331] width 29 height 29
checkbox input "true"
click at [930, 293] on input "checkbox" at bounding box center [930, 298] width 29 height 29
checkbox input "true"
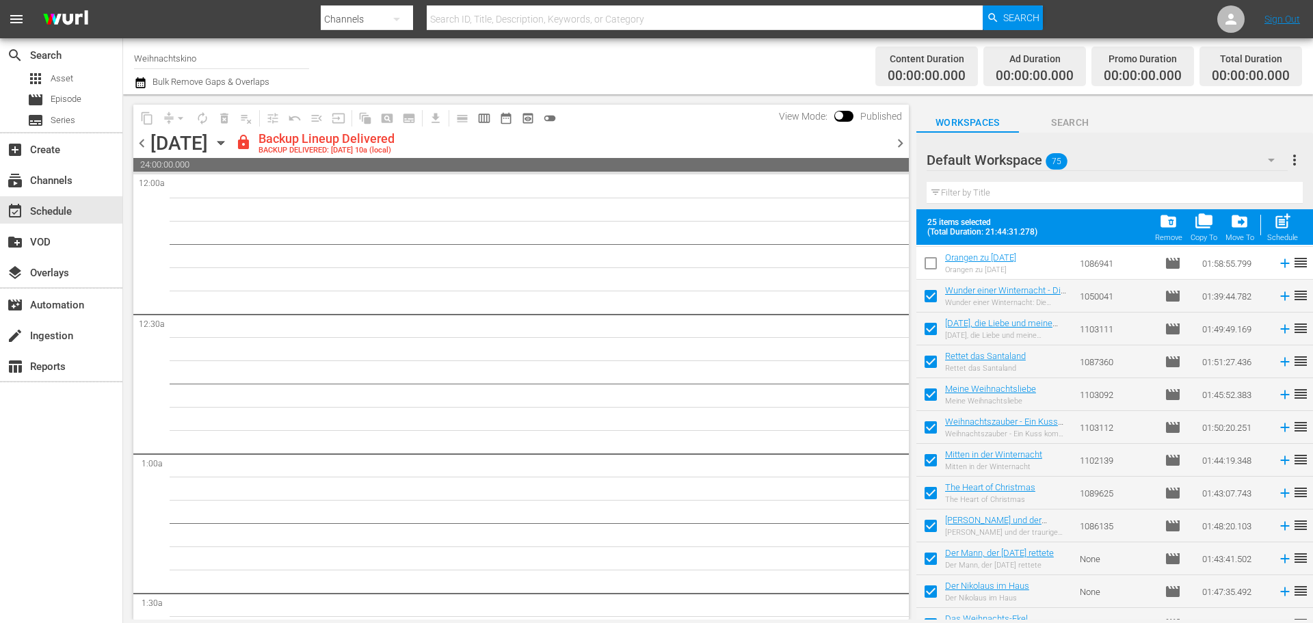
click at [928, 267] on input "checkbox" at bounding box center [930, 266] width 29 height 29
checkbox input "true"
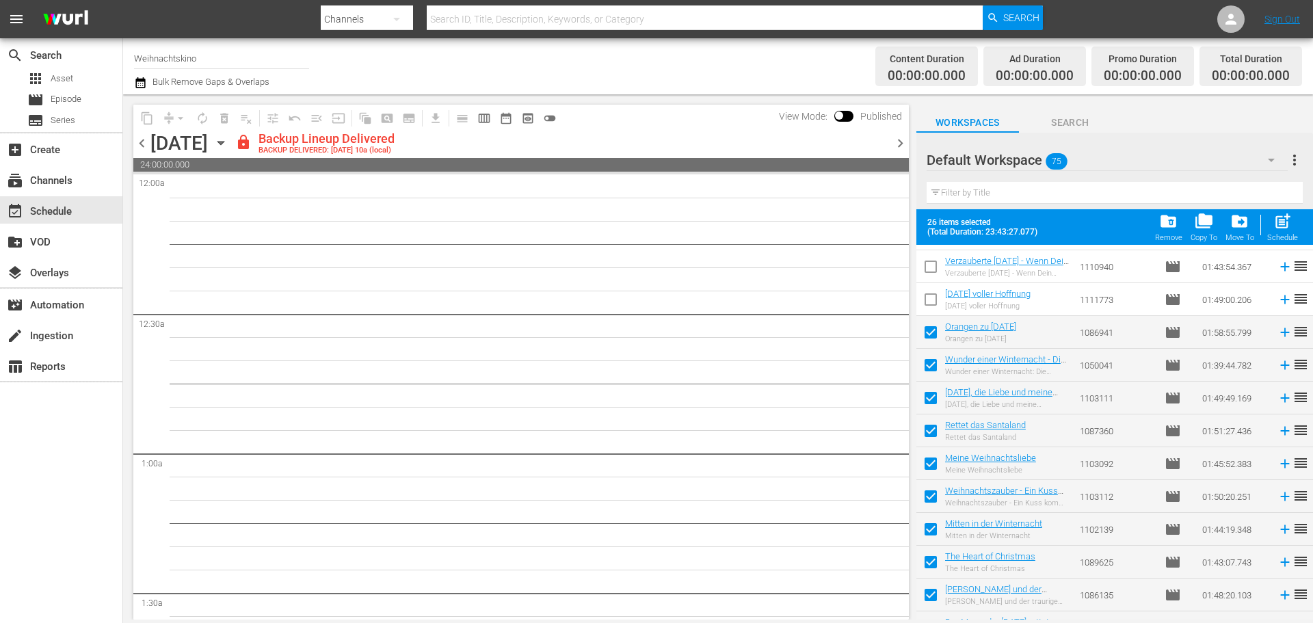
scroll to position [1503, 0]
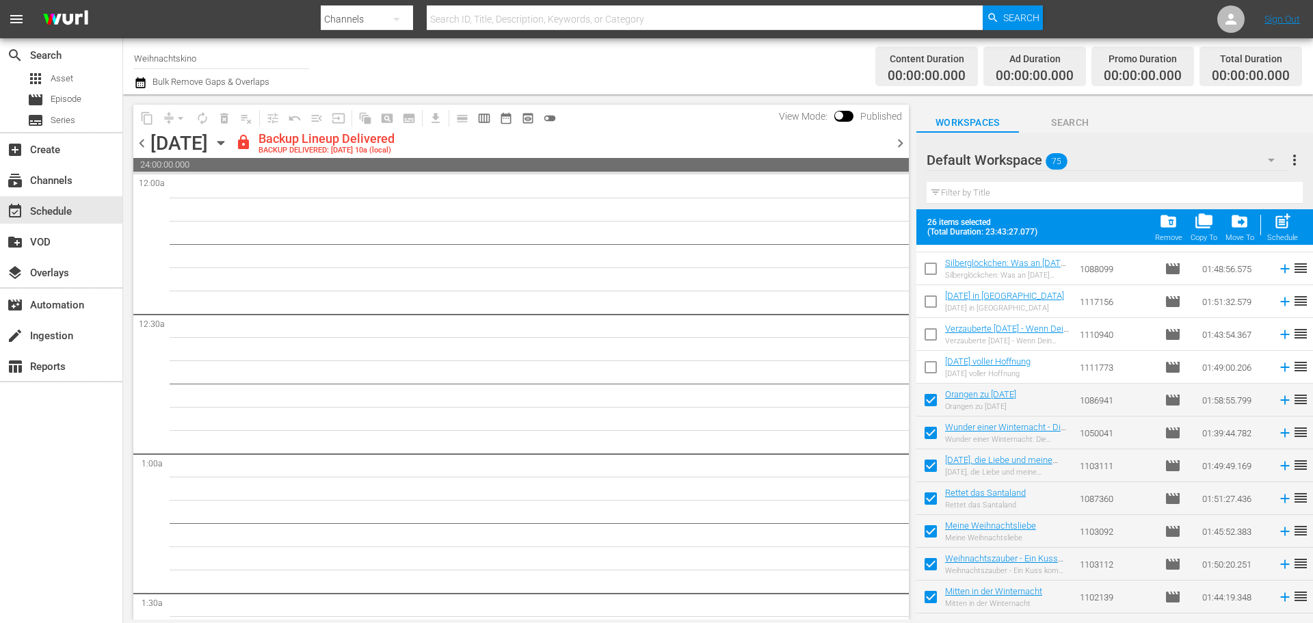
click at [934, 373] on input "checkbox" at bounding box center [930, 369] width 29 height 29
checkbox input "true"
click at [923, 327] on input "checkbox" at bounding box center [930, 337] width 29 height 29
checkbox input "true"
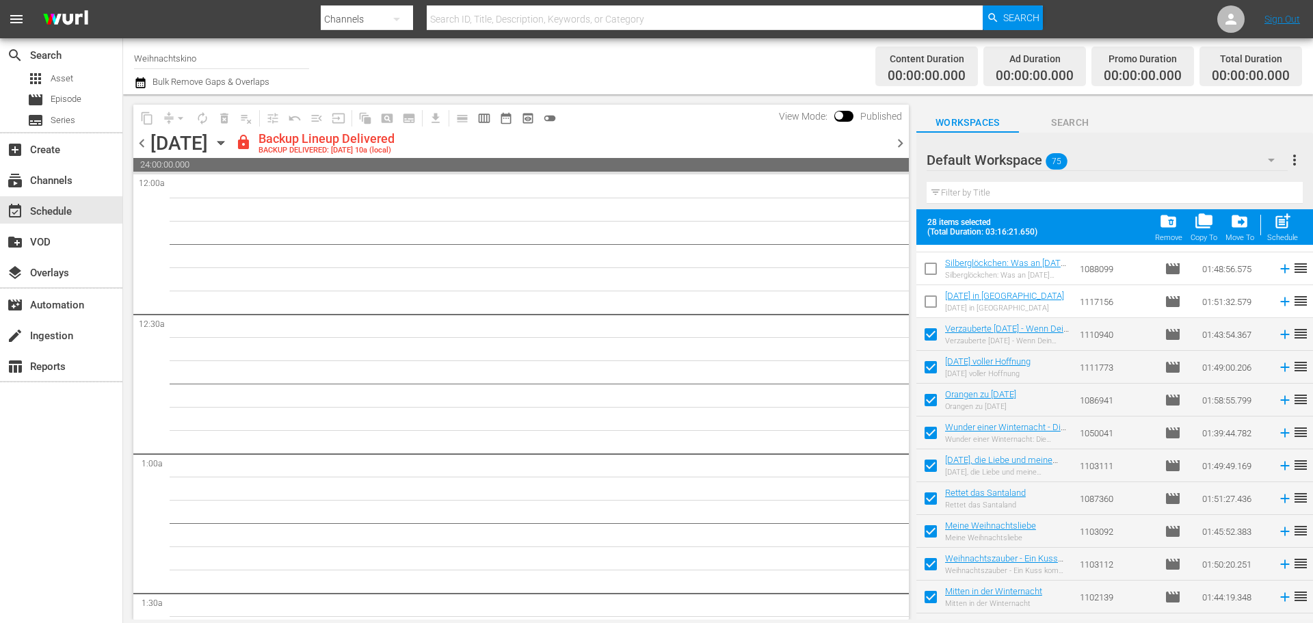
click at [924, 302] on input "checkbox" at bounding box center [930, 304] width 29 height 29
checkbox input "true"
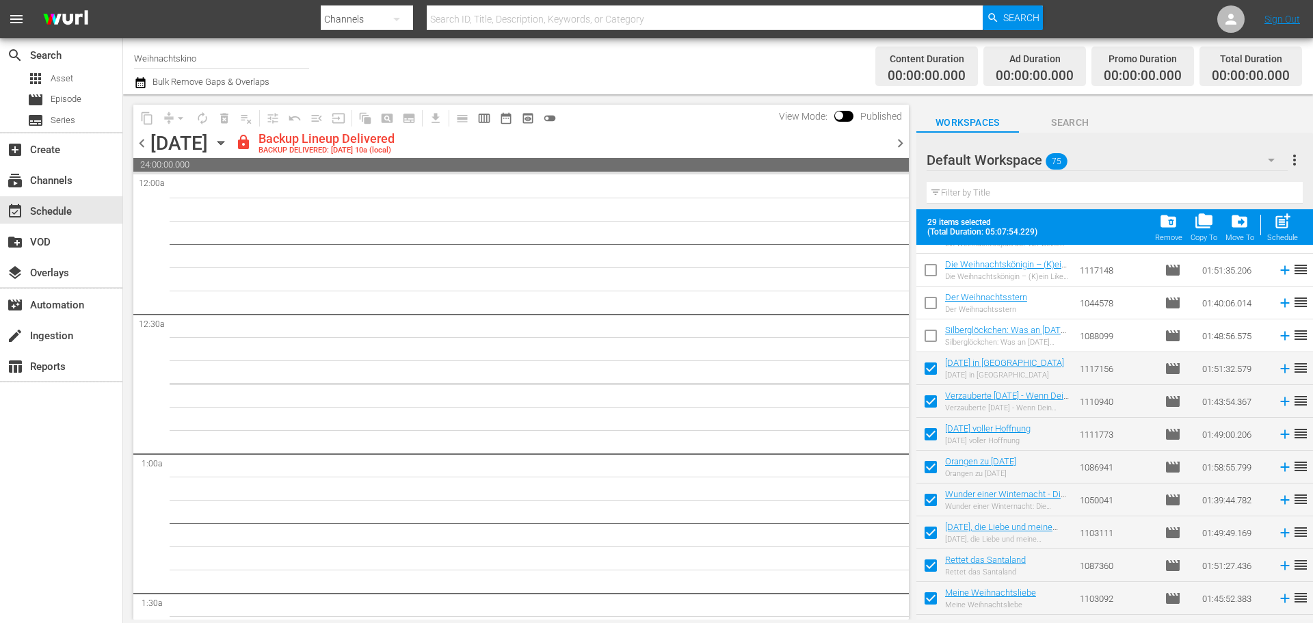
scroll to position [1434, 0]
click at [932, 334] on input "checkbox" at bounding box center [930, 339] width 29 height 29
checkbox input "true"
click at [933, 300] on input "checkbox" at bounding box center [930, 307] width 29 height 29
checkbox input "true"
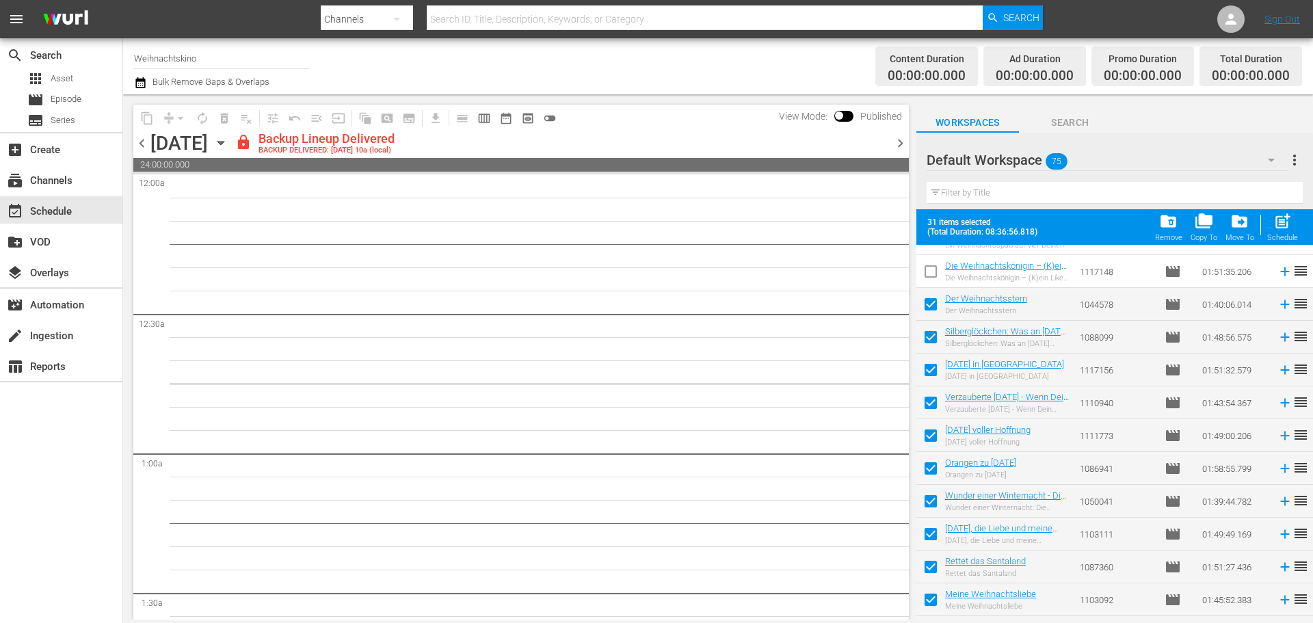
click at [930, 275] on input "checkbox" at bounding box center [930, 274] width 29 height 29
checkbox input "true"
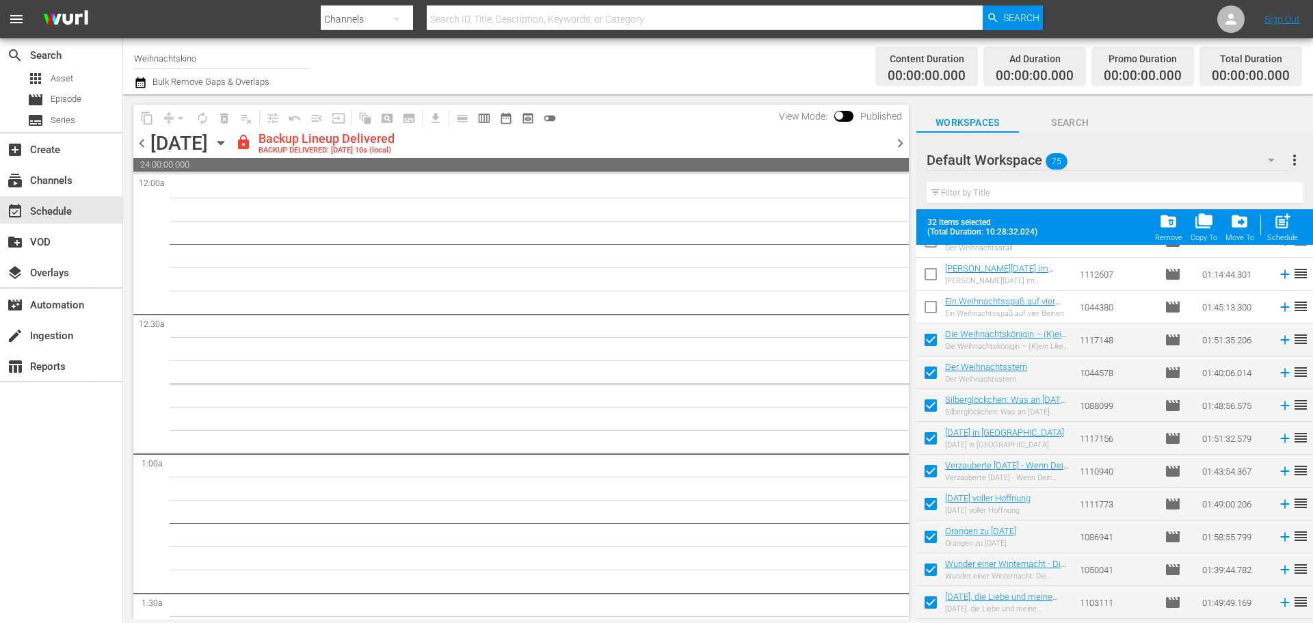
scroll to position [1297, 0]
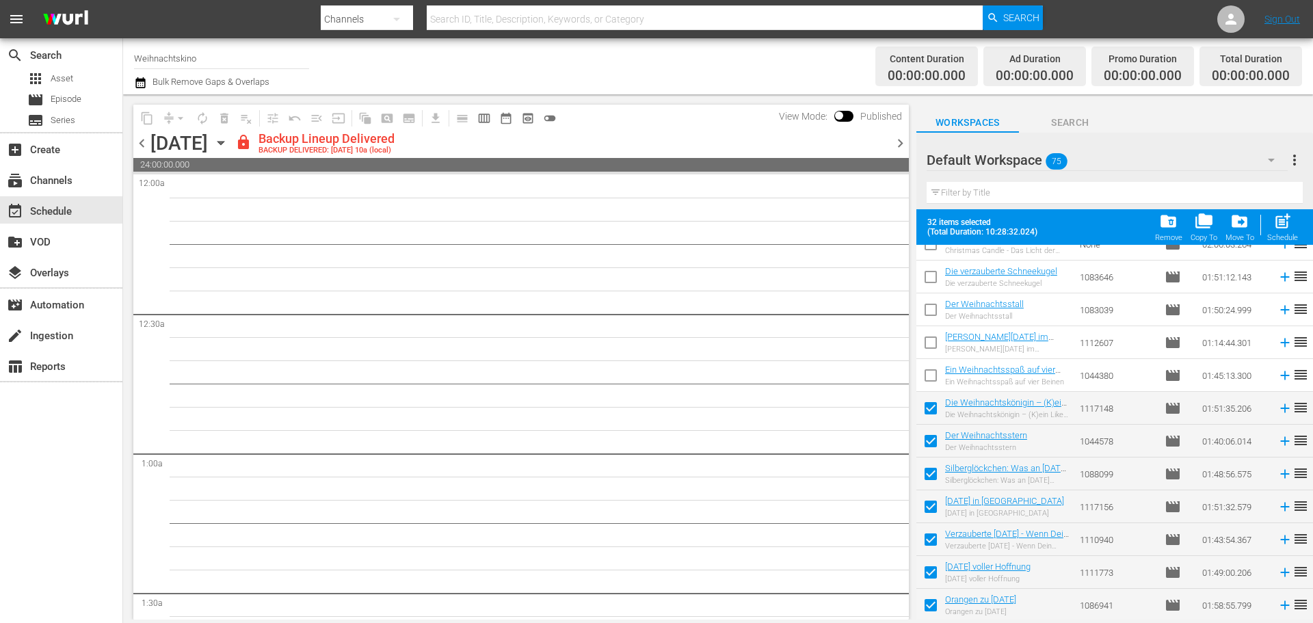
click at [937, 376] on input "checkbox" at bounding box center [930, 378] width 29 height 29
checkbox input "true"
click at [926, 347] on input "checkbox" at bounding box center [930, 345] width 29 height 29
checkbox input "true"
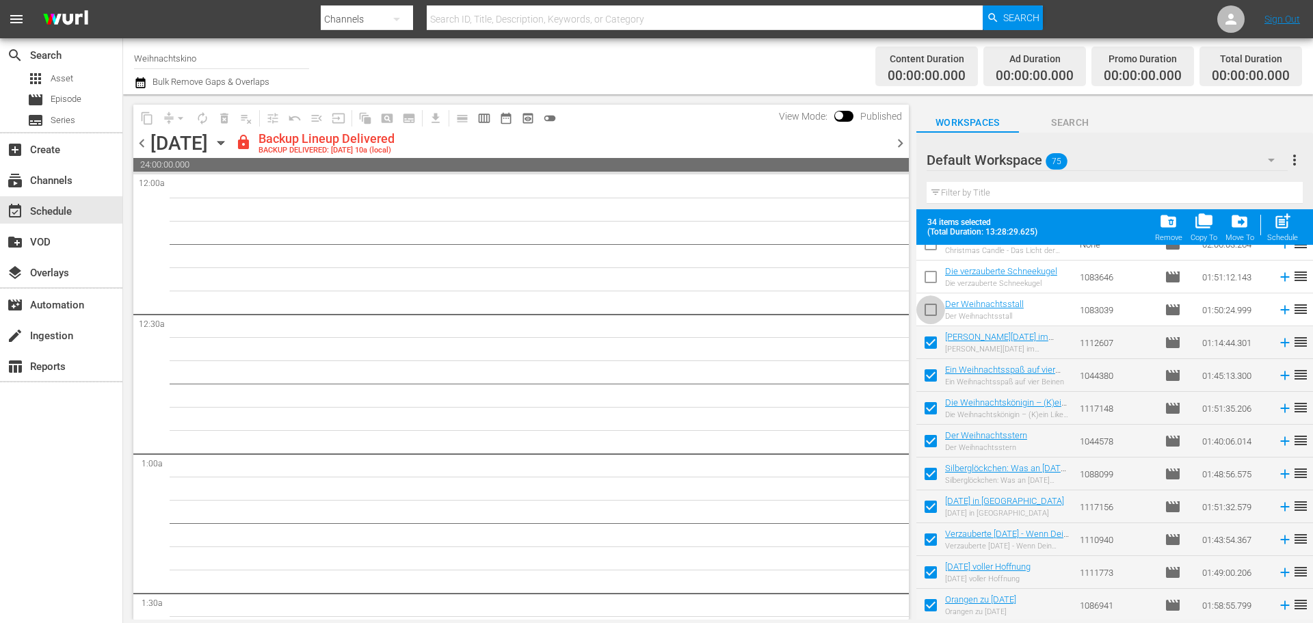
click at [926, 302] on input "checkbox" at bounding box center [930, 312] width 29 height 29
checkbox input "true"
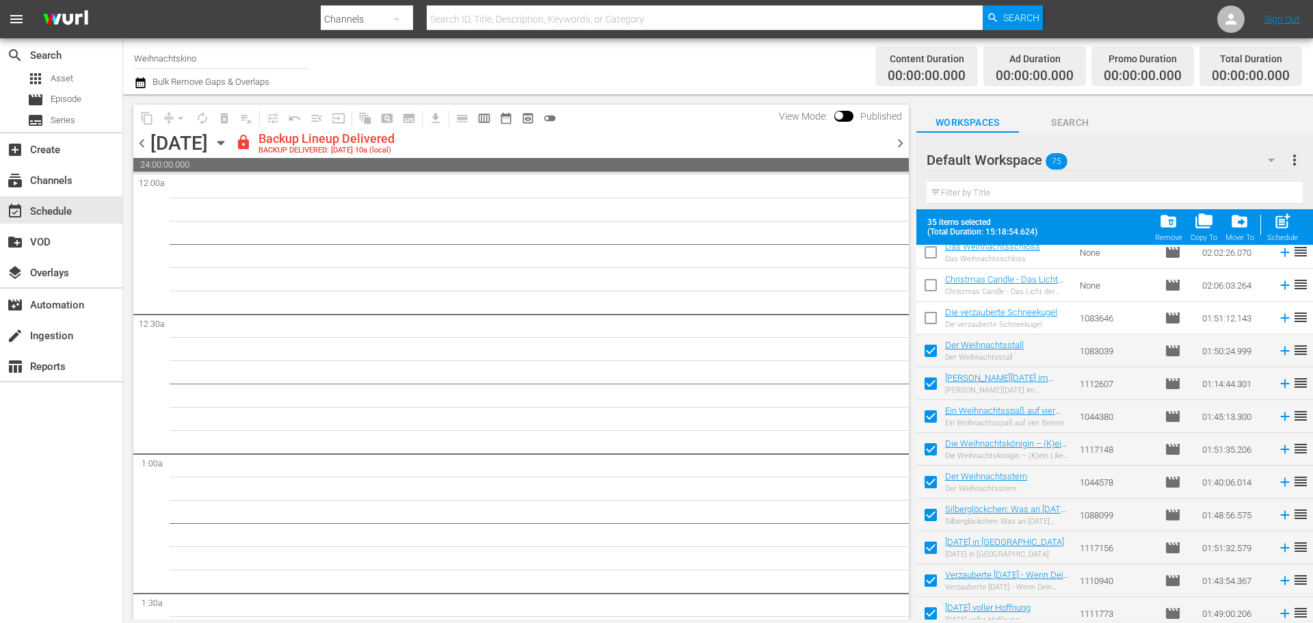
scroll to position [1229, 0]
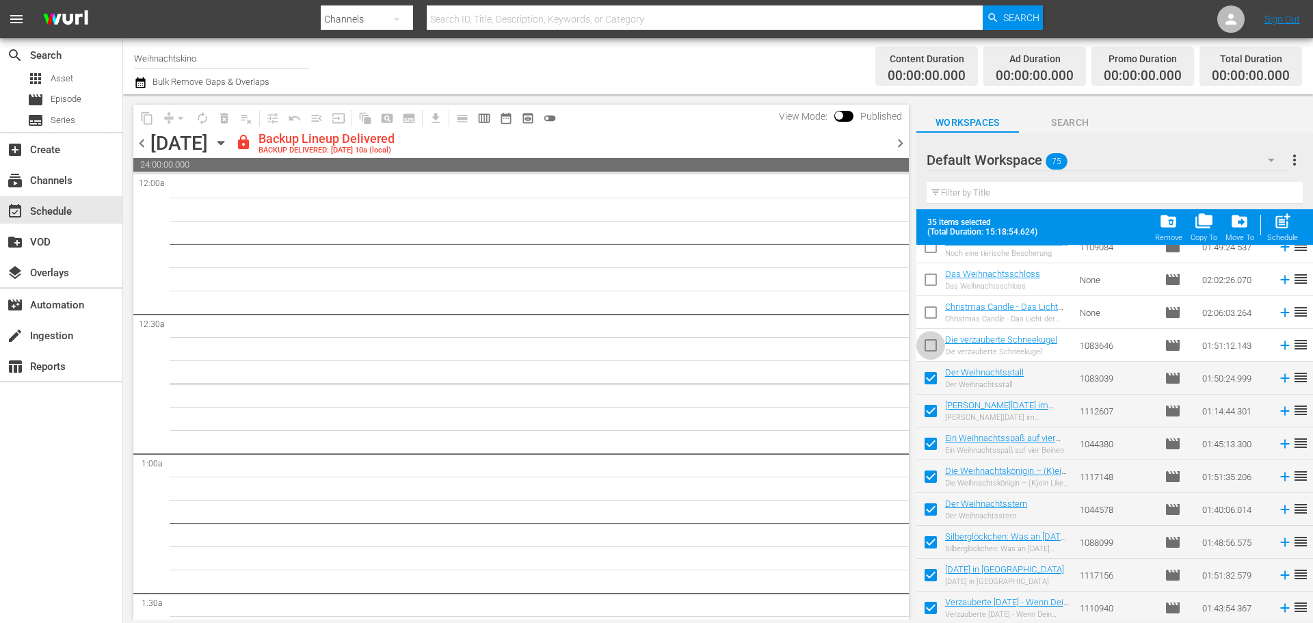
click at [932, 351] on input "checkbox" at bounding box center [930, 348] width 29 height 29
checkbox input "true"
click at [929, 317] on input "checkbox" at bounding box center [930, 315] width 29 height 29
checkbox input "true"
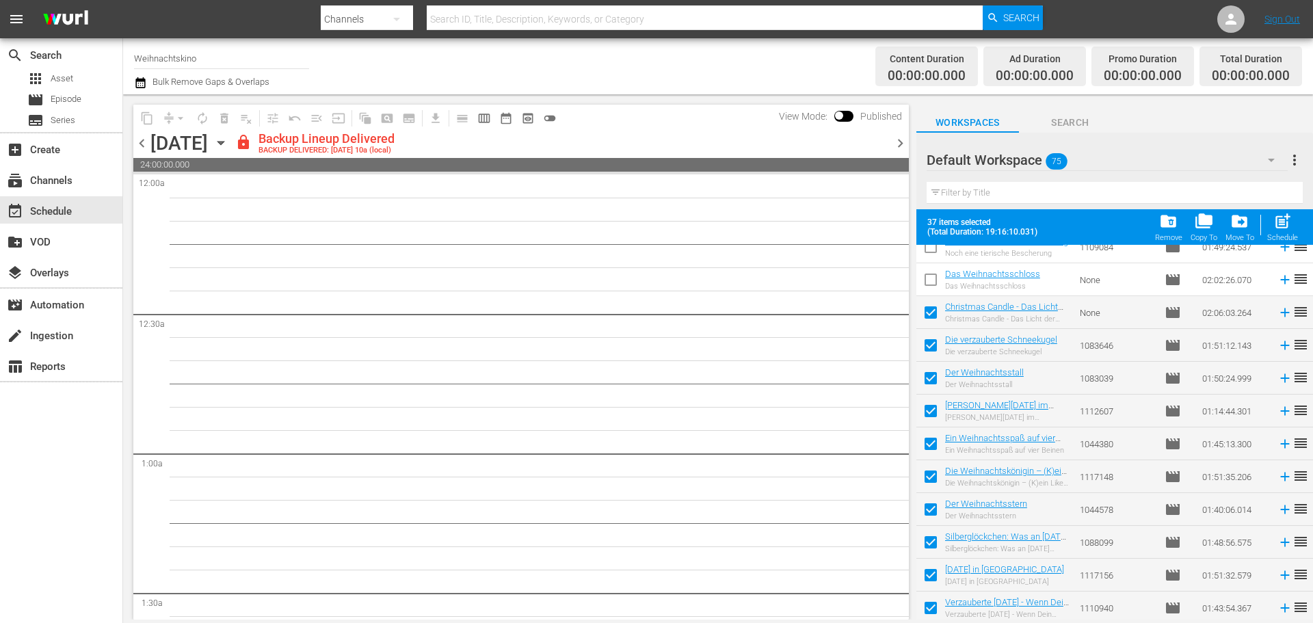
click at [928, 278] on input "checkbox" at bounding box center [930, 282] width 29 height 29
checkbox input "true"
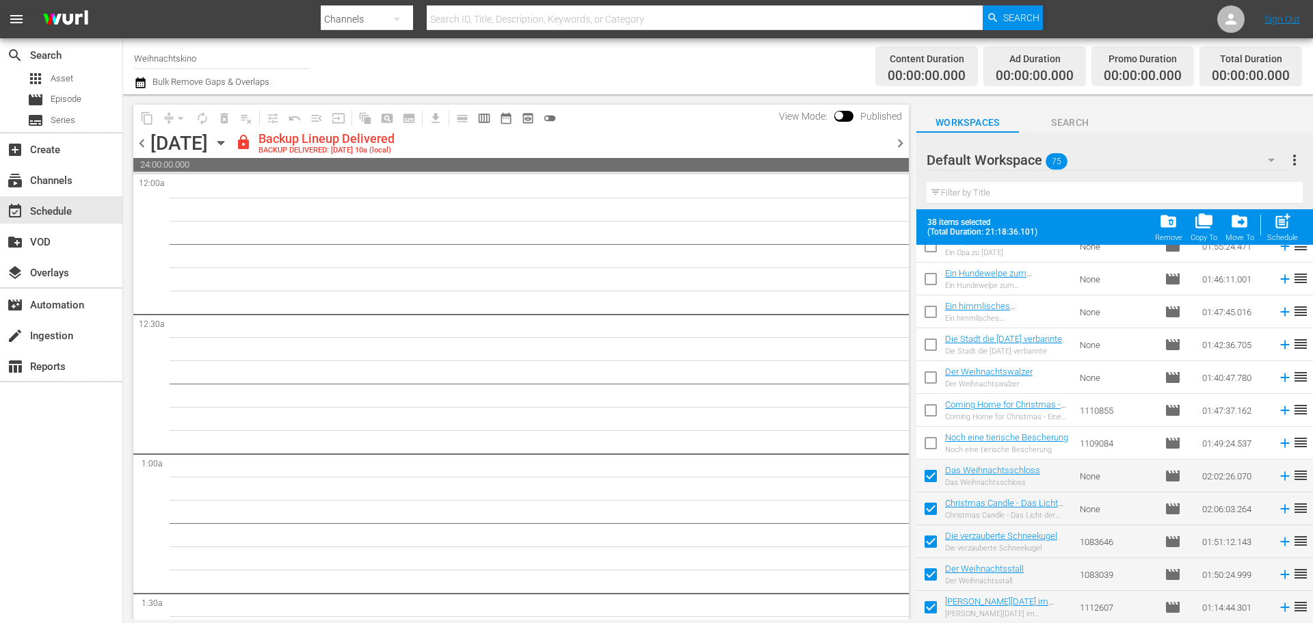
scroll to position [1024, 0]
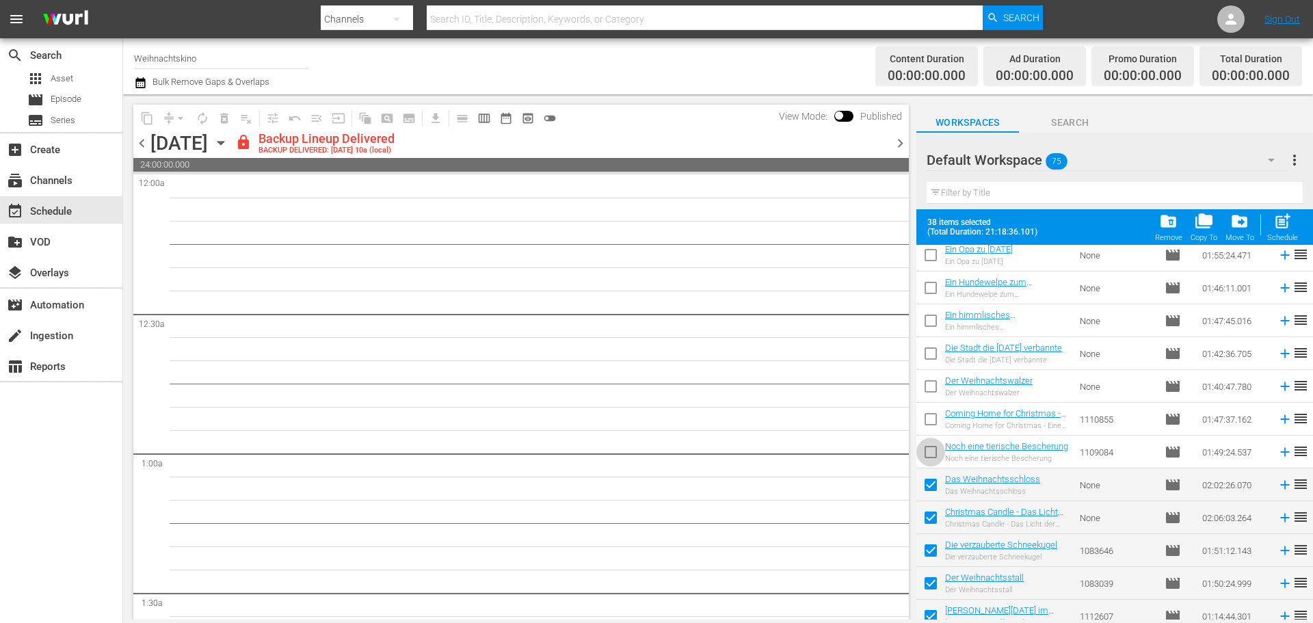
click at [929, 457] on input "checkbox" at bounding box center [930, 454] width 29 height 29
checkbox input "true"
click at [924, 420] on input "checkbox" at bounding box center [930, 421] width 29 height 29
checkbox input "true"
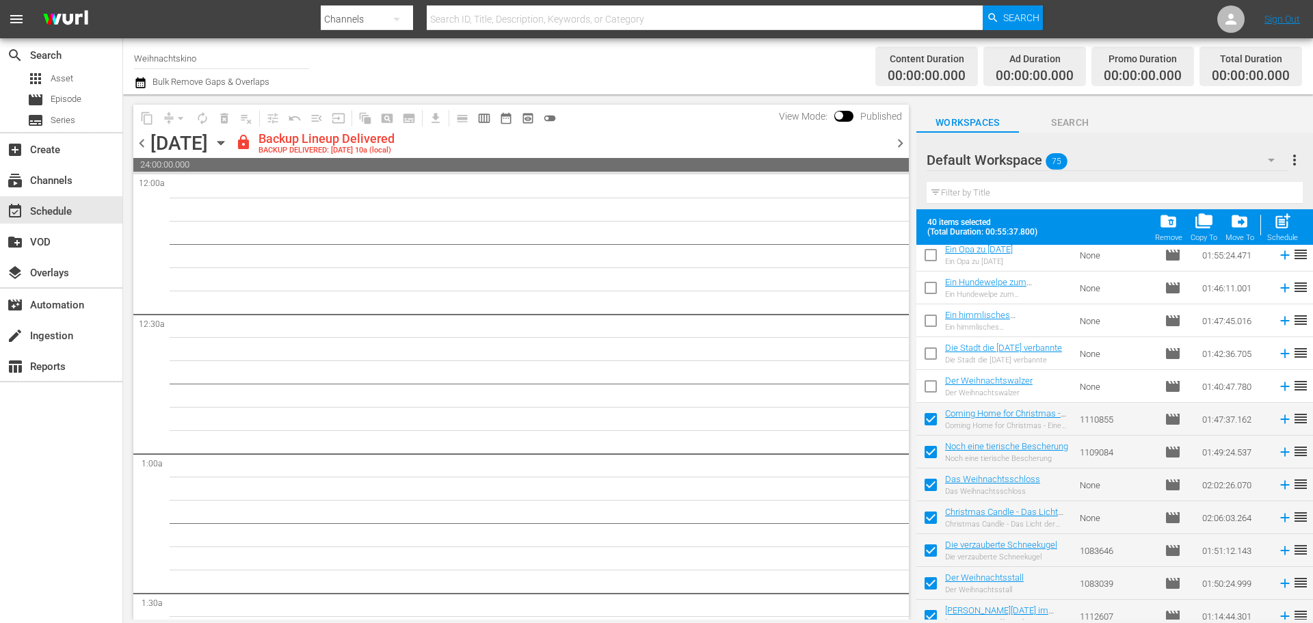
click at [929, 387] on input "checkbox" at bounding box center [930, 389] width 29 height 29
checkbox input "true"
click at [929, 358] on input "checkbox" at bounding box center [930, 356] width 29 height 29
checkbox input "true"
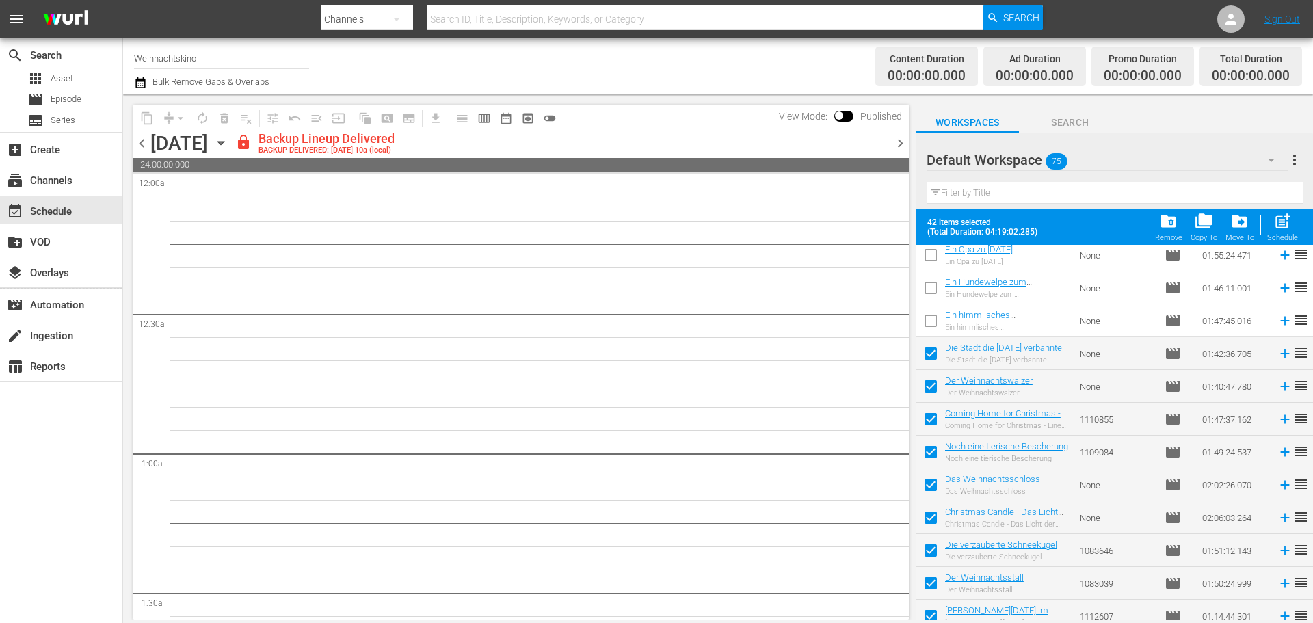
click at [928, 327] on input "checkbox" at bounding box center [930, 323] width 29 height 29
checkbox input "true"
click at [932, 294] on input "checkbox" at bounding box center [930, 290] width 29 height 29
checkbox input "true"
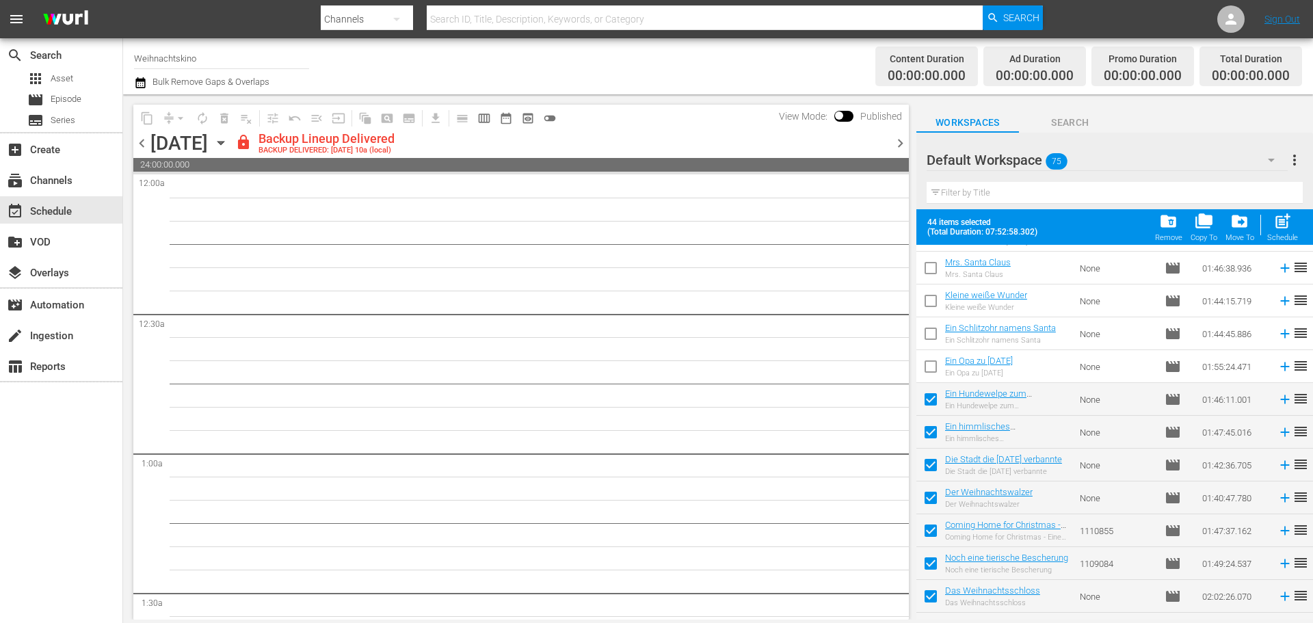
scroll to position [887, 0]
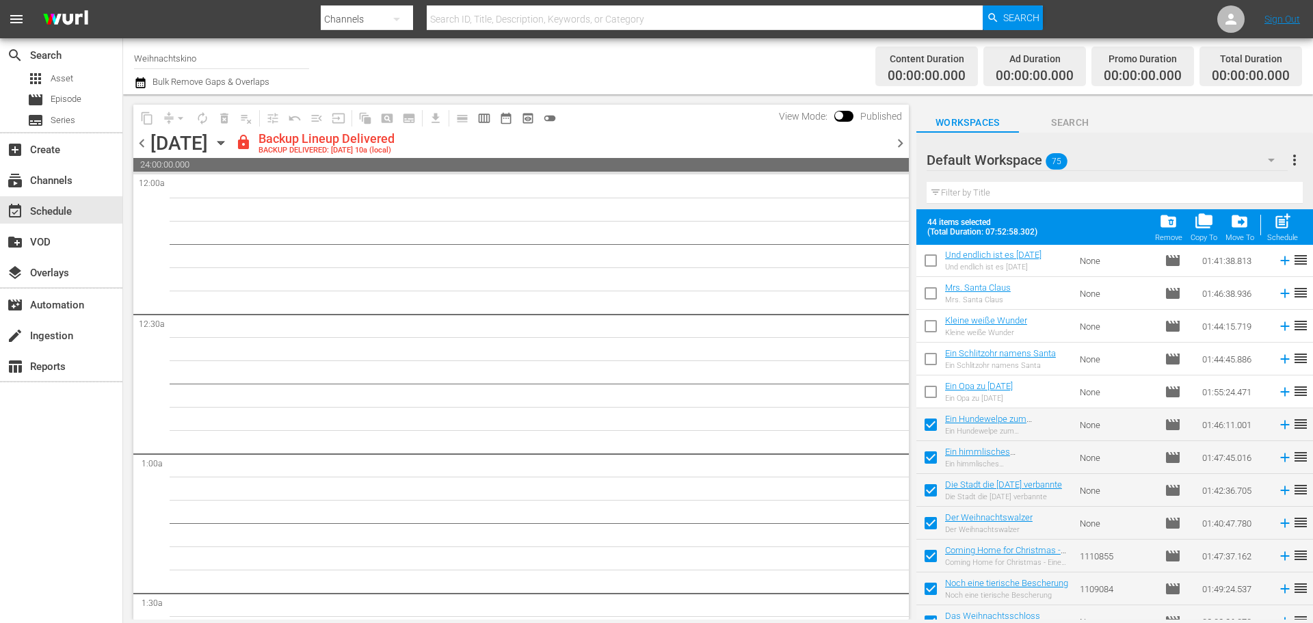
click at [934, 397] on input "checkbox" at bounding box center [930, 394] width 29 height 29
checkbox input "true"
click at [930, 355] on input "checkbox" at bounding box center [930, 361] width 29 height 29
checkbox input "true"
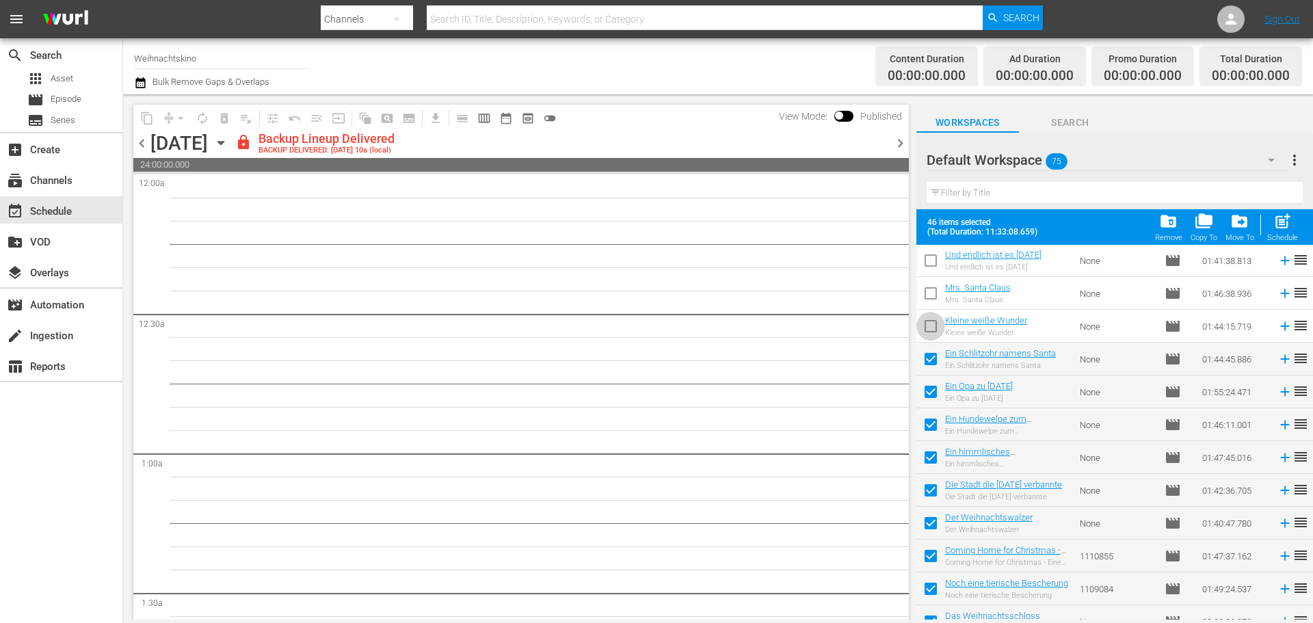
click at [928, 328] on input "checkbox" at bounding box center [930, 328] width 29 height 29
checkbox input "true"
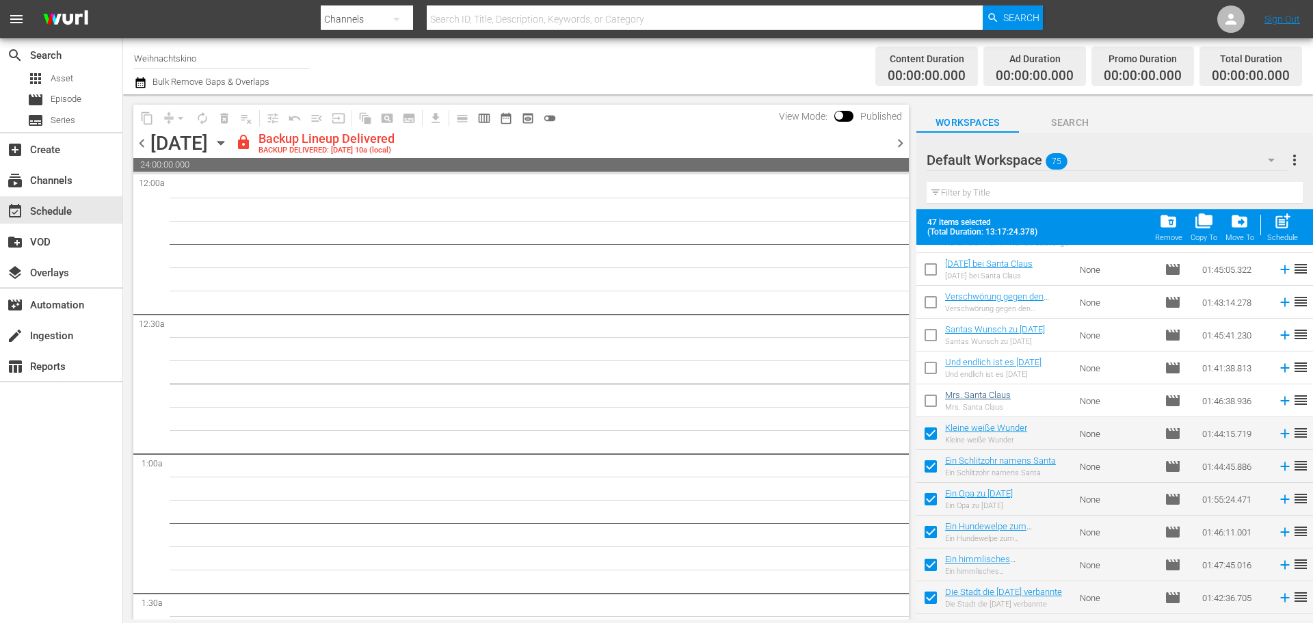
scroll to position [751, 0]
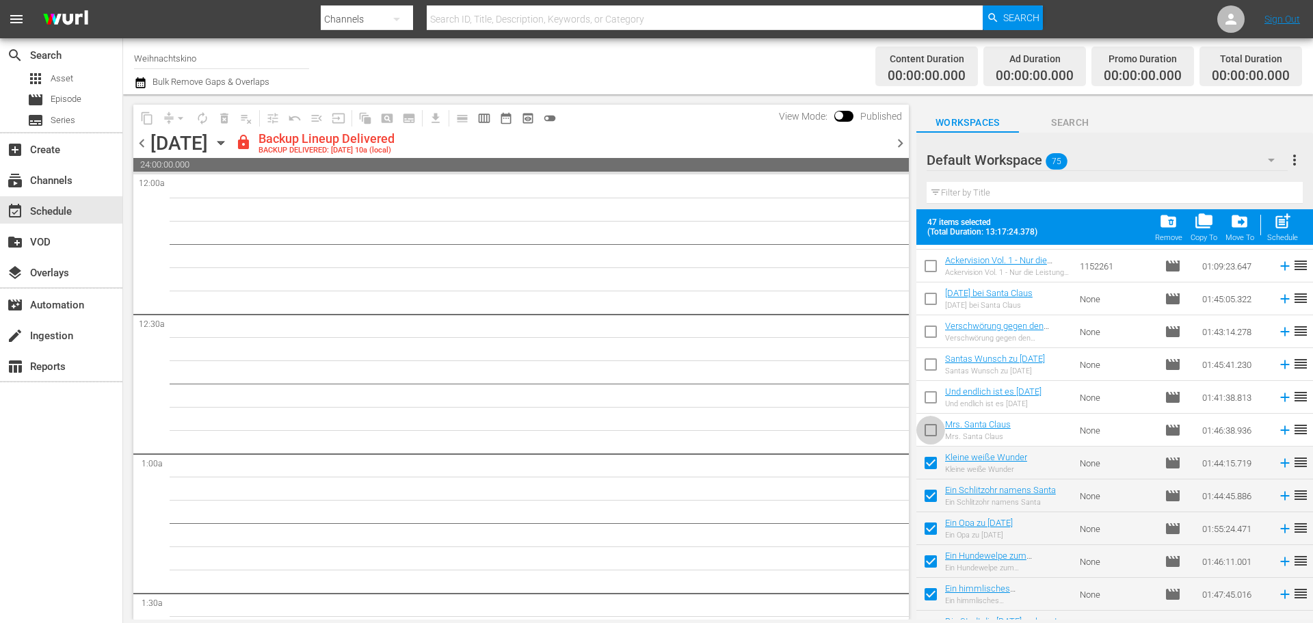
click at [928, 430] on input "checkbox" at bounding box center [930, 432] width 29 height 29
checkbox input "true"
click at [935, 395] on input "checkbox" at bounding box center [930, 400] width 29 height 29
checkbox input "true"
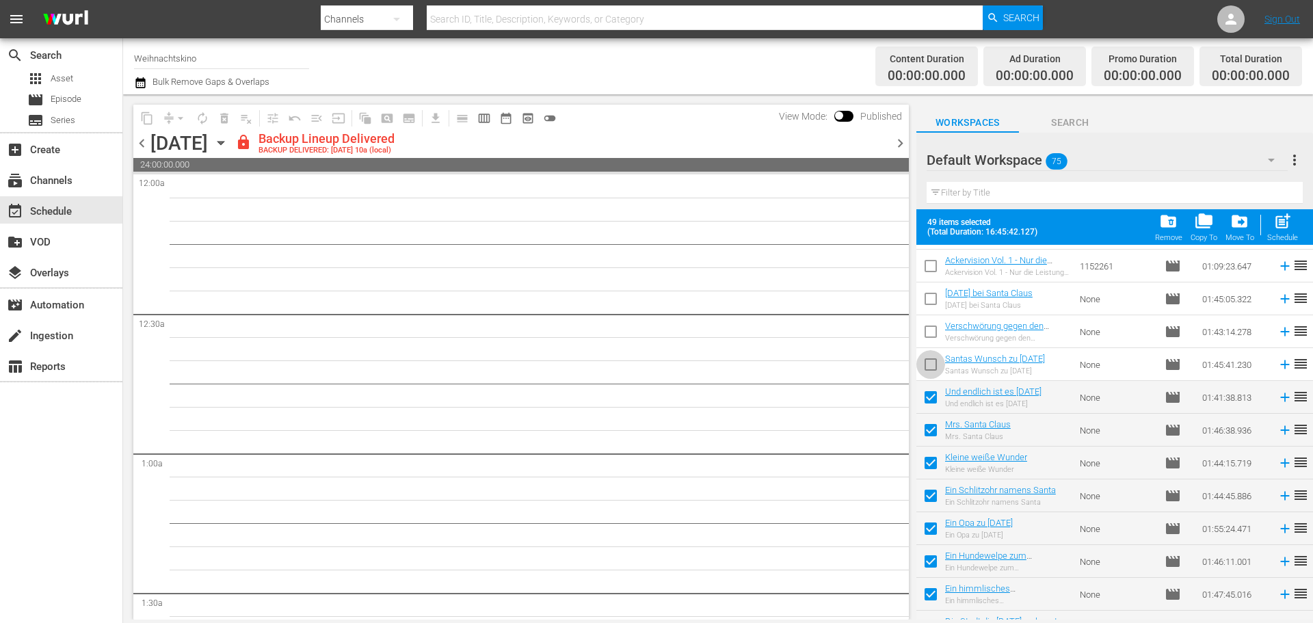
click at [932, 368] on input "checkbox" at bounding box center [930, 367] width 29 height 29
checkbox input "true"
click at [930, 327] on input "checkbox" at bounding box center [930, 334] width 29 height 29
checkbox input "true"
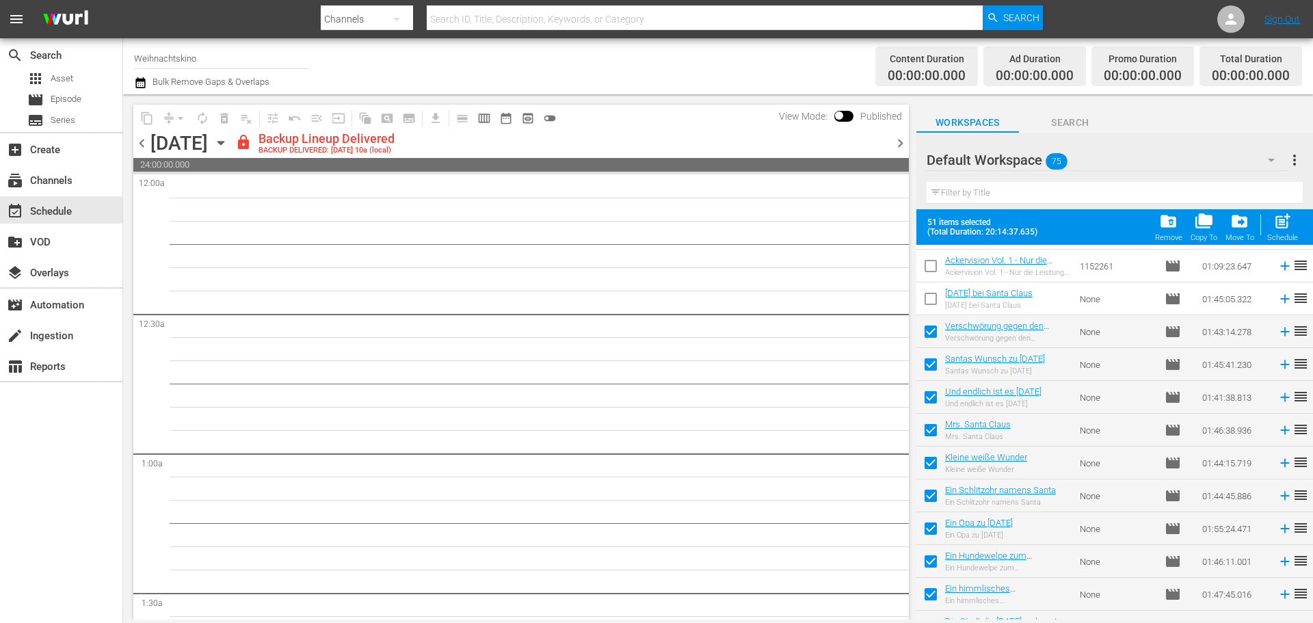
click at [926, 299] on input "checkbox" at bounding box center [930, 301] width 29 height 29
checkbox input "true"
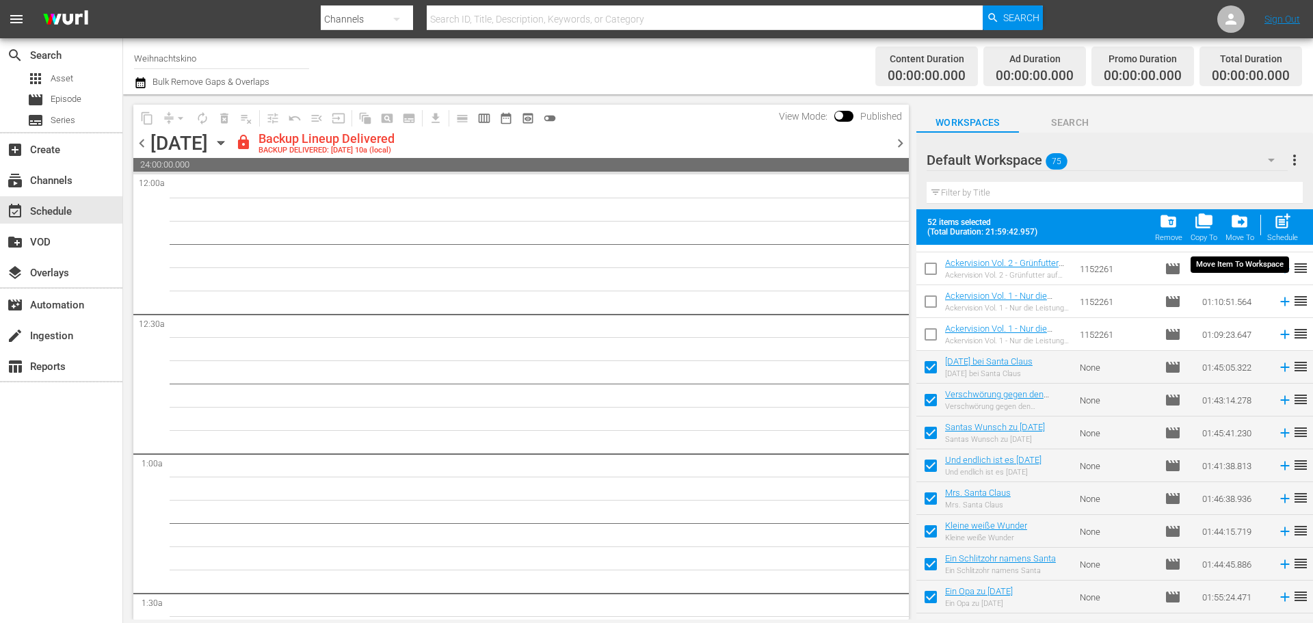
click at [1241, 226] on span "drive_file_move" at bounding box center [1239, 221] width 18 height 18
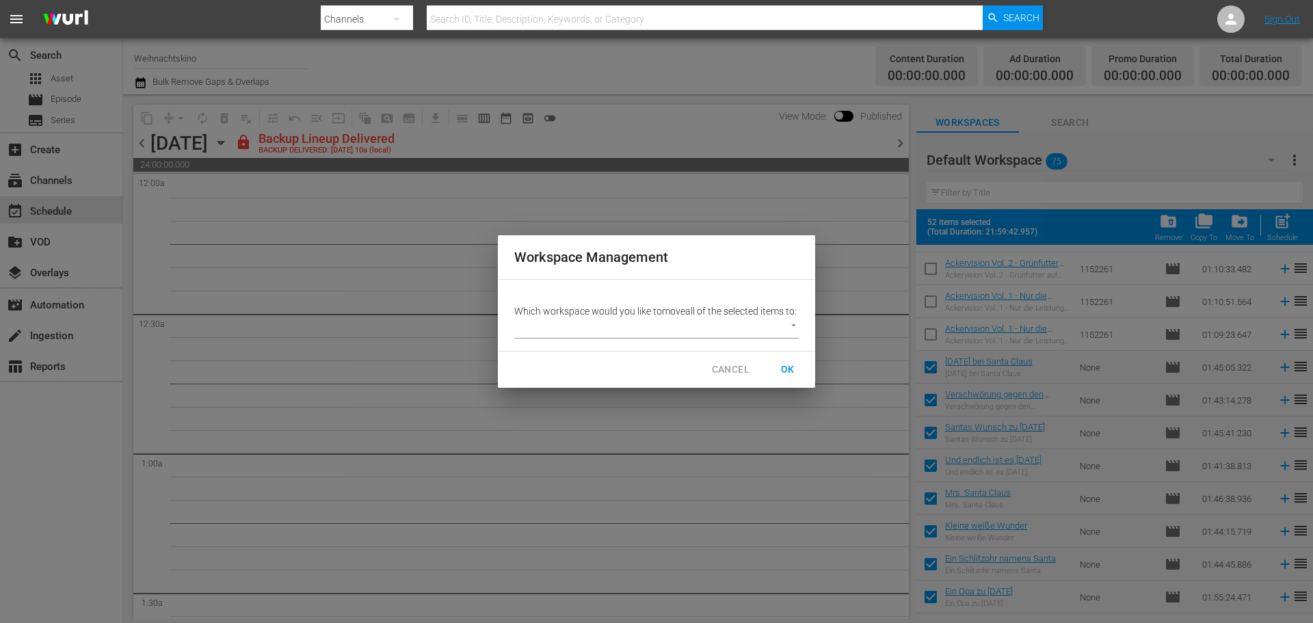
click at [785, 332] on body "menu Search By Channels Search ID, Title, Description, Keywords, or Category Se…" at bounding box center [656, 311] width 1313 height 623
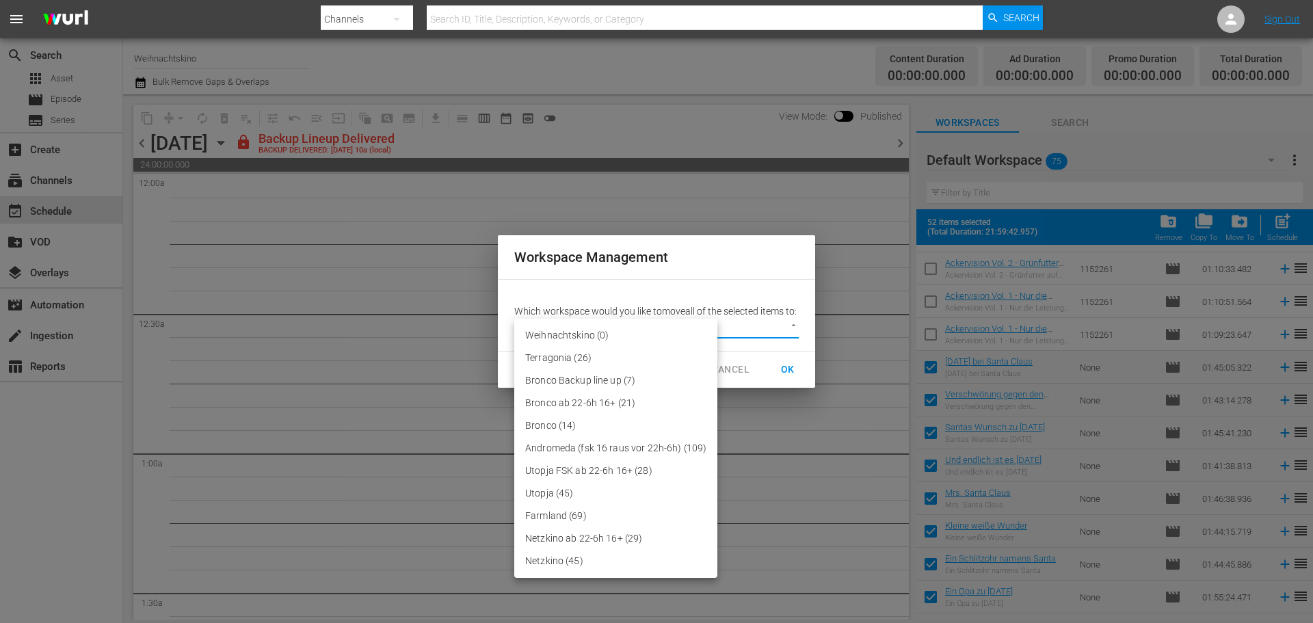
click at [641, 326] on li "Weihnachtskino (0)" at bounding box center [615, 335] width 203 height 23
type input "3685"
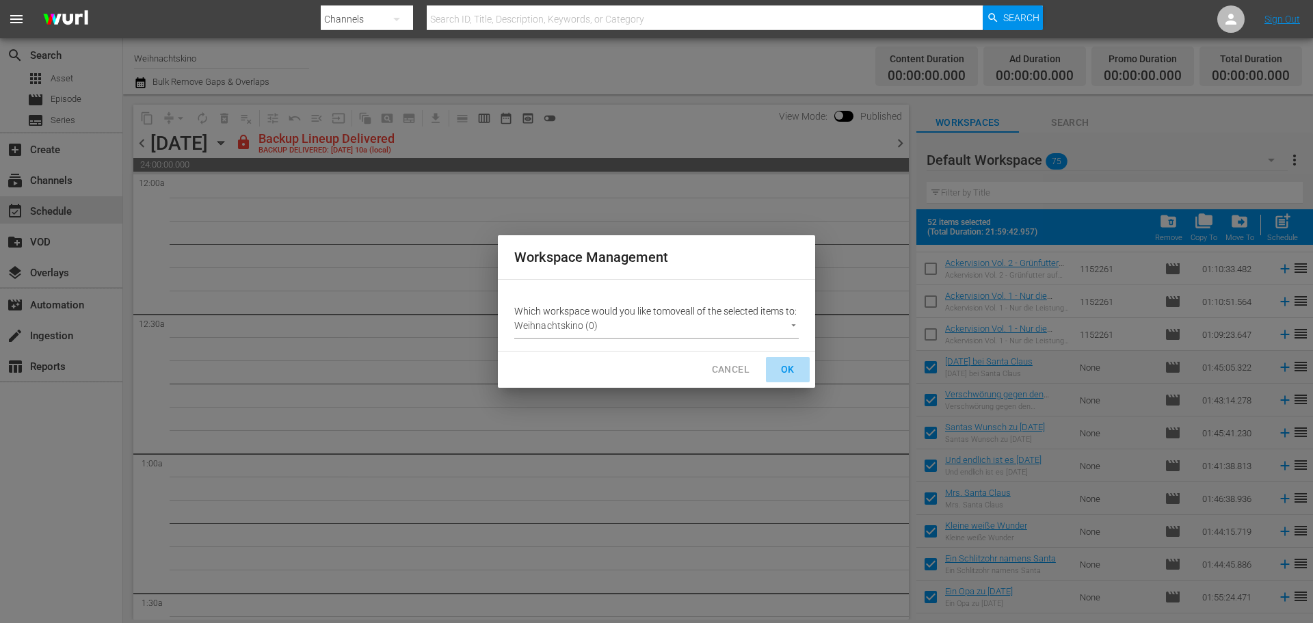
click at [786, 377] on span "OK" at bounding box center [788, 369] width 22 height 17
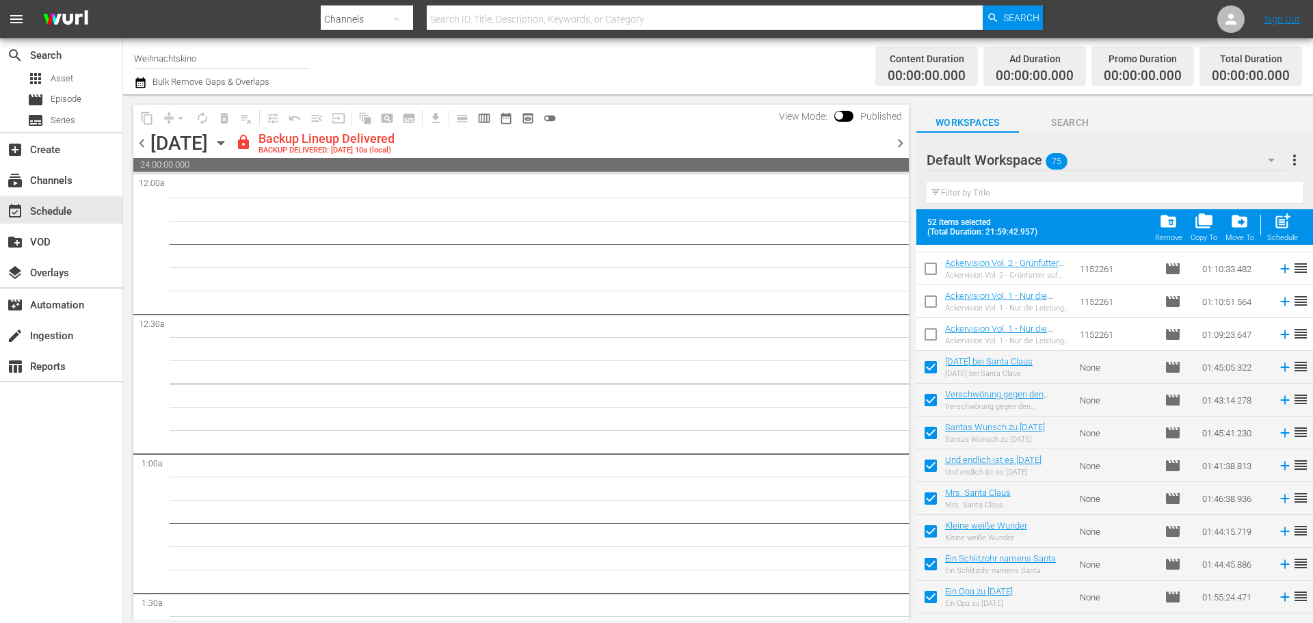
checkbox input "false"
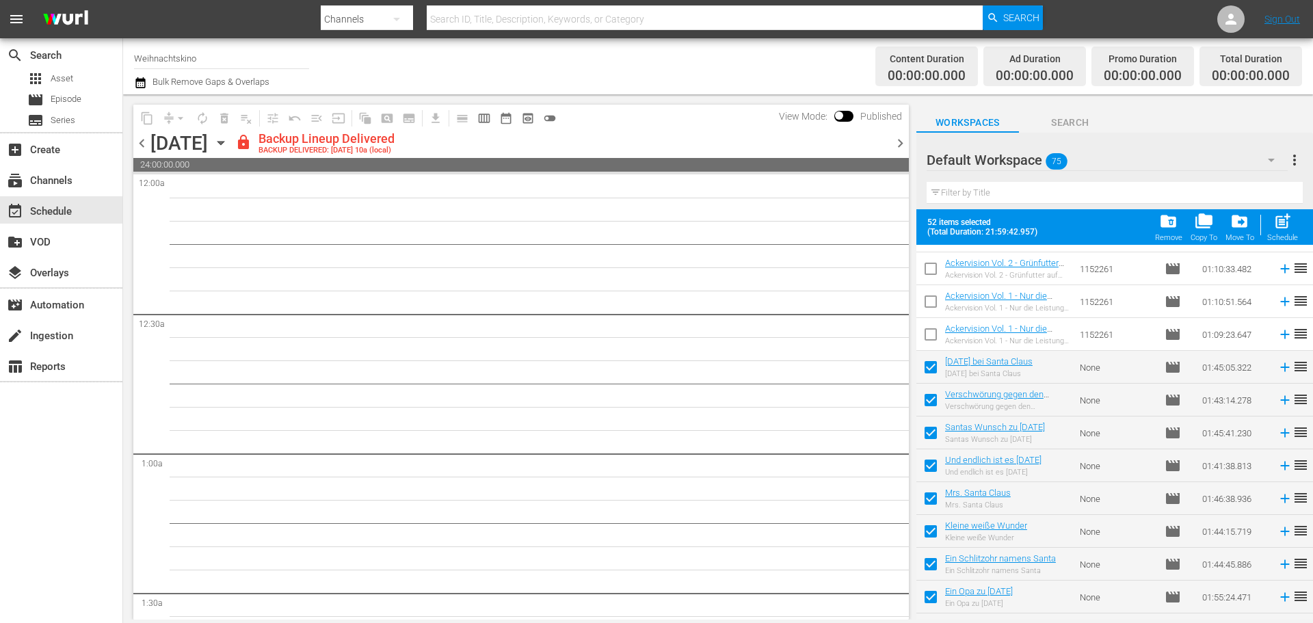
checkbox input "false"
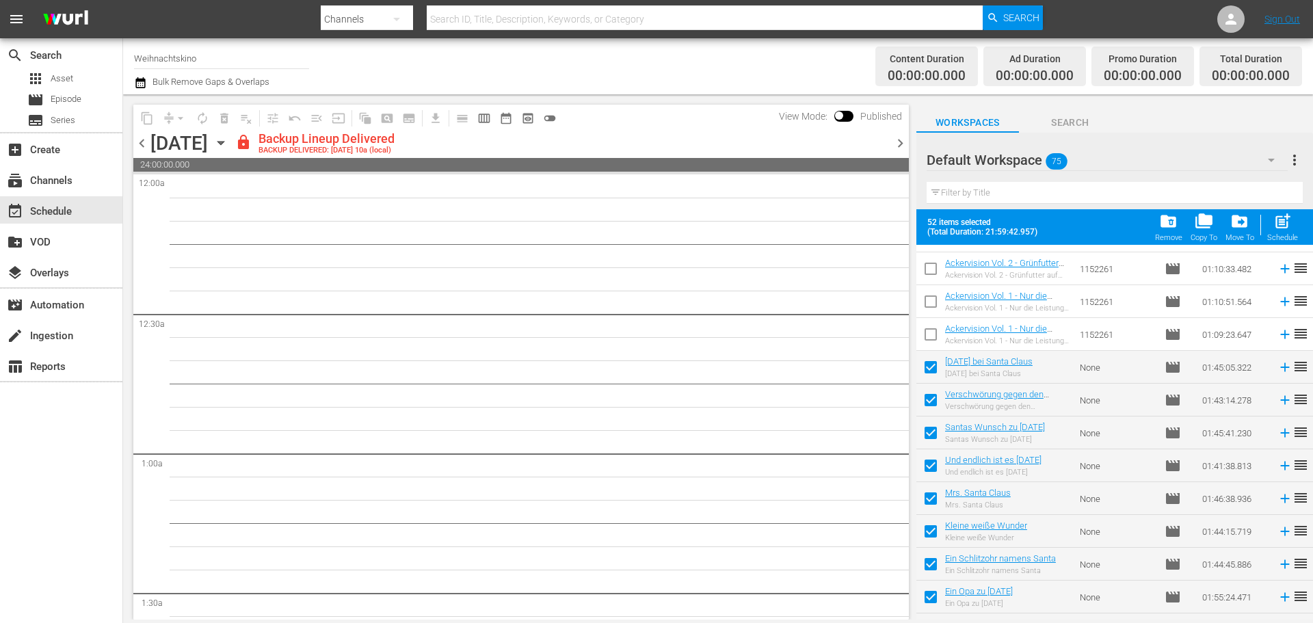
checkbox input "false"
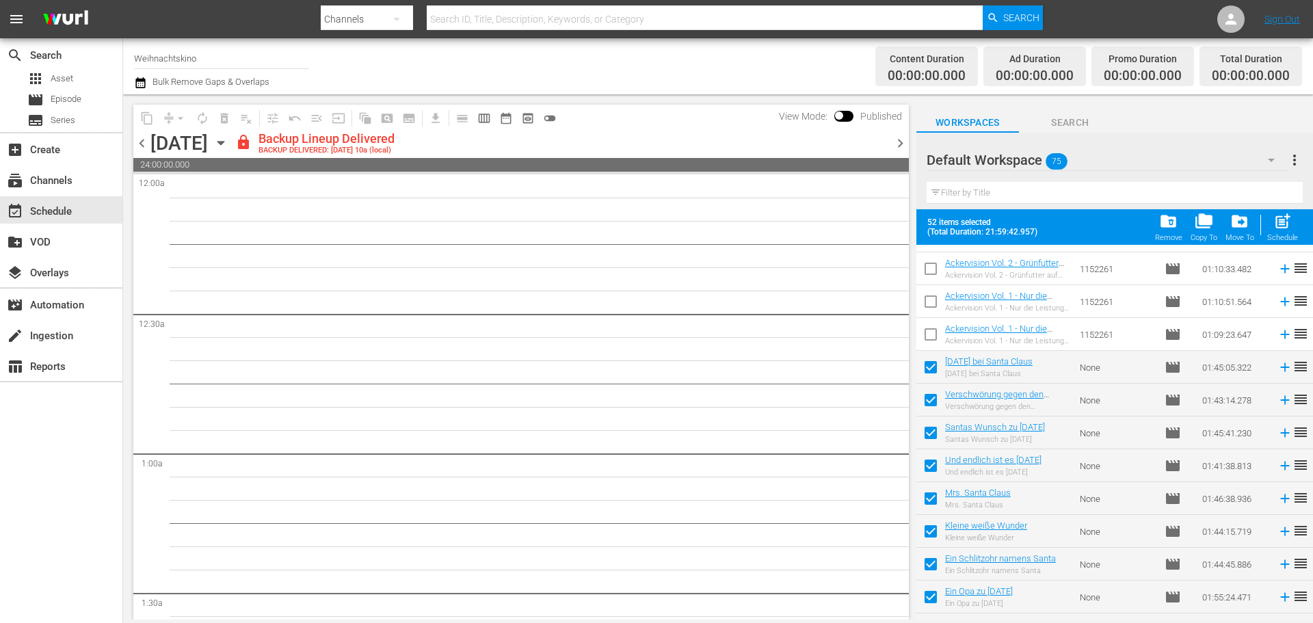
checkbox input "false"
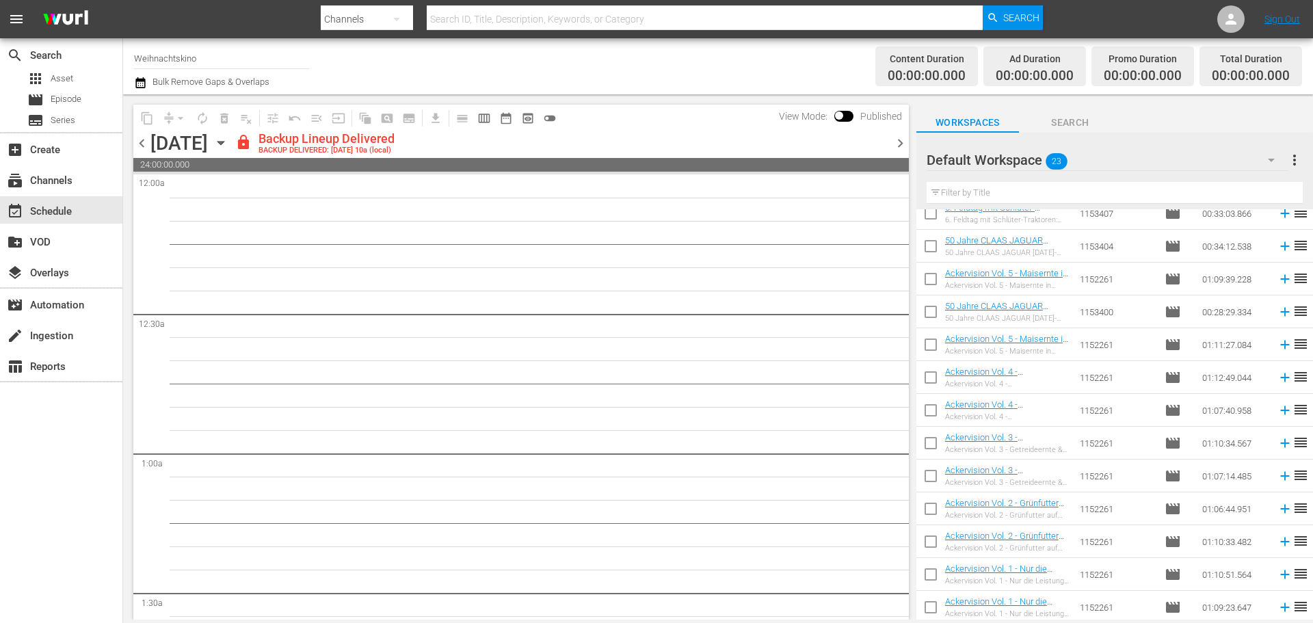
scroll to position [376, 0]
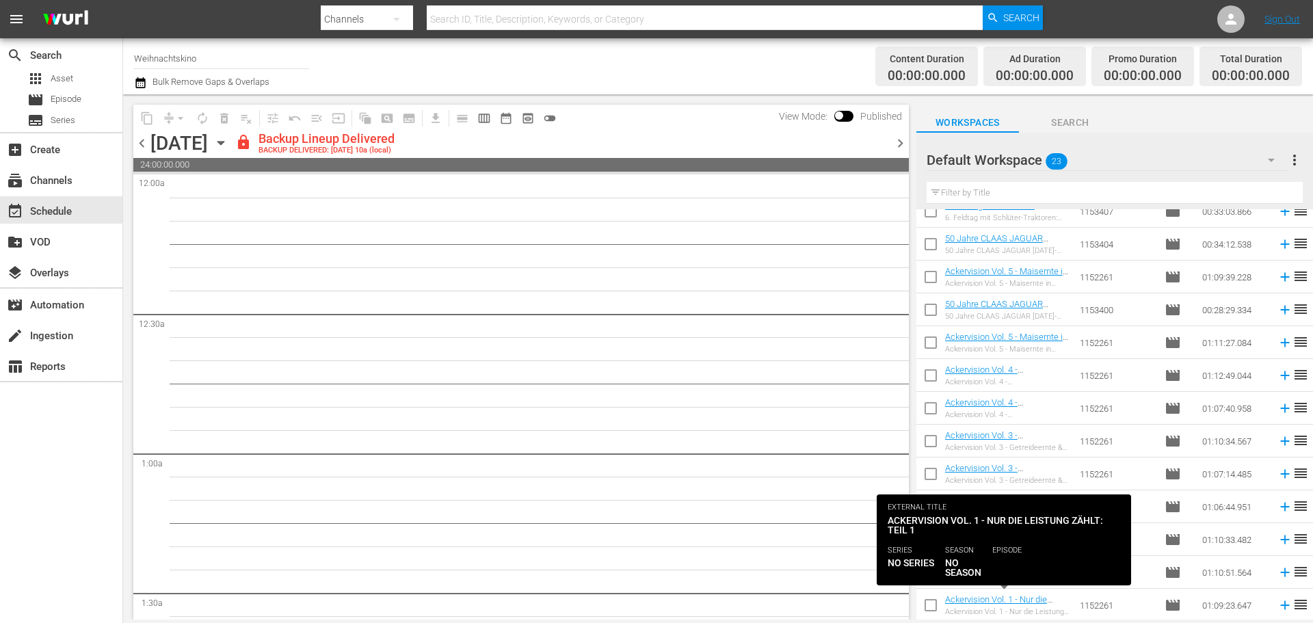
click at [941, 603] on input "checkbox" at bounding box center [930, 607] width 29 height 29
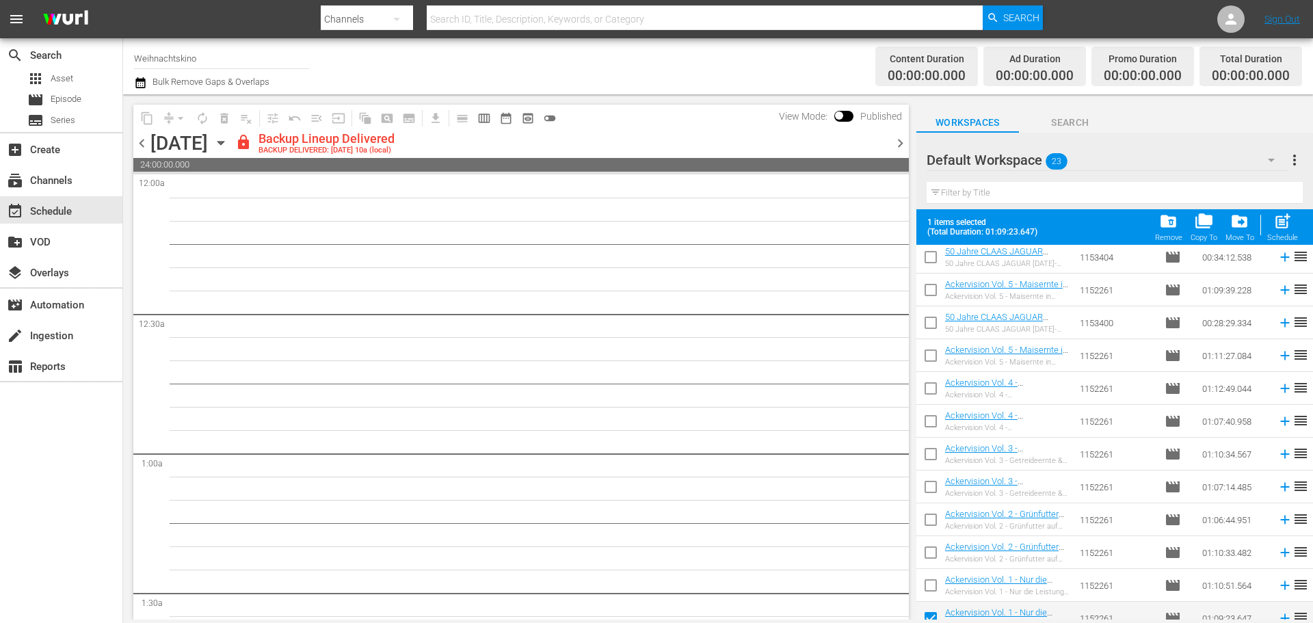
scroll to position [412, 0]
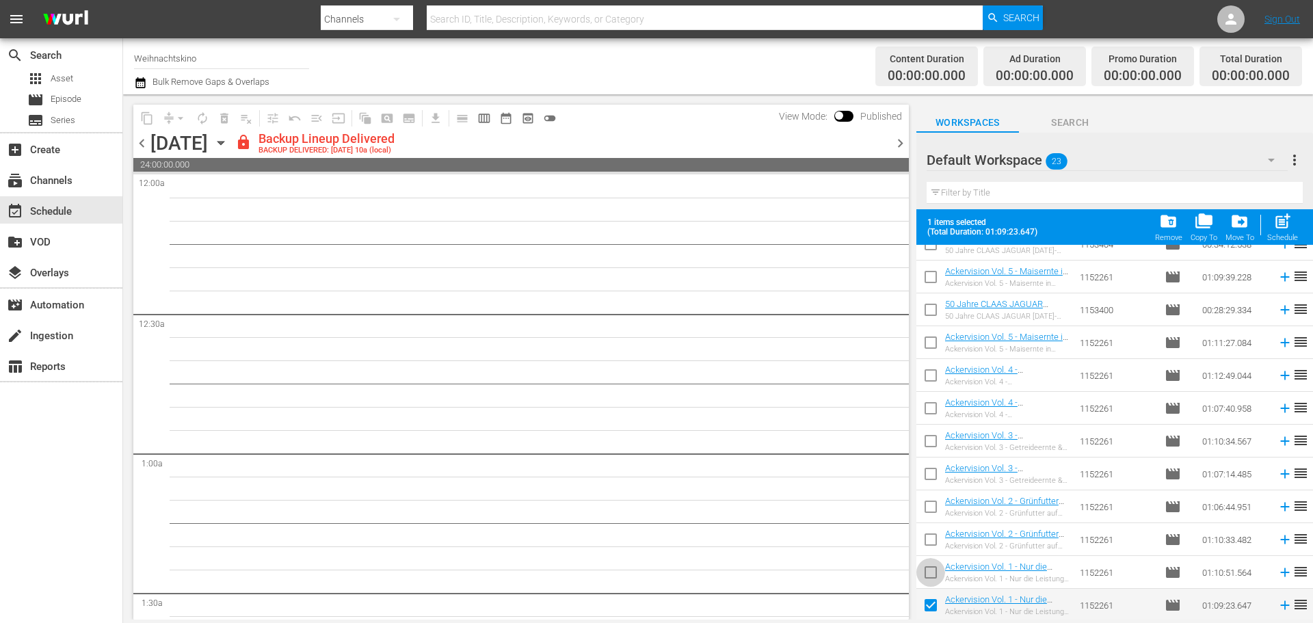
click at [934, 574] on input "checkbox" at bounding box center [930, 575] width 29 height 29
click at [930, 541] on input "checkbox" at bounding box center [930, 542] width 29 height 29
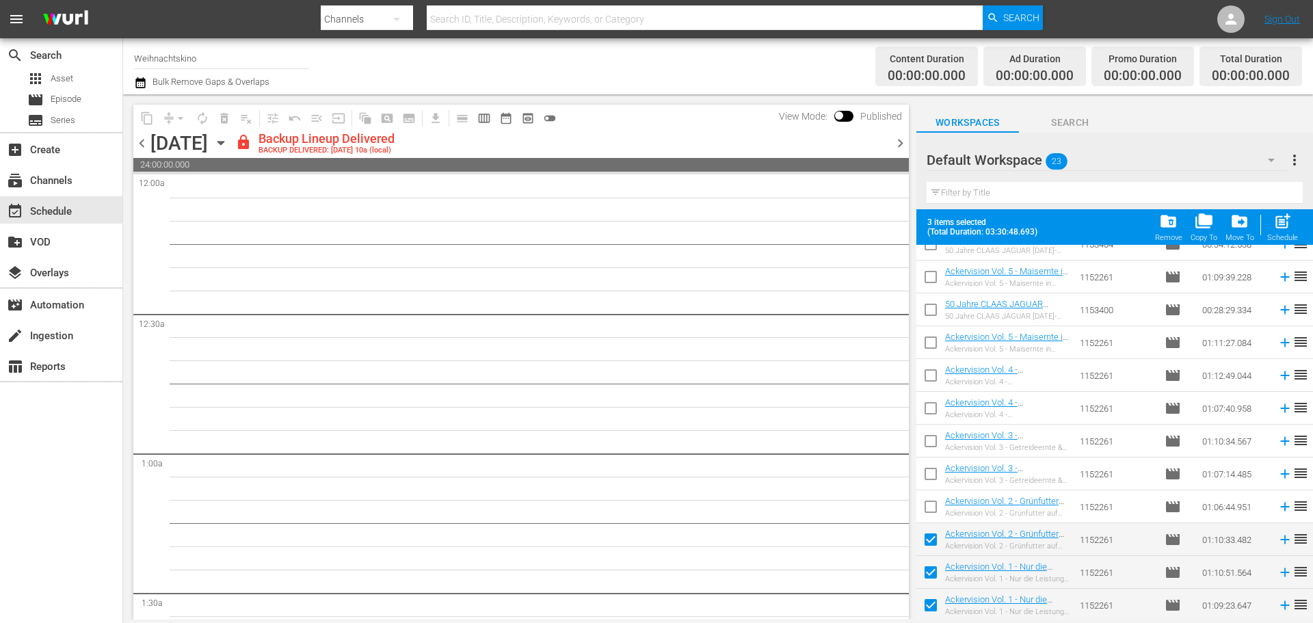
click at [930, 506] on input "checkbox" at bounding box center [930, 509] width 29 height 29
click at [931, 459] on td at bounding box center [930, 473] width 29 height 33
click at [933, 478] on input "checkbox" at bounding box center [930, 476] width 29 height 29
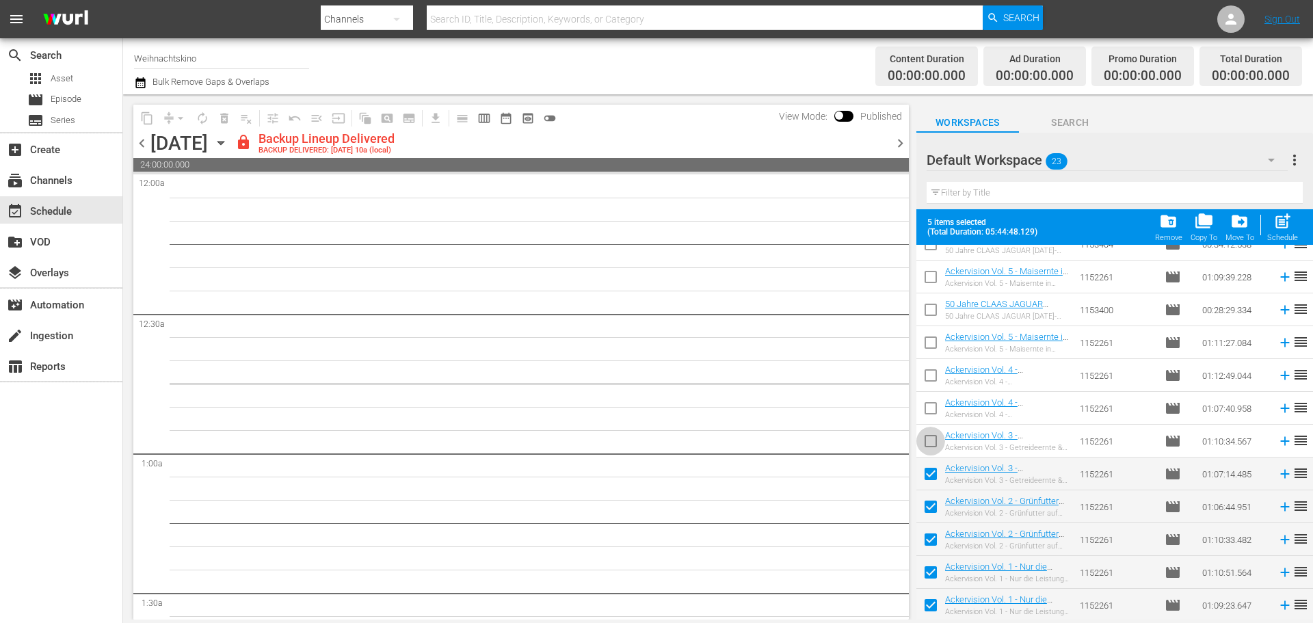
click at [934, 442] on input "checkbox" at bounding box center [930, 443] width 29 height 29
click at [928, 407] on input "checkbox" at bounding box center [930, 410] width 29 height 29
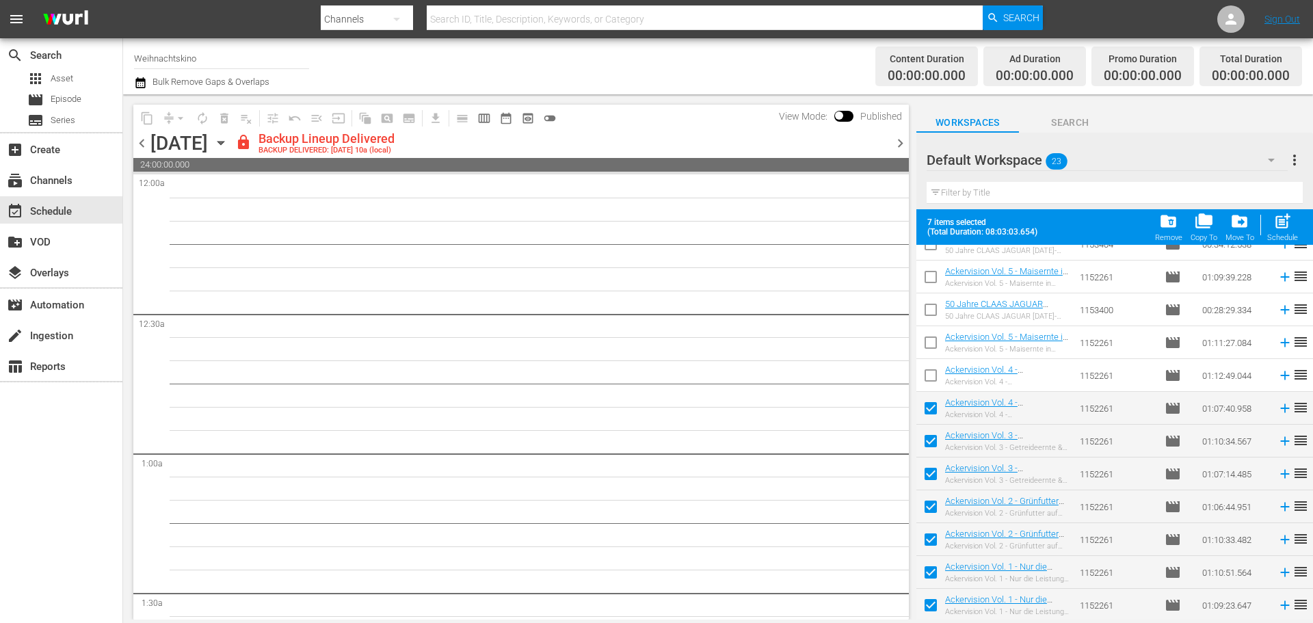
click at [926, 373] on input "checkbox" at bounding box center [930, 378] width 29 height 29
click at [924, 345] on input "checkbox" at bounding box center [930, 345] width 29 height 29
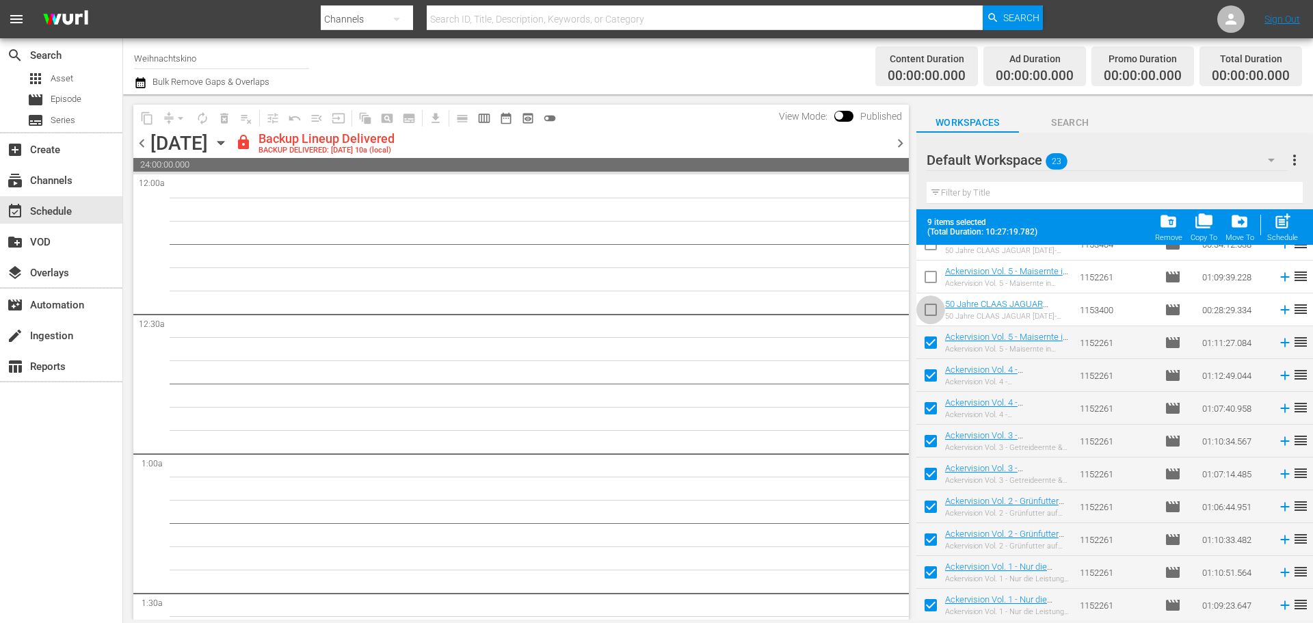
click at [925, 303] on input "checkbox" at bounding box center [930, 312] width 29 height 29
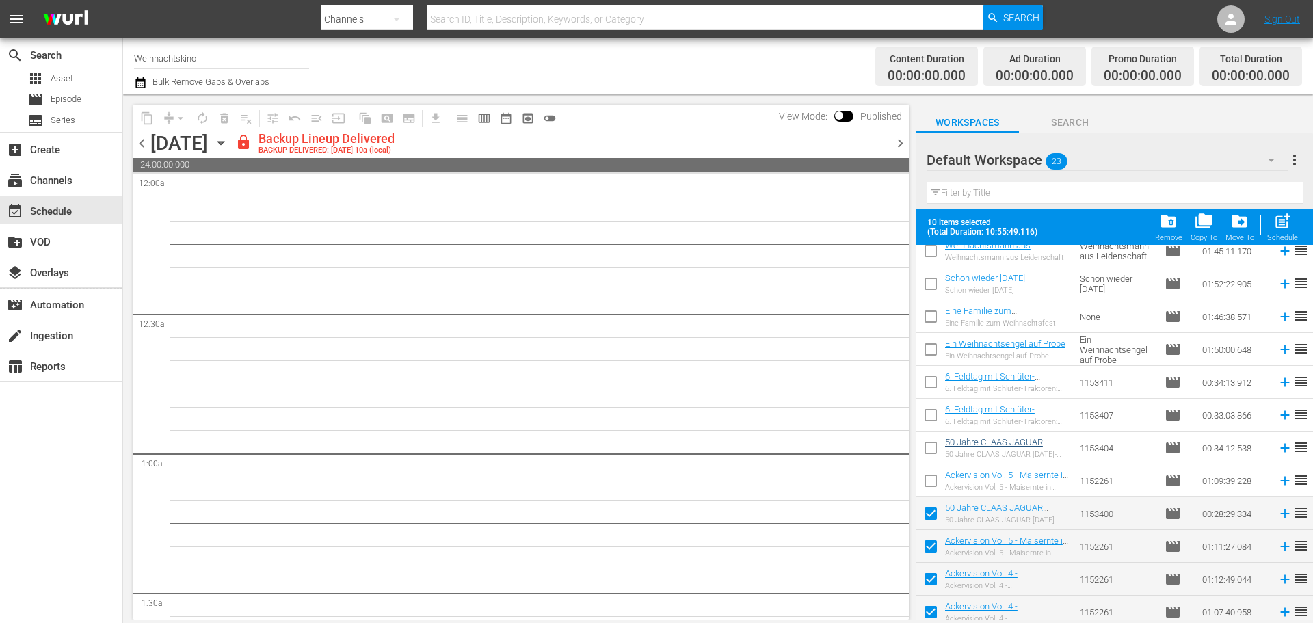
scroll to position [206, 0]
click at [930, 481] on input "checkbox" at bounding box center [930, 484] width 29 height 29
click at [930, 457] on input "checkbox" at bounding box center [930, 452] width 29 height 29
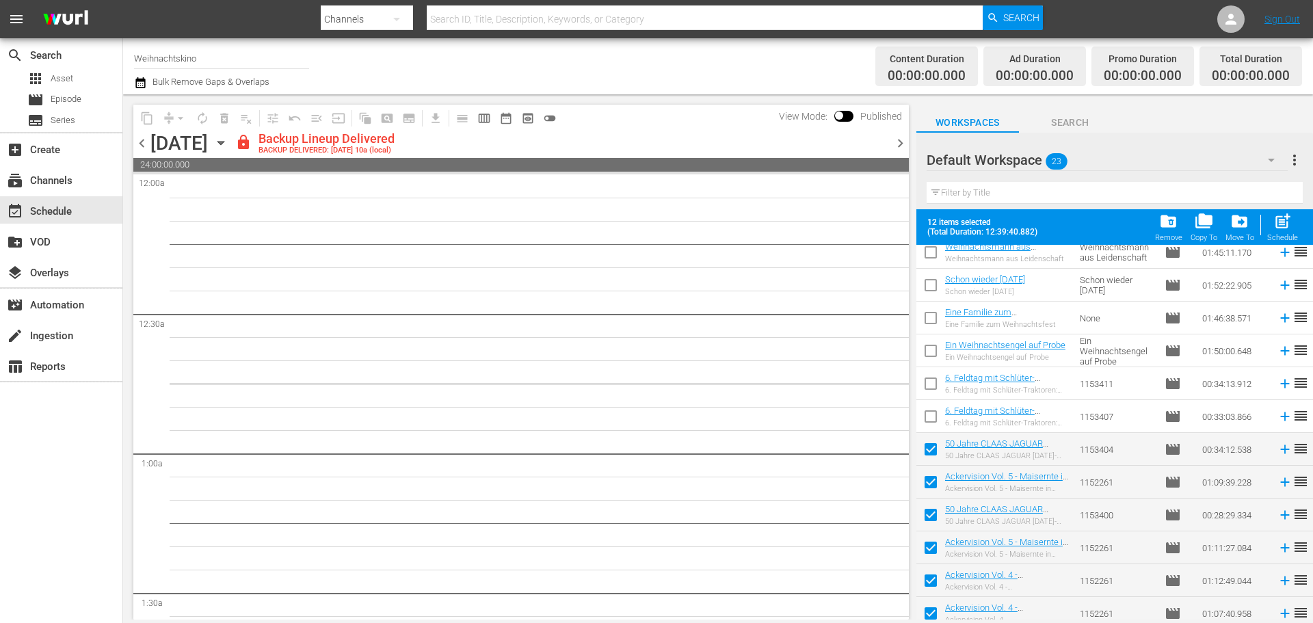
click at [930, 418] on input "checkbox" at bounding box center [930, 419] width 29 height 29
click at [929, 389] on input "checkbox" at bounding box center [930, 386] width 29 height 29
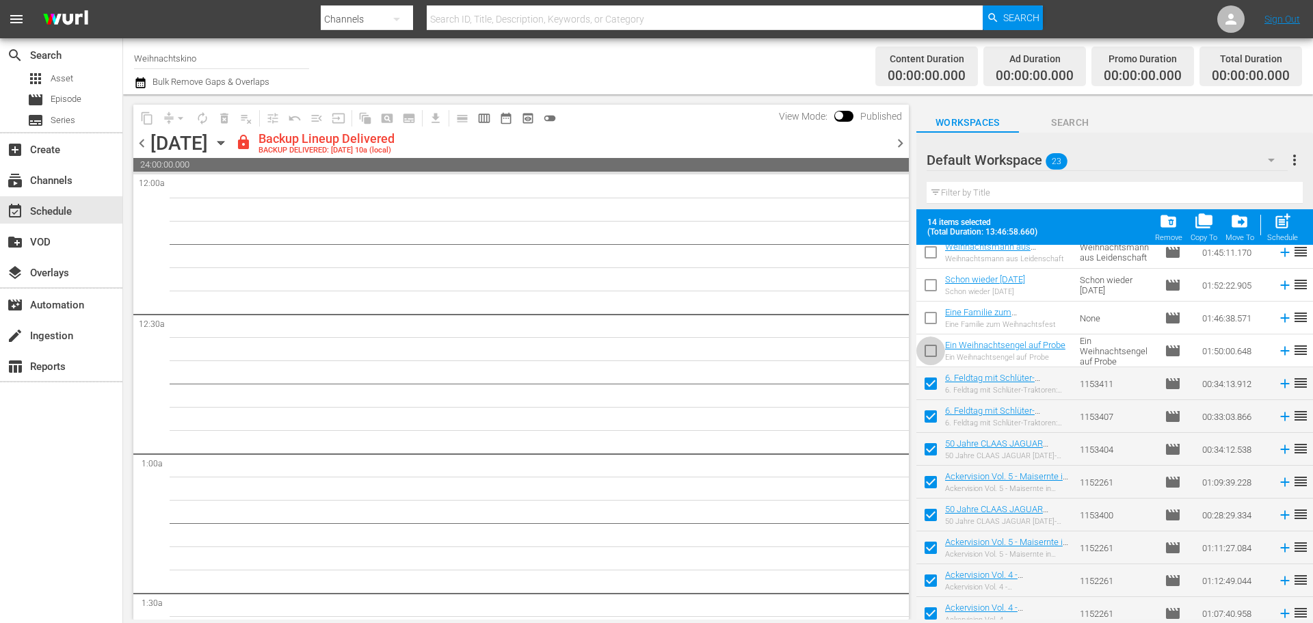
click at [930, 355] on input "checkbox" at bounding box center [930, 353] width 29 height 29
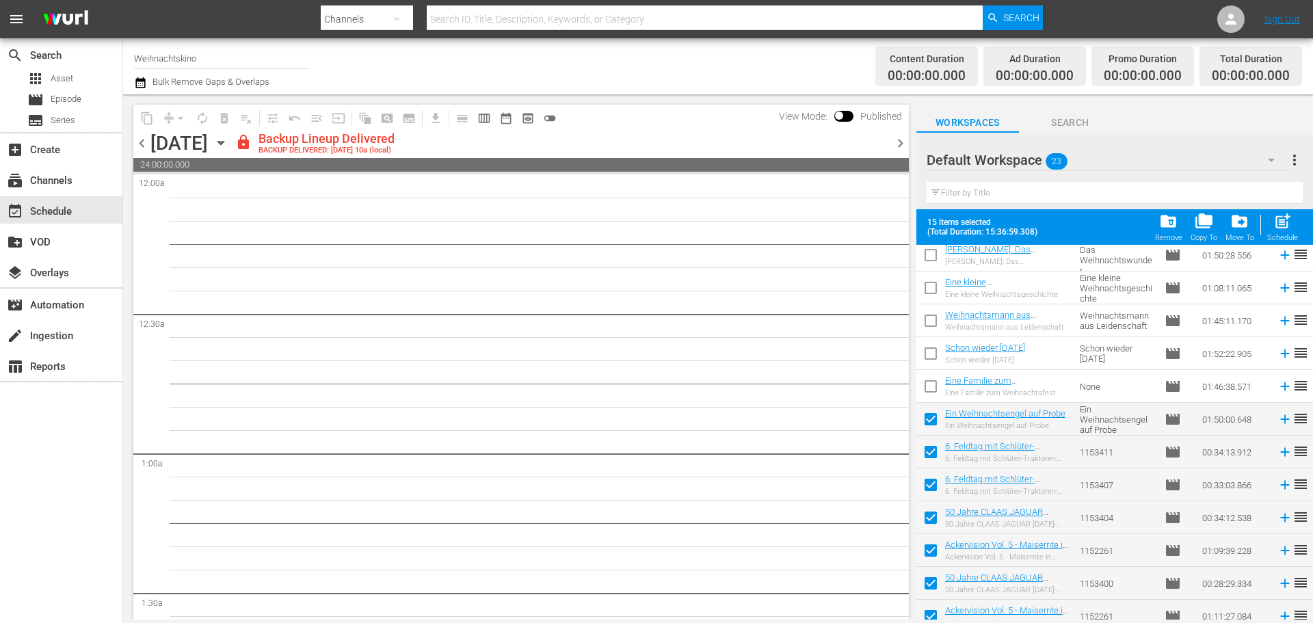
click at [939, 416] on input "checkbox" at bounding box center [930, 421] width 29 height 29
click at [1279, 230] on span "post_add" at bounding box center [1282, 221] width 18 height 18
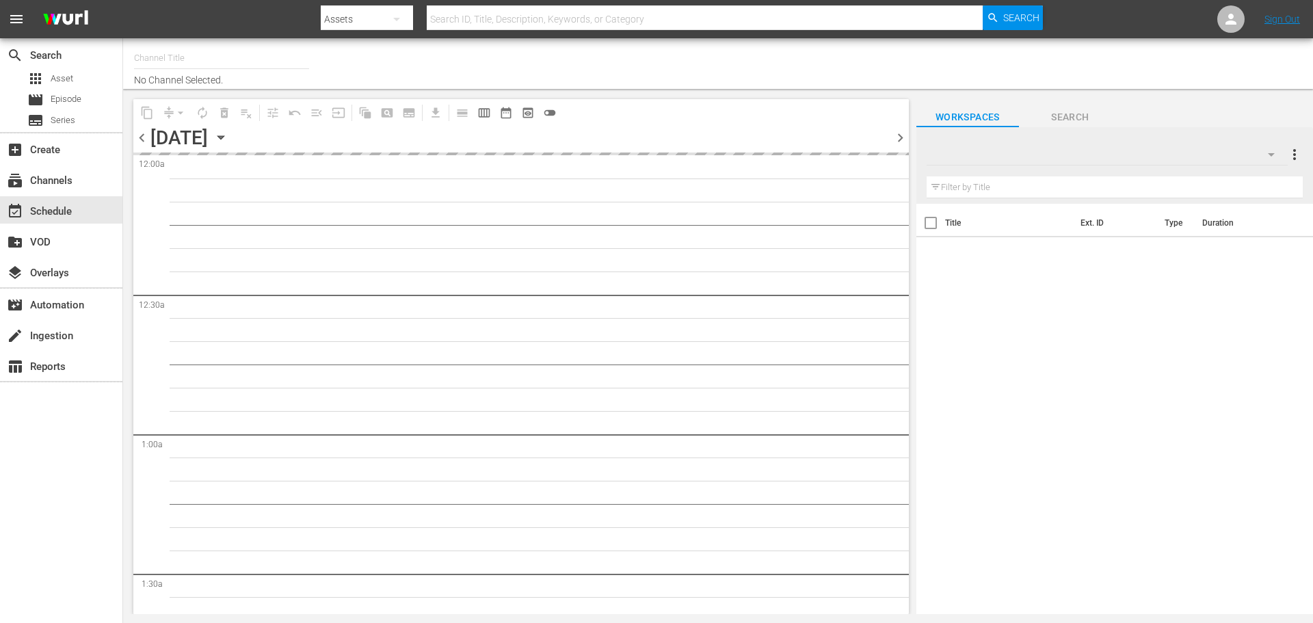
type input "Weihnachtskino (1871)"
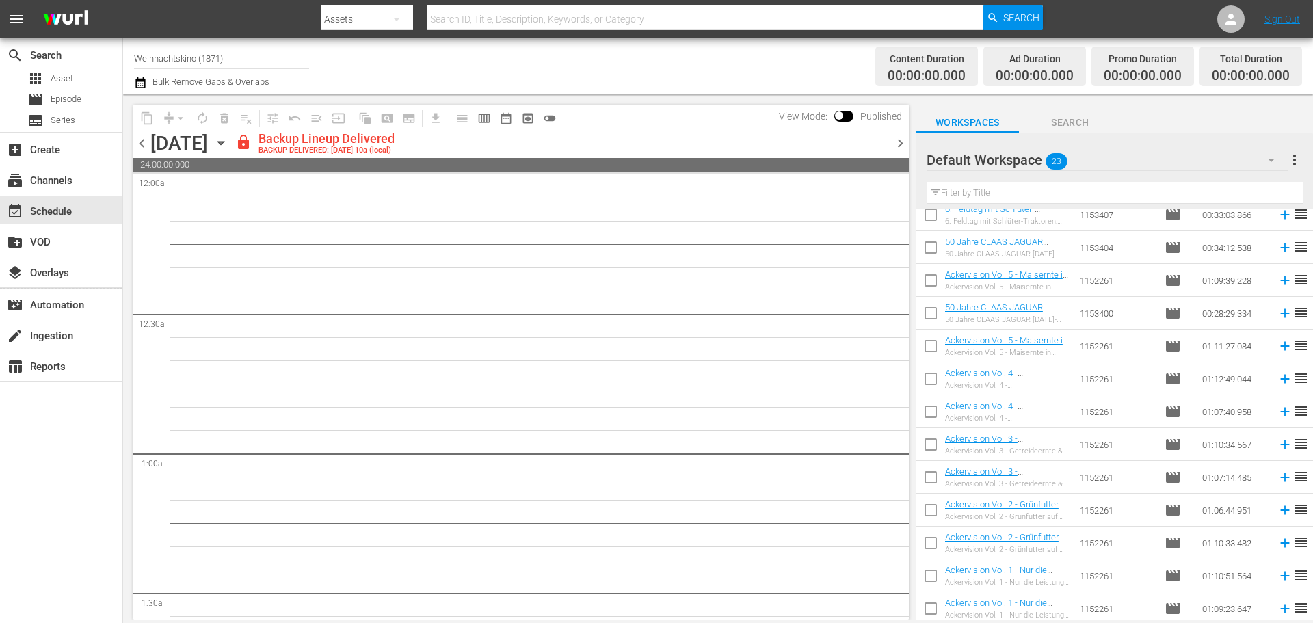
scroll to position [376, 0]
click at [931, 602] on input "checkbox" at bounding box center [930, 607] width 29 height 29
checkbox input "true"
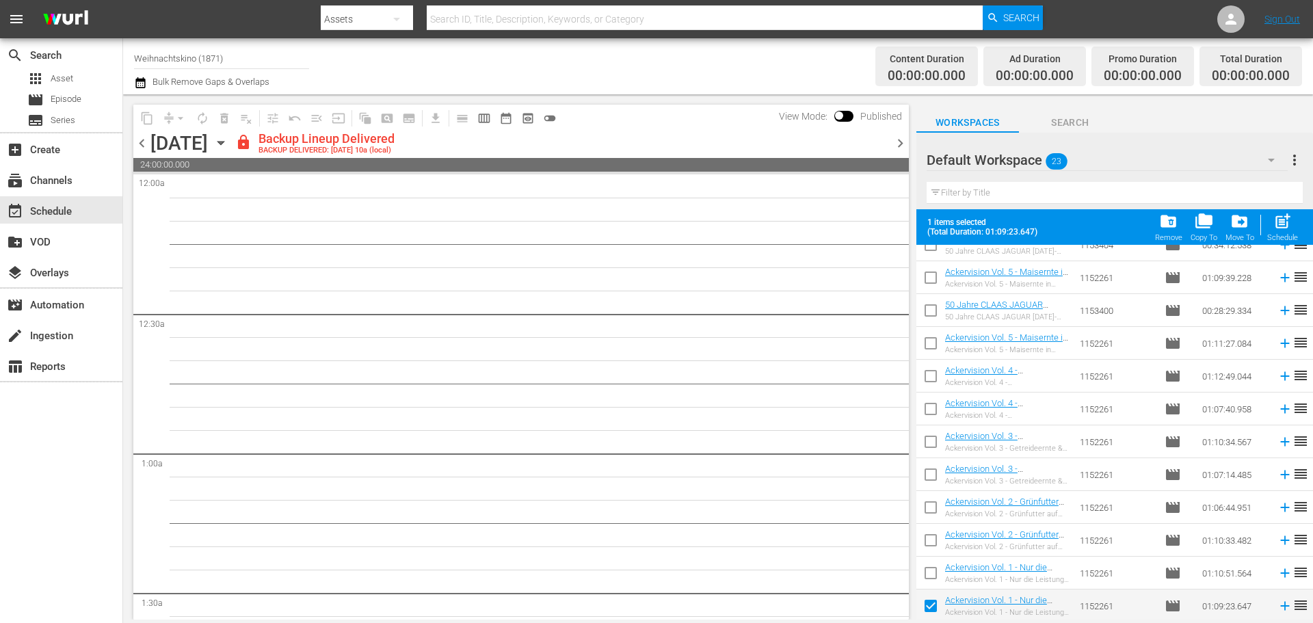
scroll to position [412, 0]
click at [934, 575] on input "checkbox" at bounding box center [930, 575] width 29 height 29
checkbox input "true"
click at [929, 533] on input "checkbox" at bounding box center [930, 542] width 29 height 29
checkbox input "true"
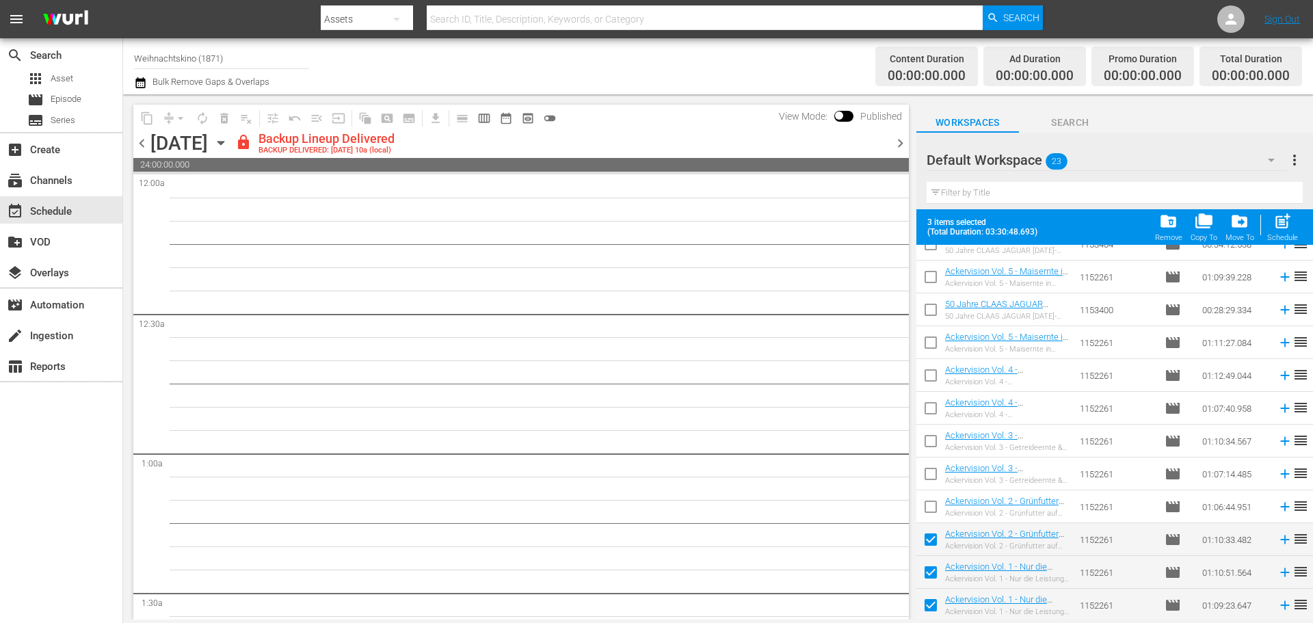
click at [929, 502] on input "checkbox" at bounding box center [930, 509] width 29 height 29
checkbox input "true"
click at [930, 471] on input "checkbox" at bounding box center [930, 476] width 29 height 29
checkbox input "true"
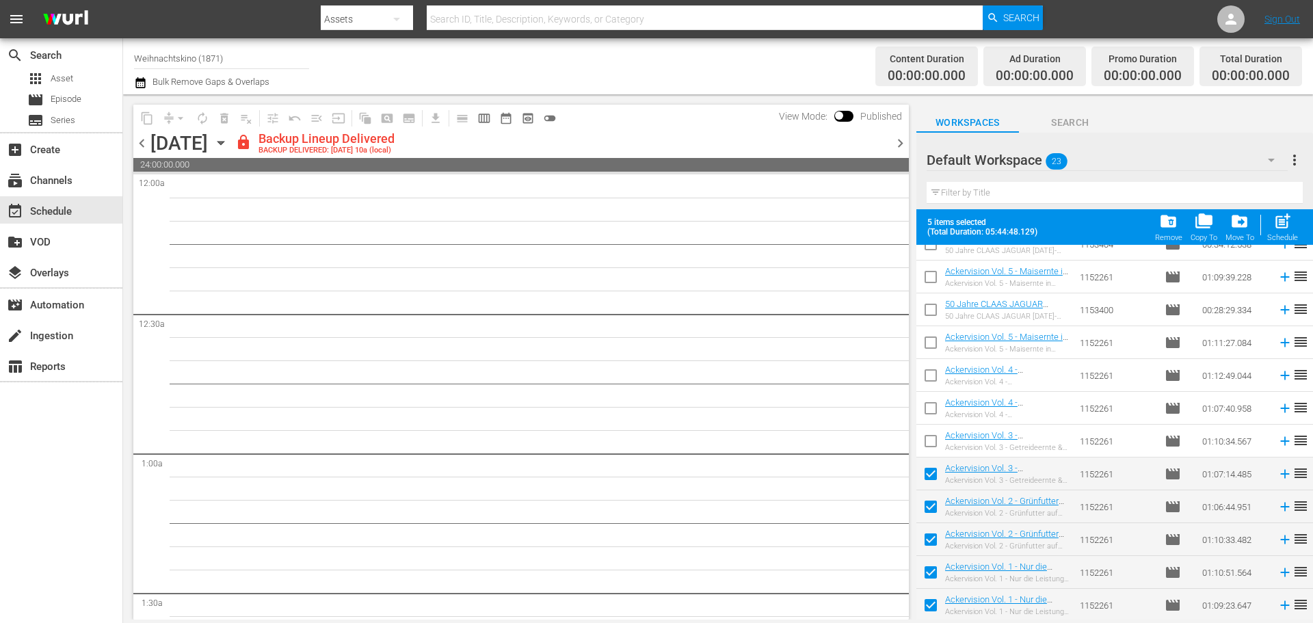
click at [932, 446] on input "checkbox" at bounding box center [930, 443] width 29 height 29
checkbox input "true"
click at [932, 406] on input "checkbox" at bounding box center [930, 410] width 29 height 29
checkbox input "true"
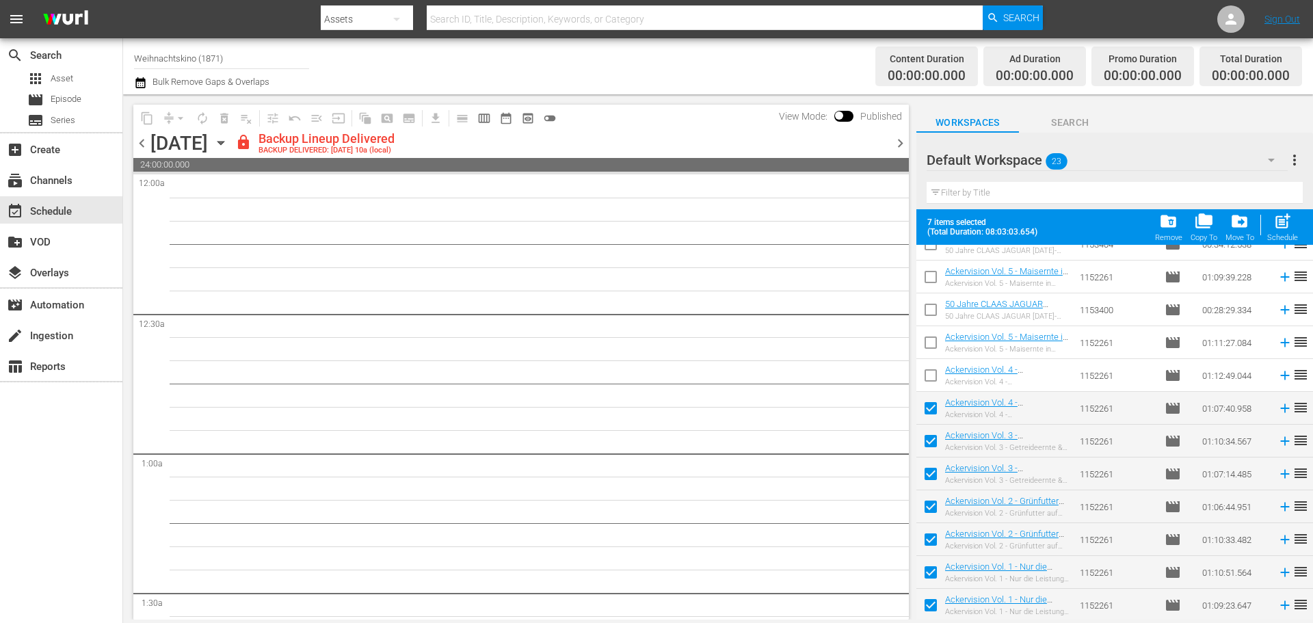
click at [926, 379] on input "checkbox" at bounding box center [930, 378] width 29 height 29
checkbox input "true"
click at [931, 343] on input "checkbox" at bounding box center [930, 345] width 29 height 29
checkbox input "true"
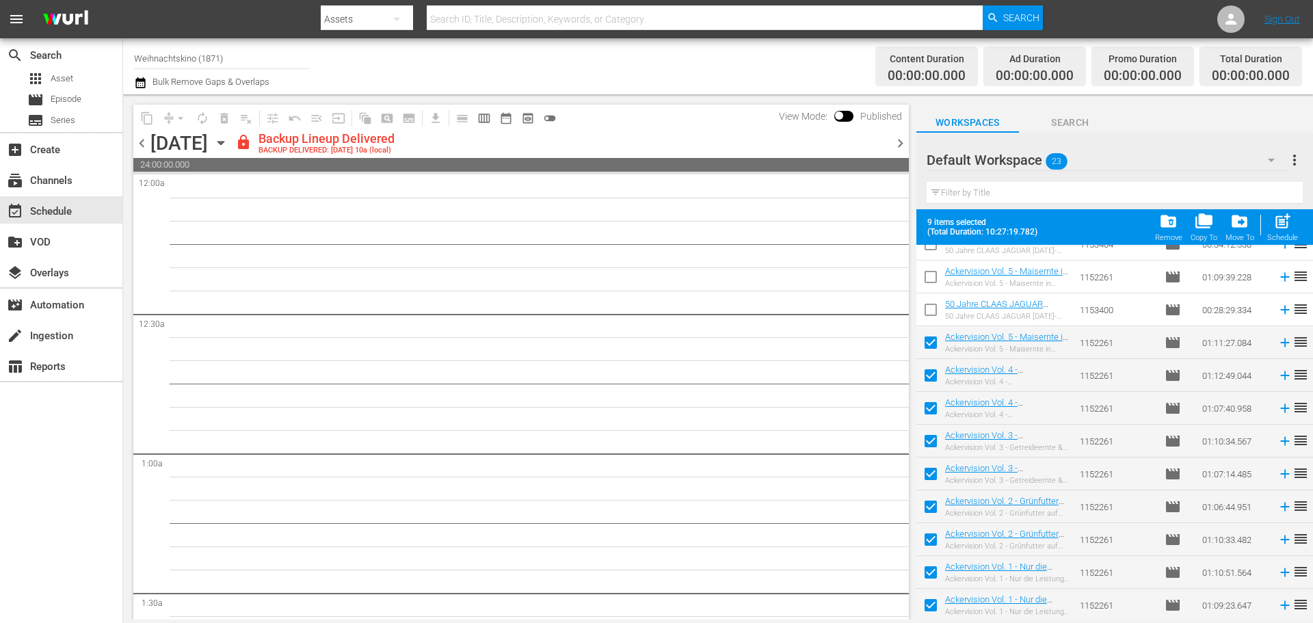
click at [928, 311] on input "checkbox" at bounding box center [930, 312] width 29 height 29
checkbox input "true"
click at [928, 277] on input "checkbox" at bounding box center [930, 279] width 29 height 29
checkbox input "true"
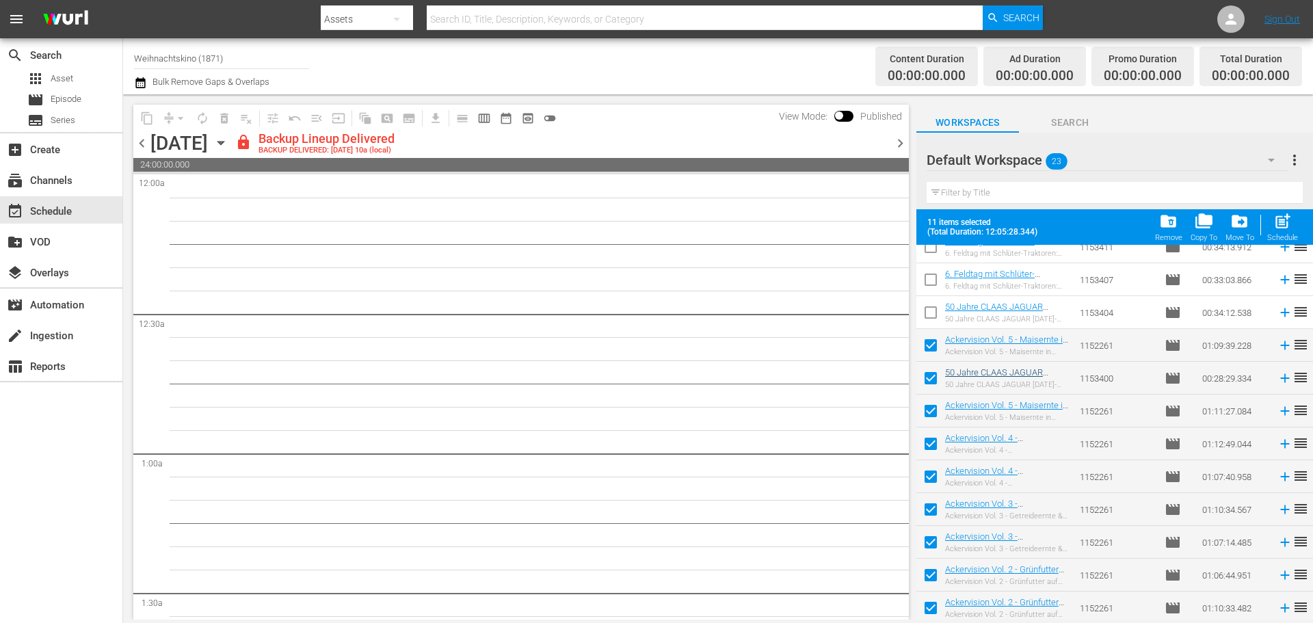
scroll to position [275, 0]
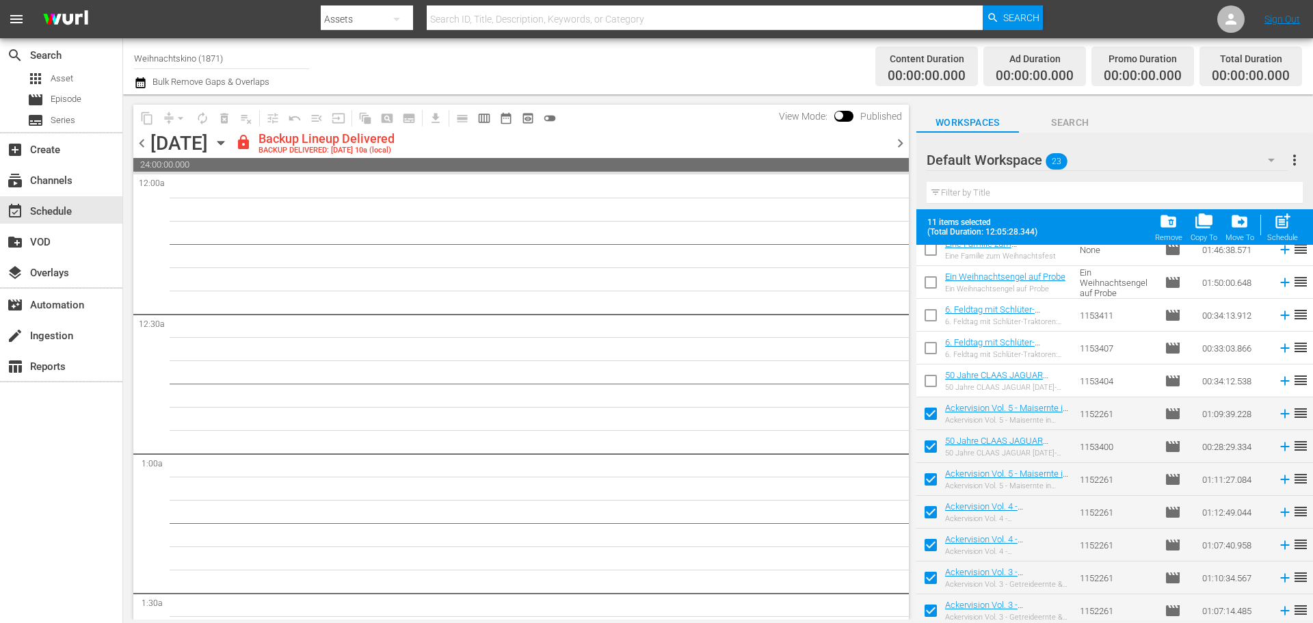
click at [928, 383] on input "checkbox" at bounding box center [930, 383] width 29 height 29
checkbox input "true"
click at [926, 349] on input "checkbox" at bounding box center [930, 350] width 29 height 29
checkbox input "true"
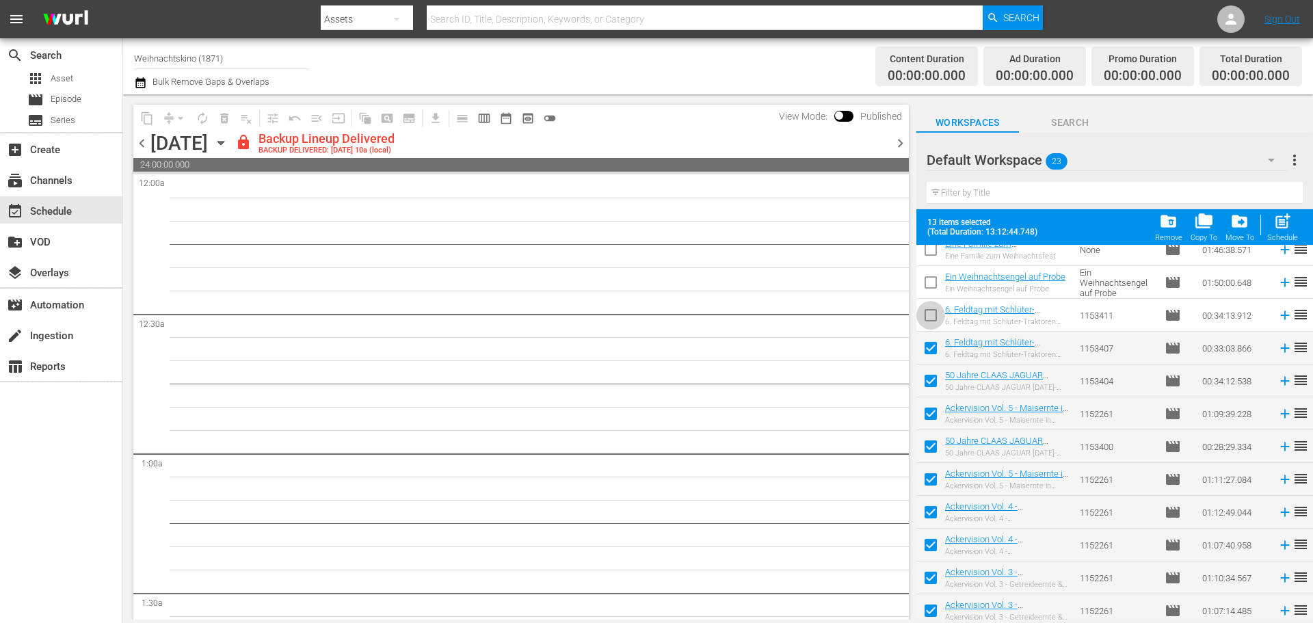
click at [925, 312] on input "checkbox" at bounding box center [930, 318] width 29 height 29
click at [1163, 231] on div "folder_delete Remove" at bounding box center [1168, 227] width 27 height 30
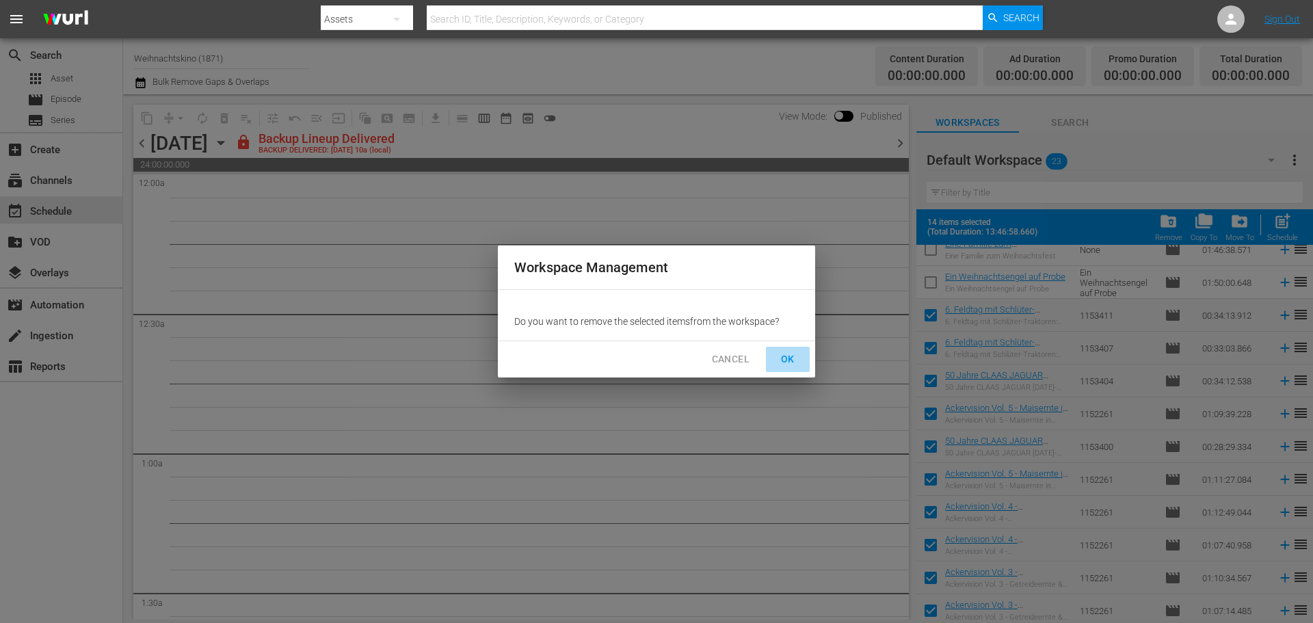
click at [789, 358] on span "OK" at bounding box center [788, 359] width 22 height 17
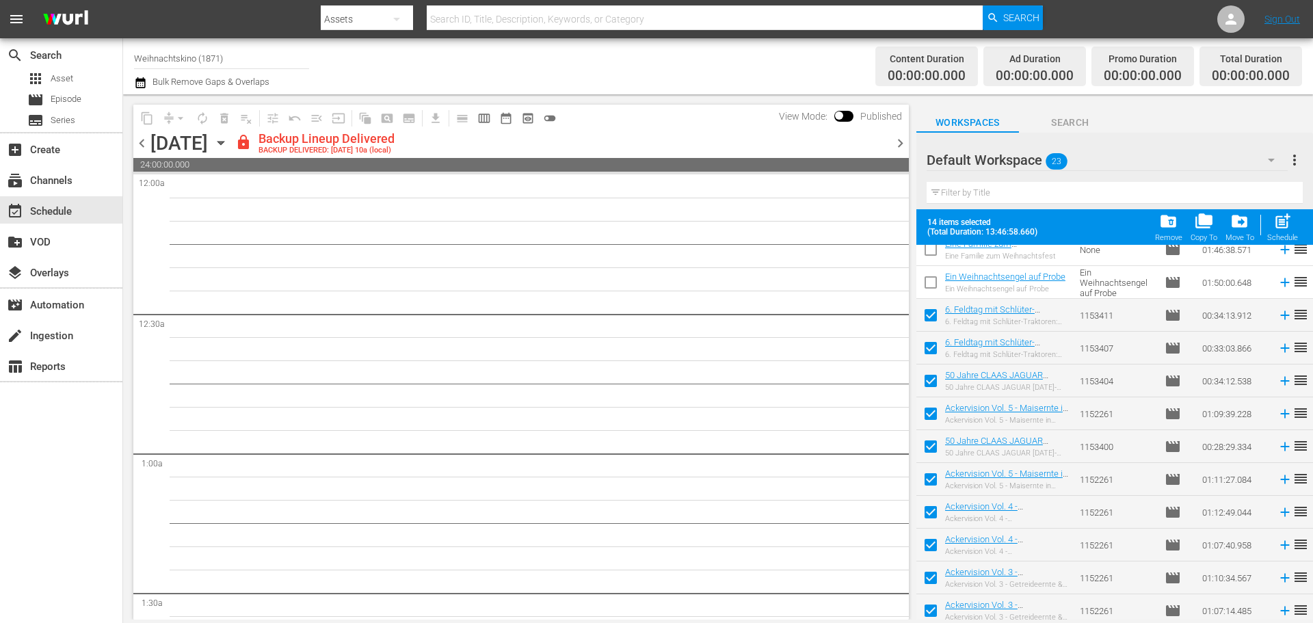
checkbox input "false"
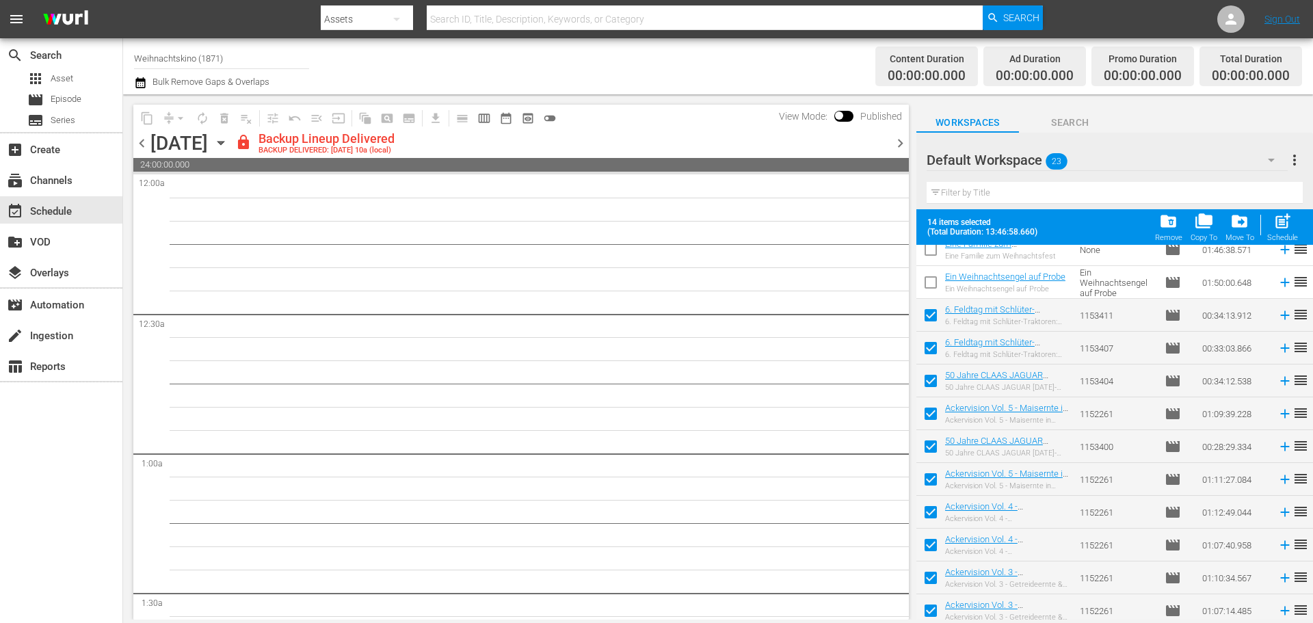
checkbox input "false"
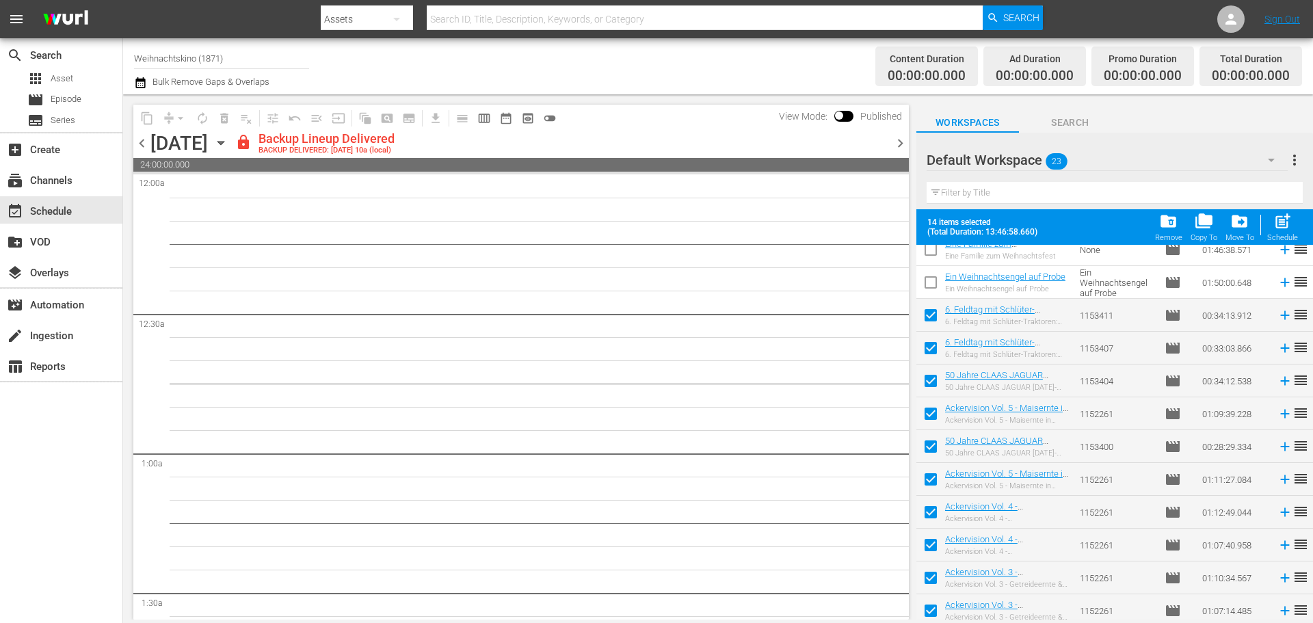
checkbox input "false"
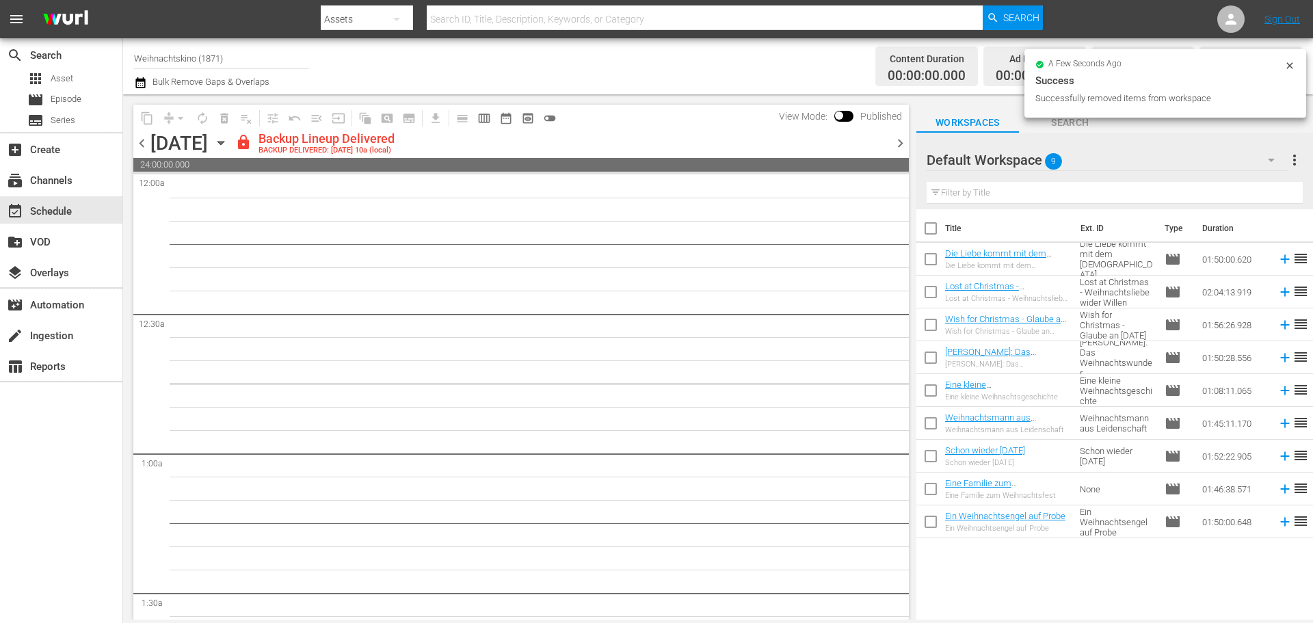
scroll to position [0, 0]
